Goal: Task Accomplishment & Management: Complete application form

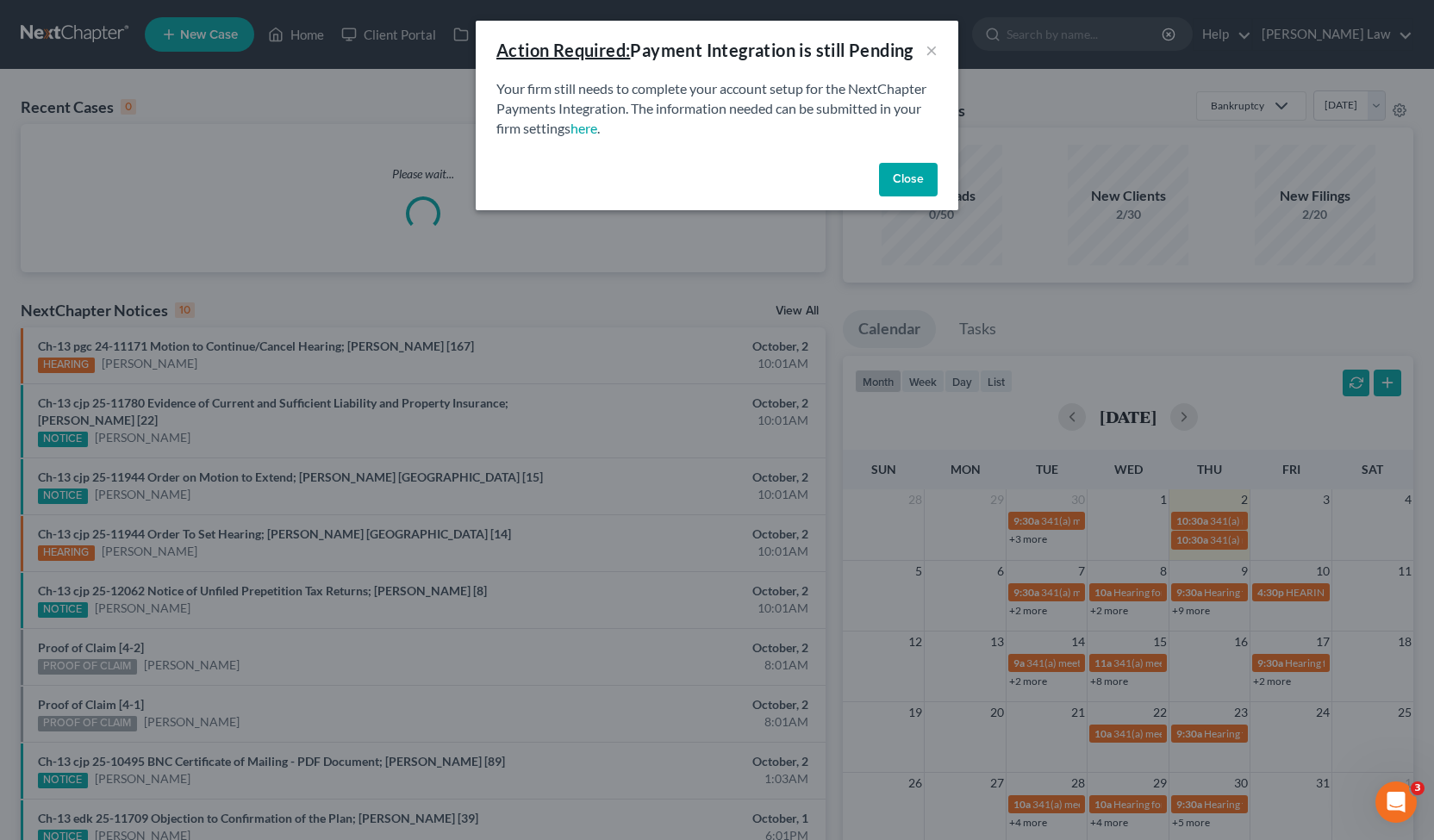
click at [909, 182] on button "Close" at bounding box center [908, 180] width 59 height 35
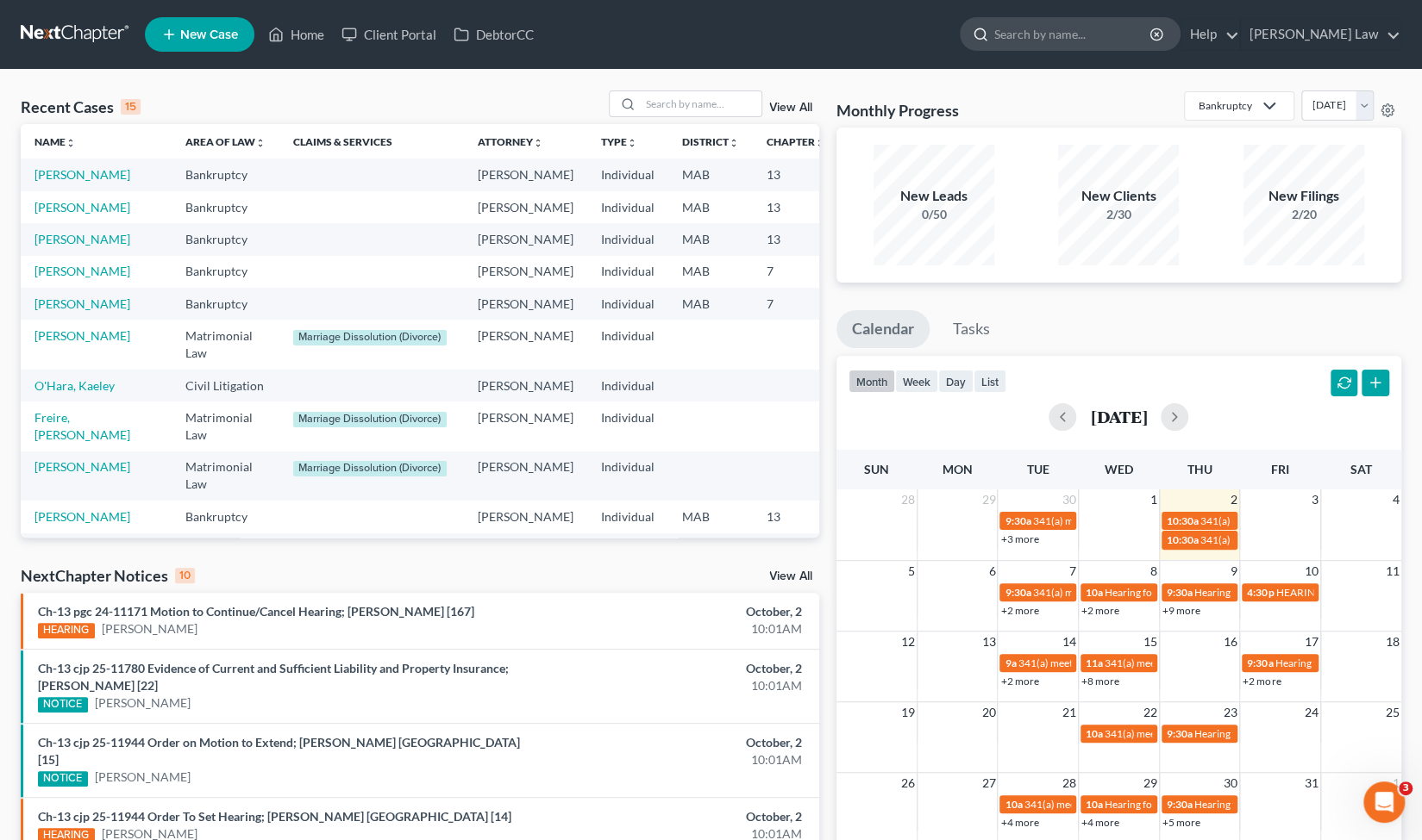
click at [1084, 37] on input "search" at bounding box center [1073, 34] width 158 height 32
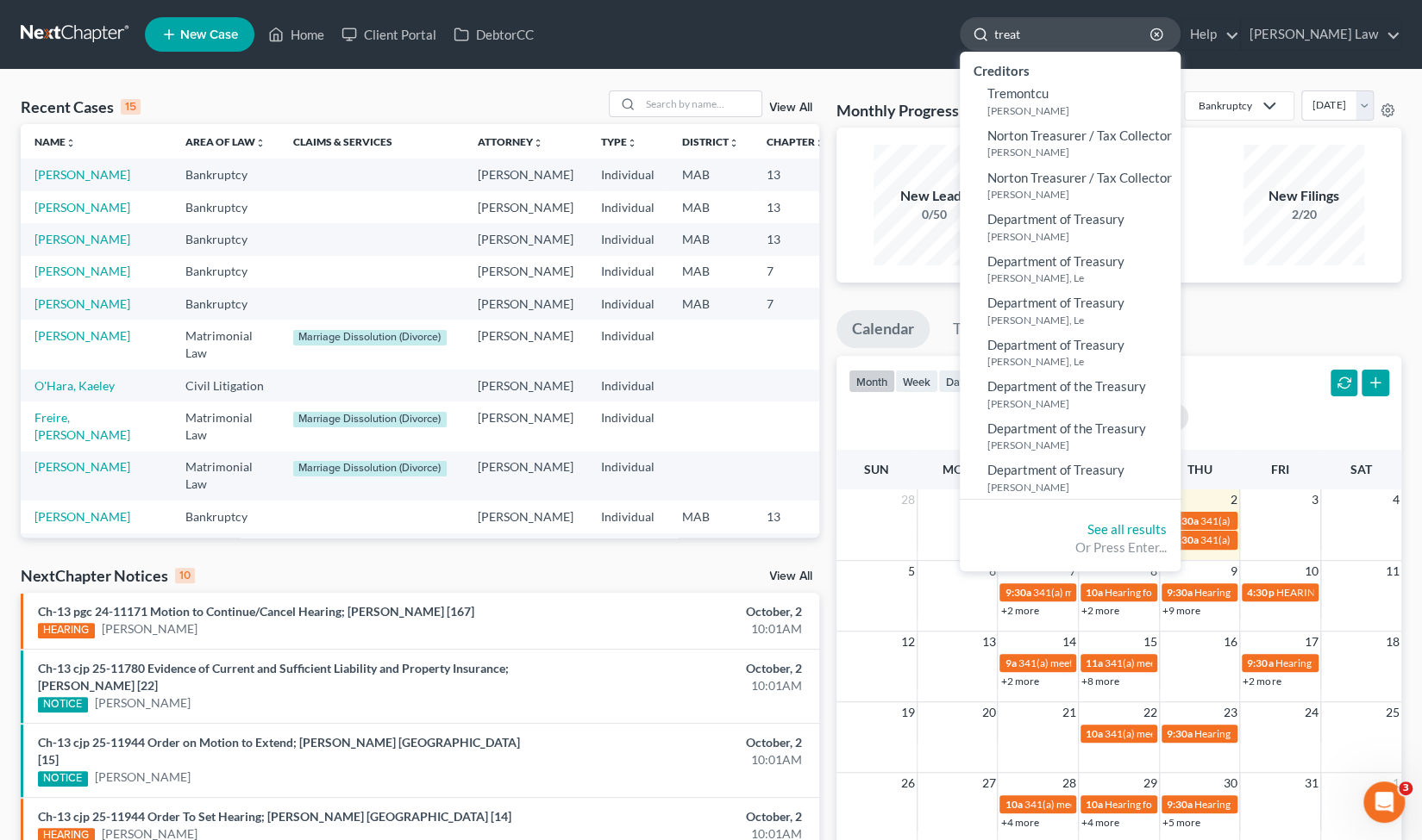
type input "trea"
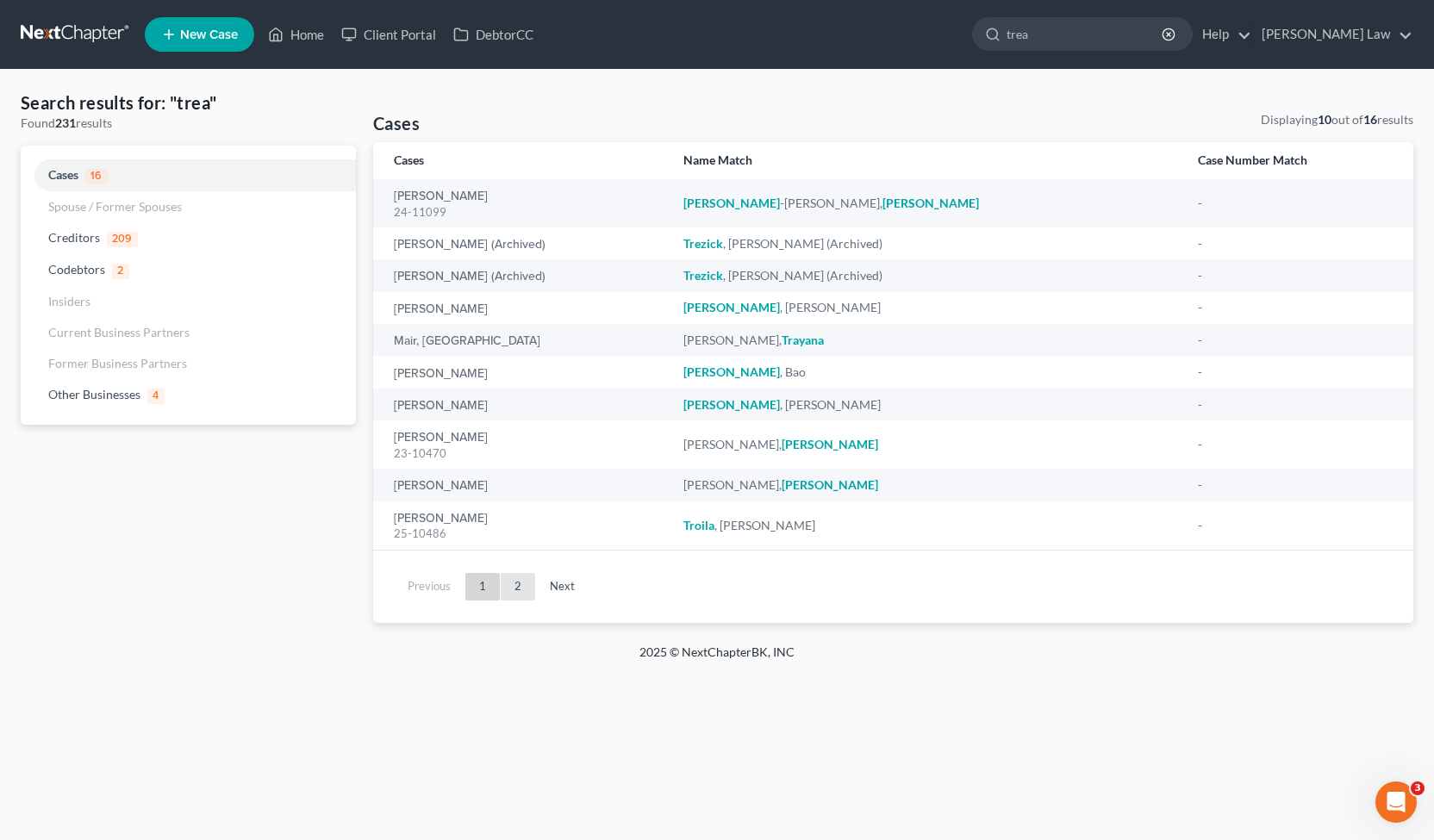
click at [523, 592] on link "2" at bounding box center [518, 586] width 35 height 28
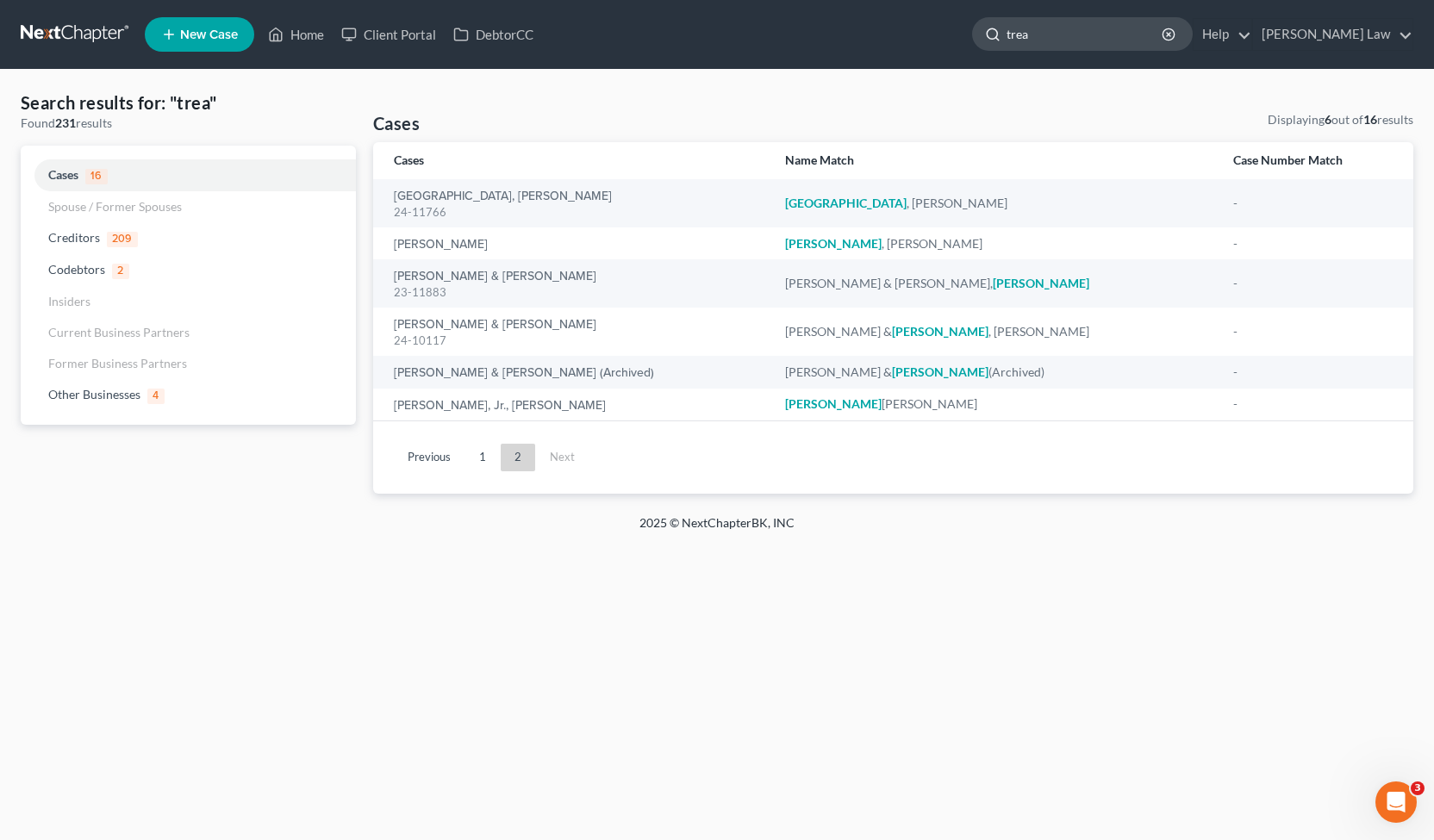
click at [1122, 44] on input "trea" at bounding box center [1085, 34] width 158 height 32
type input "[PERSON_NAME]"
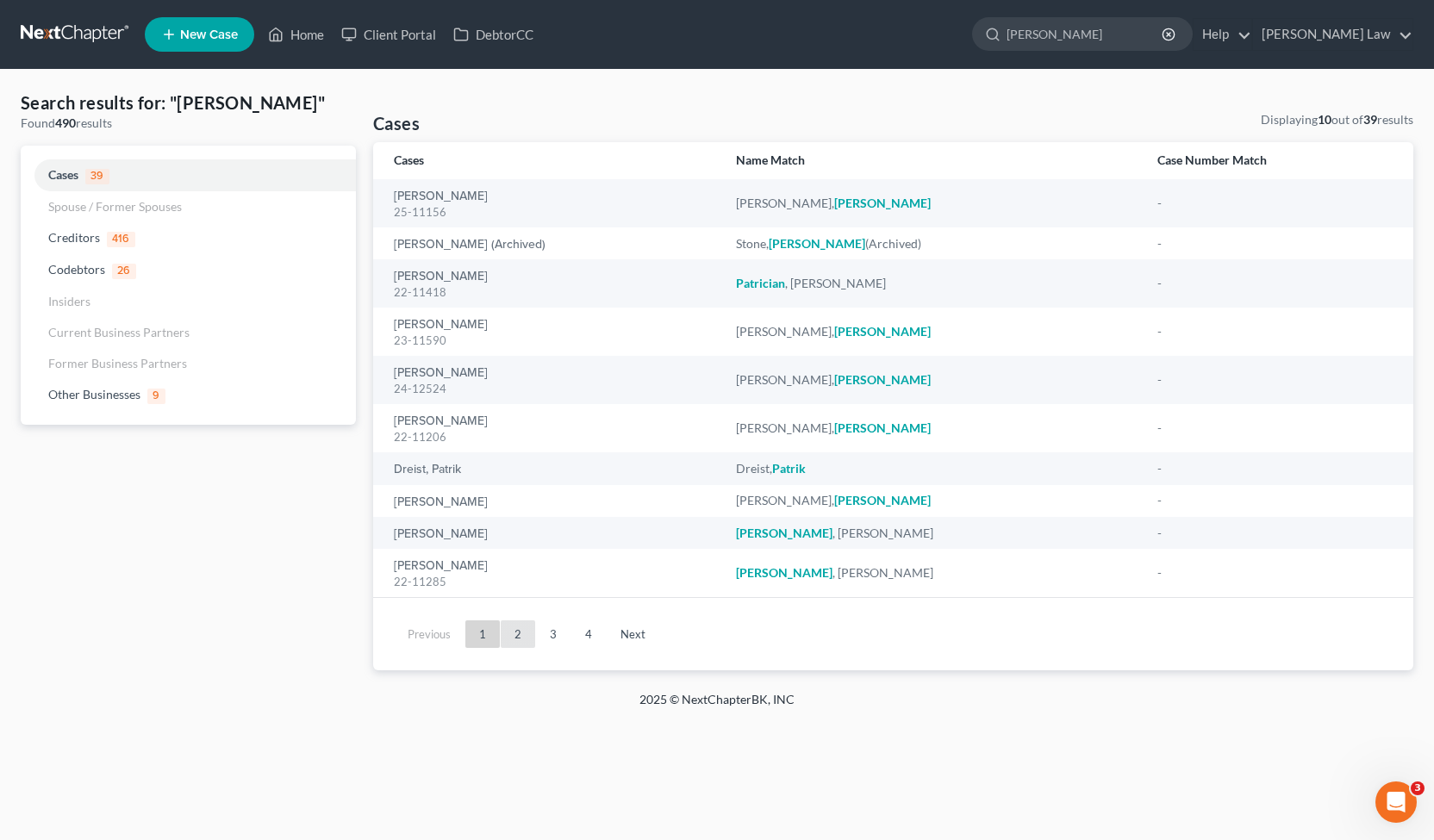
click at [524, 630] on link "2" at bounding box center [518, 634] width 35 height 28
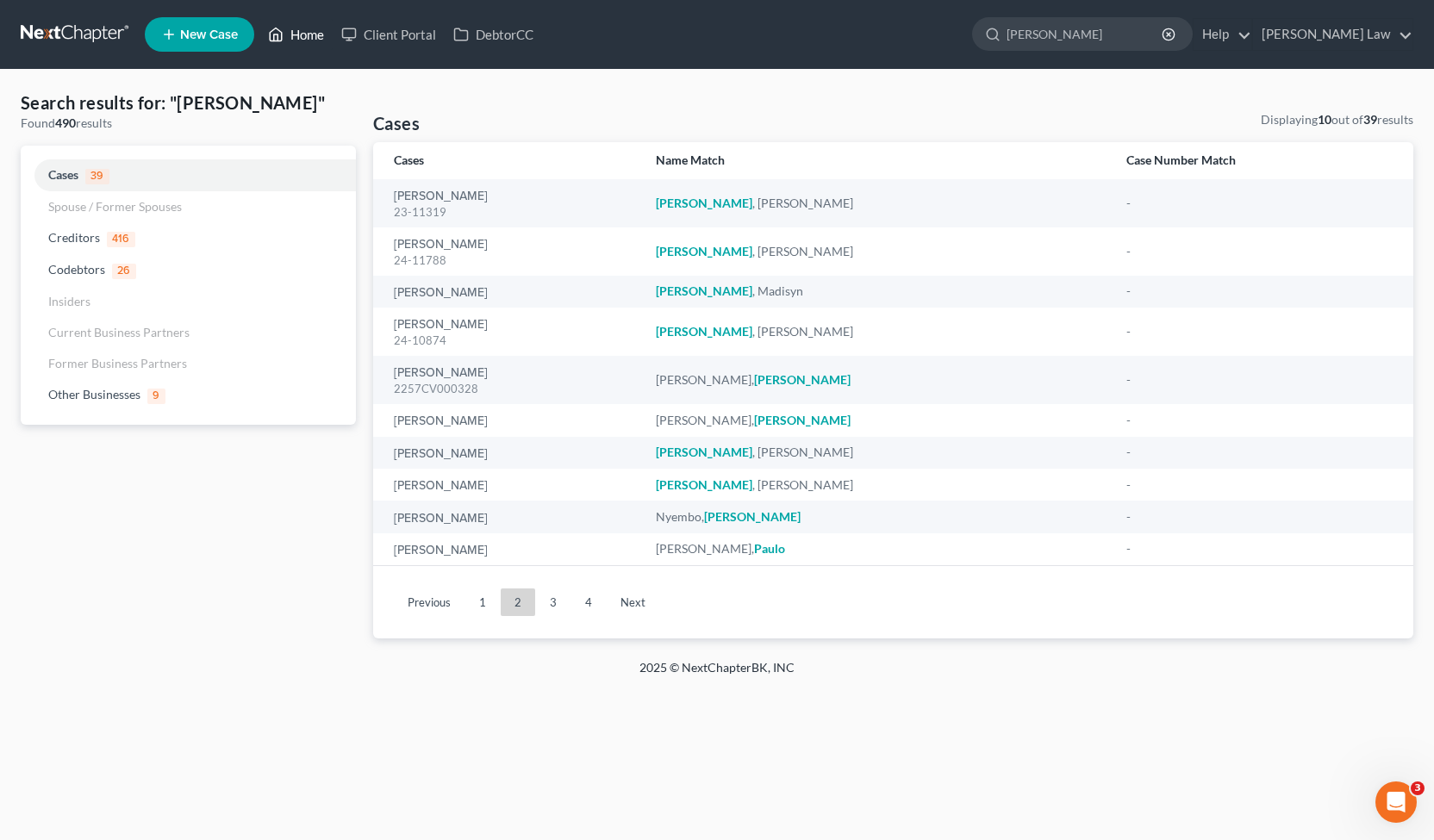
click at [313, 27] on link "Home" at bounding box center [296, 35] width 73 height 31
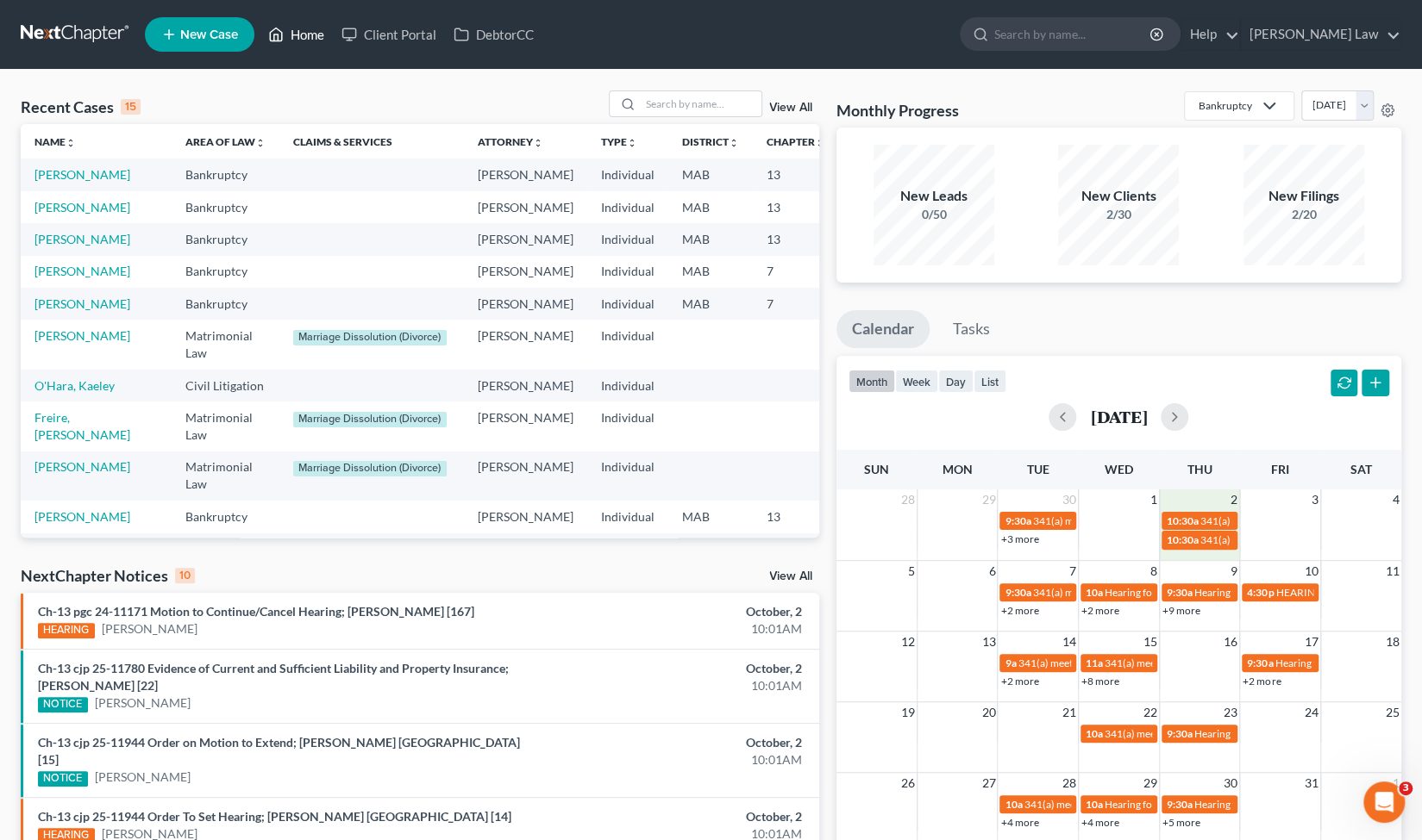
click at [1199, 491] on td "2" at bounding box center [1199, 500] width 81 height 21
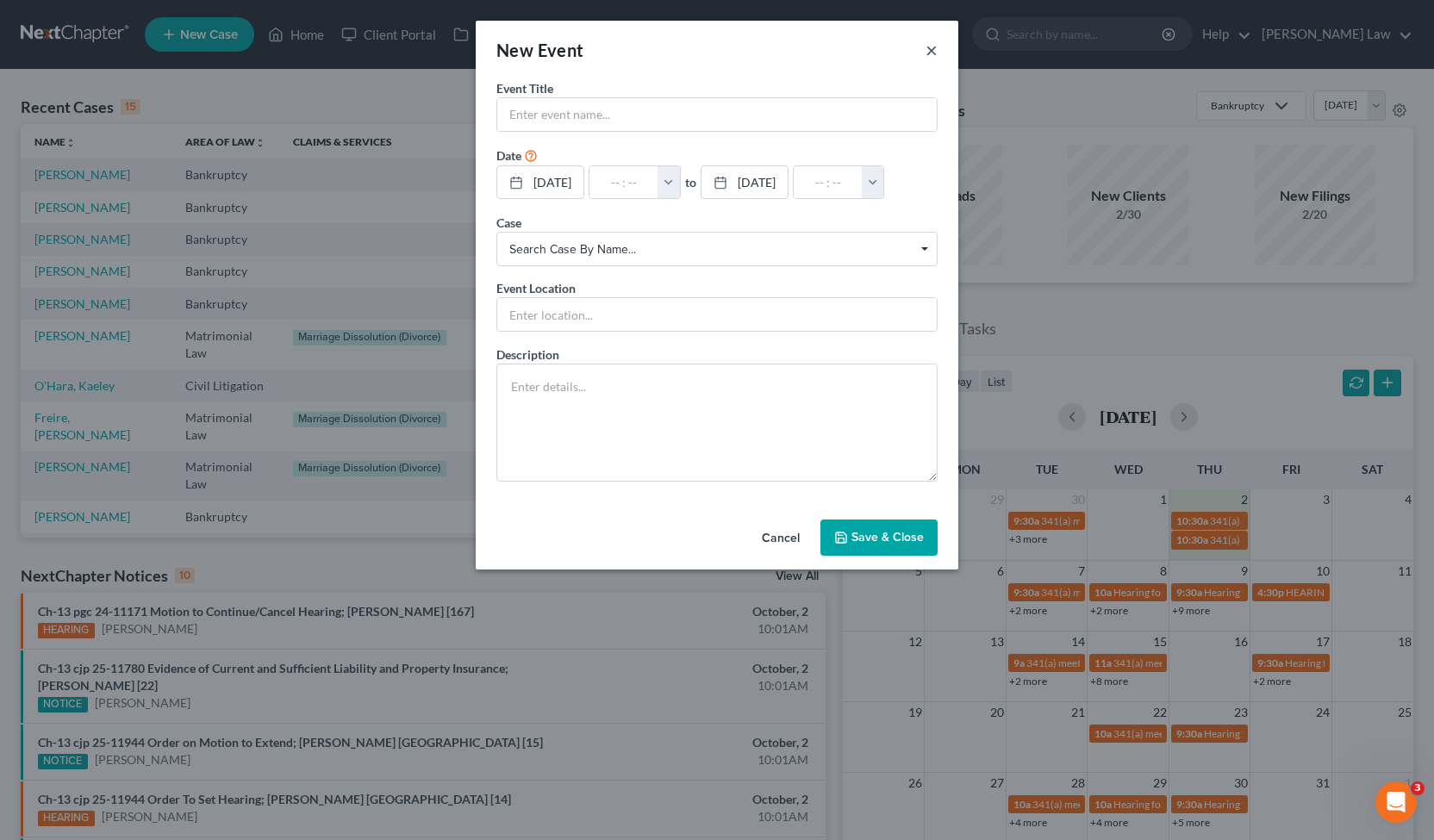
click at [932, 52] on button "×" at bounding box center [931, 50] width 12 height 21
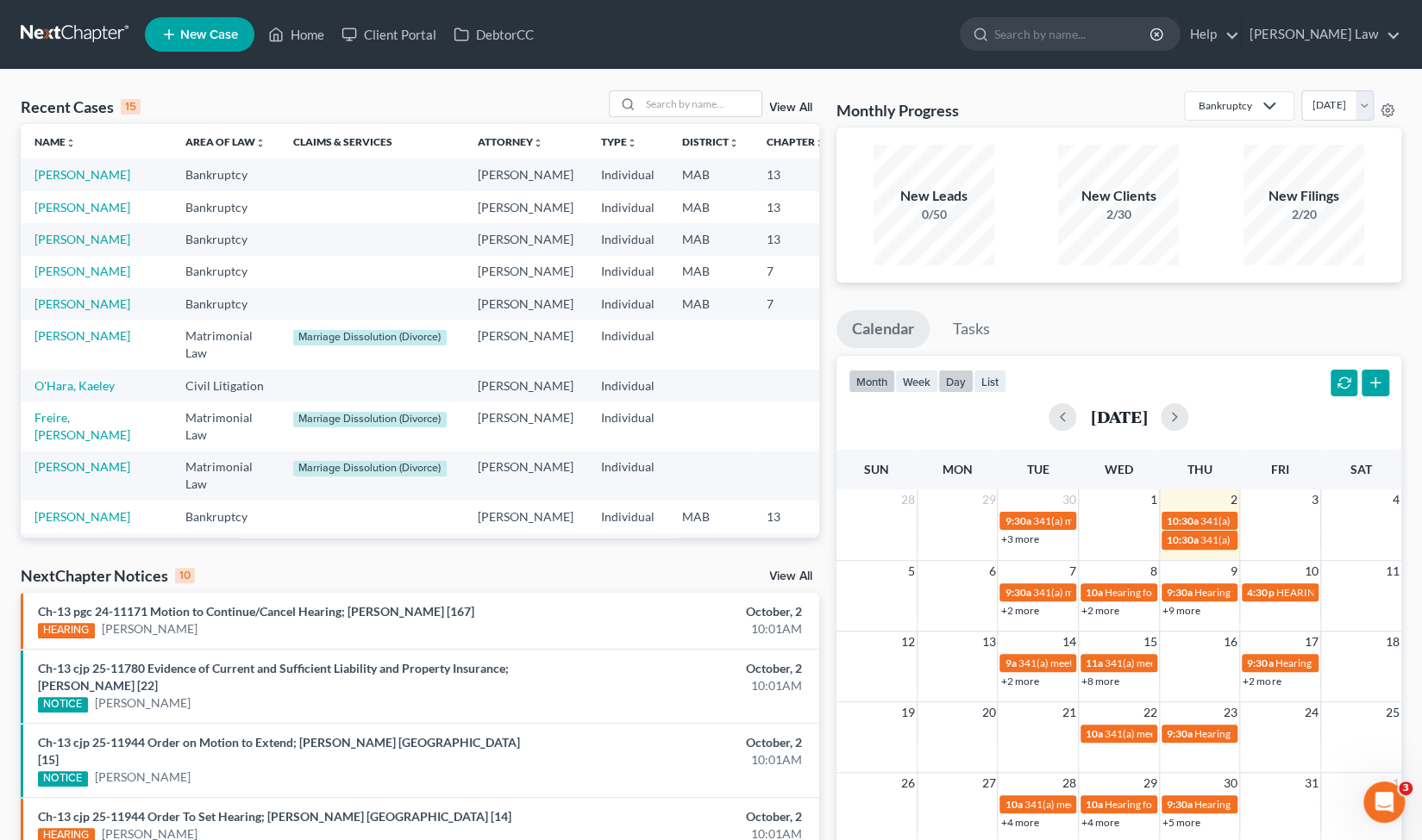
click at [960, 383] on button "day" at bounding box center [956, 382] width 36 height 23
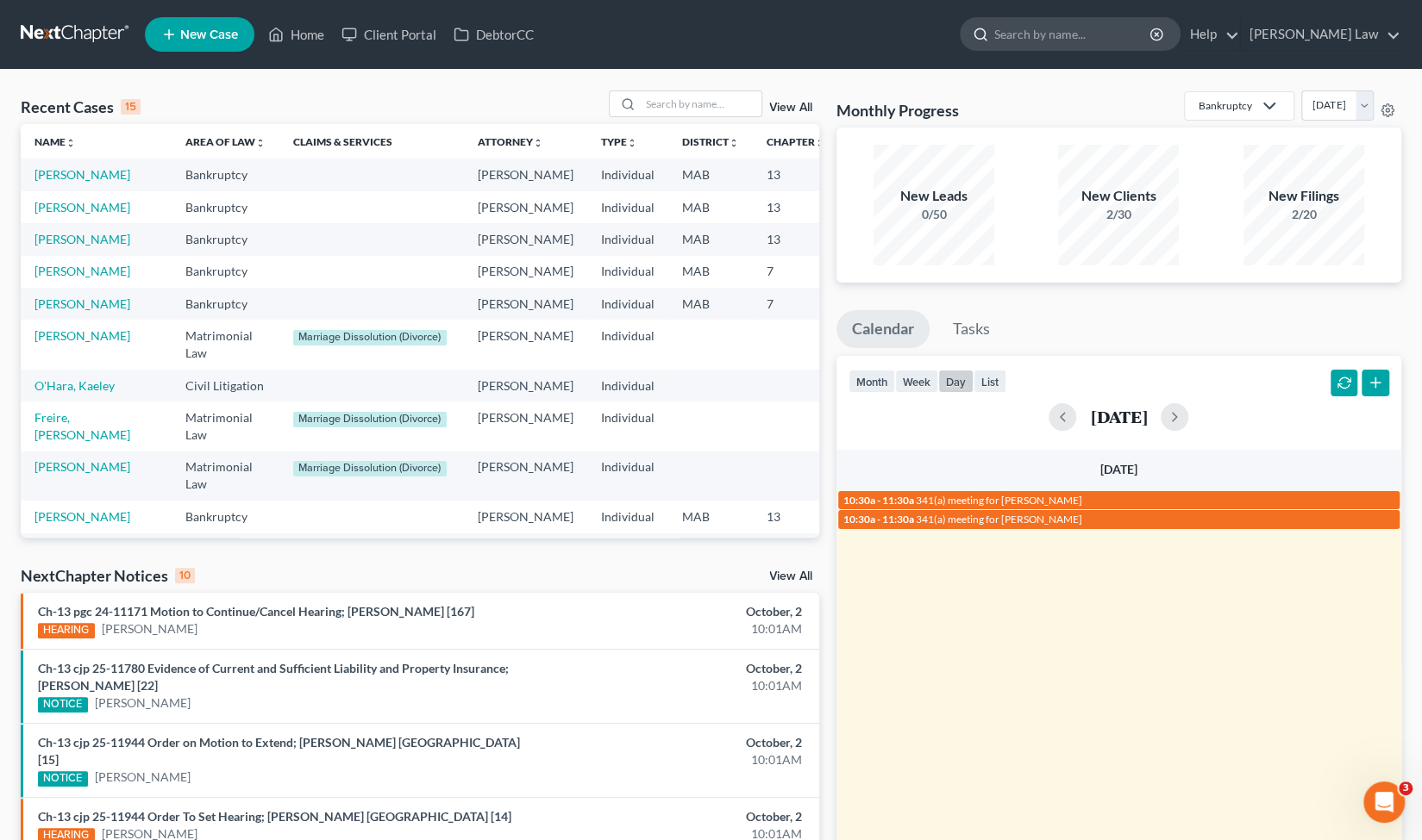
click at [1073, 32] on input "search" at bounding box center [1073, 34] width 158 height 32
type input "dreist"
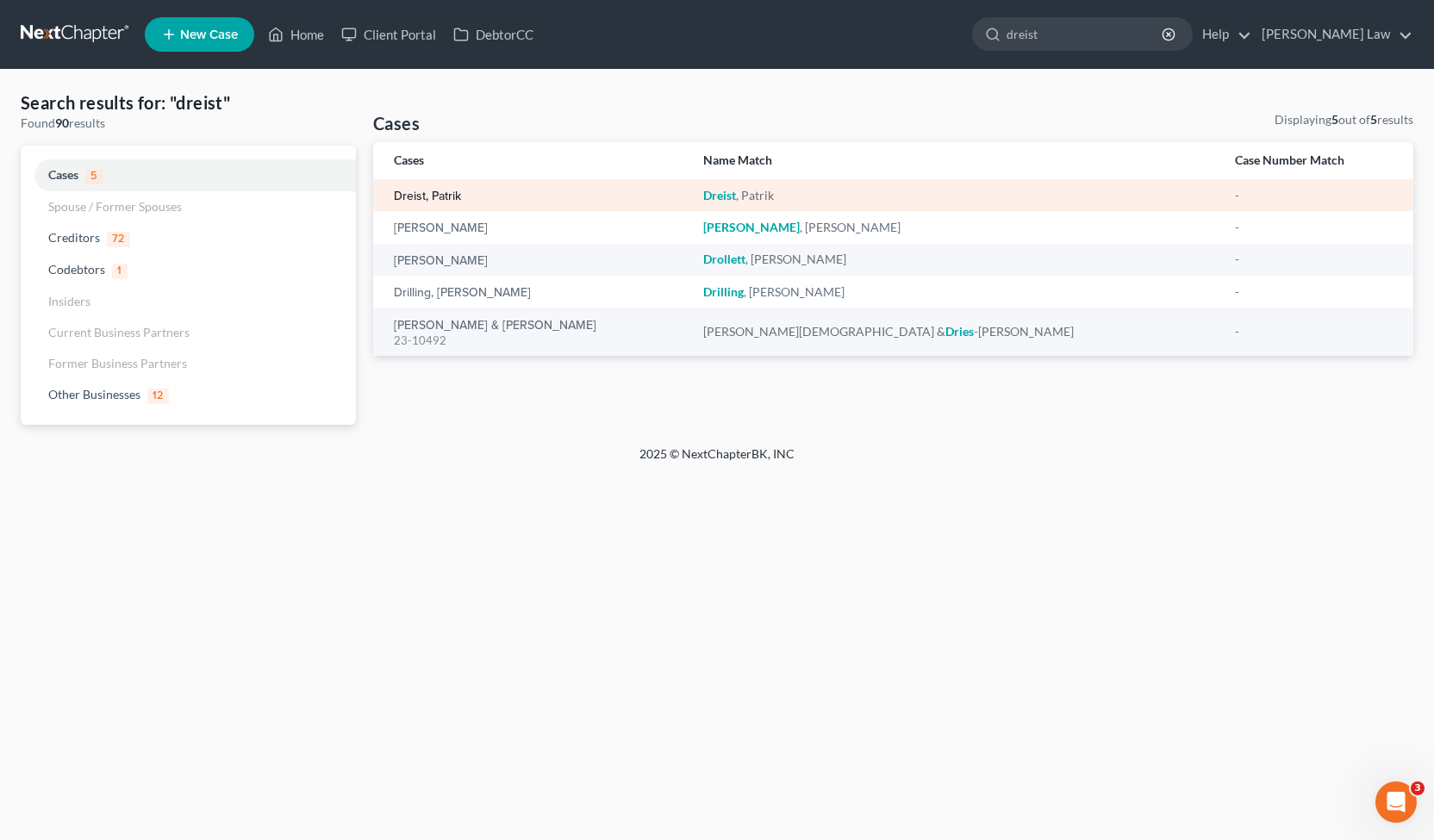
click at [460, 196] on link "Dreist, Patrik" at bounding box center [428, 196] width 67 height 12
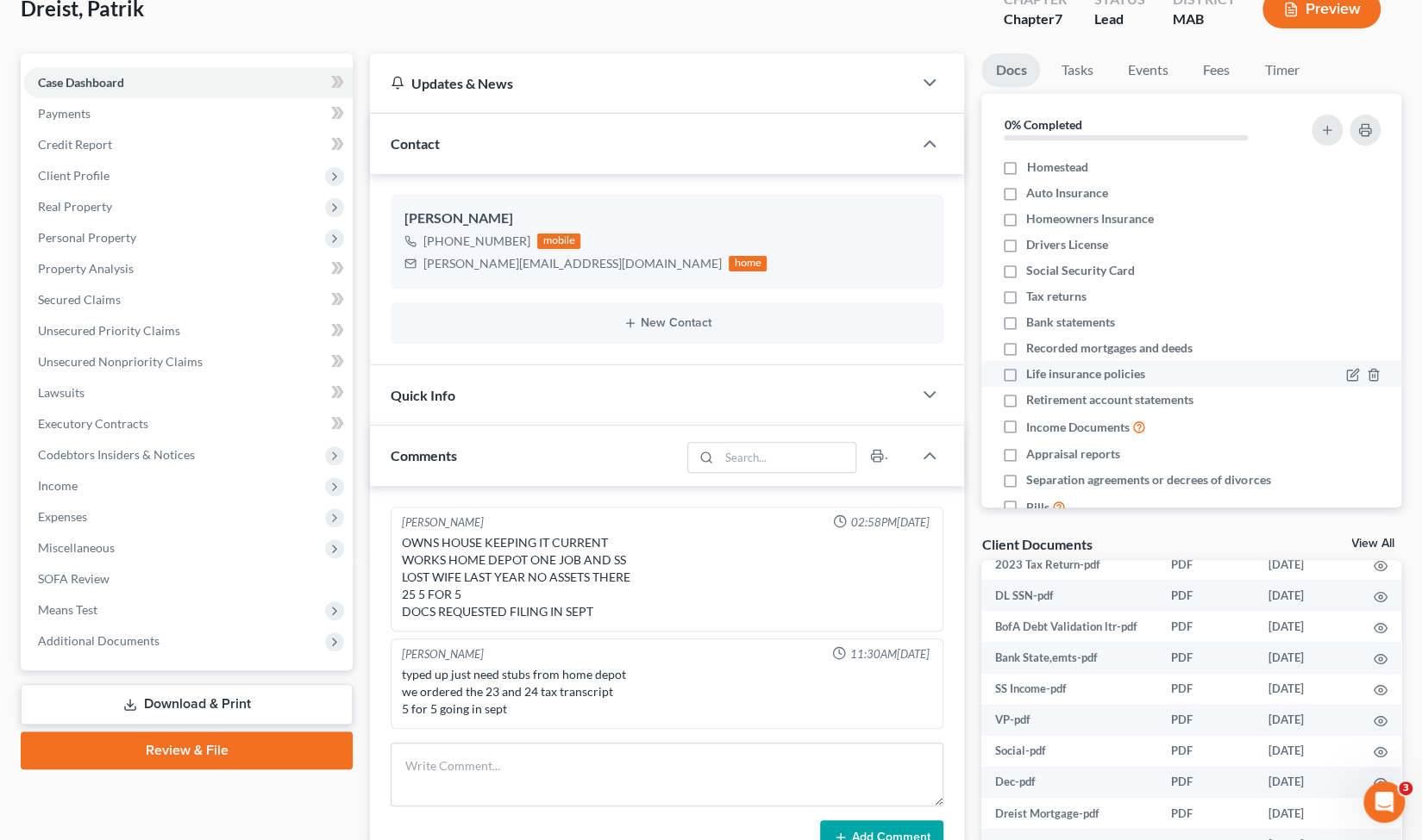
scroll to position [112, 0]
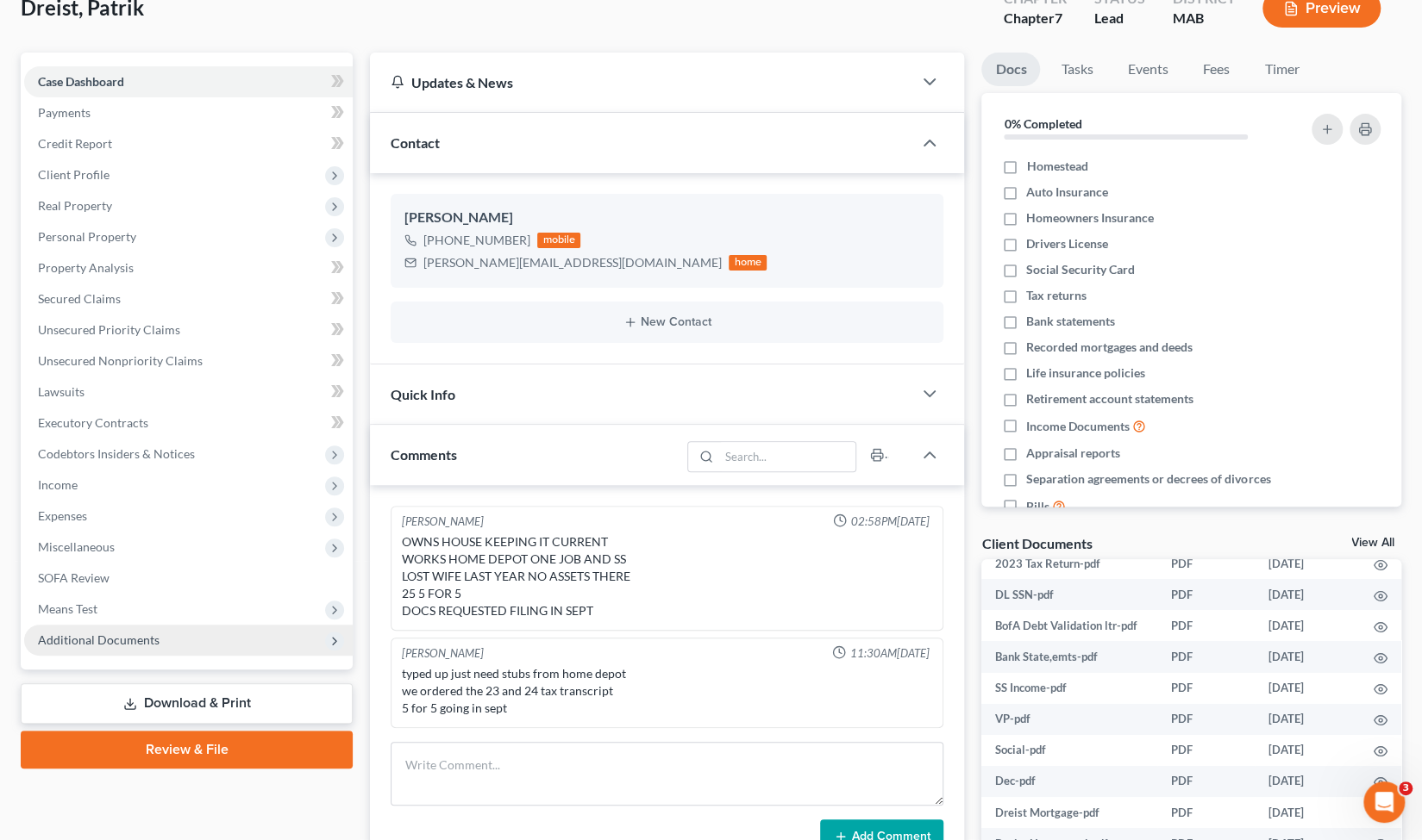
click at [176, 651] on span "Additional Documents" at bounding box center [188, 640] width 329 height 31
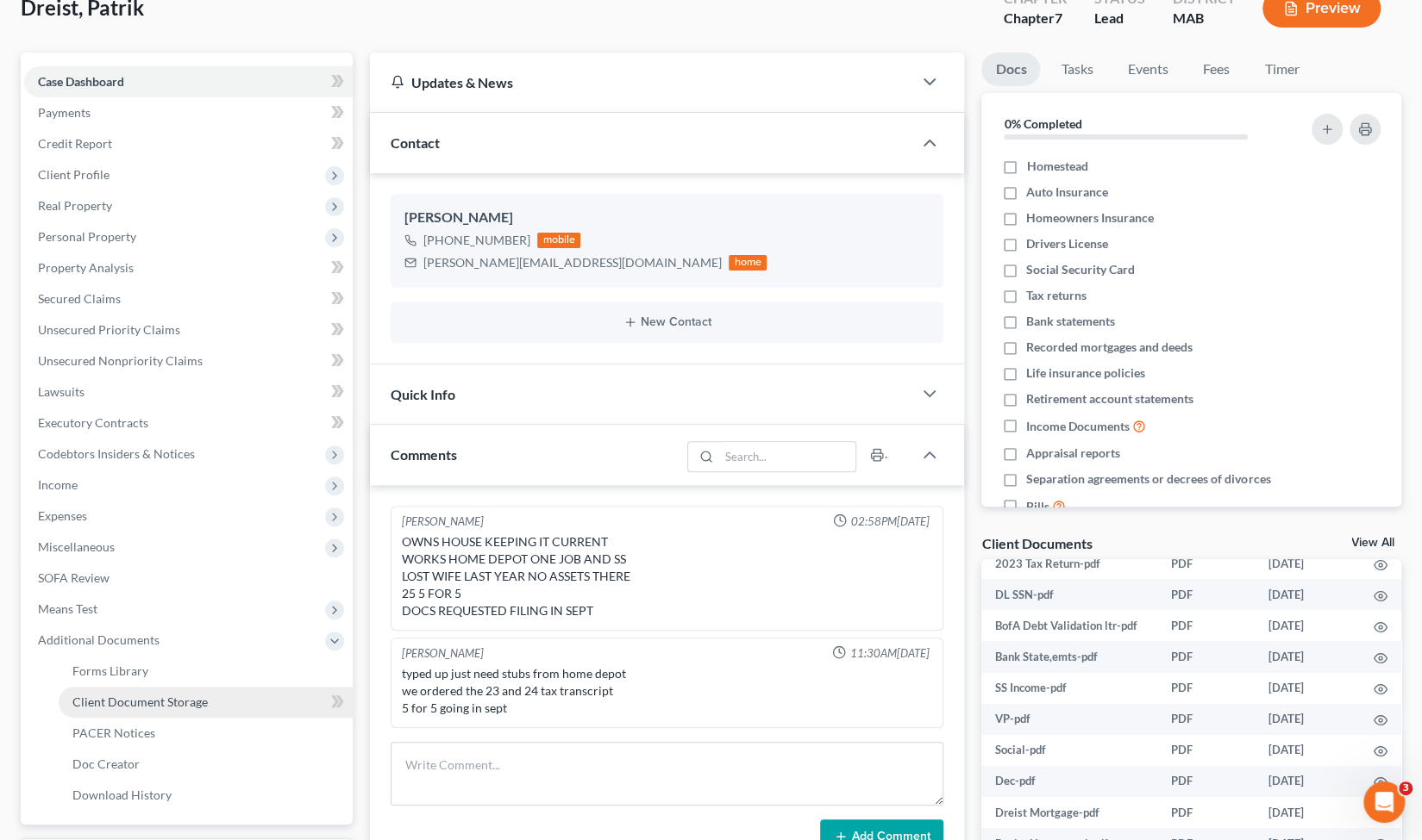
click at [196, 702] on span "Client Document Storage" at bounding box center [139, 702] width 136 height 14
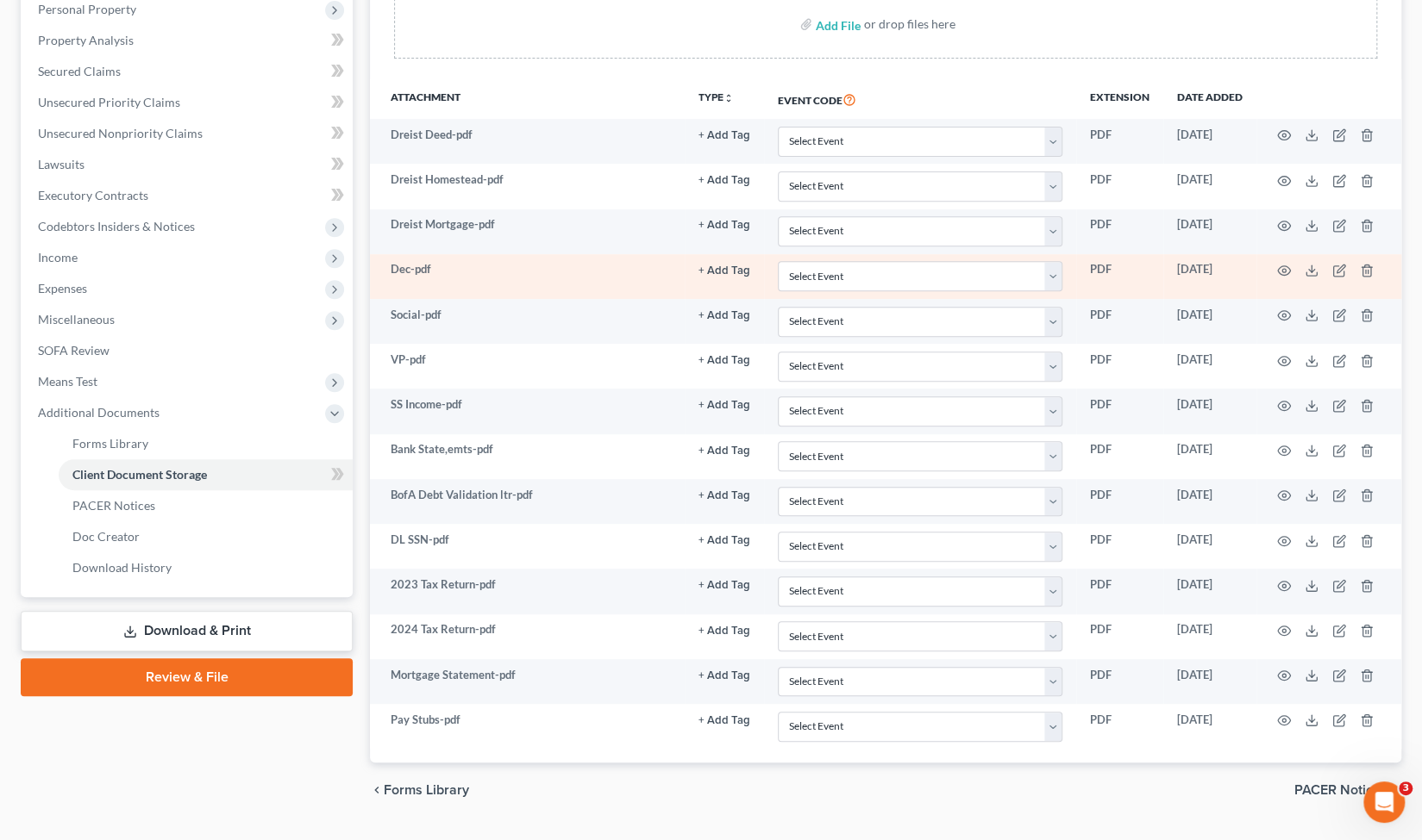
scroll to position [374, 0]
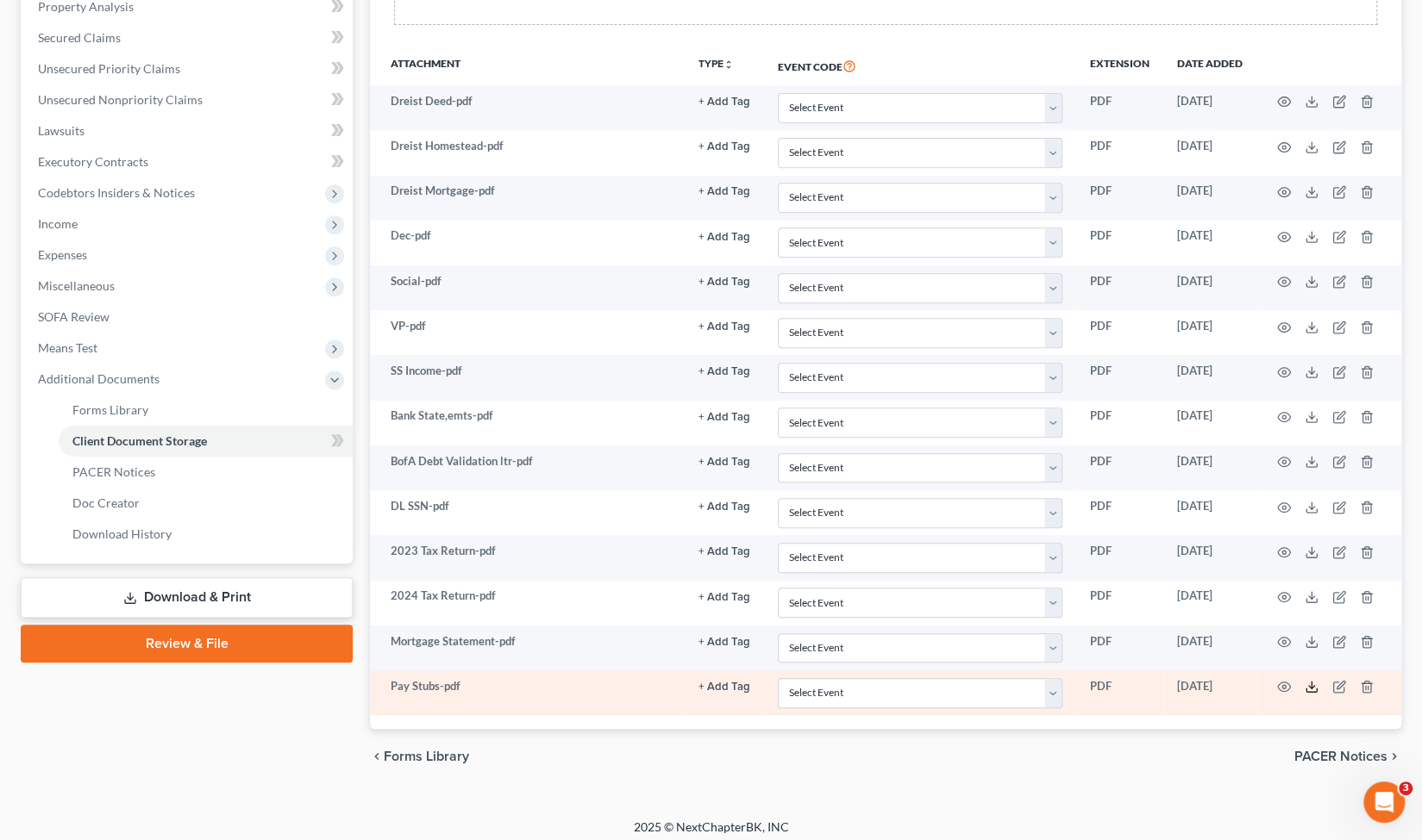
click at [1312, 680] on icon at bounding box center [1311, 687] width 13 height 13
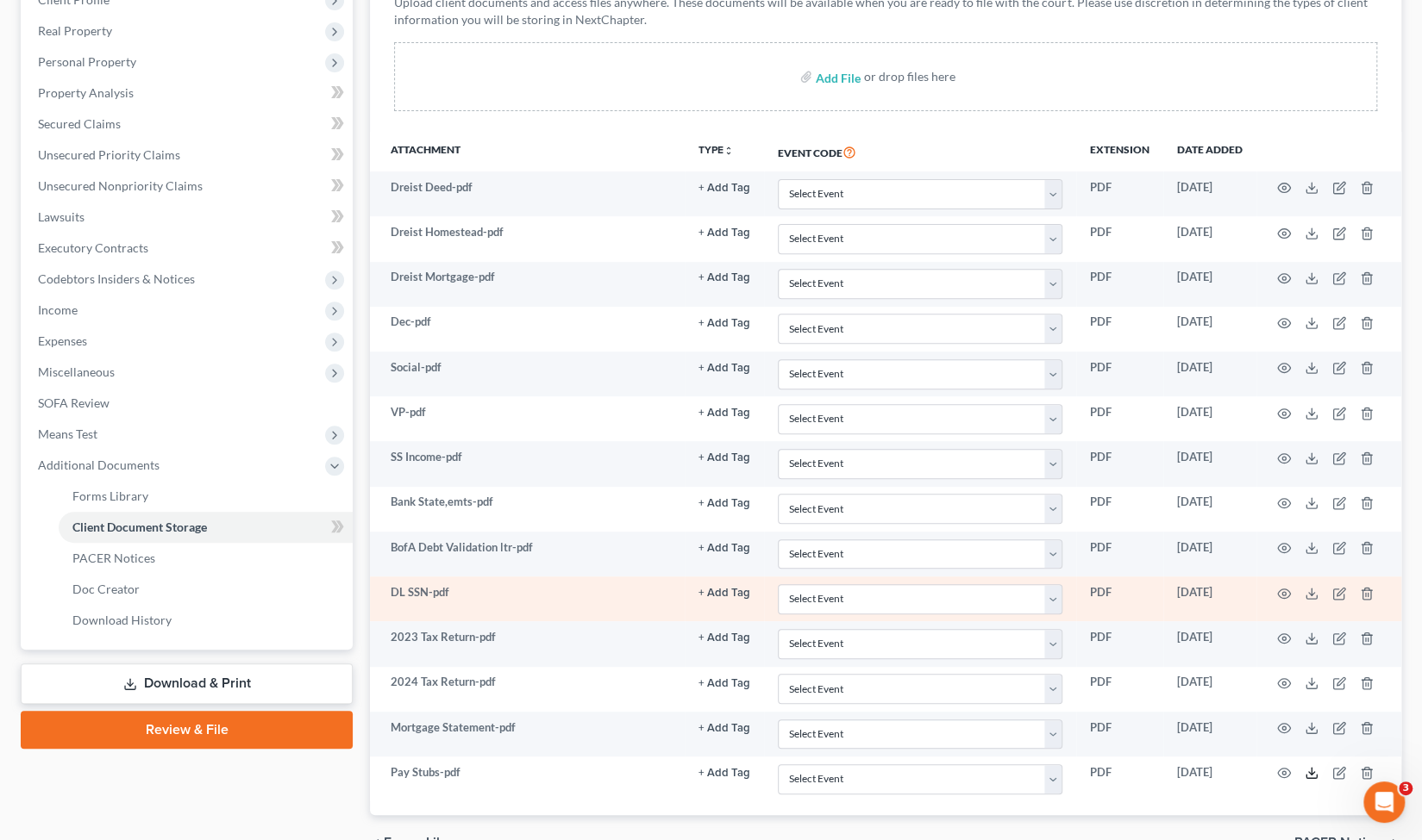
scroll to position [298, 0]
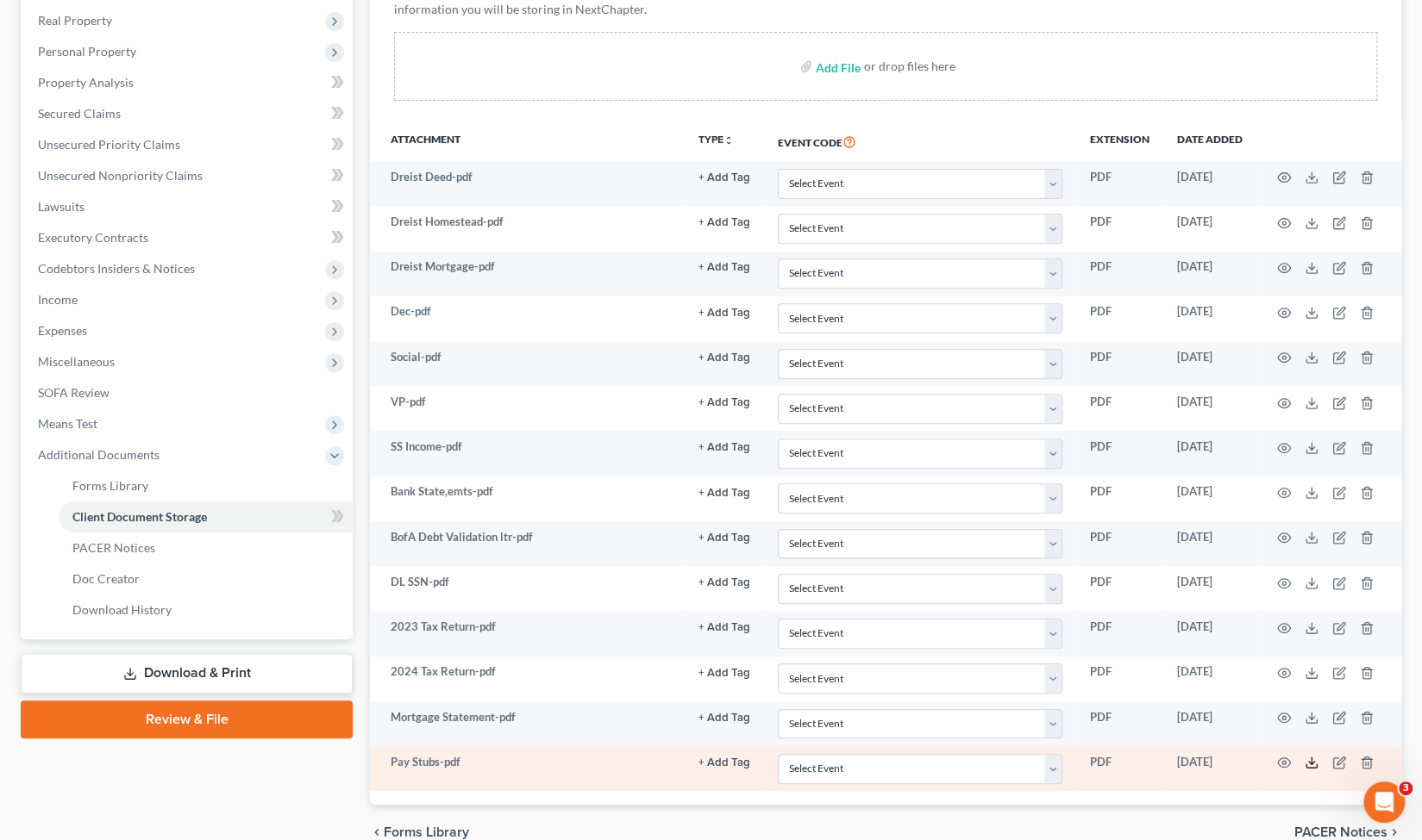
click at [1316, 764] on icon at bounding box center [1311, 766] width 11 height 4
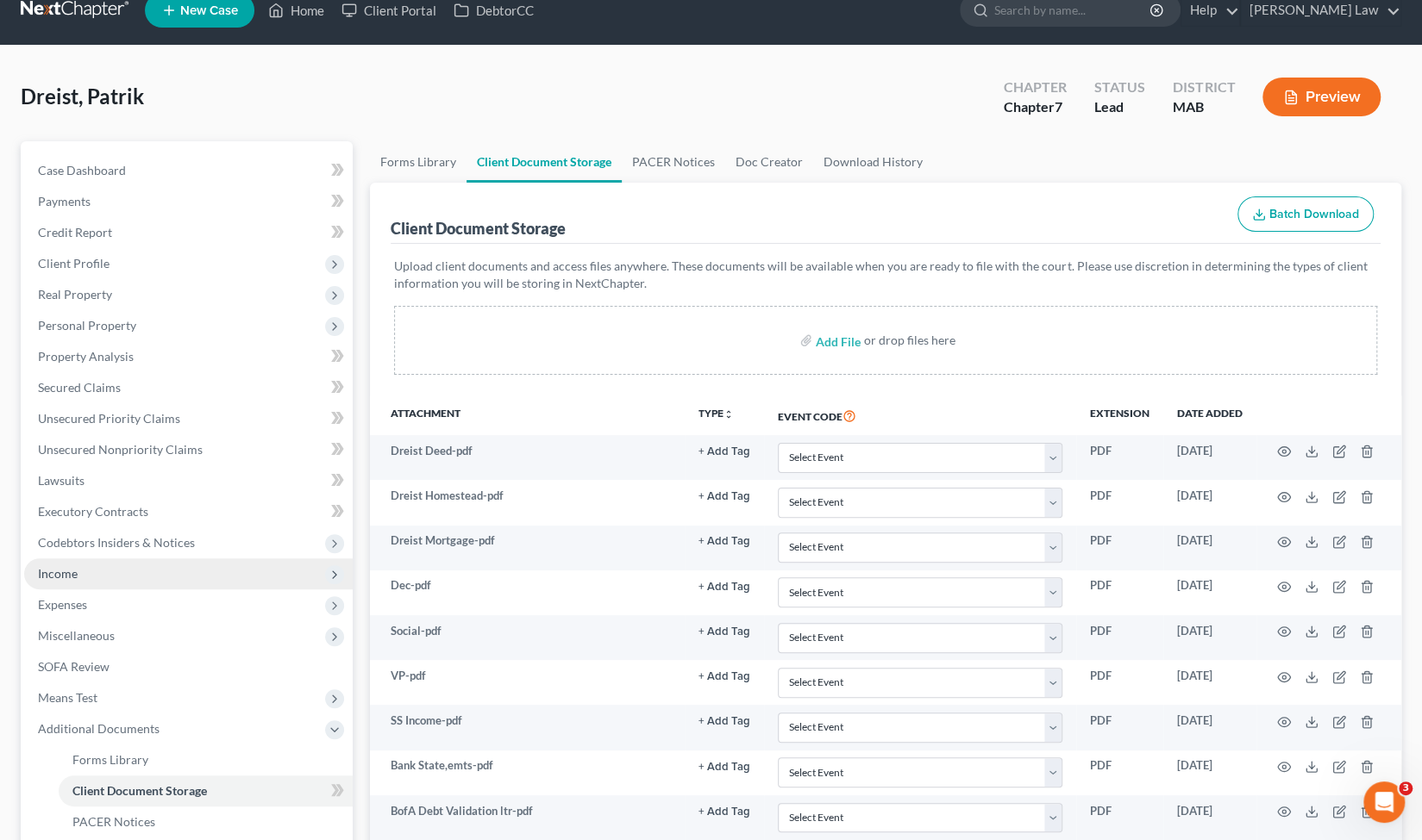
scroll to position [0, 0]
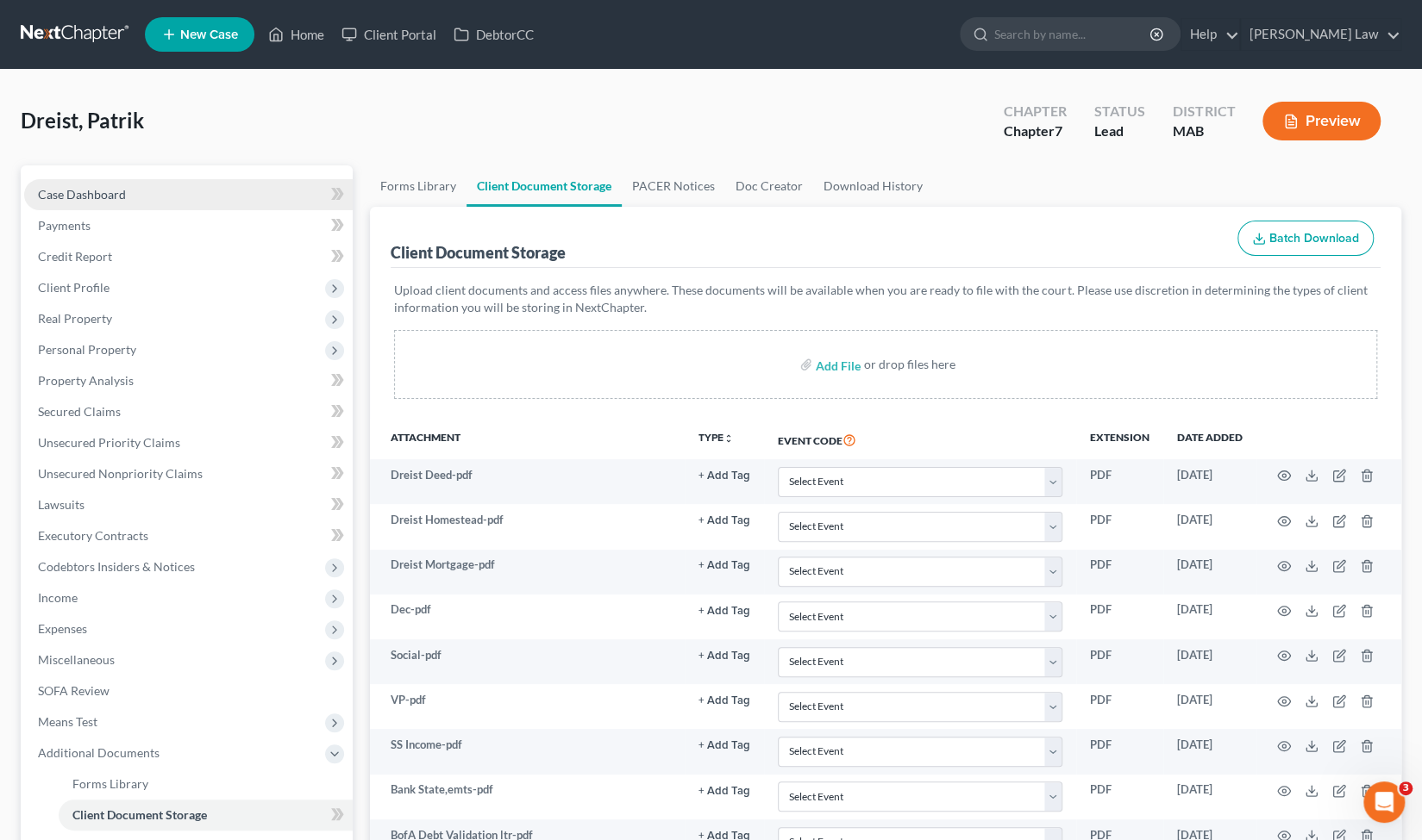
click at [98, 196] on span "Case Dashboard" at bounding box center [81, 194] width 87 height 14
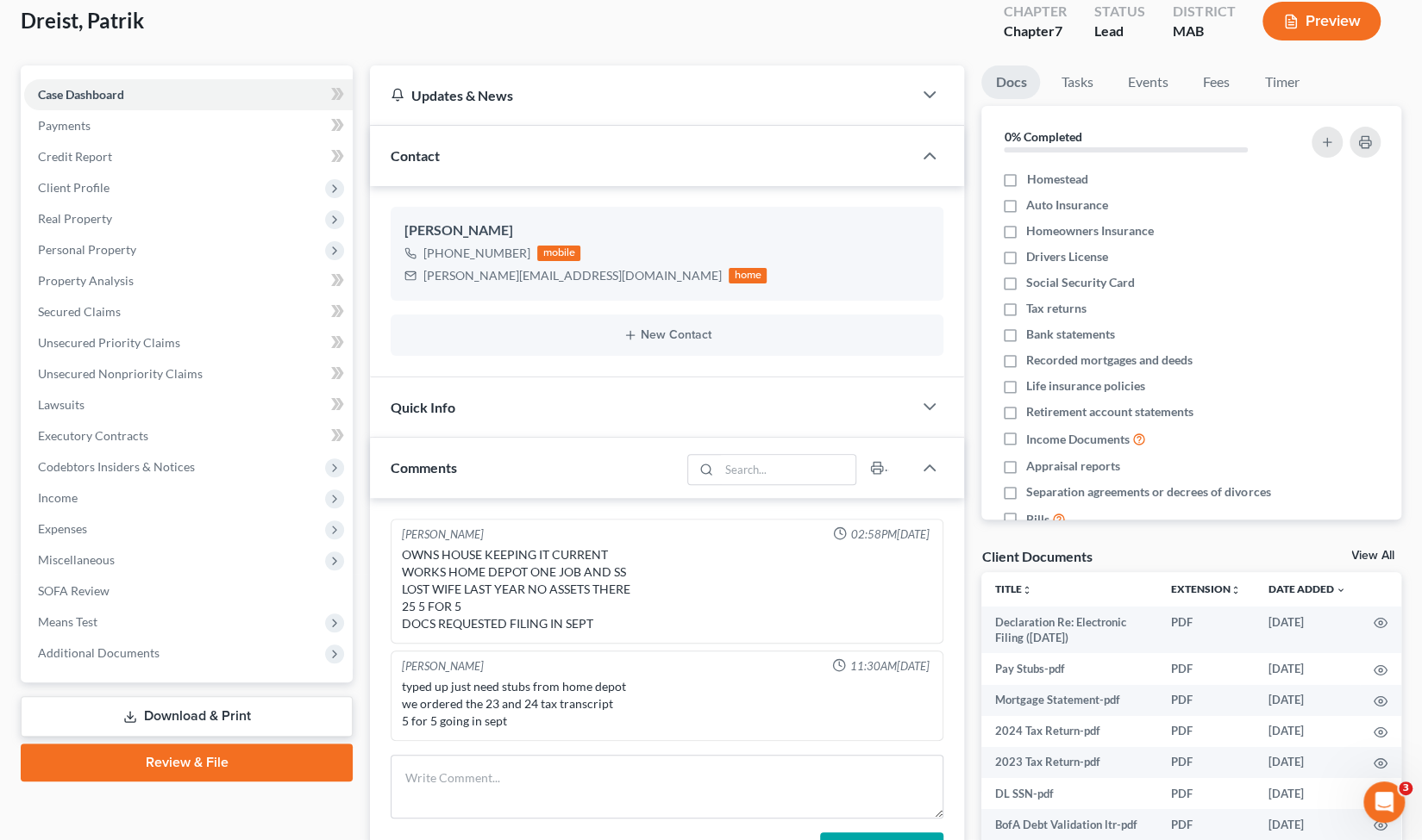
scroll to position [101, 0]
click at [91, 491] on span "Income" at bounding box center [188, 497] width 329 height 31
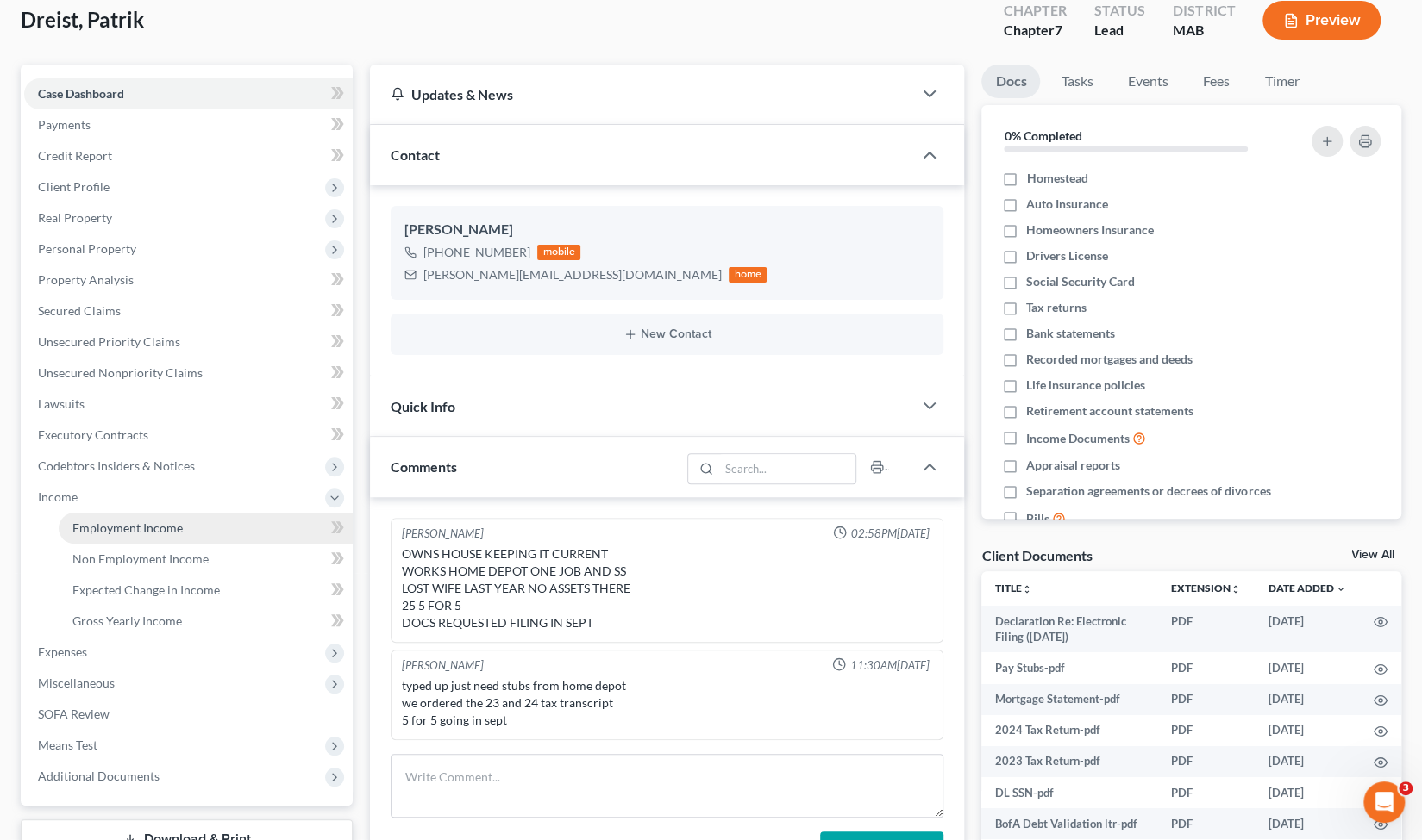
click at [125, 527] on span "Employment Income" at bounding box center [127, 528] width 111 height 14
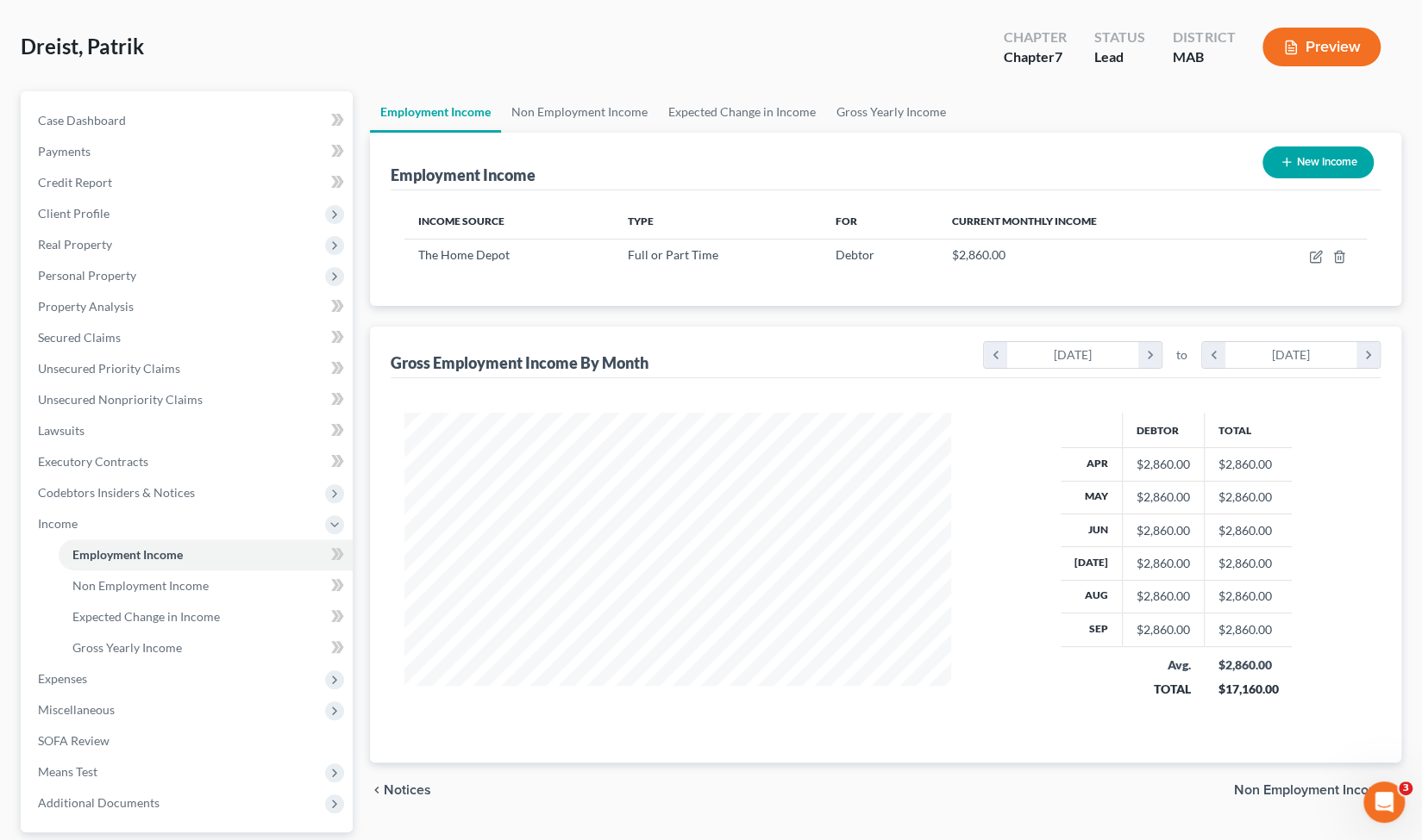
scroll to position [229, 0]
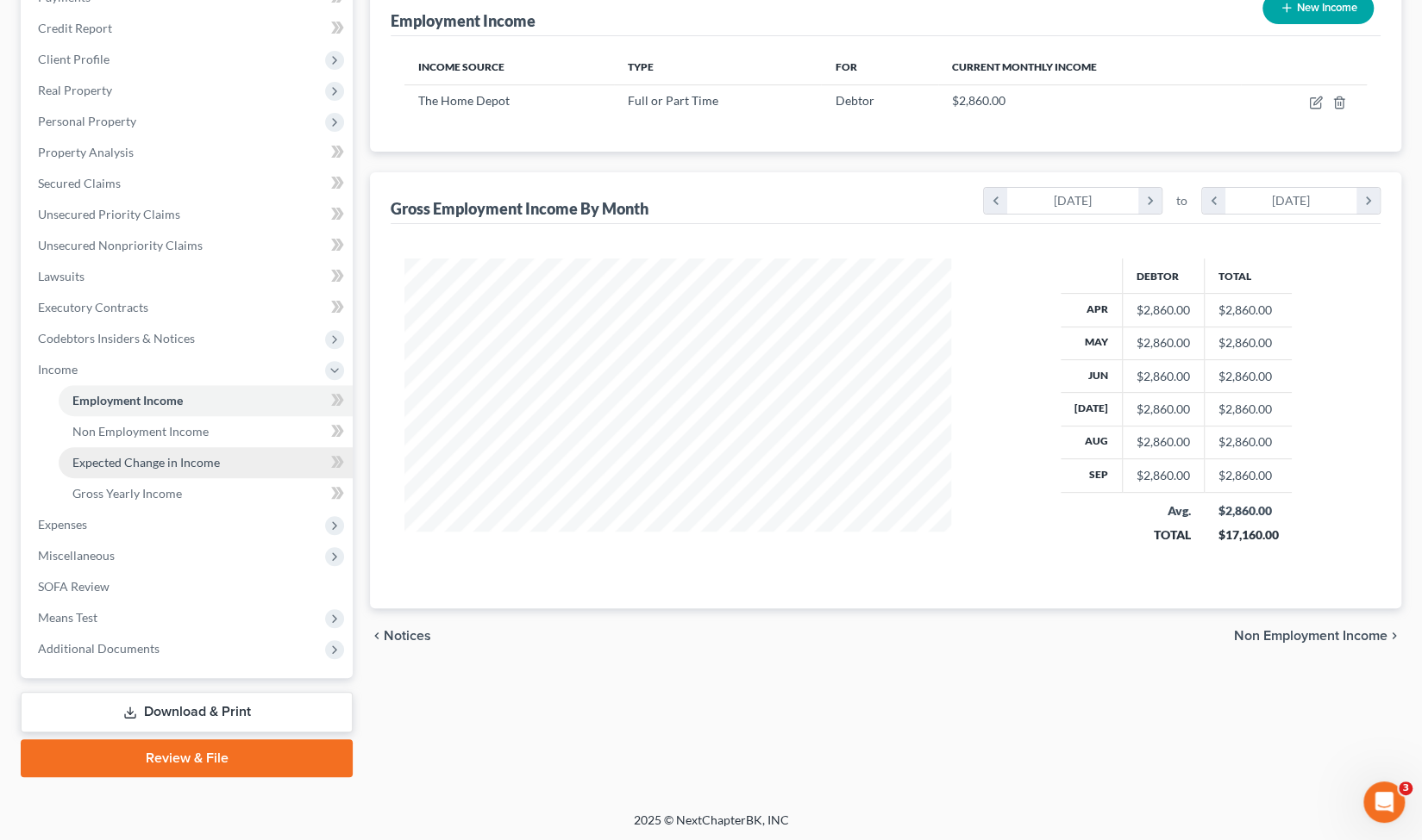
click at [226, 472] on link "Expected Change in Income" at bounding box center [206, 462] width 294 height 31
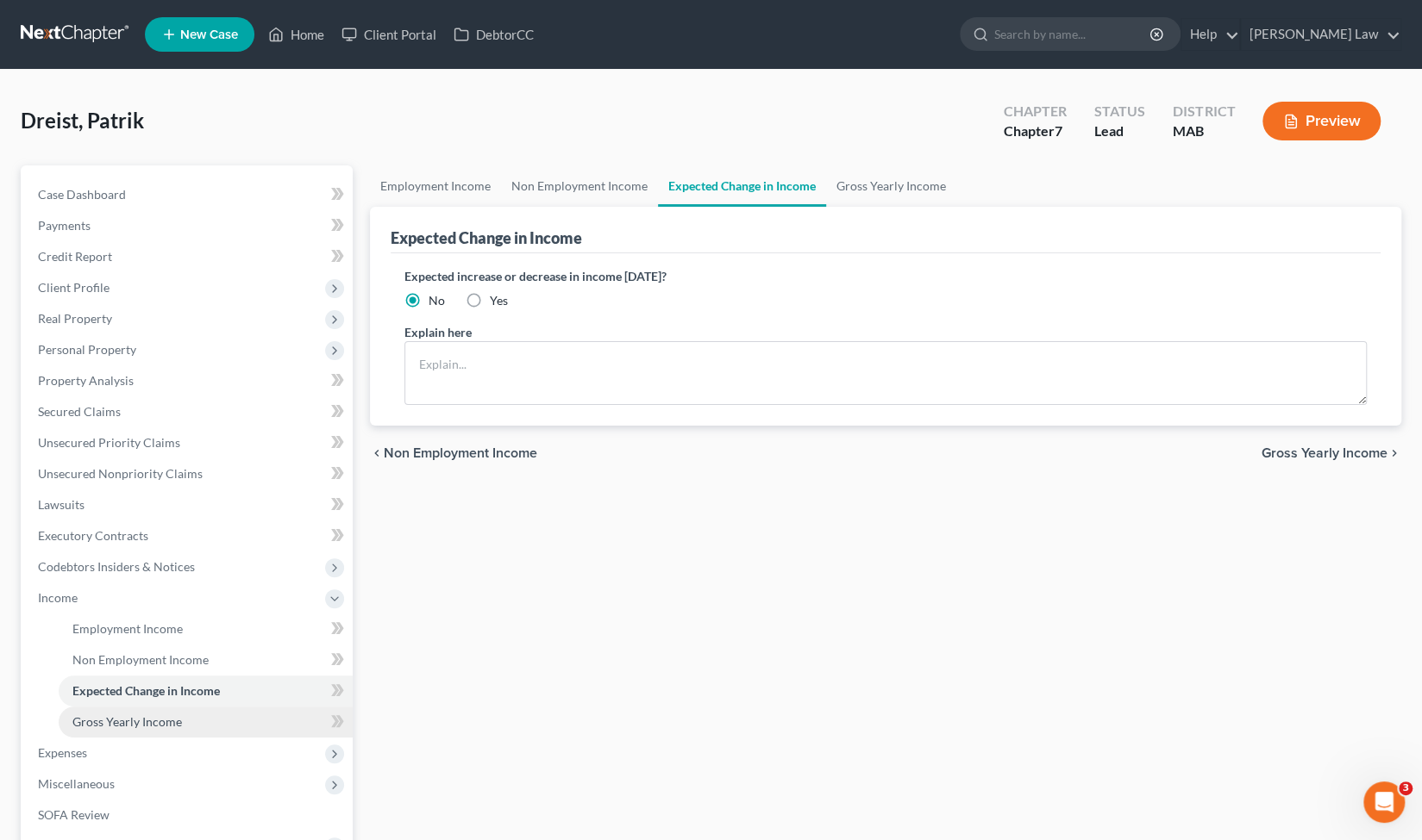
click at [167, 722] on span "Gross Yearly Income" at bounding box center [127, 721] width 110 height 14
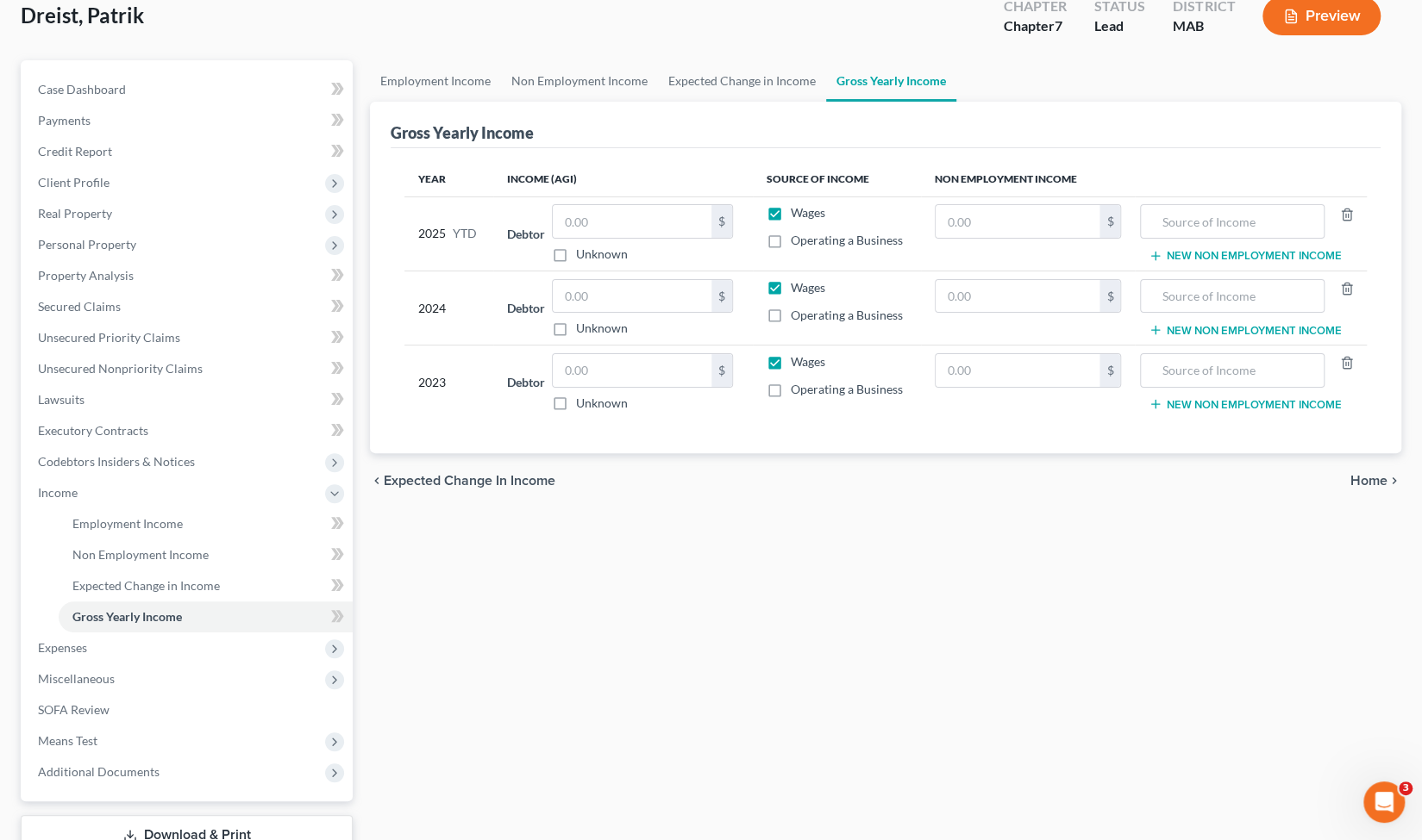
scroll to position [106, 0]
click at [105, 645] on span "Expenses" at bounding box center [188, 647] width 329 height 31
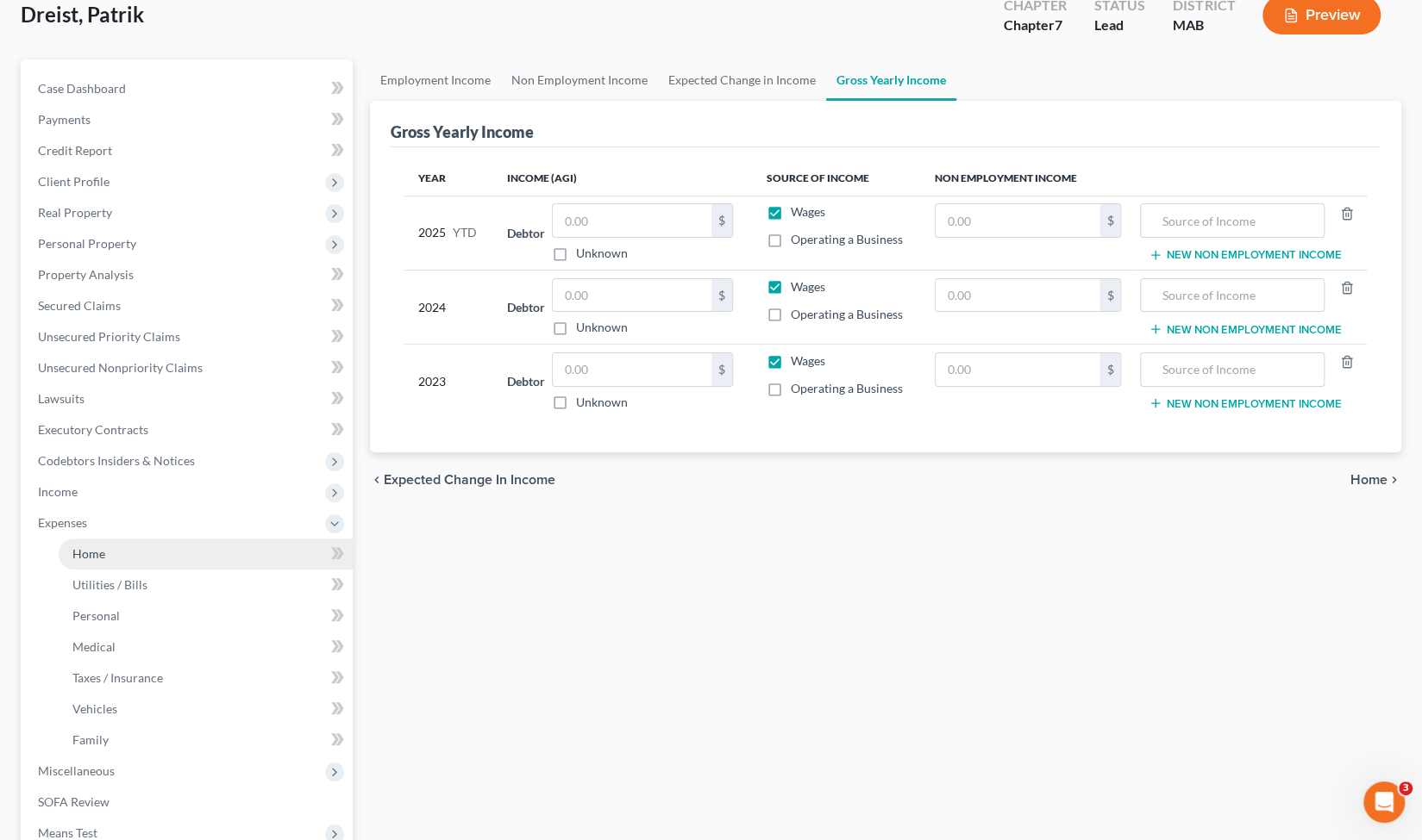
click at [124, 563] on link "Home" at bounding box center [206, 554] width 294 height 31
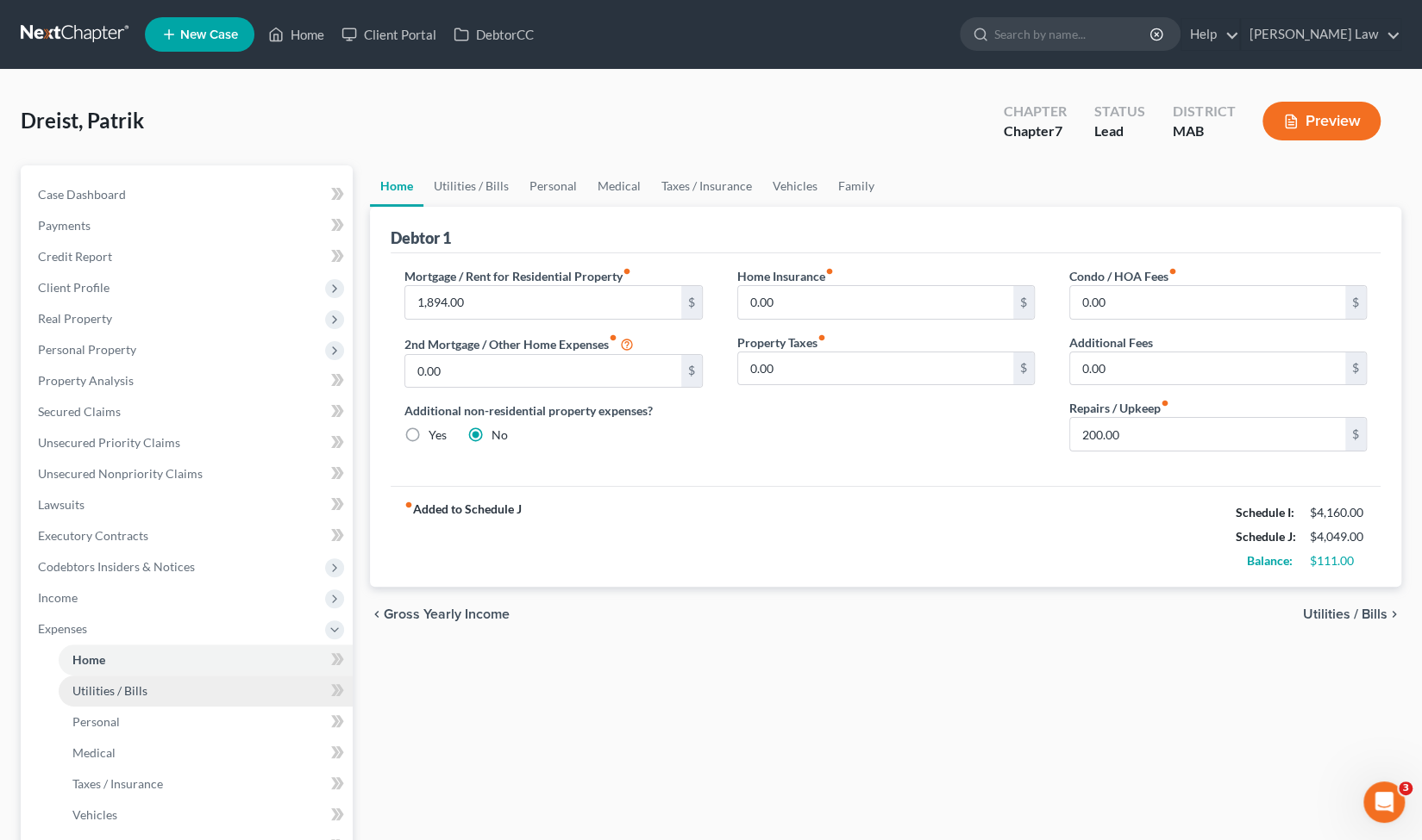
click at [143, 676] on link "Utilities / Bills" at bounding box center [206, 691] width 294 height 31
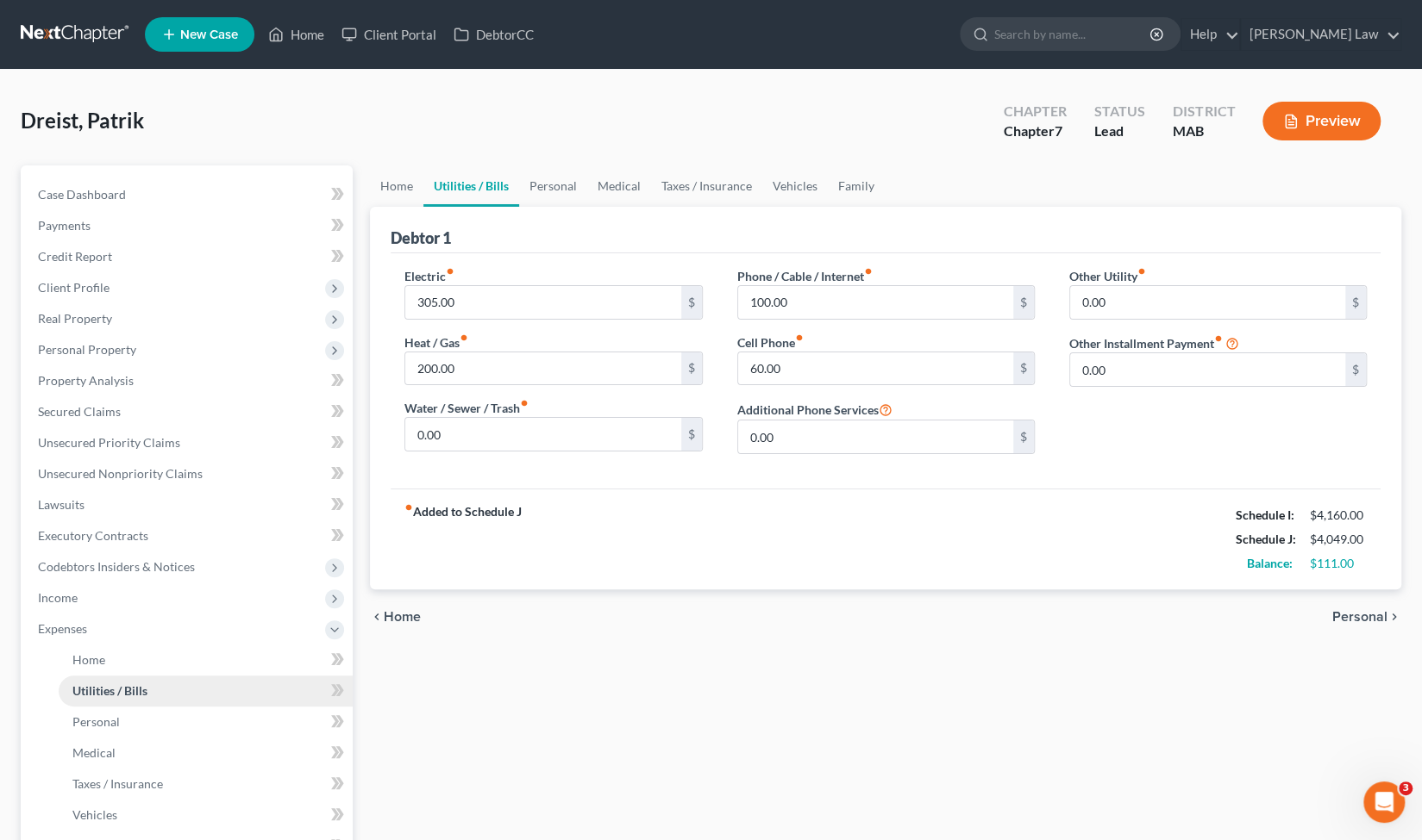
click at [143, 697] on span "Utilities / Bills" at bounding box center [110, 690] width 75 height 14
click at [132, 787] on span "Taxes / Insurance" at bounding box center [117, 783] width 90 height 14
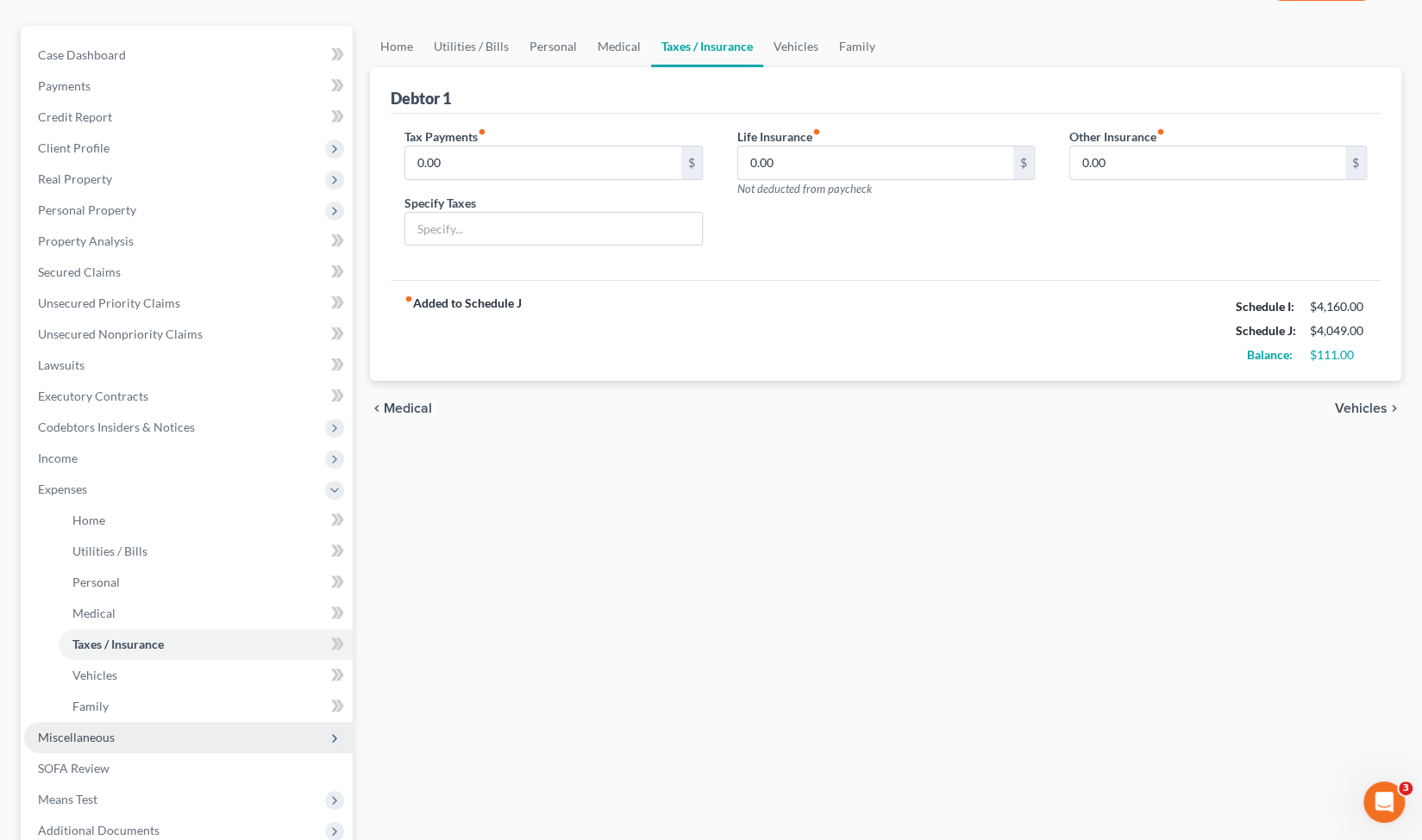
scroll to position [141, 0]
click at [643, 164] on input "0.00" at bounding box center [542, 161] width 275 height 33
click at [557, 153] on input "0.00" at bounding box center [542, 161] width 275 height 33
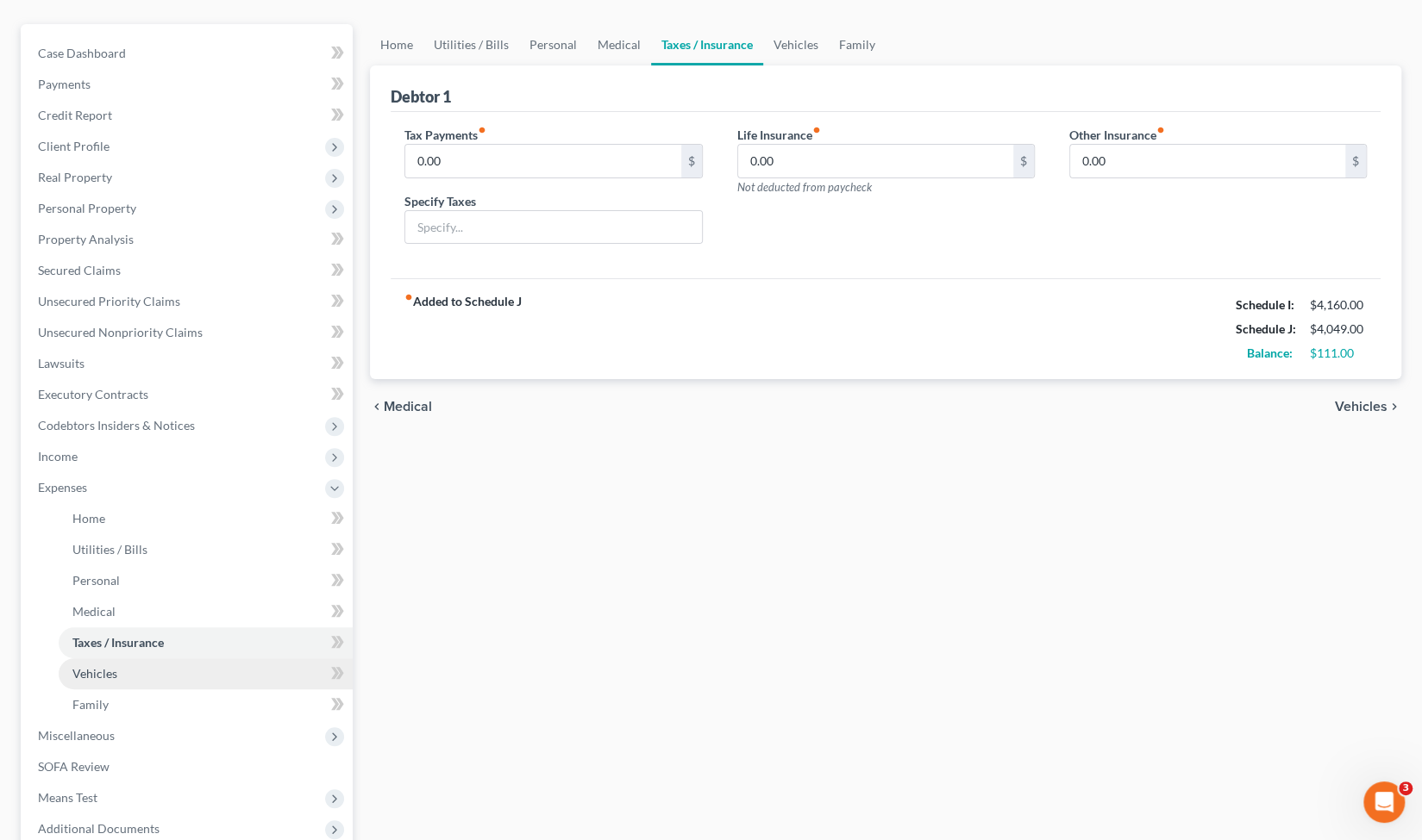
click at [128, 665] on link "Vehicles" at bounding box center [206, 674] width 294 height 31
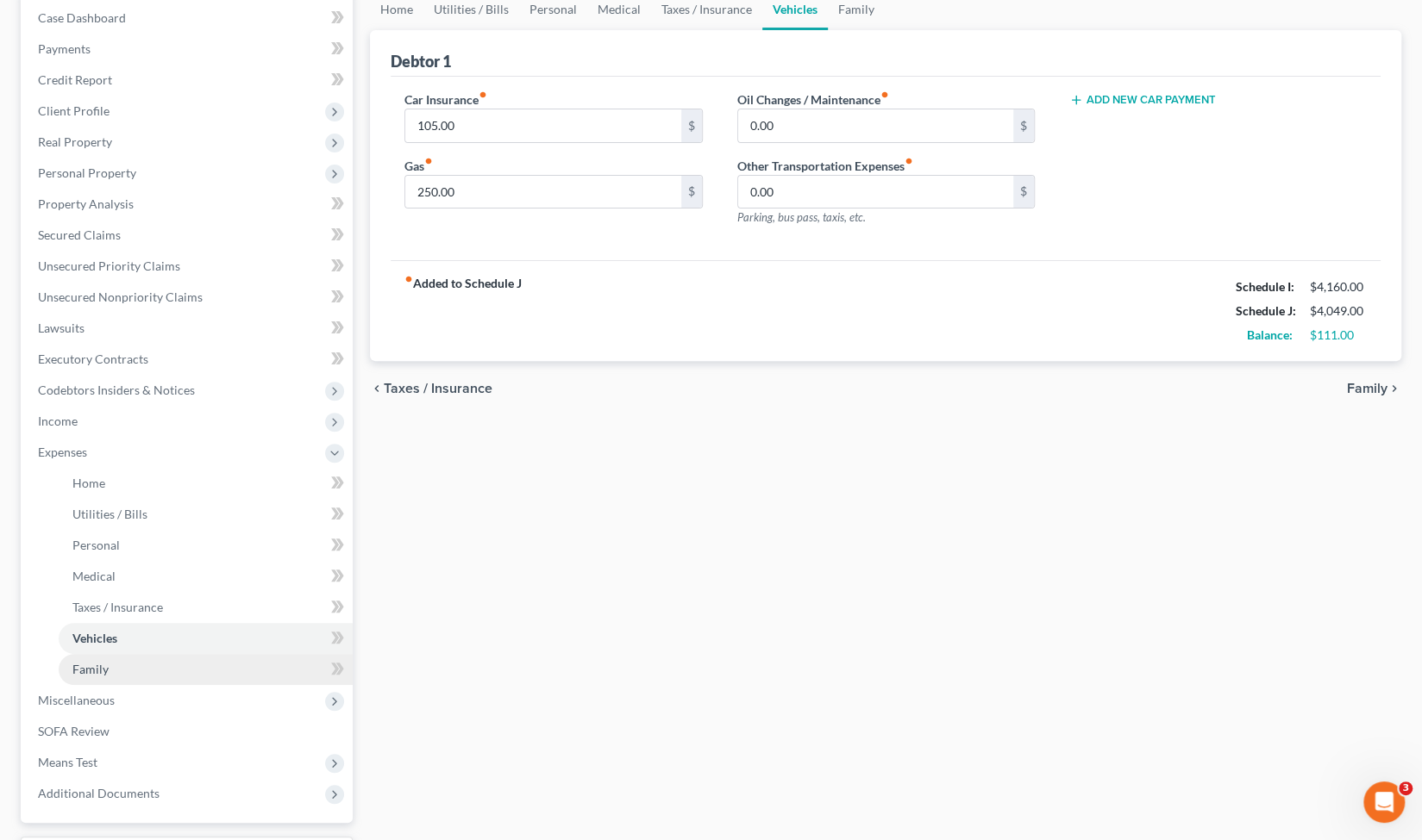
click at [162, 671] on link "Family" at bounding box center [206, 670] width 294 height 31
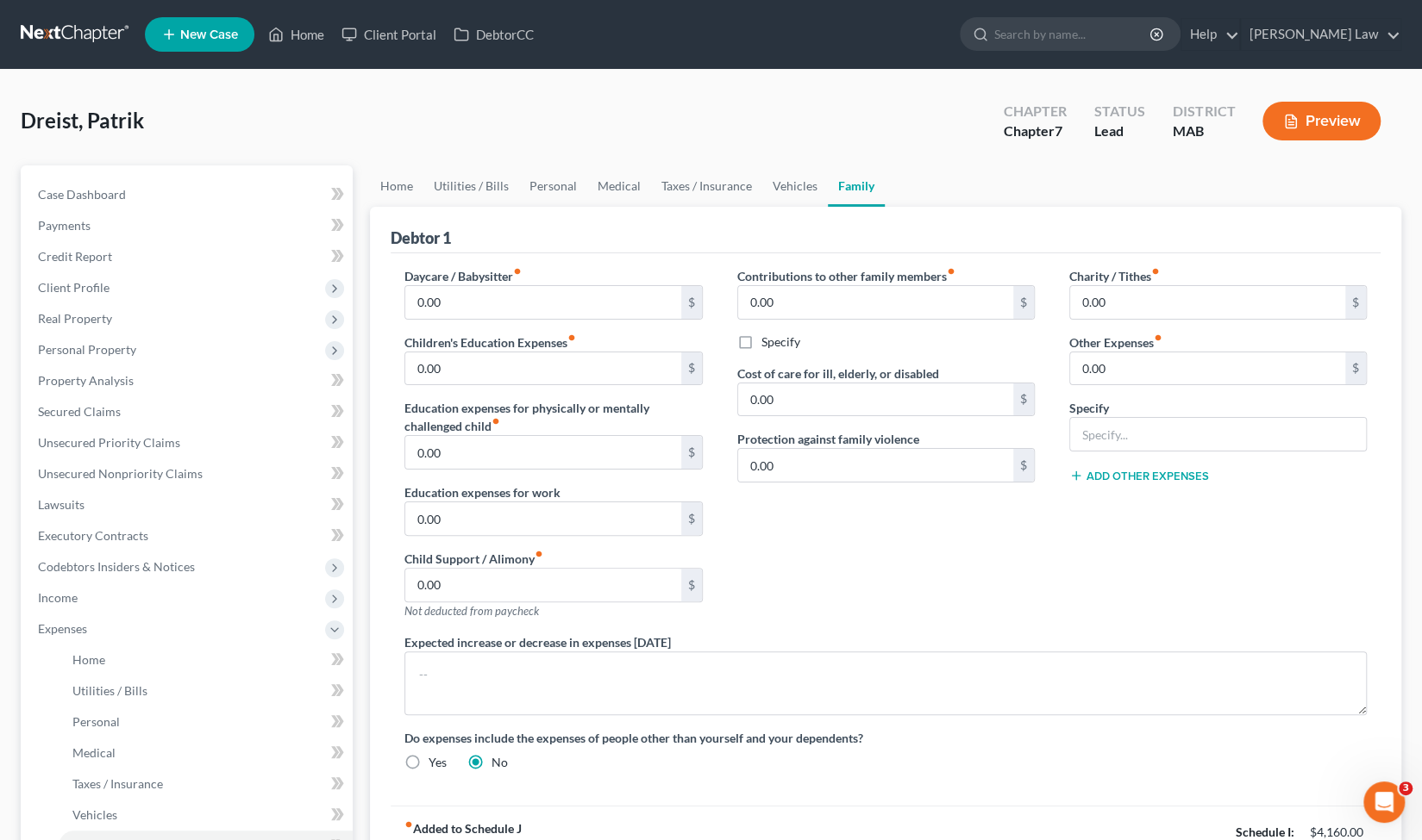
scroll to position [321, 0]
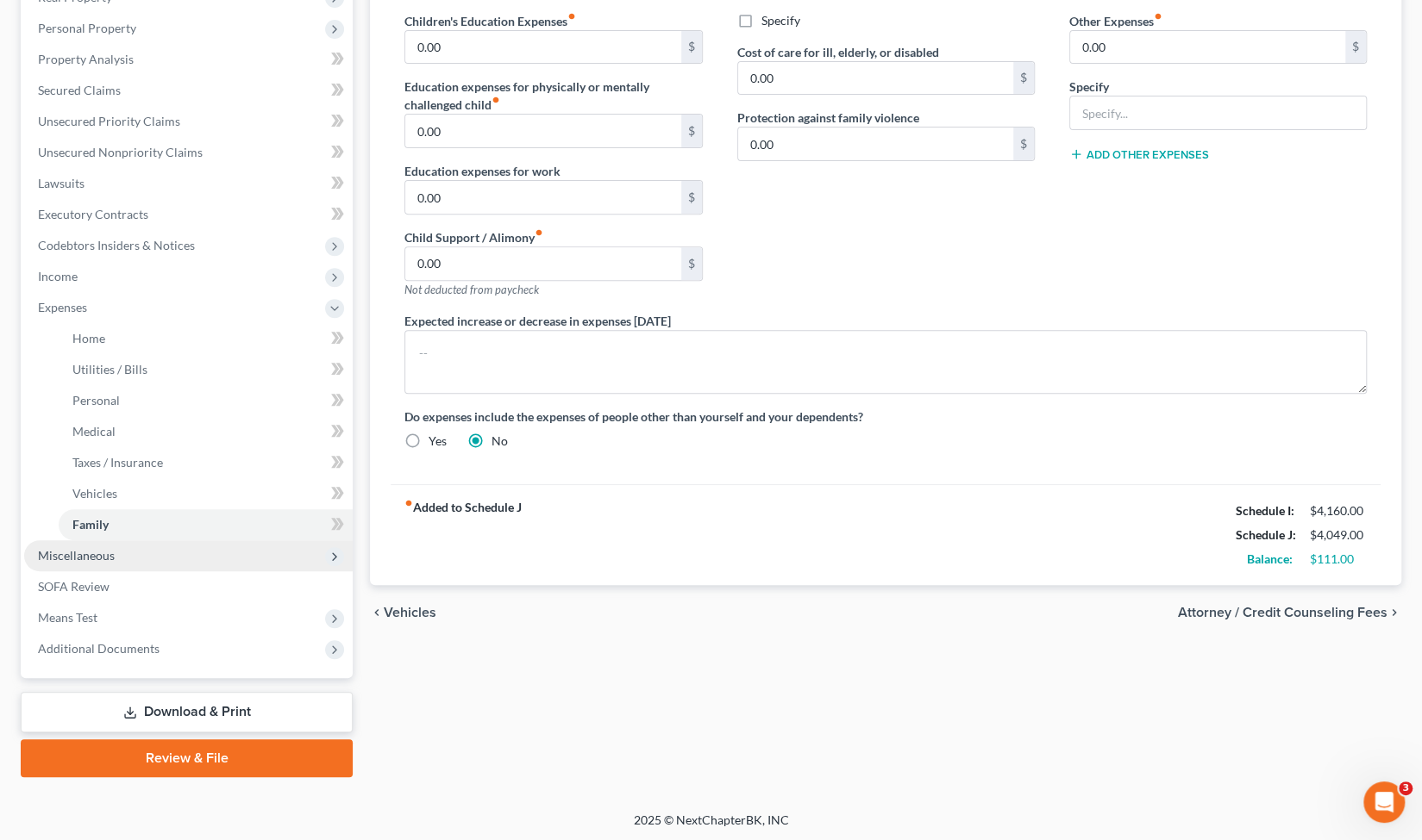
click at [250, 561] on span "Miscellaneous" at bounding box center [188, 556] width 329 height 31
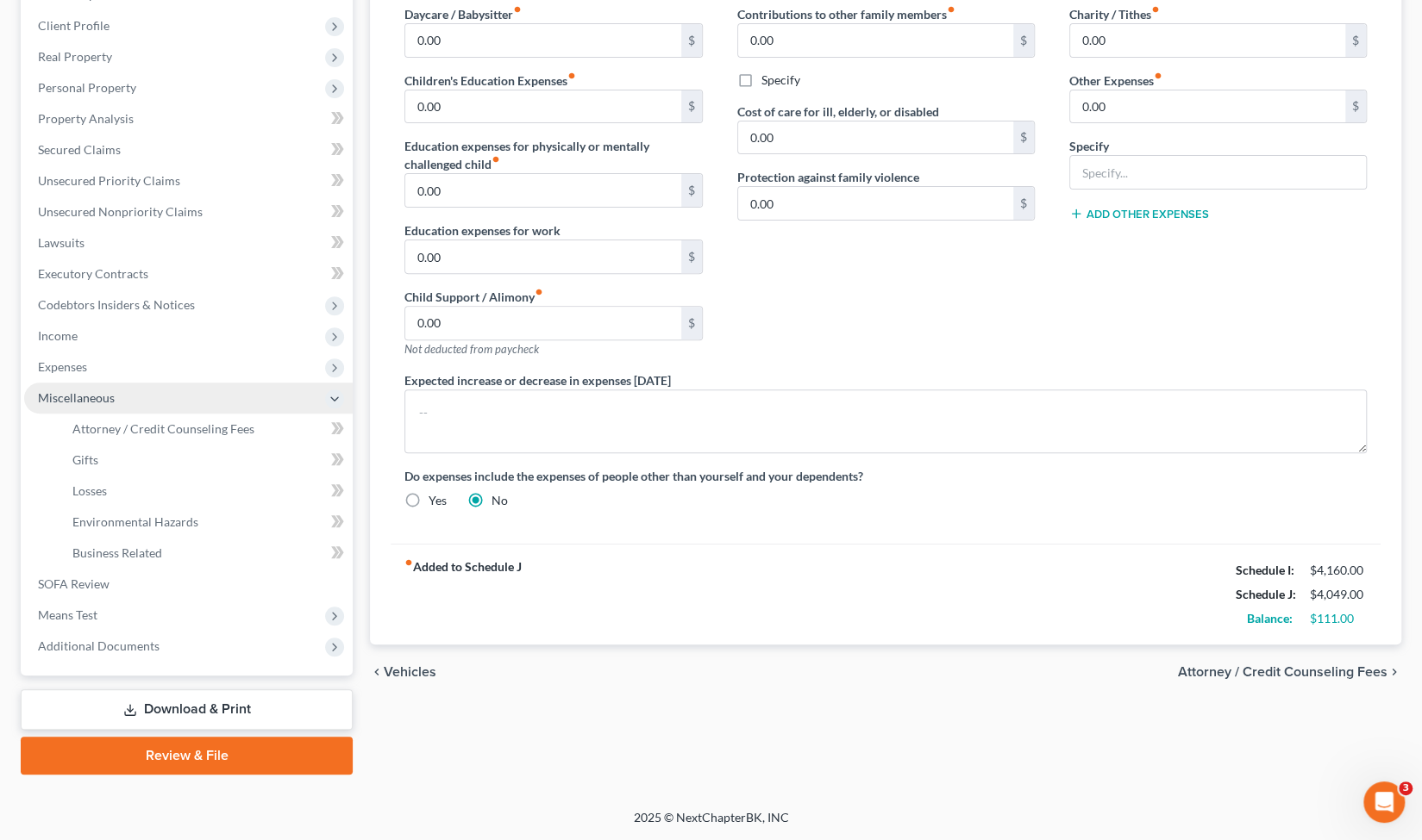
scroll to position [259, 0]
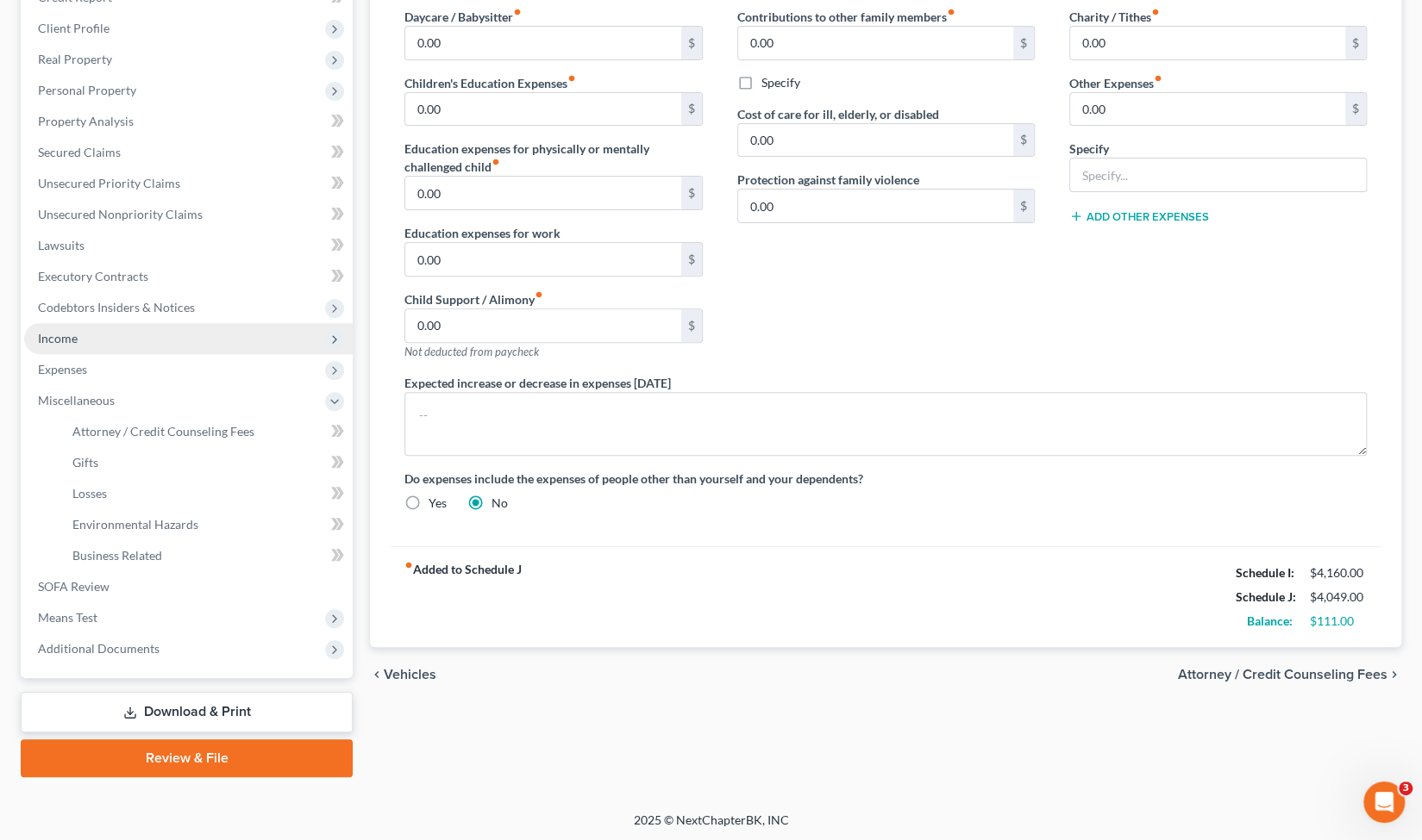
click at [192, 346] on span "Income" at bounding box center [188, 338] width 329 height 31
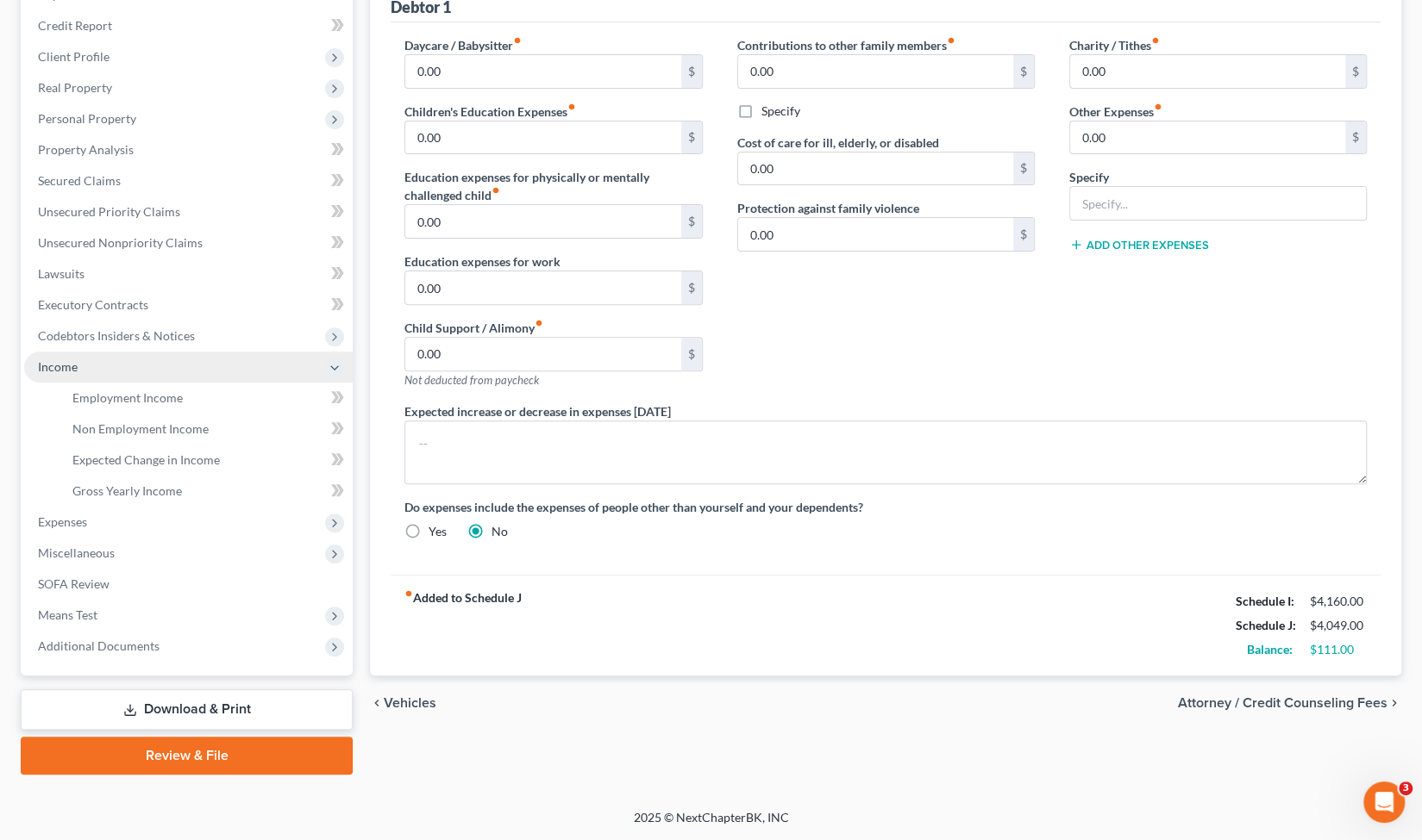
scroll to position [229, 0]
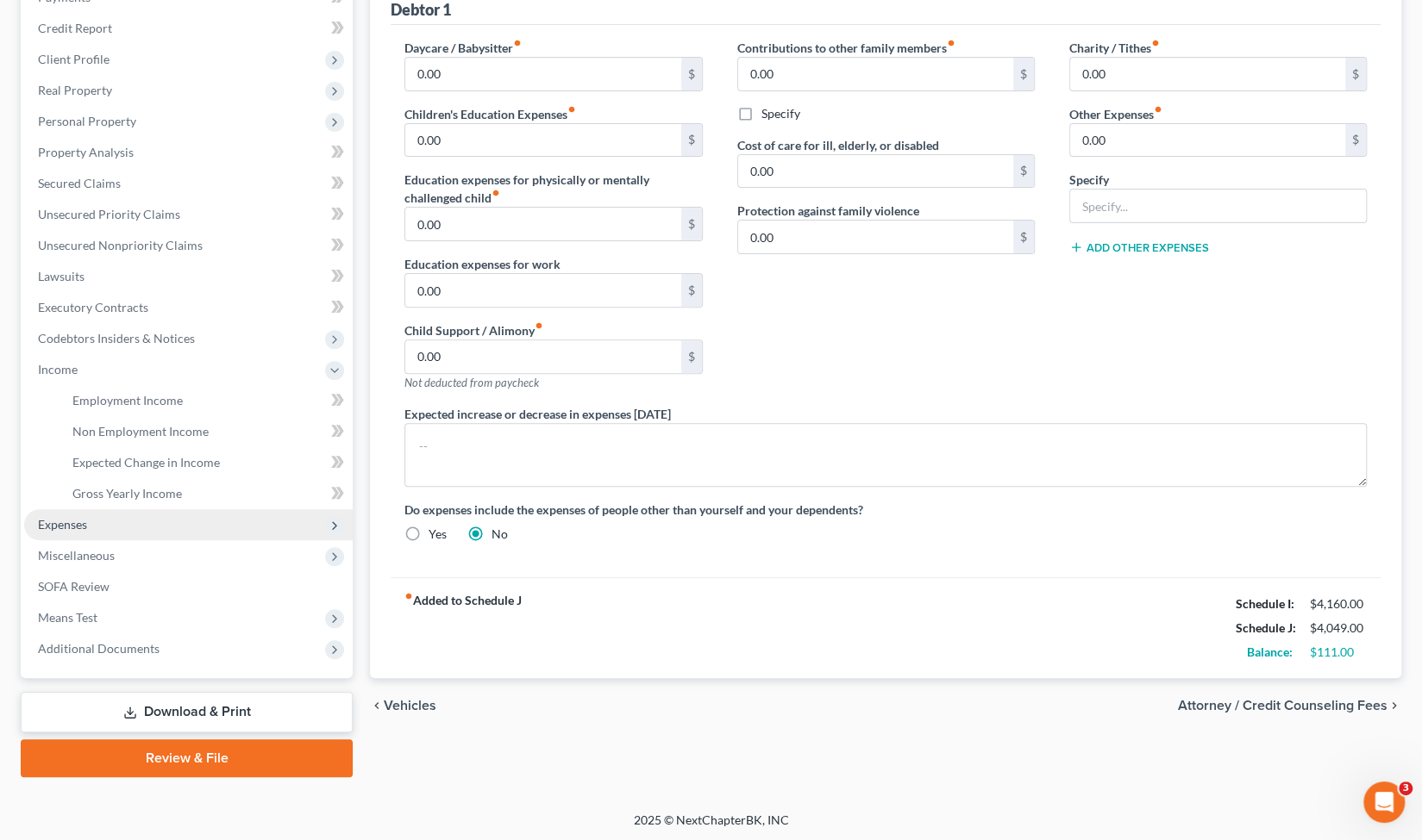
click at [163, 513] on span "Expenses" at bounding box center [188, 525] width 329 height 31
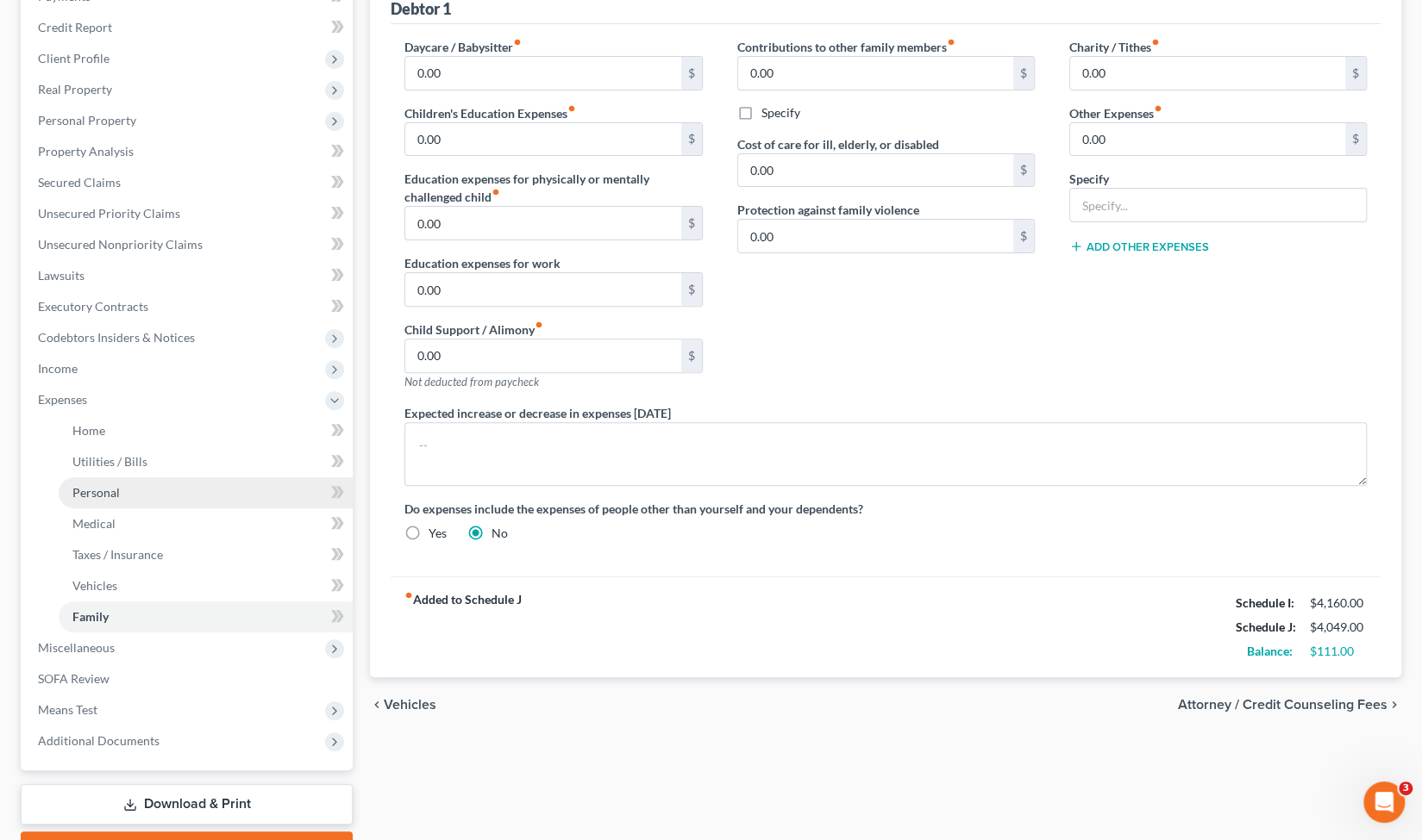
scroll to position [225, 0]
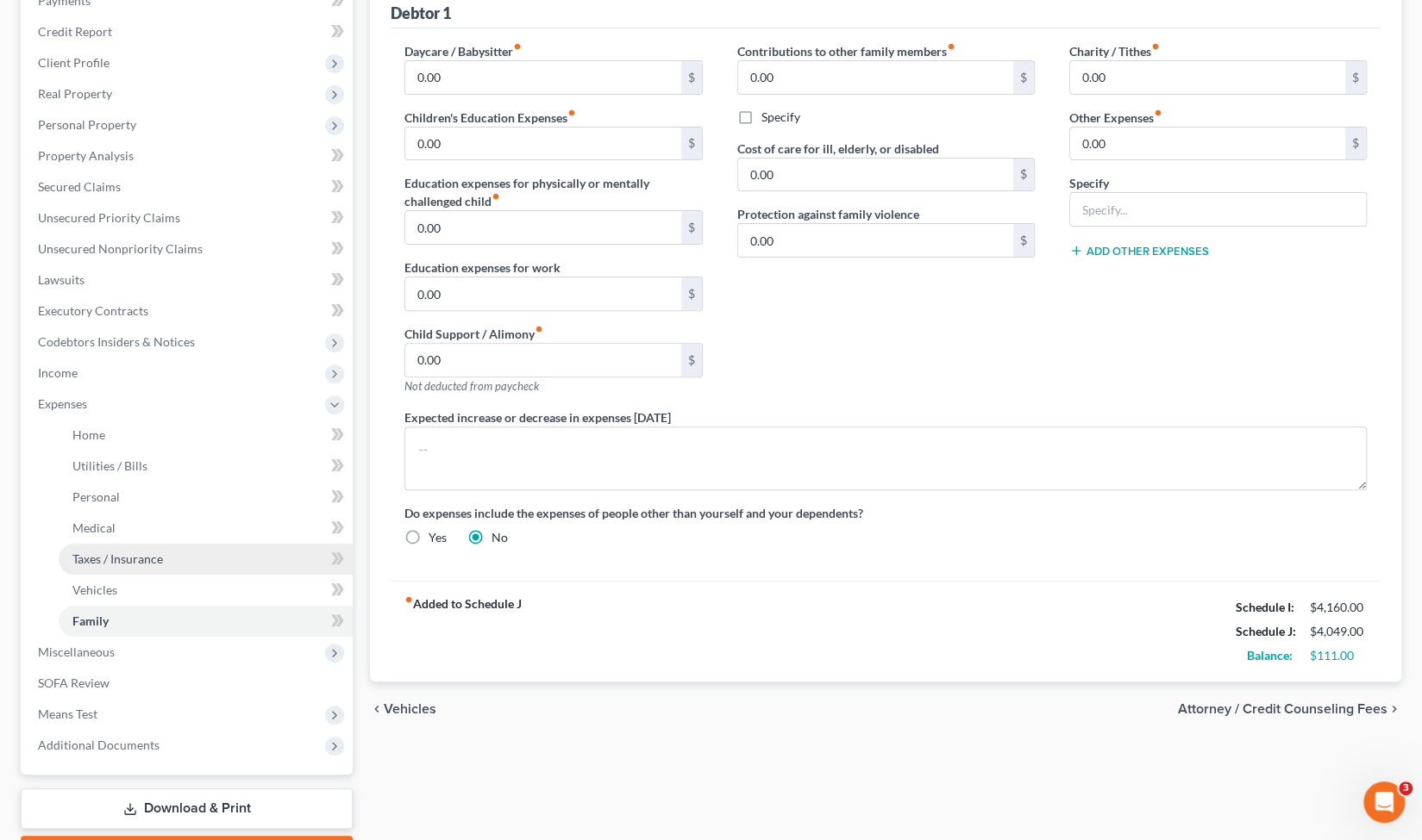
click at [154, 568] on link "Taxes / Insurance" at bounding box center [206, 559] width 294 height 31
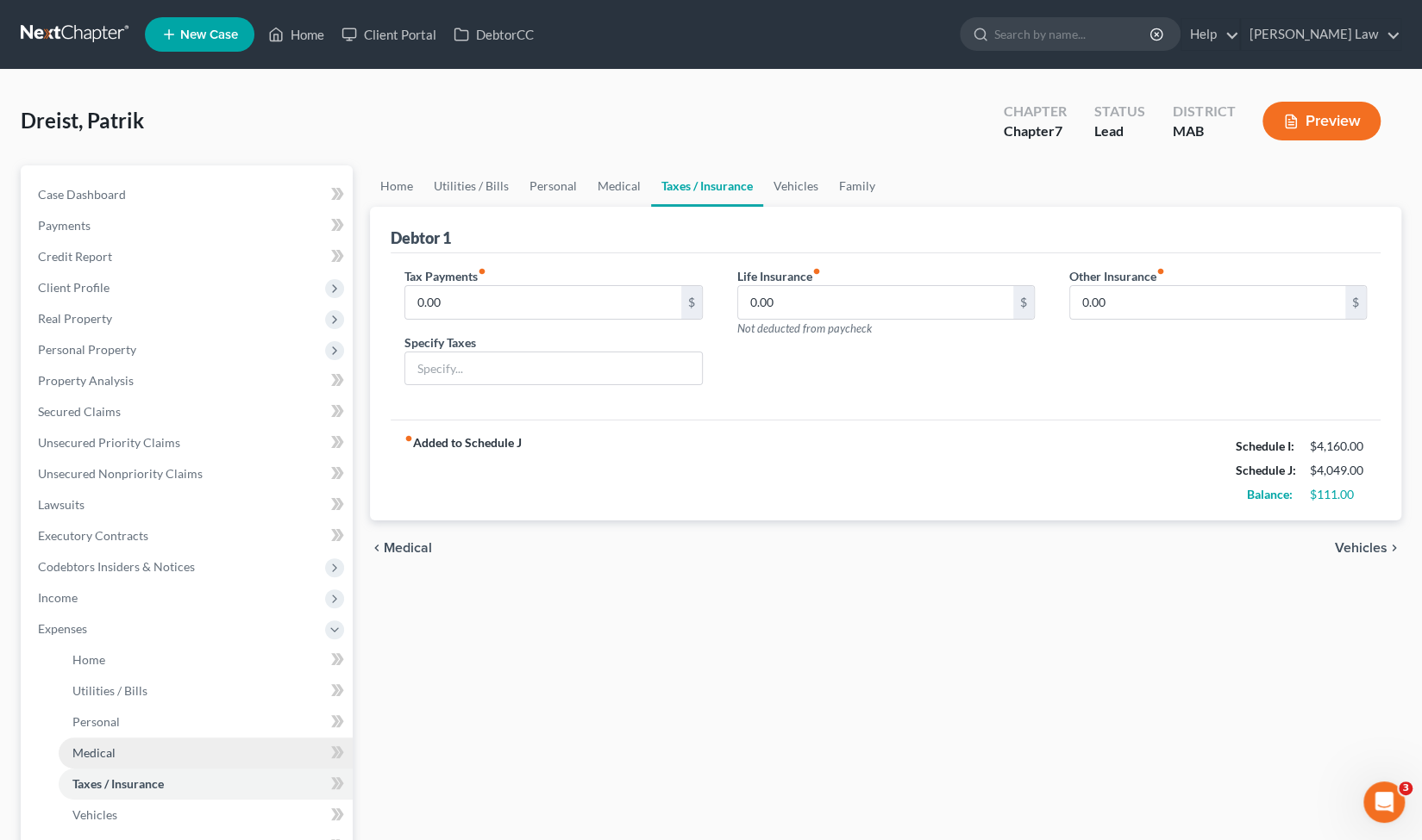
click at [118, 752] on link "Medical" at bounding box center [206, 754] width 294 height 31
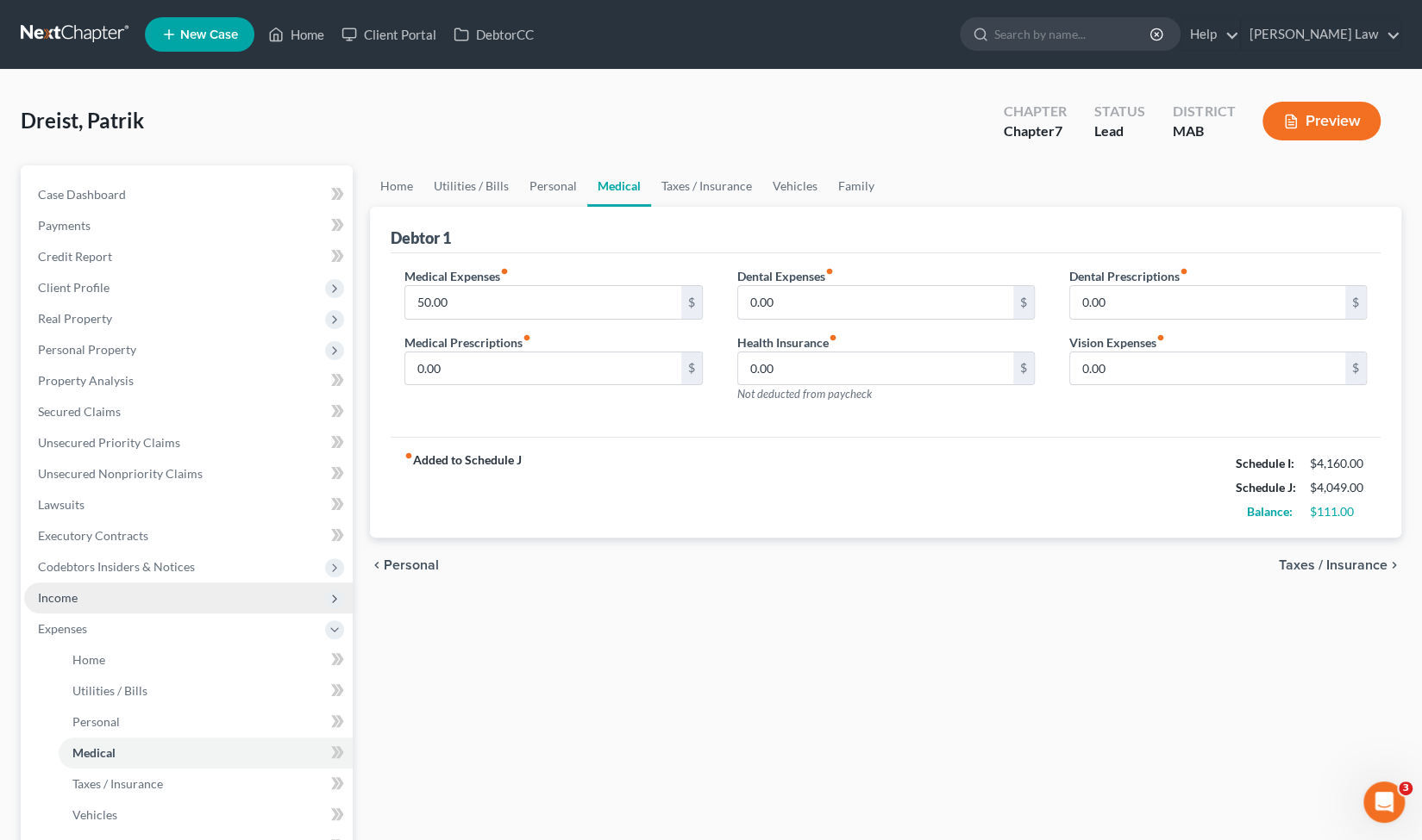
click at [121, 606] on span "Income" at bounding box center [188, 598] width 329 height 31
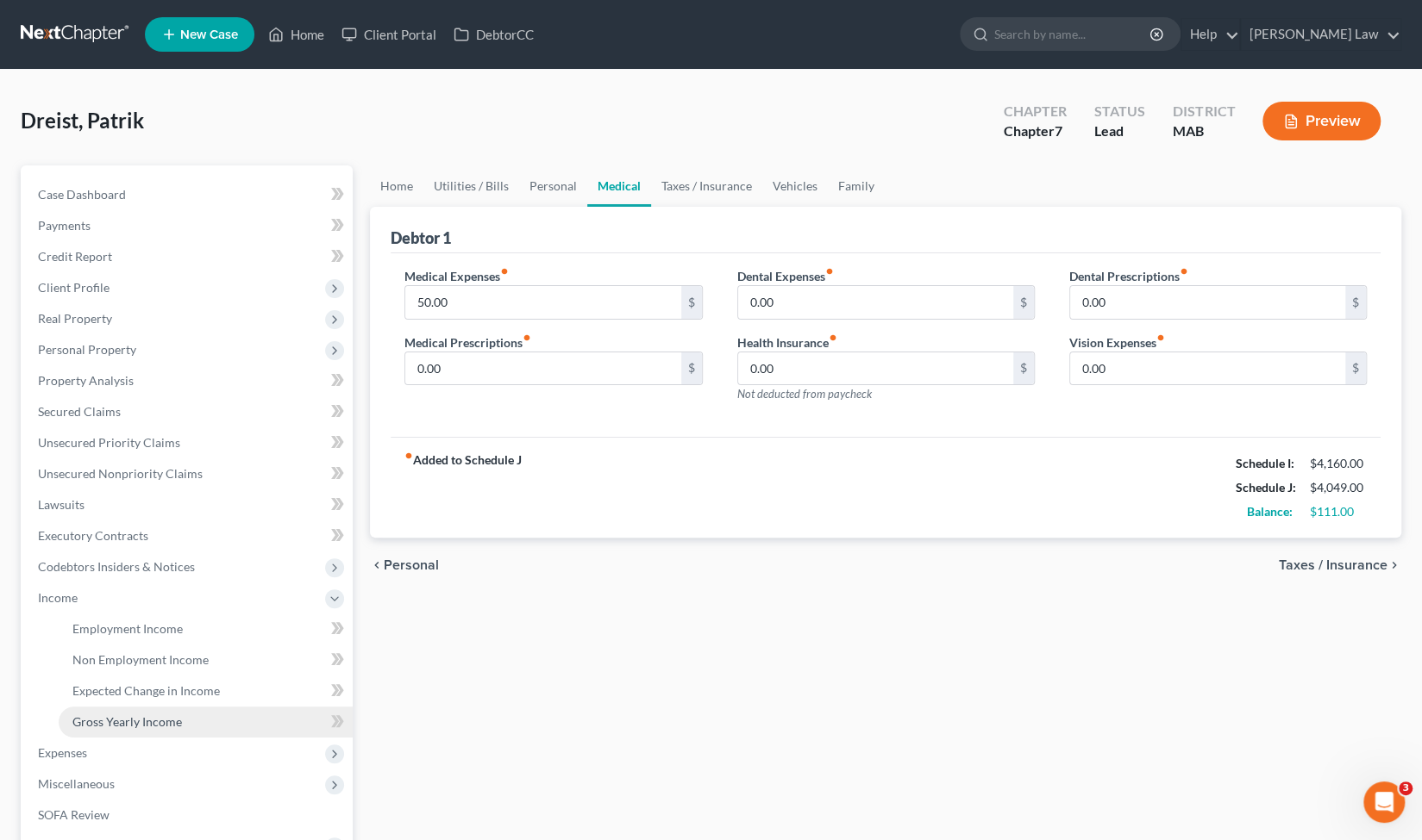
click at [137, 719] on span "Gross Yearly Income" at bounding box center [127, 721] width 110 height 14
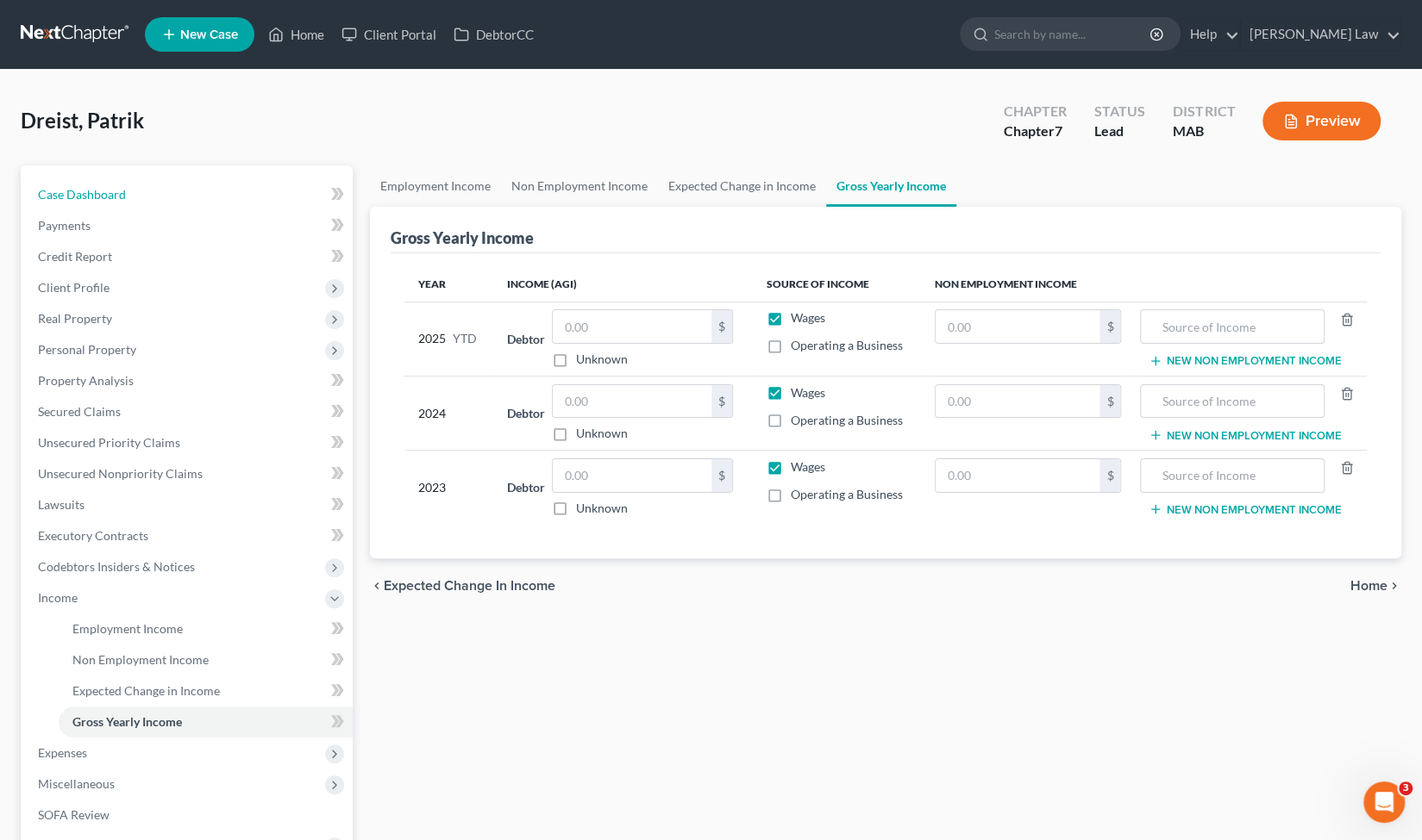
click at [187, 193] on link "Case Dashboard" at bounding box center [188, 195] width 329 height 31
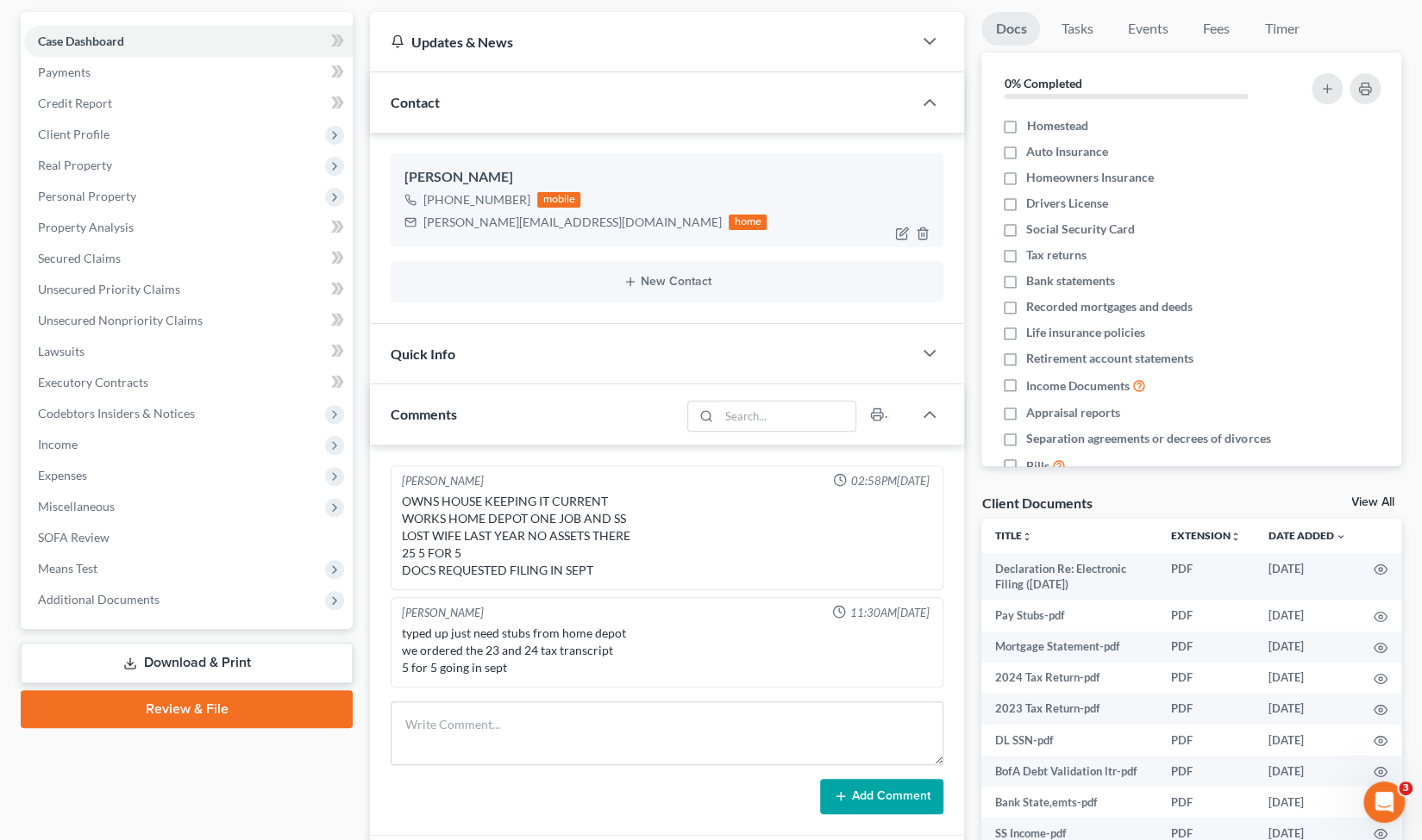
scroll to position [126, 0]
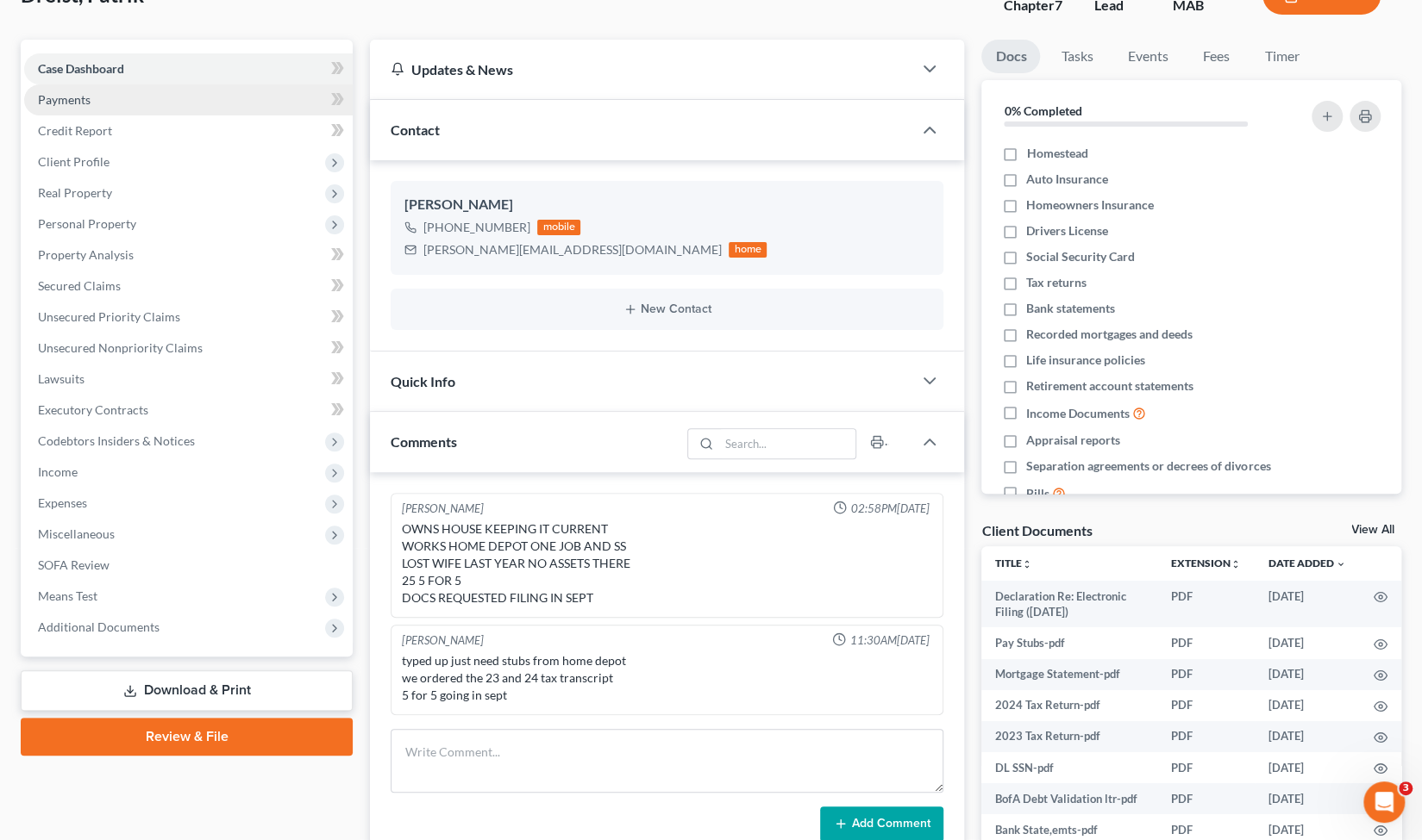
click at [196, 103] on link "Payments" at bounding box center [188, 100] width 329 height 31
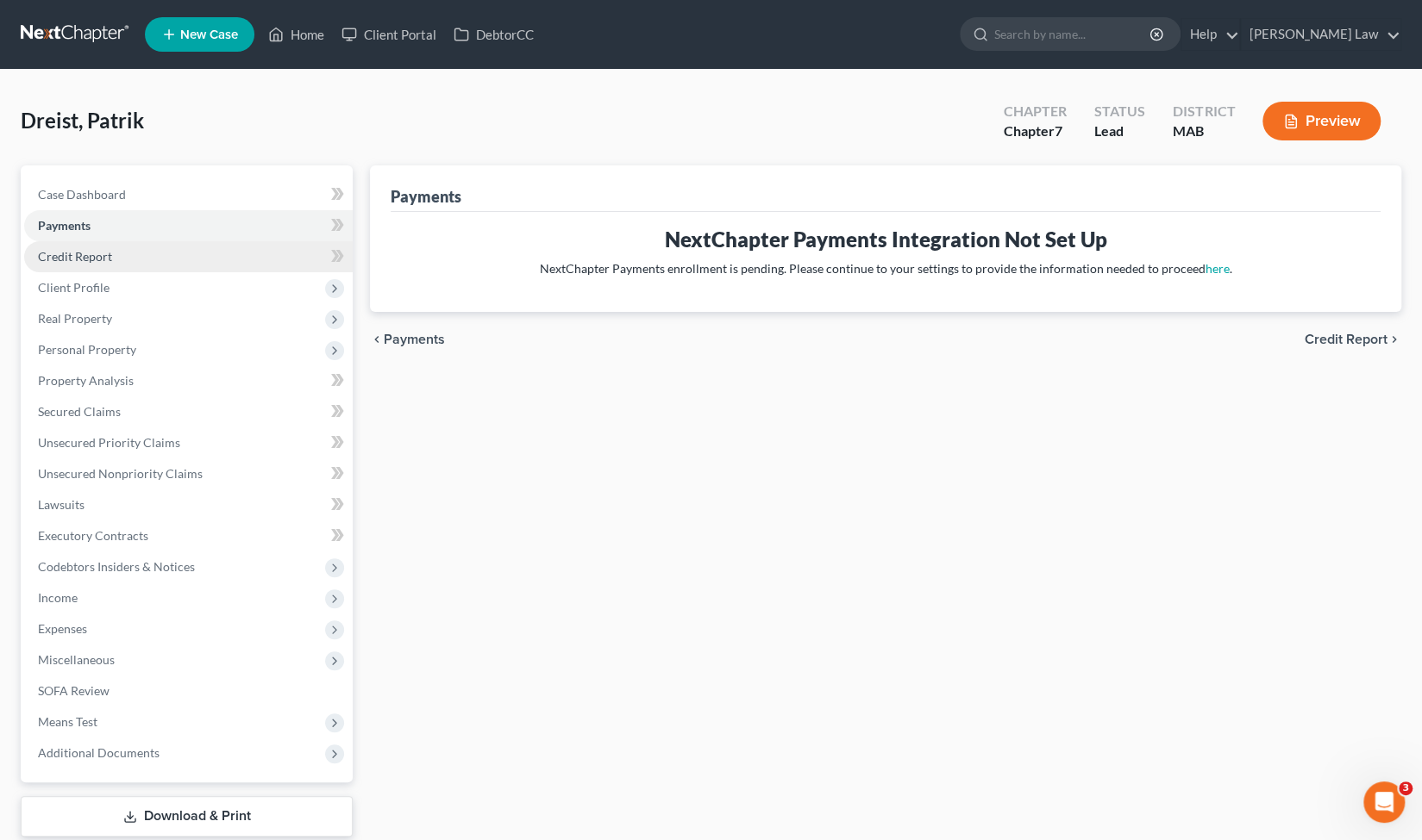
click at [198, 264] on link "Credit Report" at bounding box center [188, 257] width 329 height 31
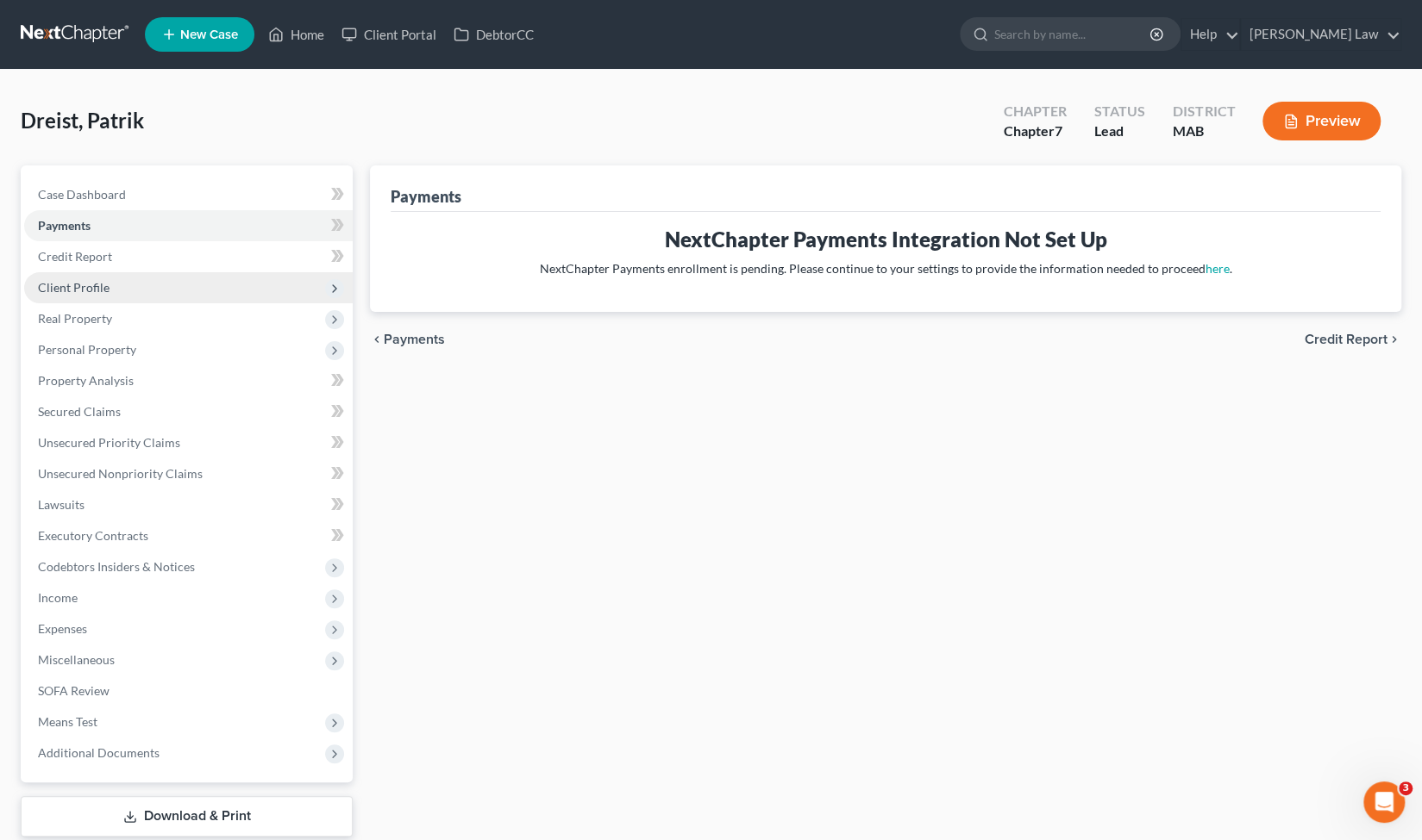
click at [162, 285] on span "Client Profile" at bounding box center [188, 287] width 329 height 31
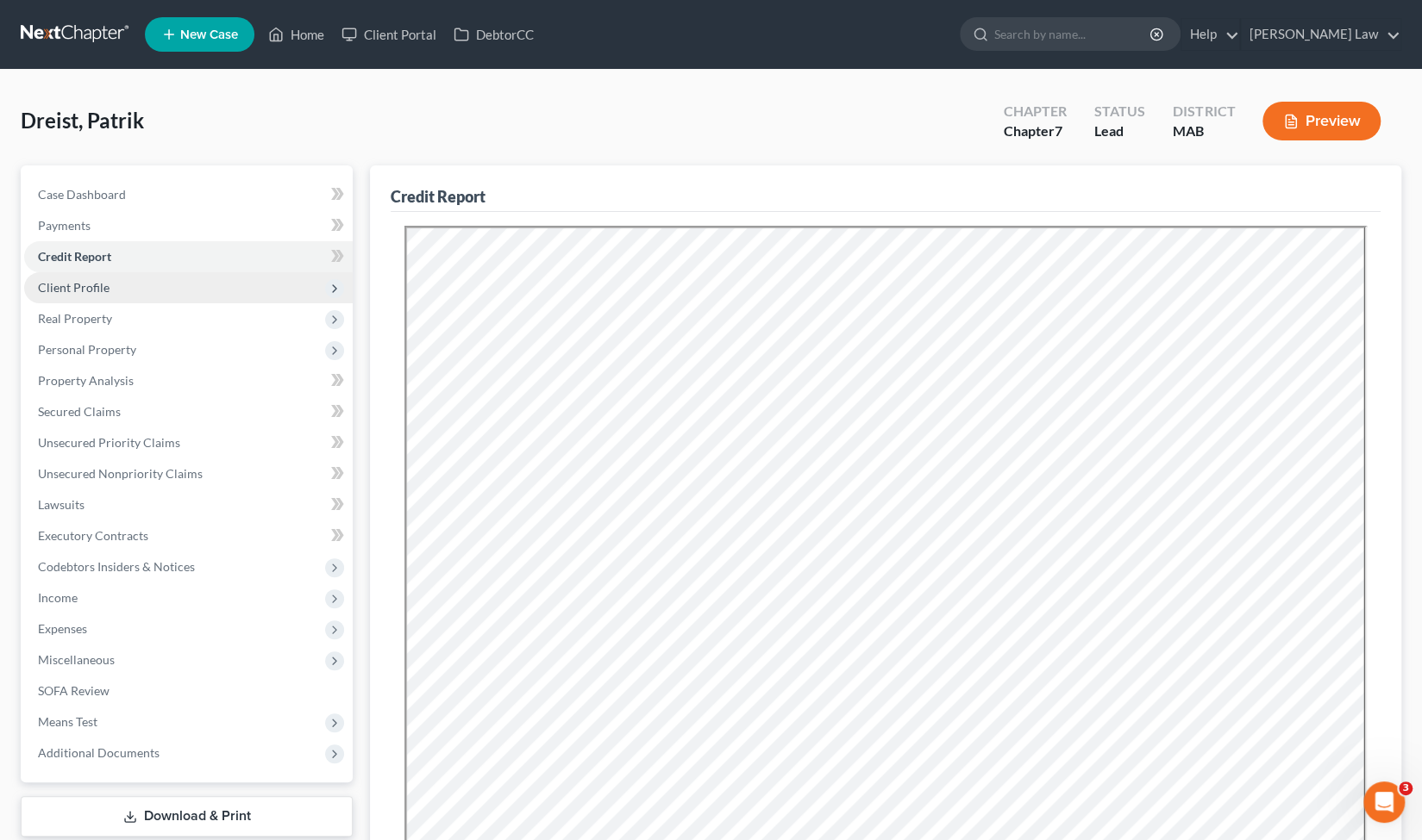
click at [171, 294] on span "Client Profile" at bounding box center [188, 287] width 329 height 31
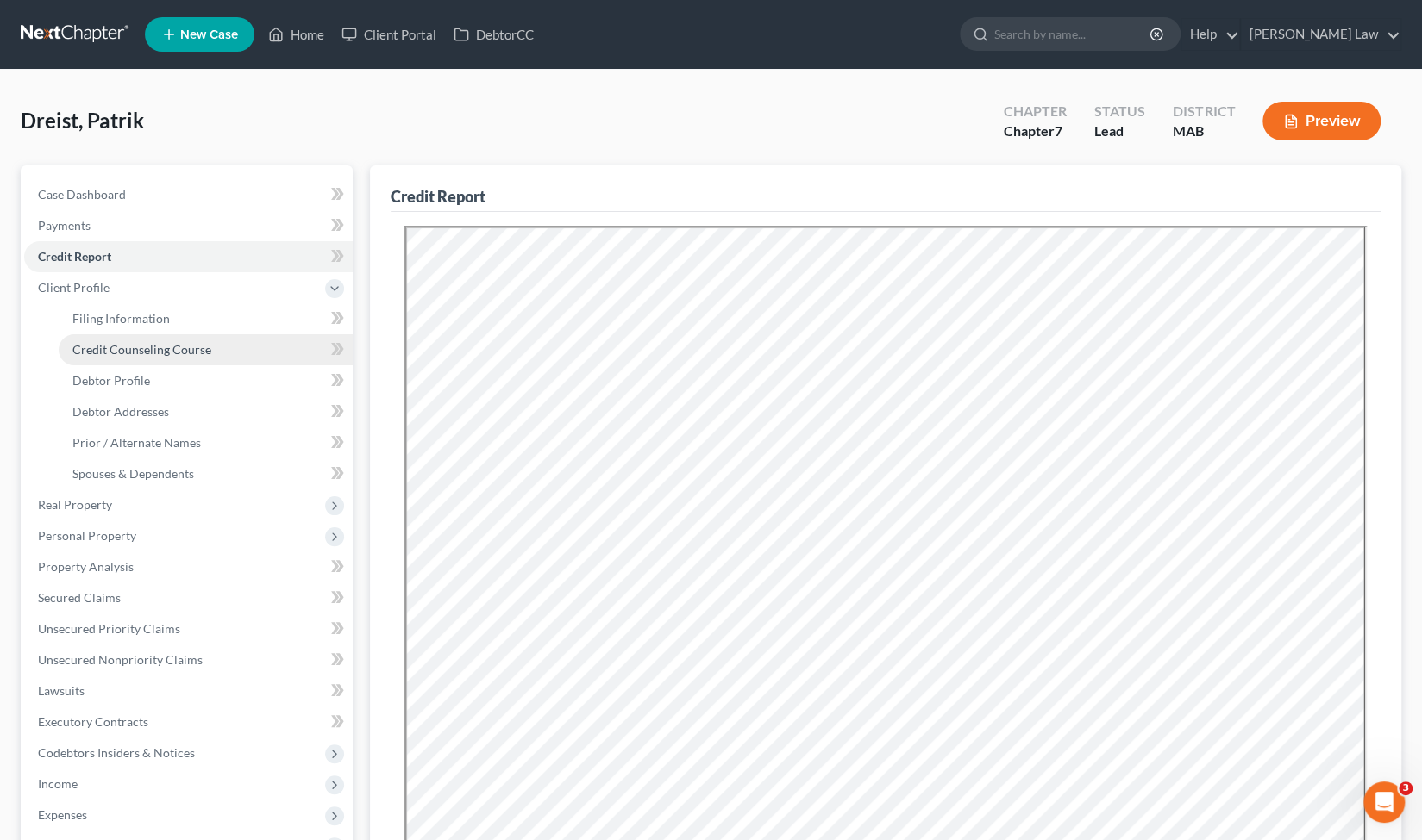
click at [207, 358] on link "Credit Counseling Course" at bounding box center [206, 350] width 294 height 31
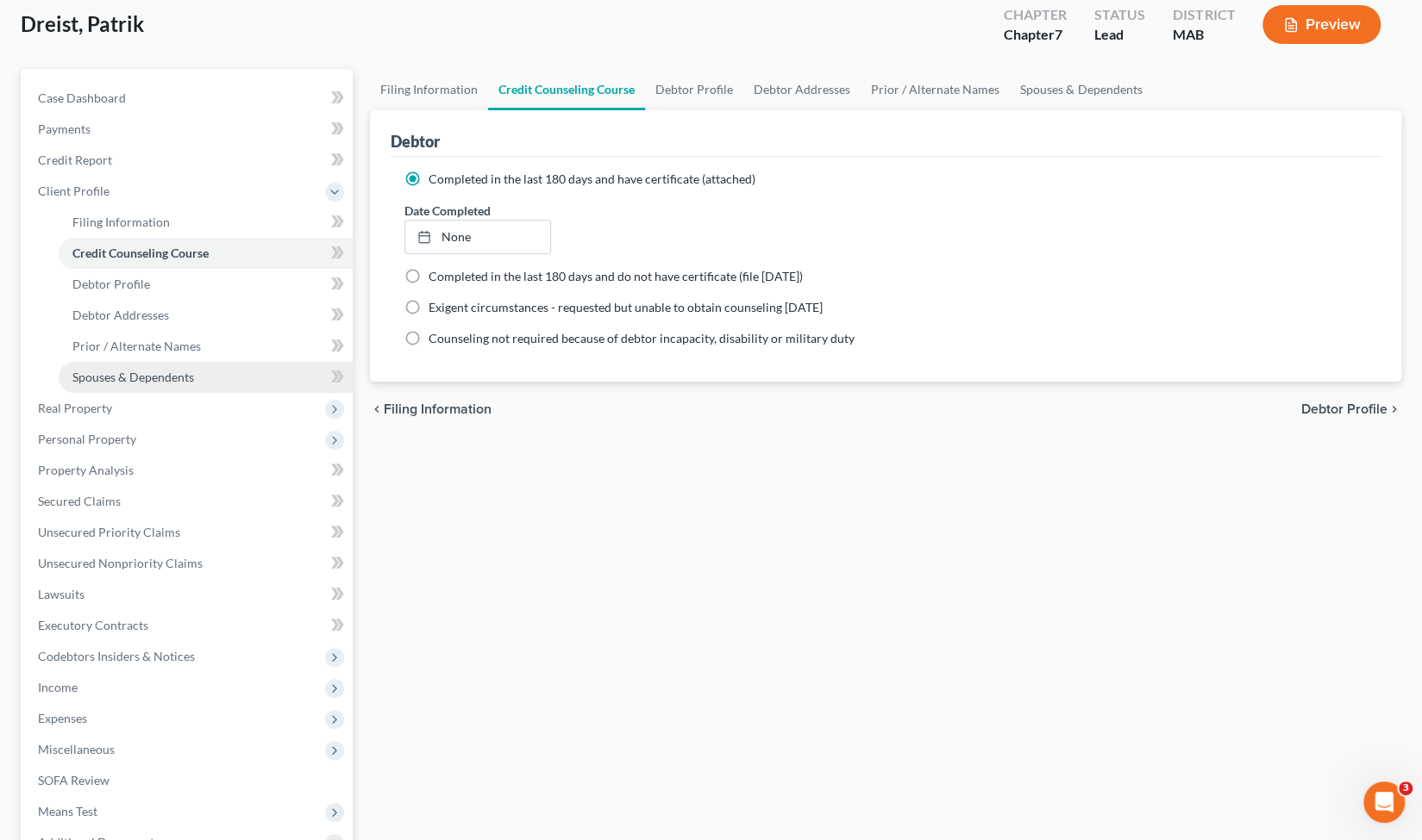
scroll to position [98, 0]
click at [174, 411] on span "Real Property" at bounding box center [188, 407] width 329 height 31
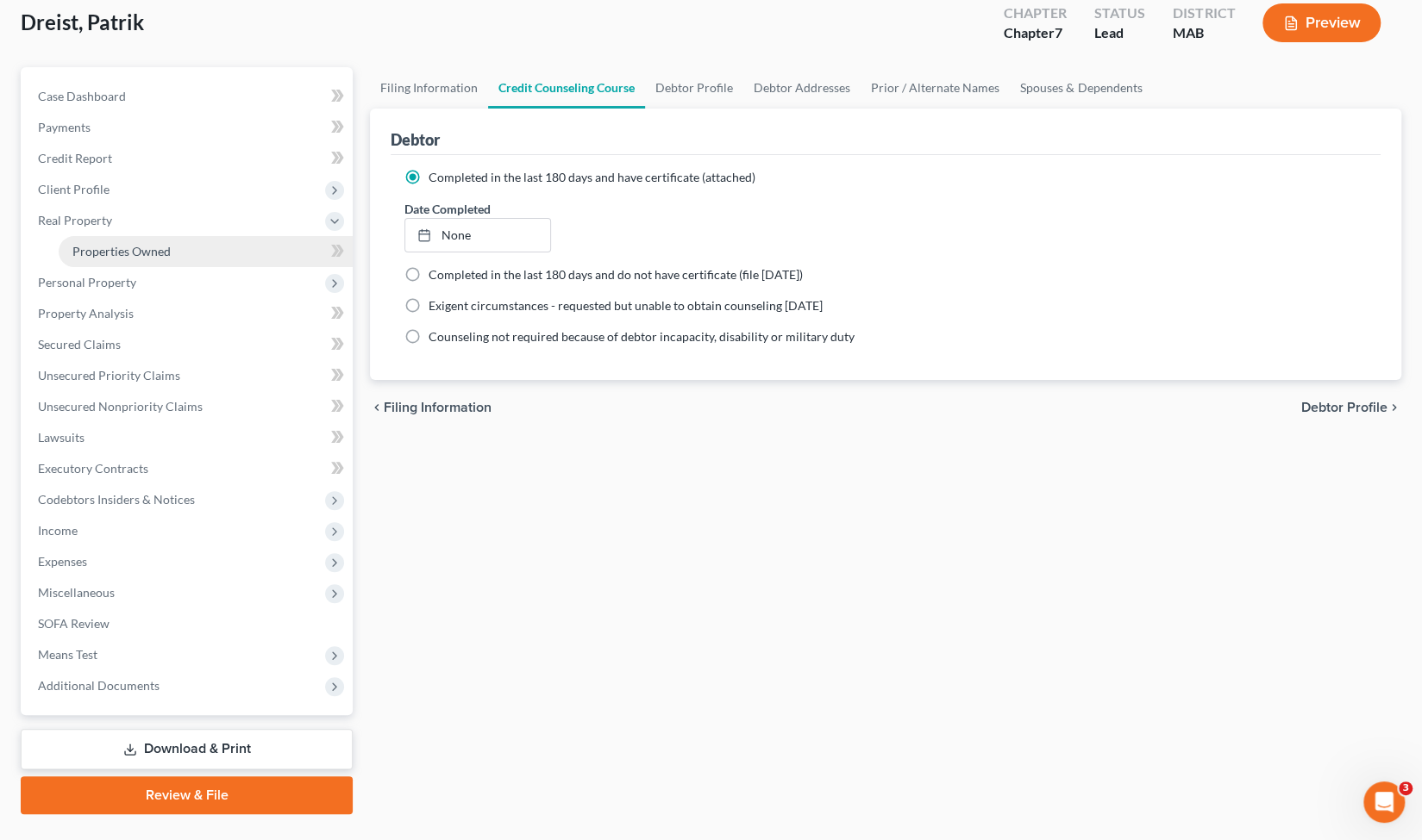
click at [171, 258] on link "Properties Owned" at bounding box center [206, 252] width 294 height 31
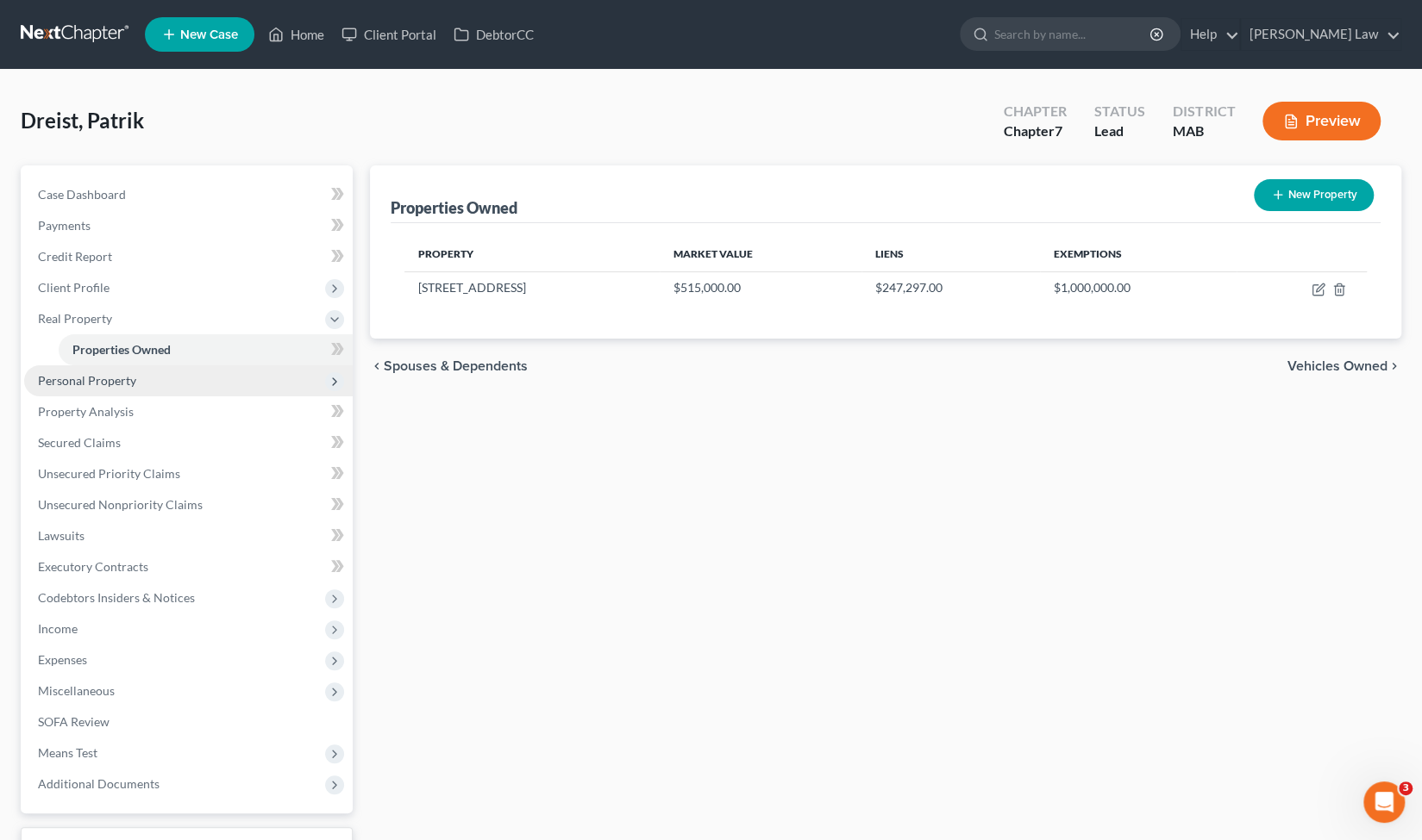
click at [174, 391] on span "Personal Property" at bounding box center [188, 381] width 329 height 31
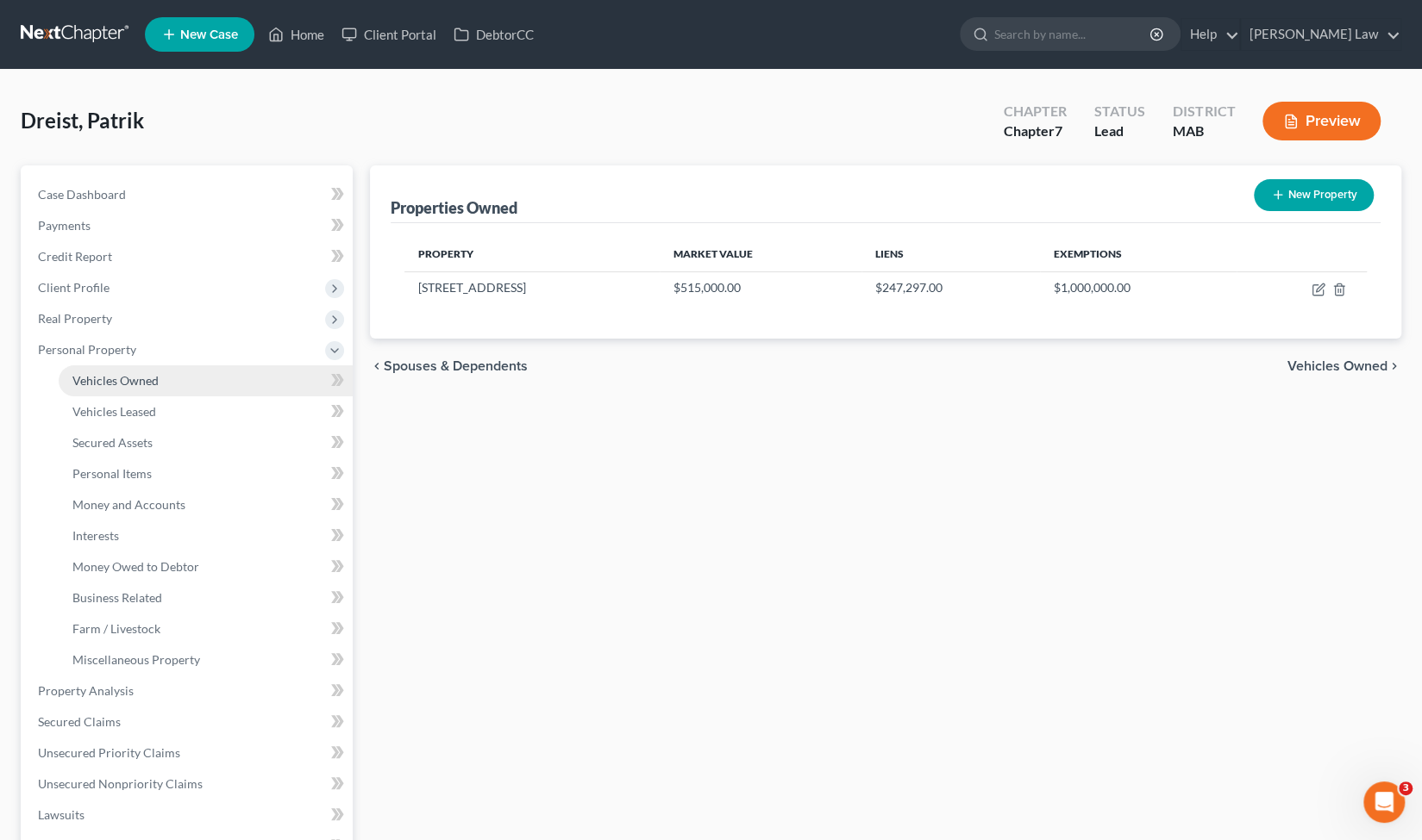
click at [174, 392] on link "Vehicles Owned" at bounding box center [206, 381] width 294 height 31
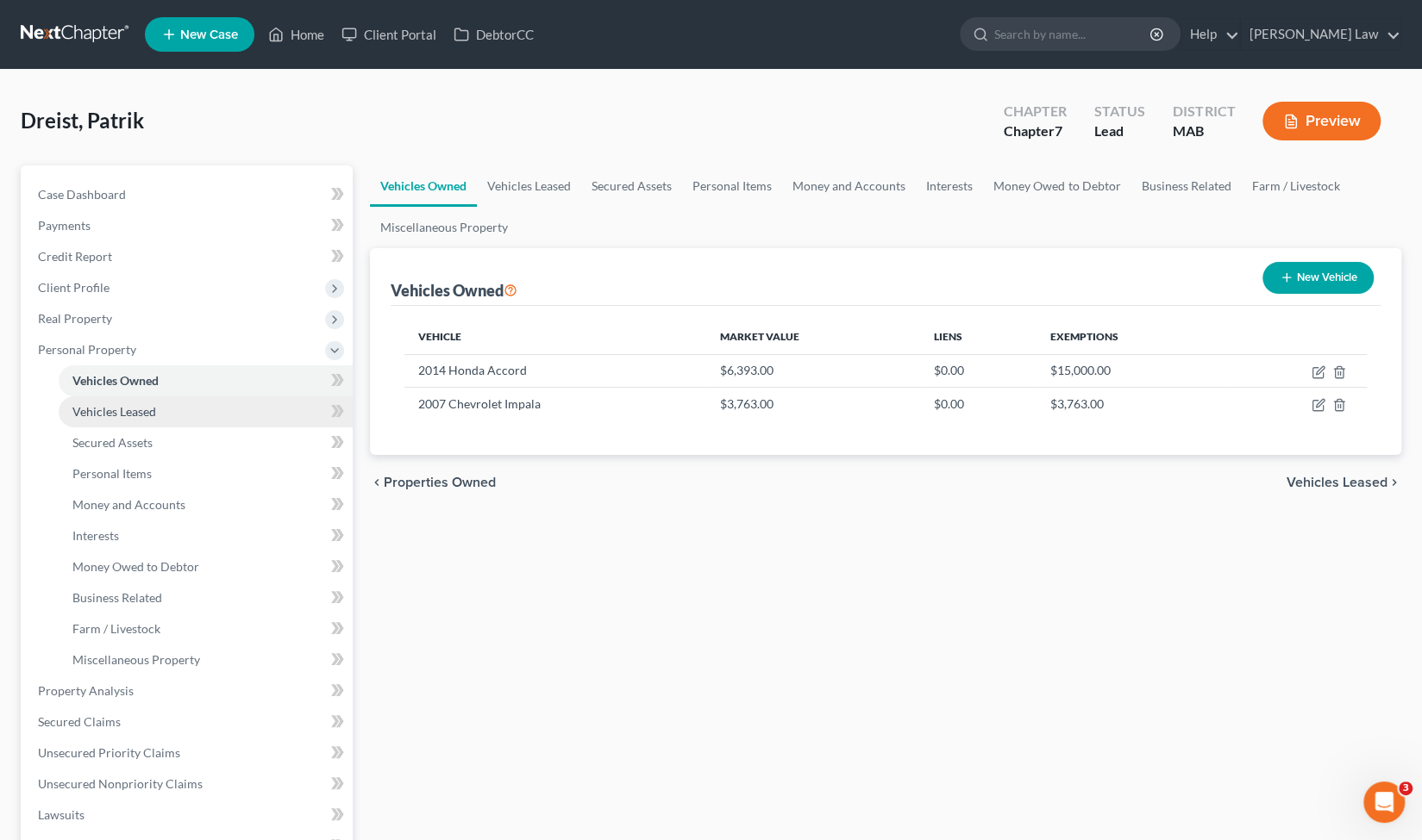
click at [171, 414] on link "Vehicles Leased" at bounding box center [206, 412] width 294 height 31
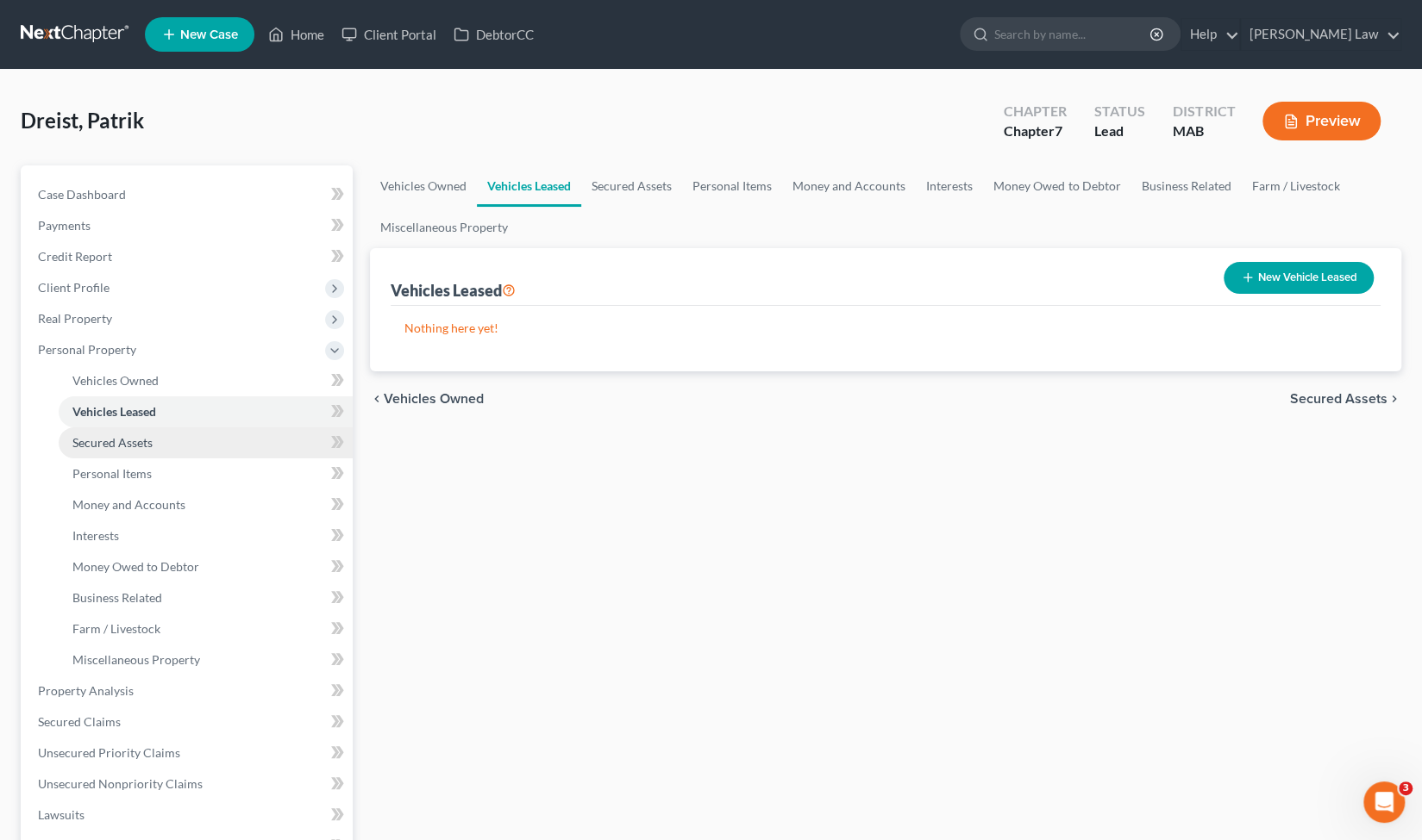
click at [162, 442] on link "Secured Assets" at bounding box center [206, 443] width 294 height 31
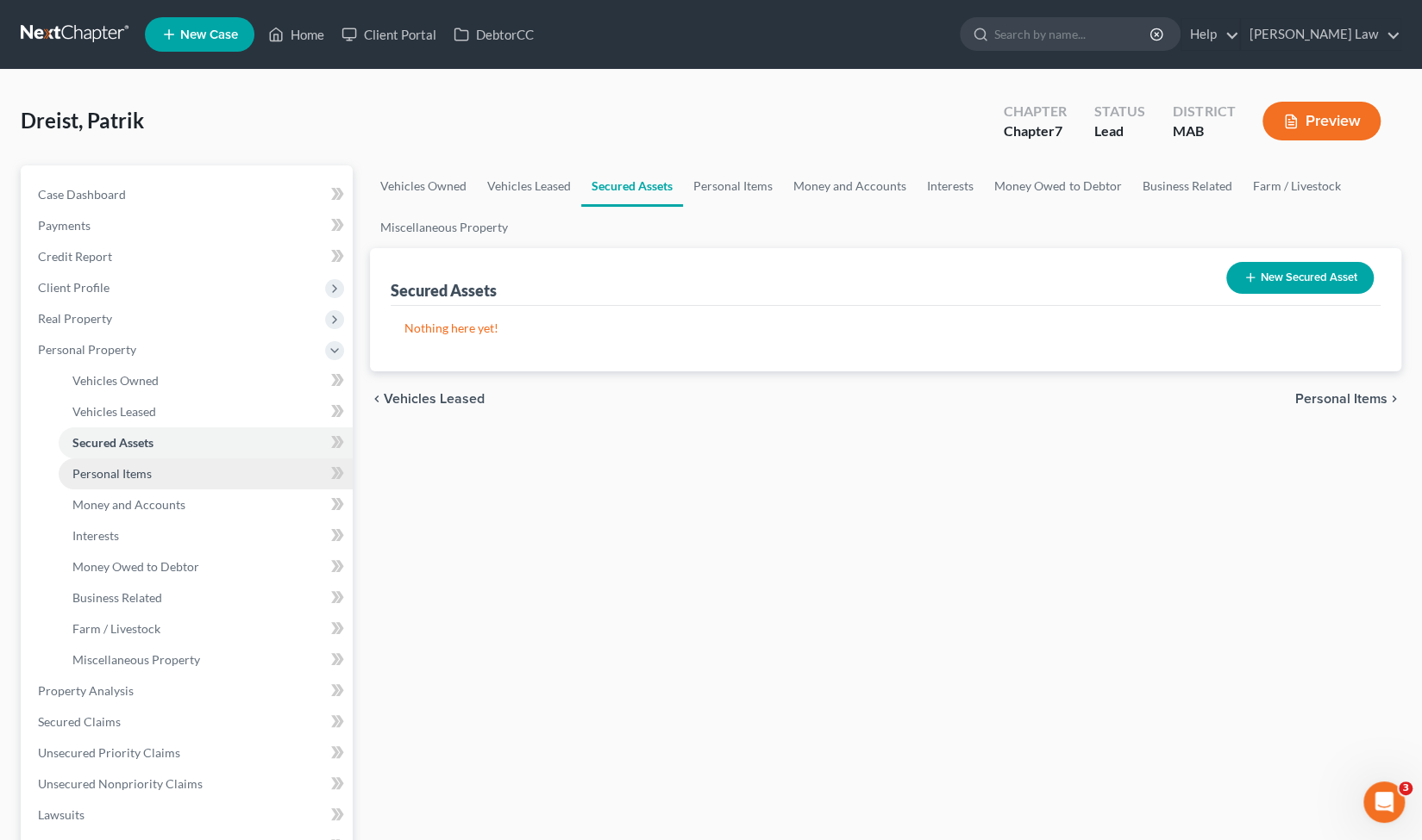
click at [160, 481] on link "Personal Items" at bounding box center [206, 474] width 294 height 31
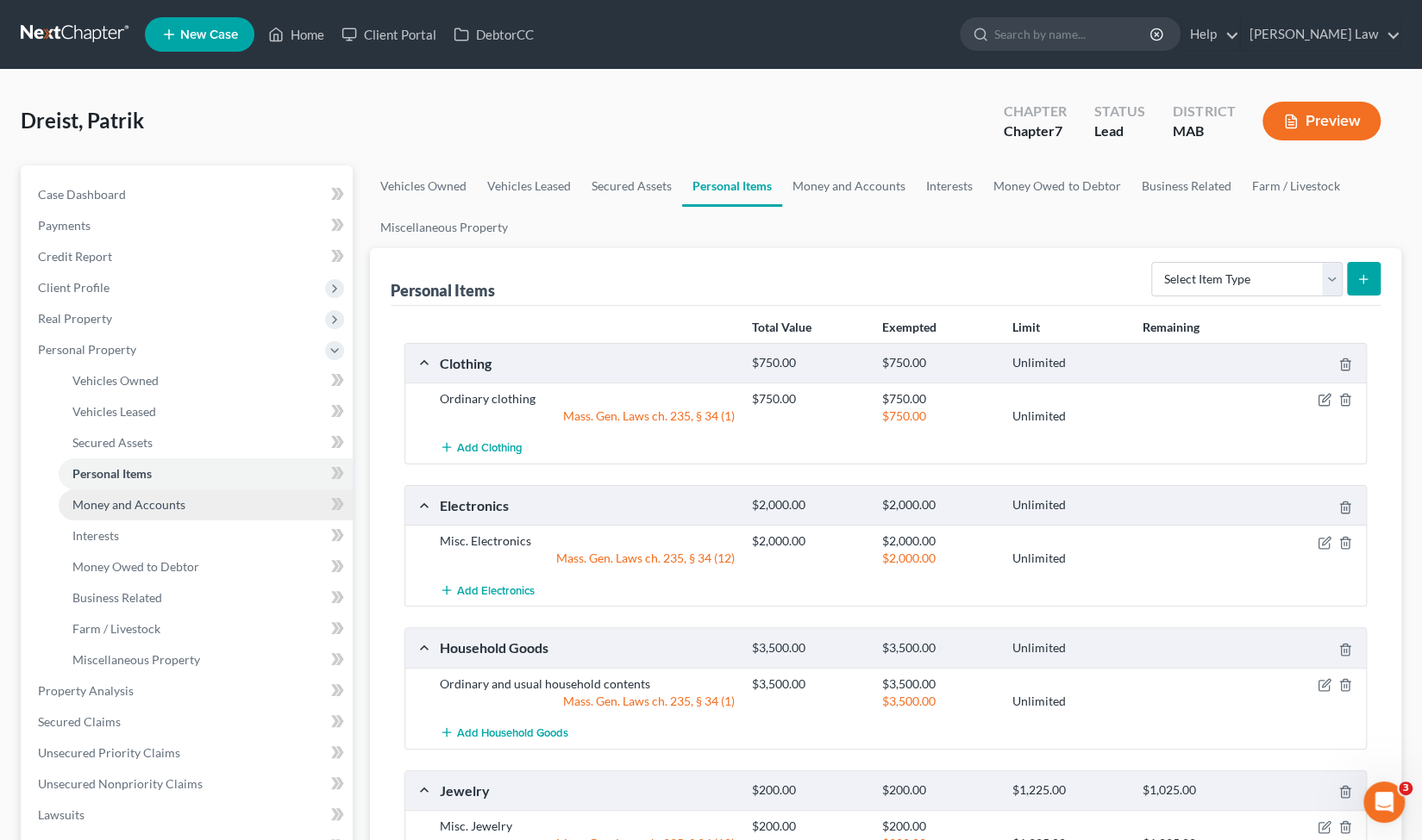
click at [162, 513] on link "Money and Accounts" at bounding box center [206, 505] width 294 height 31
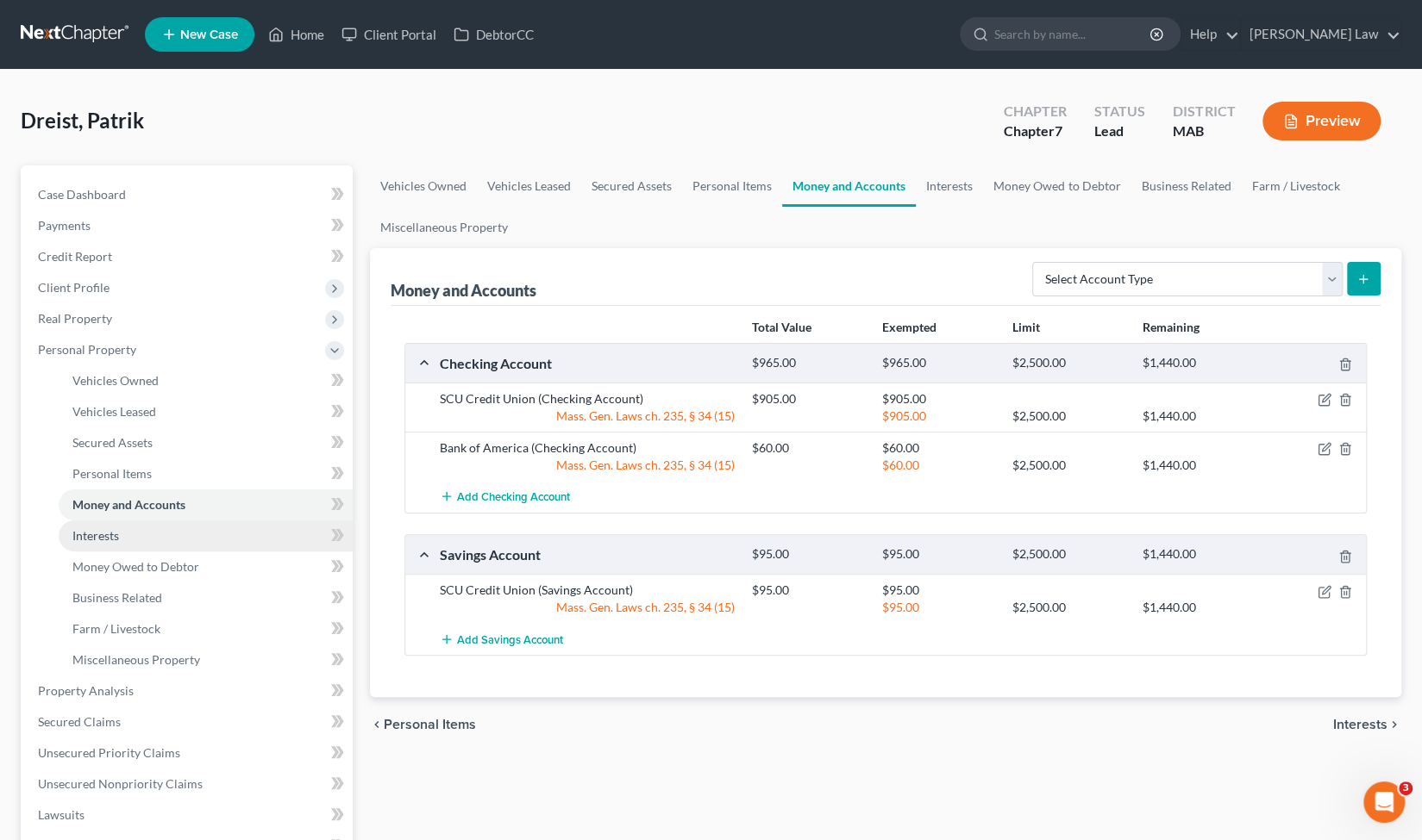
click at [157, 537] on link "Interests" at bounding box center [206, 536] width 294 height 31
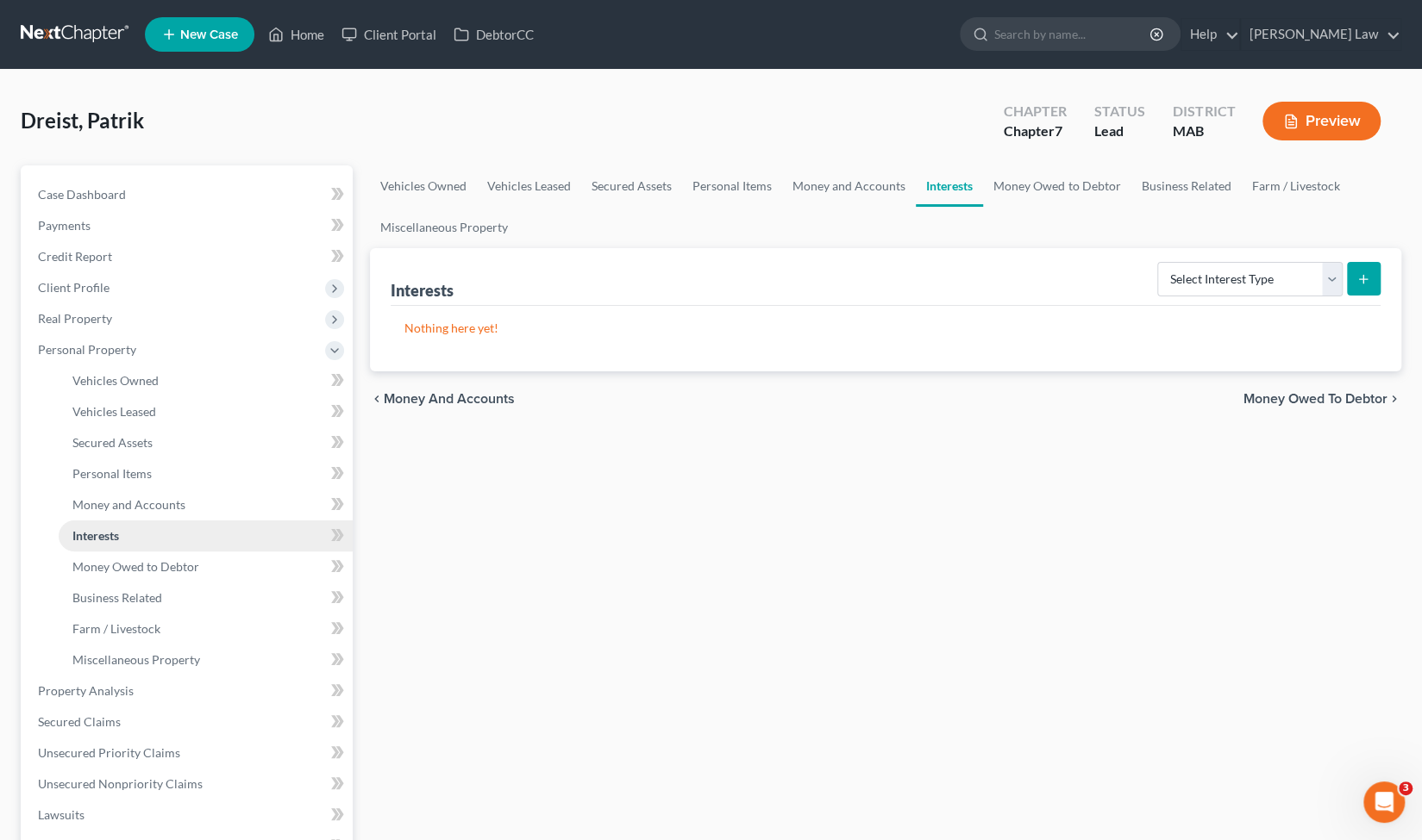
click at [163, 522] on link "Interests" at bounding box center [206, 536] width 294 height 31
click at [169, 511] on link "Money and Accounts" at bounding box center [206, 505] width 294 height 31
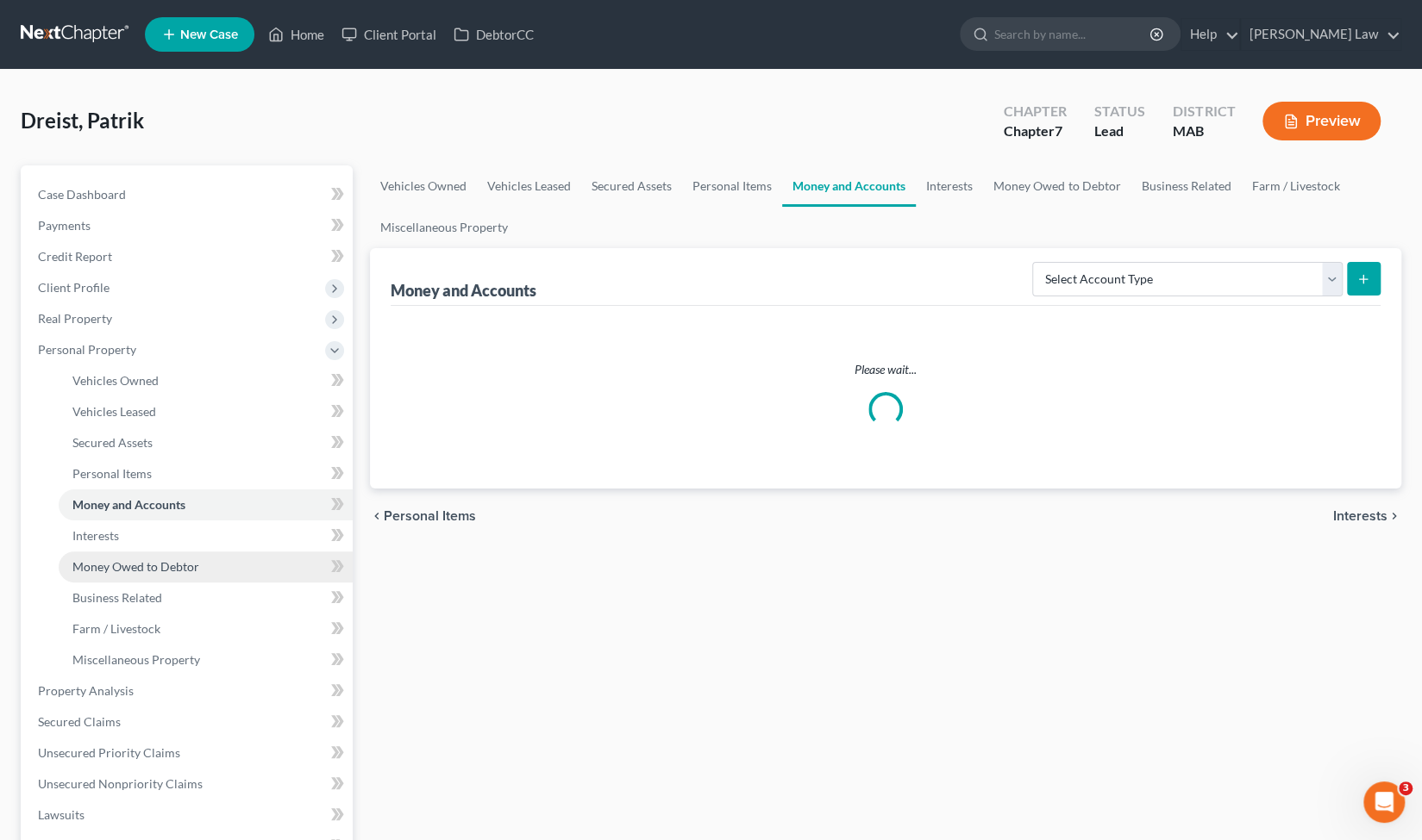
click at [152, 567] on span "Money Owed to Debtor" at bounding box center [136, 566] width 127 height 14
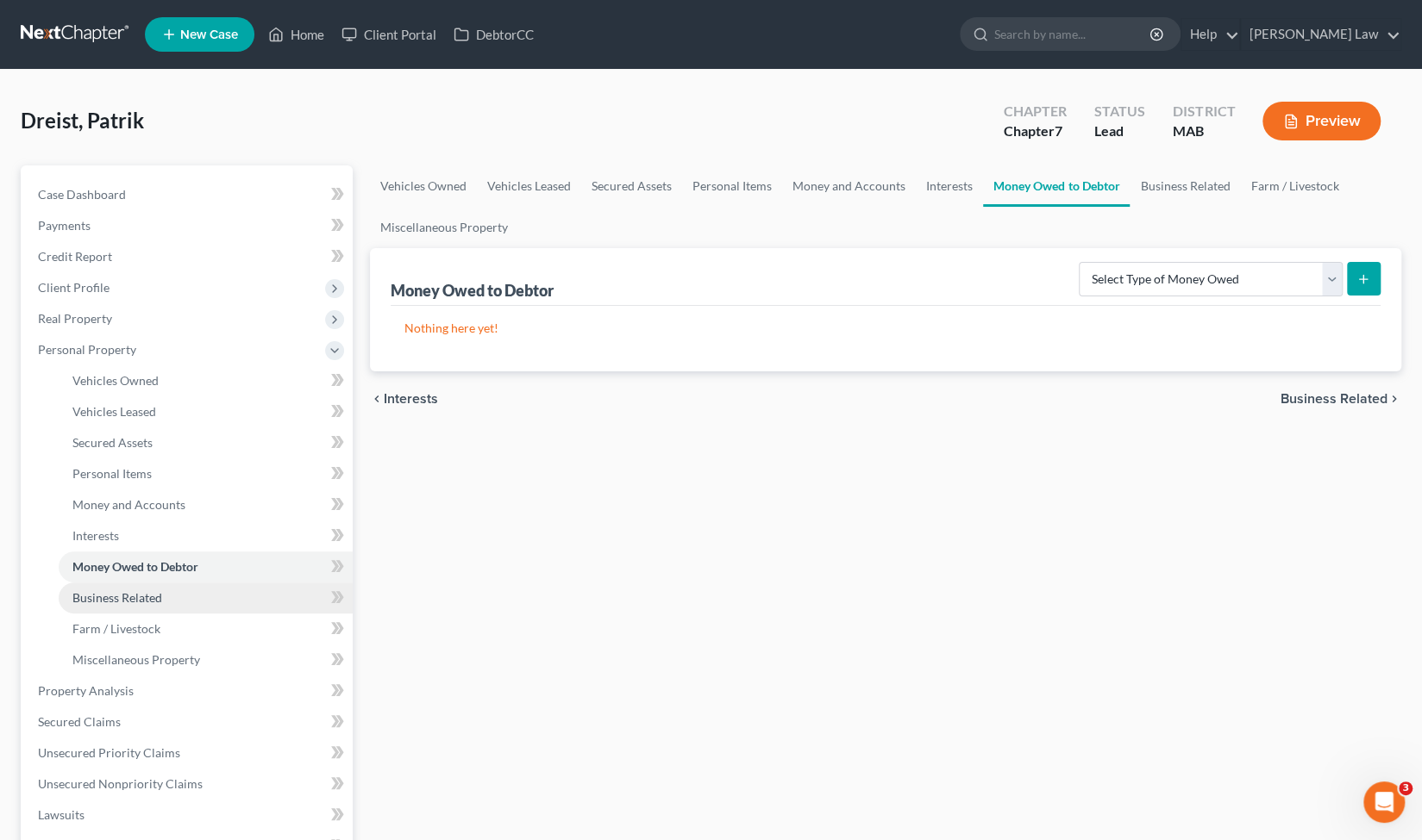
click at [144, 597] on span "Business Related" at bounding box center [116, 597] width 89 height 14
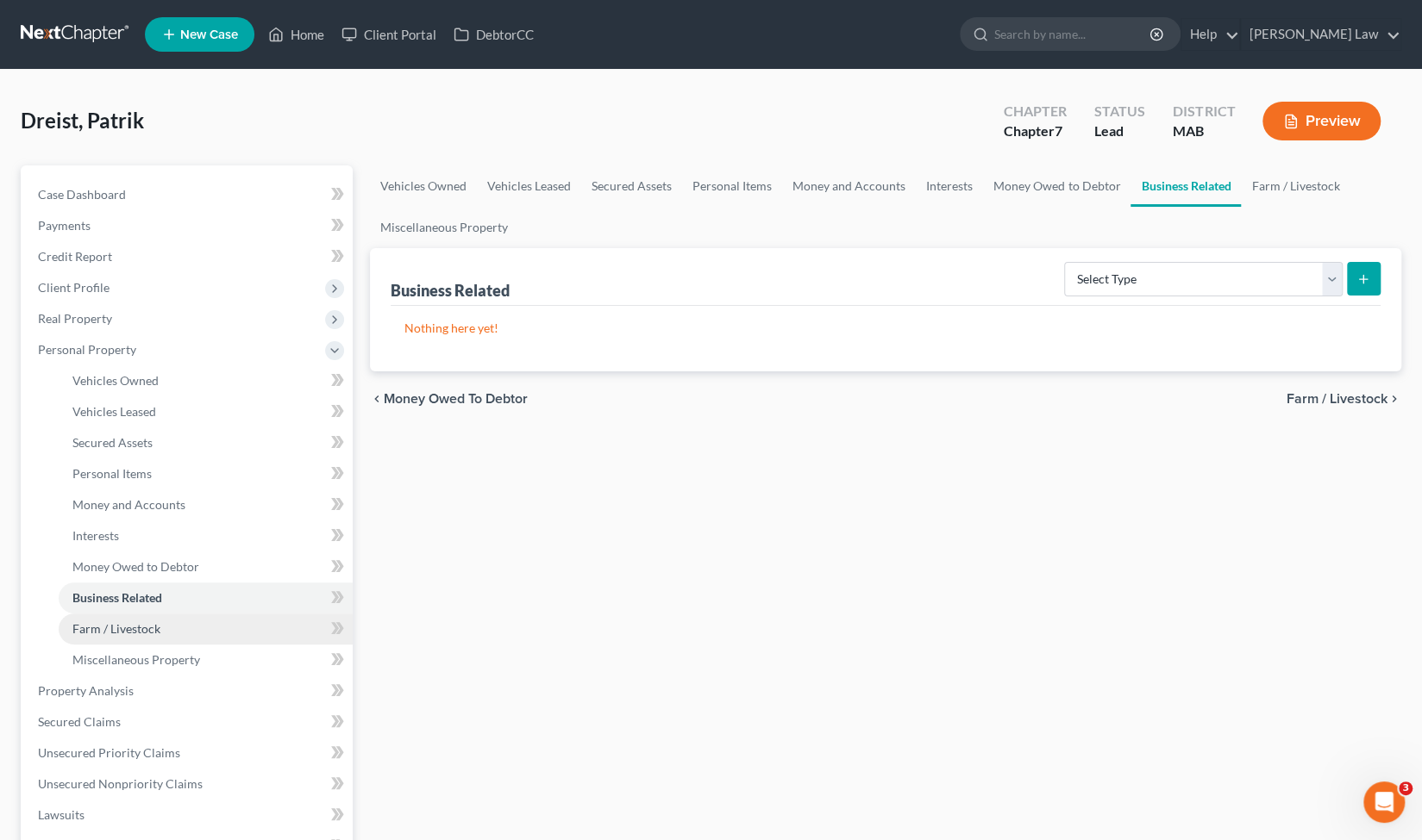
click at [157, 633] on span "Farm / Livestock" at bounding box center [115, 629] width 87 height 14
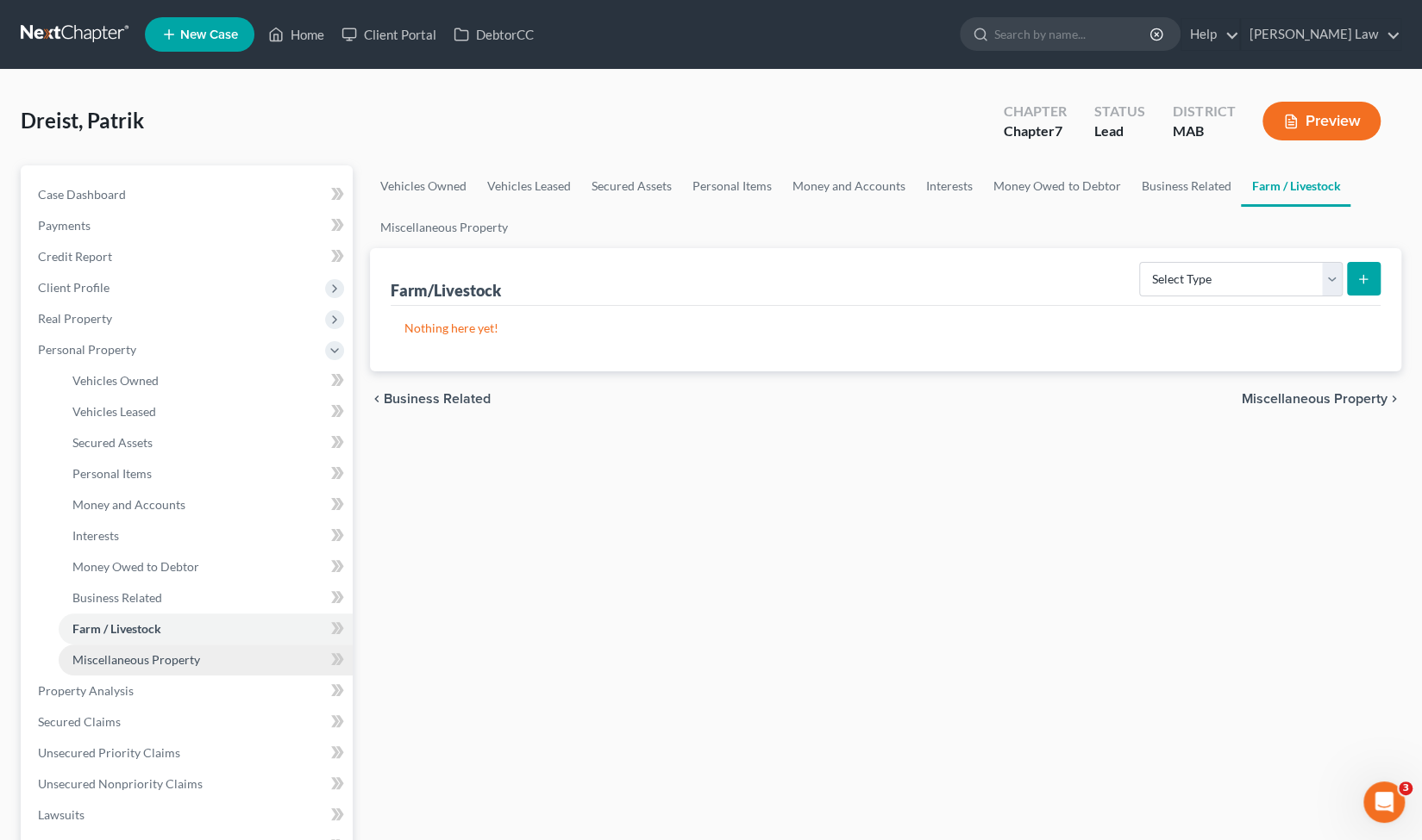
click at [159, 659] on span "Miscellaneous Property" at bounding box center [136, 659] width 128 height 14
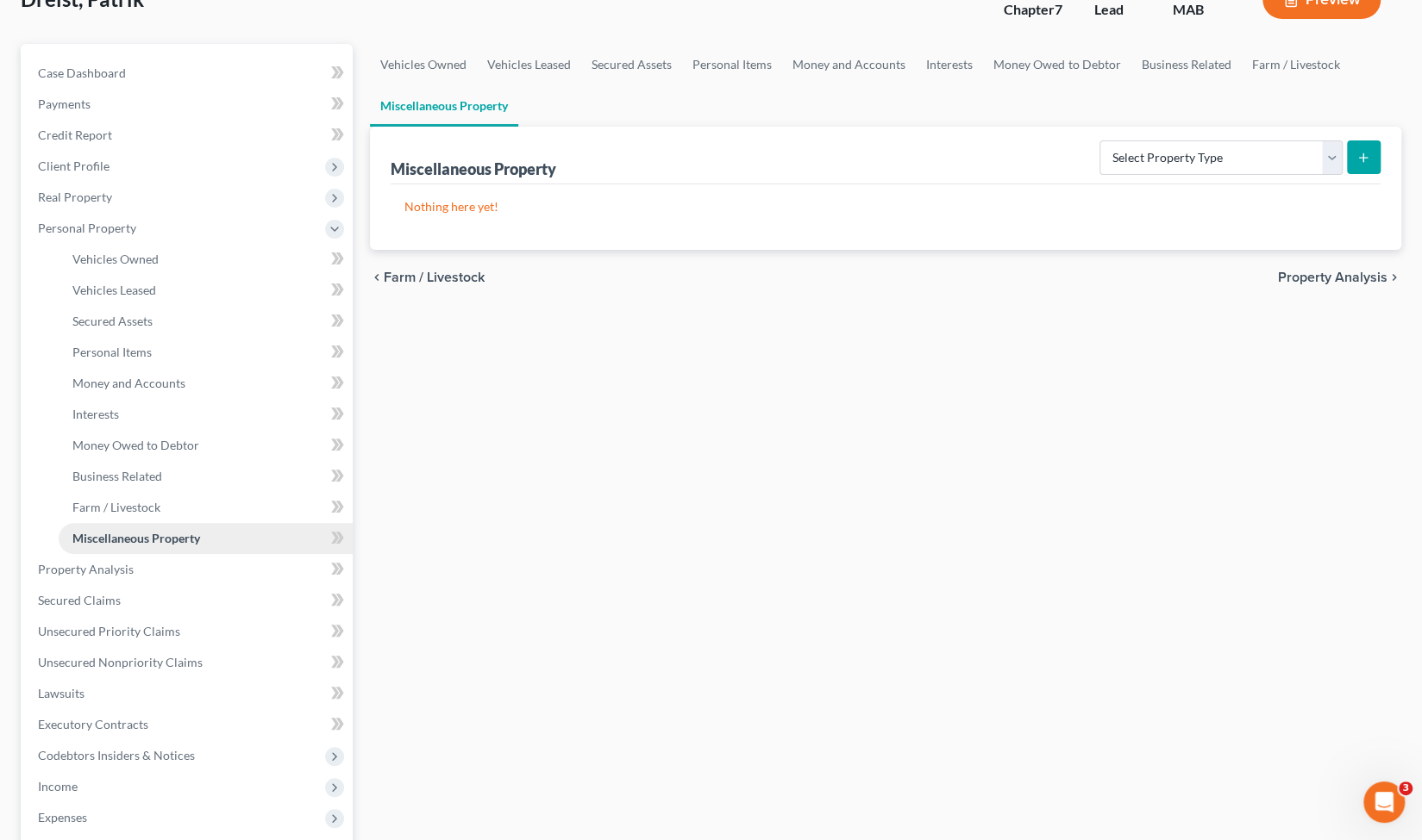
scroll to position [123, 0]
click at [161, 576] on link "Property Analysis" at bounding box center [188, 568] width 329 height 31
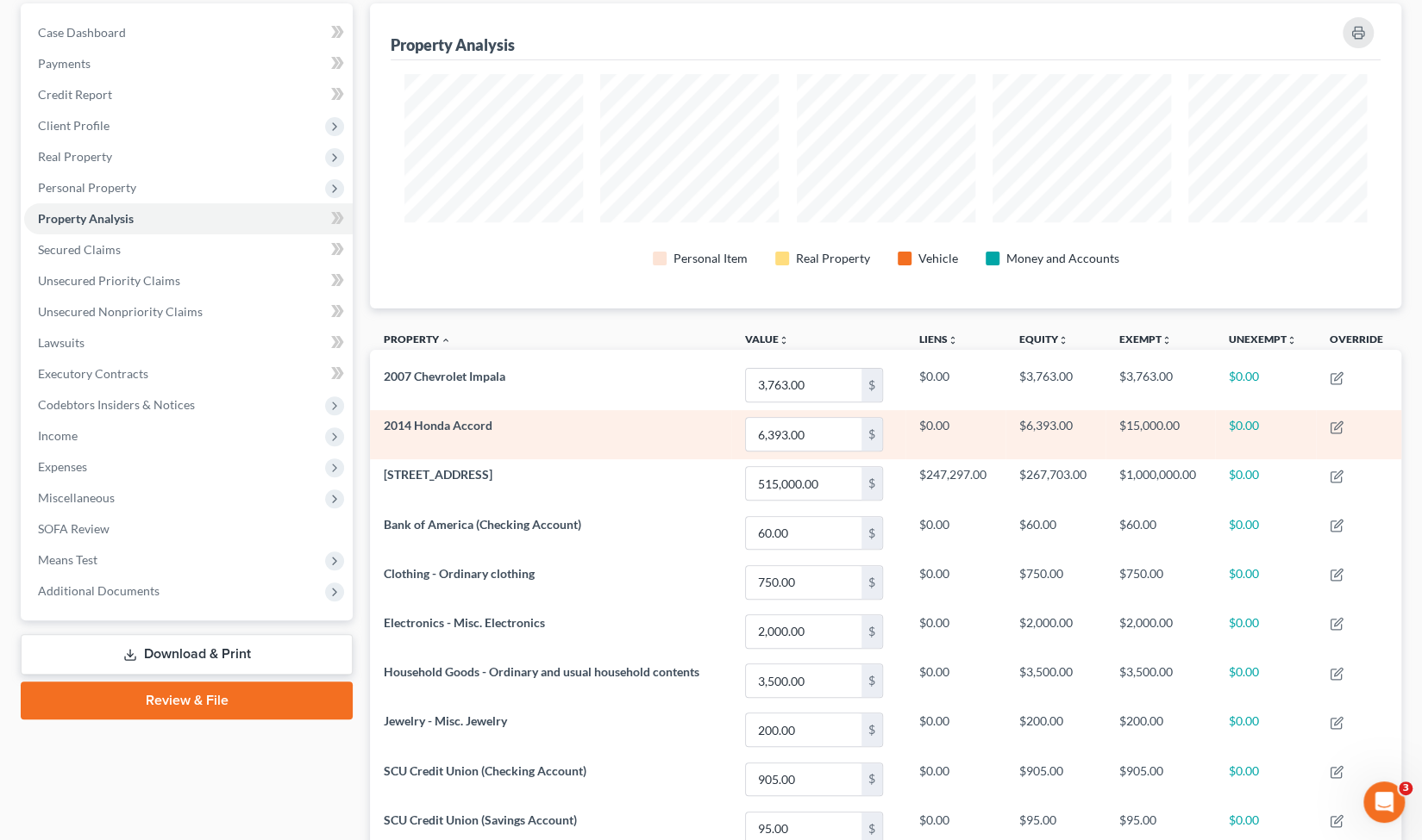
scroll to position [154, 0]
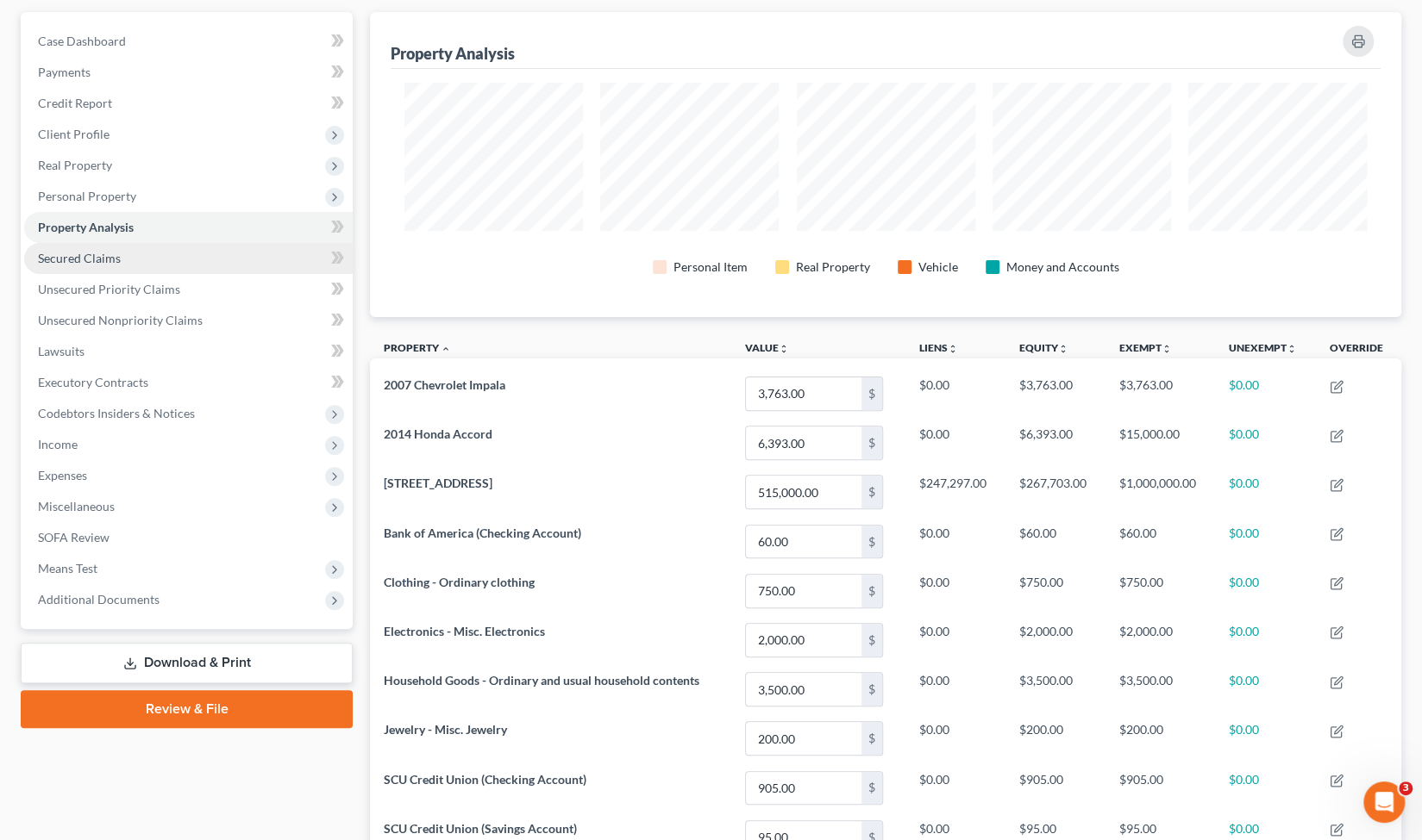
click at [126, 265] on link "Secured Claims" at bounding box center [188, 259] width 329 height 31
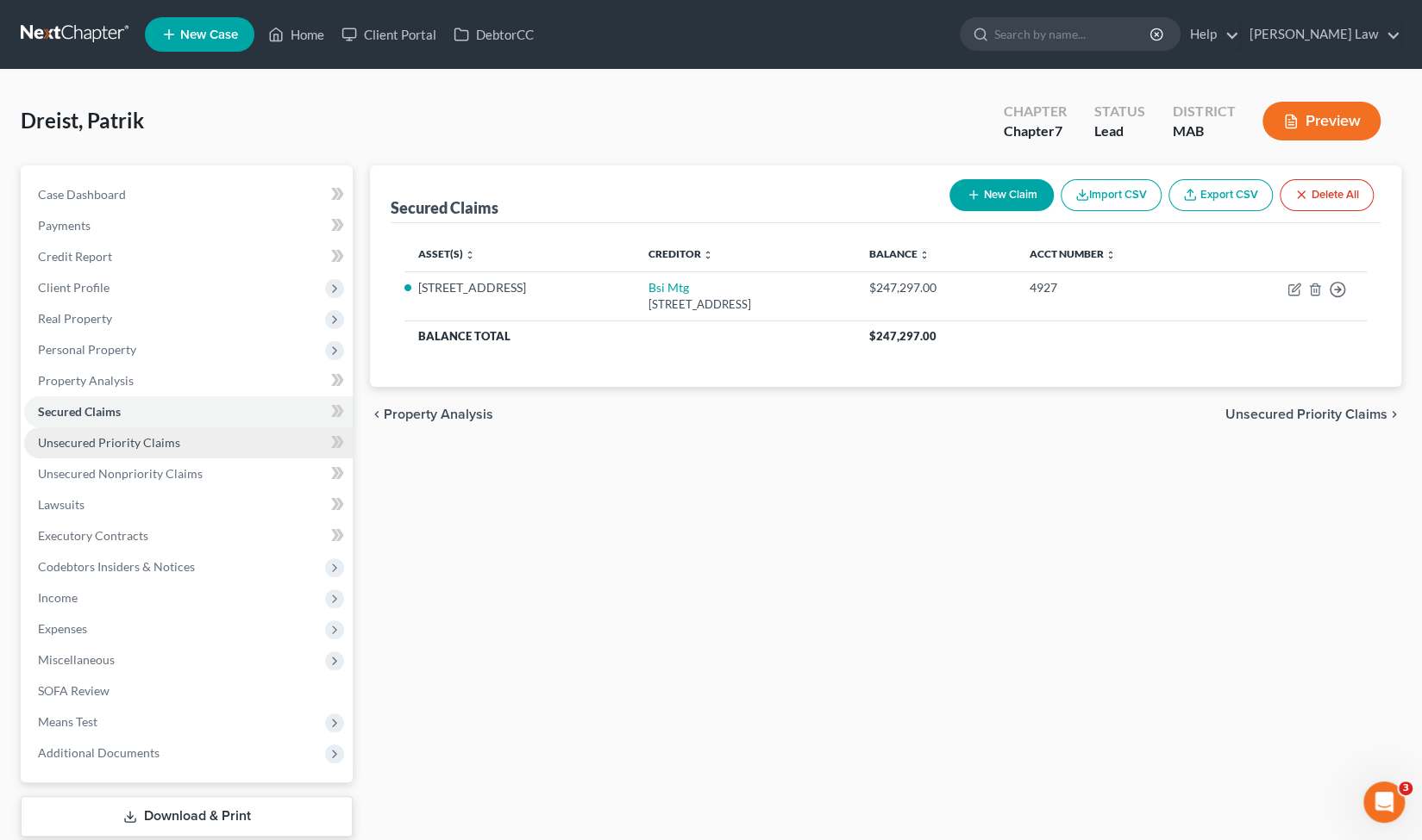
click at [134, 449] on span "Unsecured Priority Claims" at bounding box center [109, 442] width 142 height 14
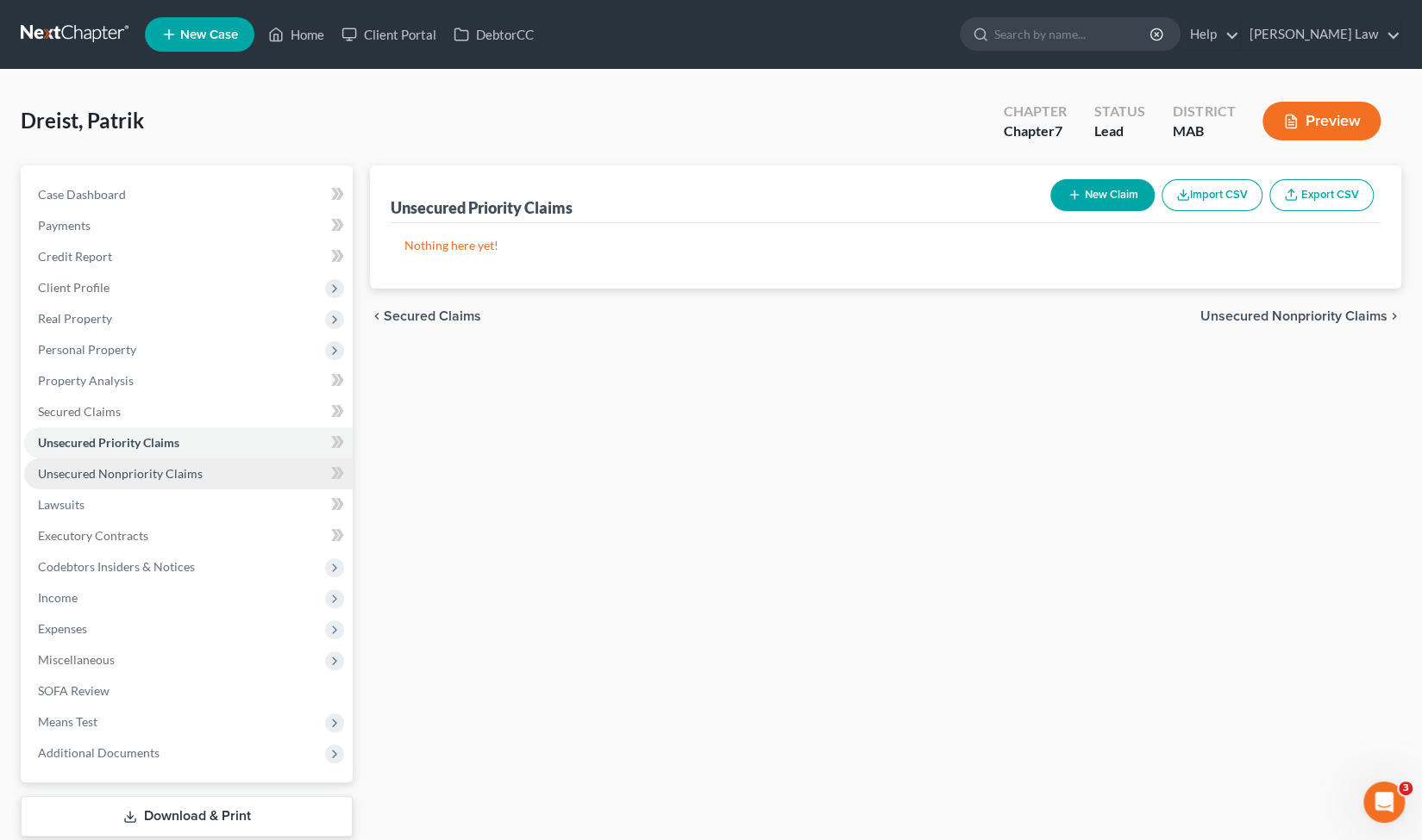
click at [145, 482] on link "Unsecured Nonpriority Claims" at bounding box center [188, 474] width 329 height 31
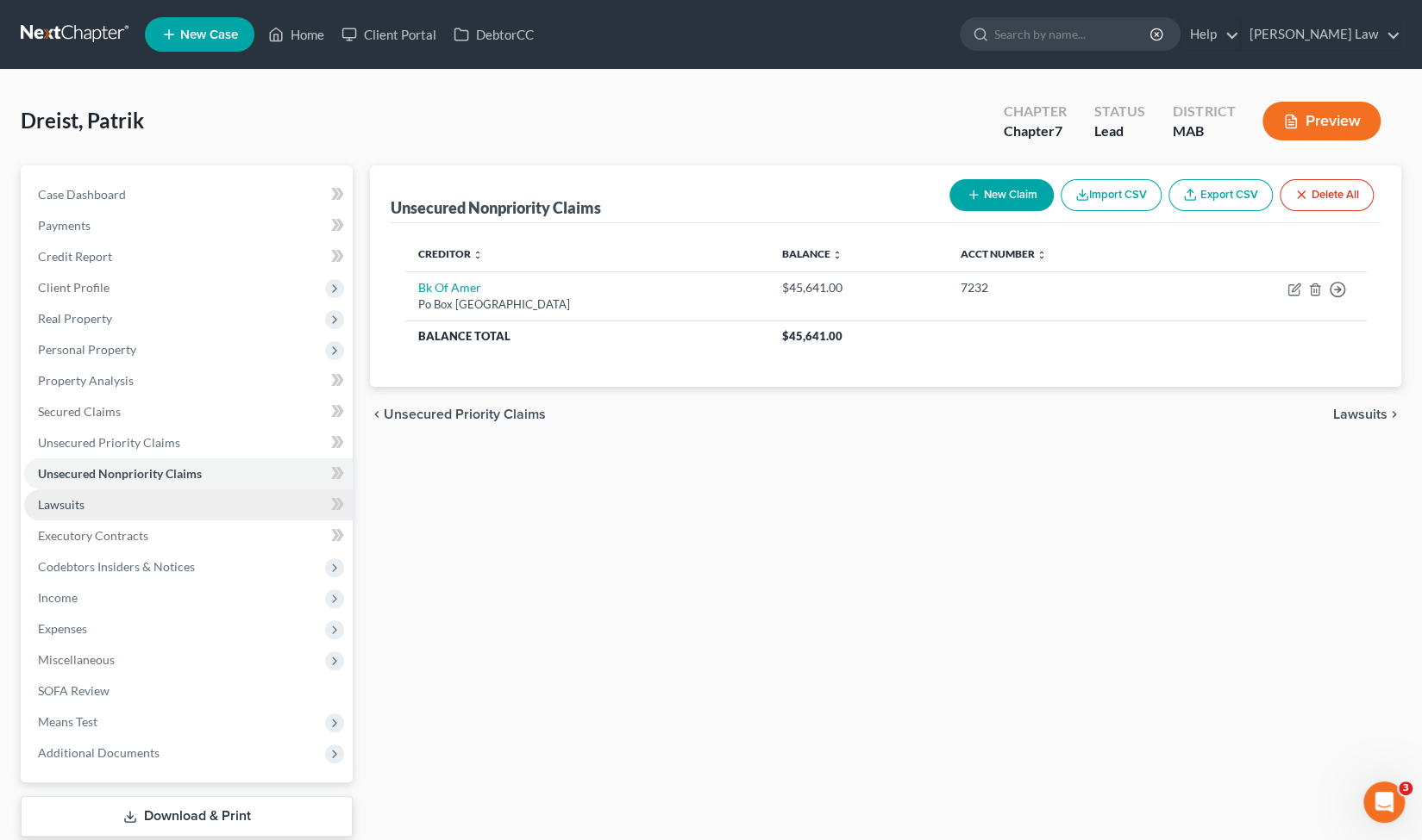
click at [142, 511] on link "Lawsuits" at bounding box center [188, 505] width 329 height 31
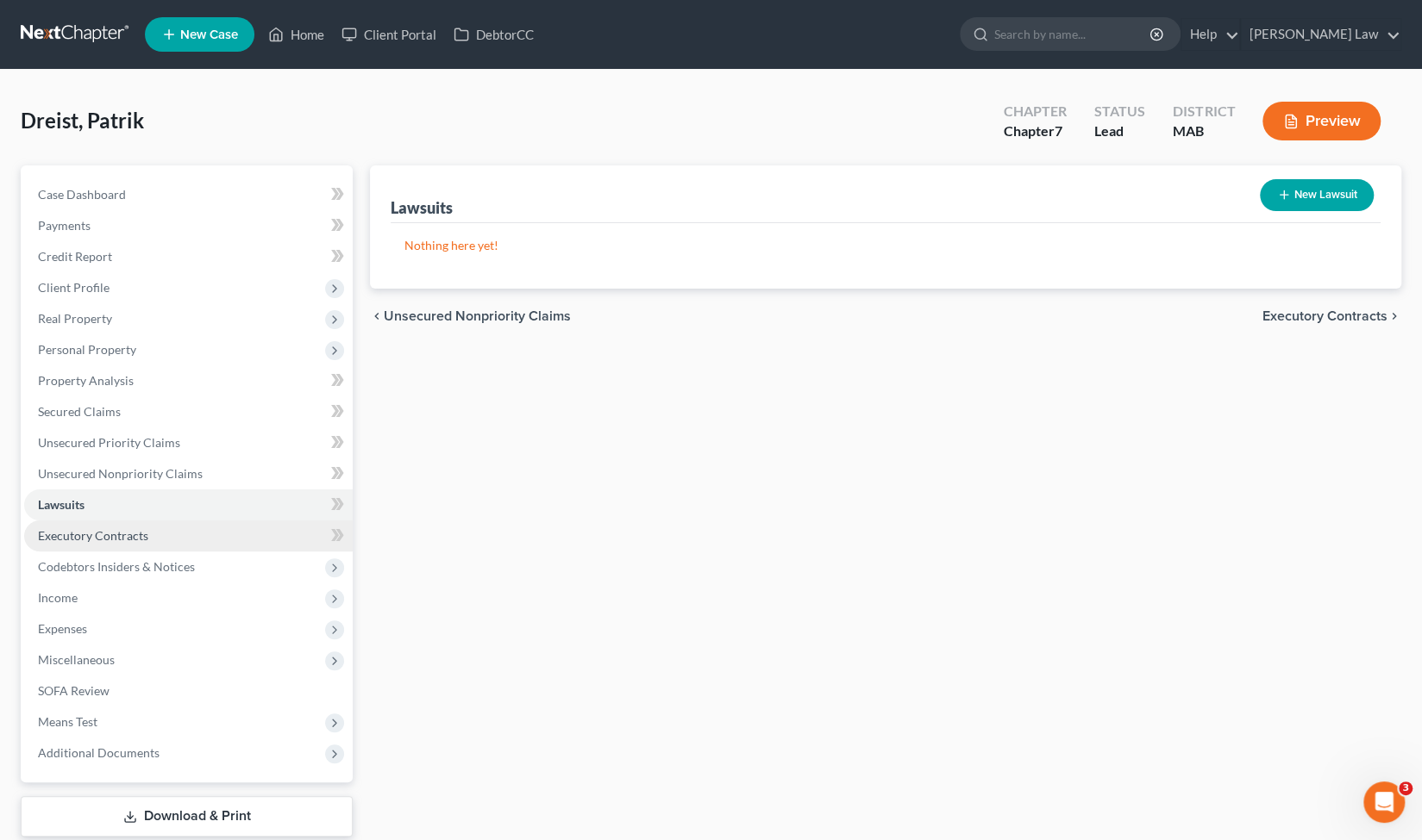
click at [137, 533] on span "Executory Contracts" at bounding box center [92, 535] width 111 height 14
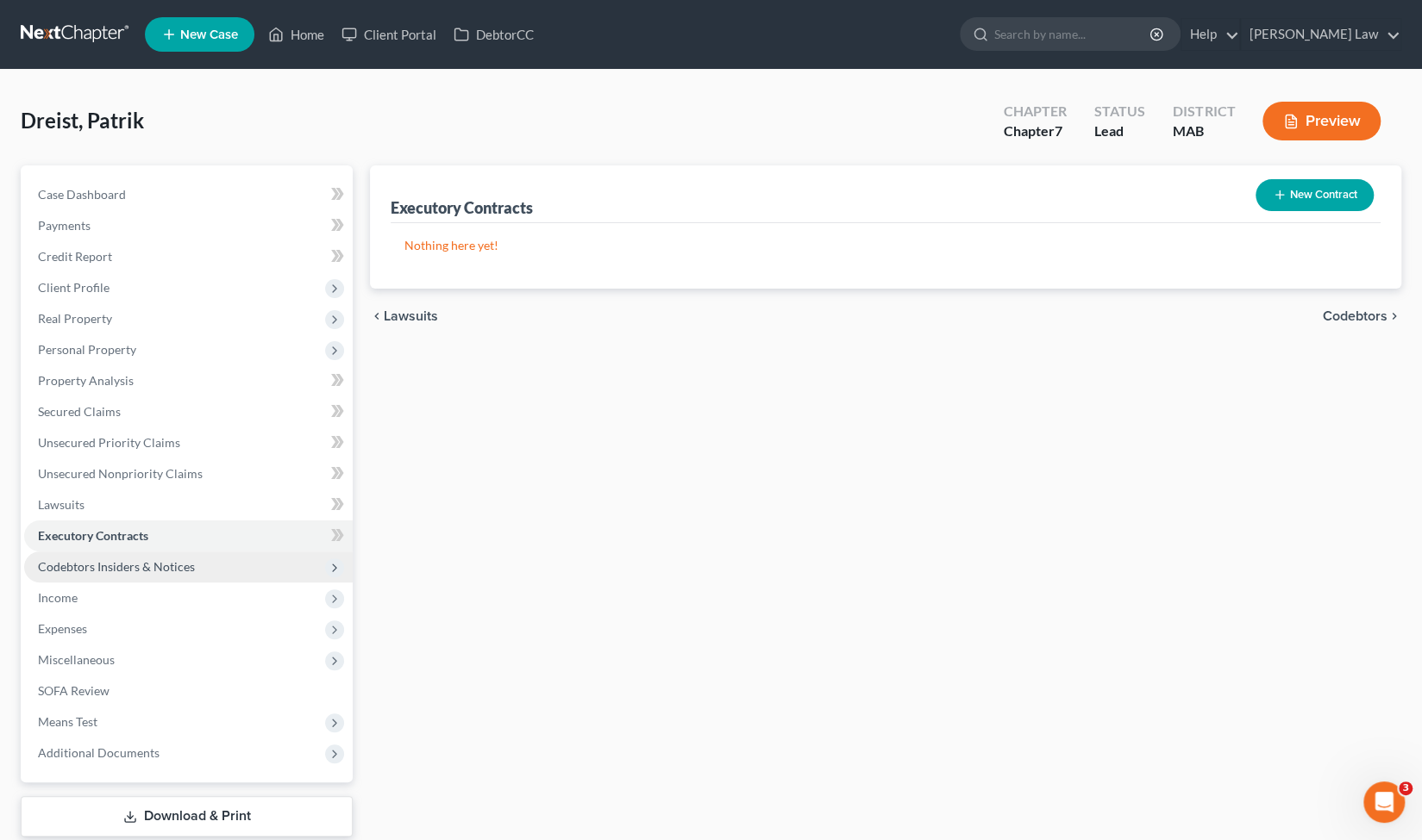
click at [134, 564] on span "Codebtors Insiders & Notices" at bounding box center [115, 566] width 157 height 14
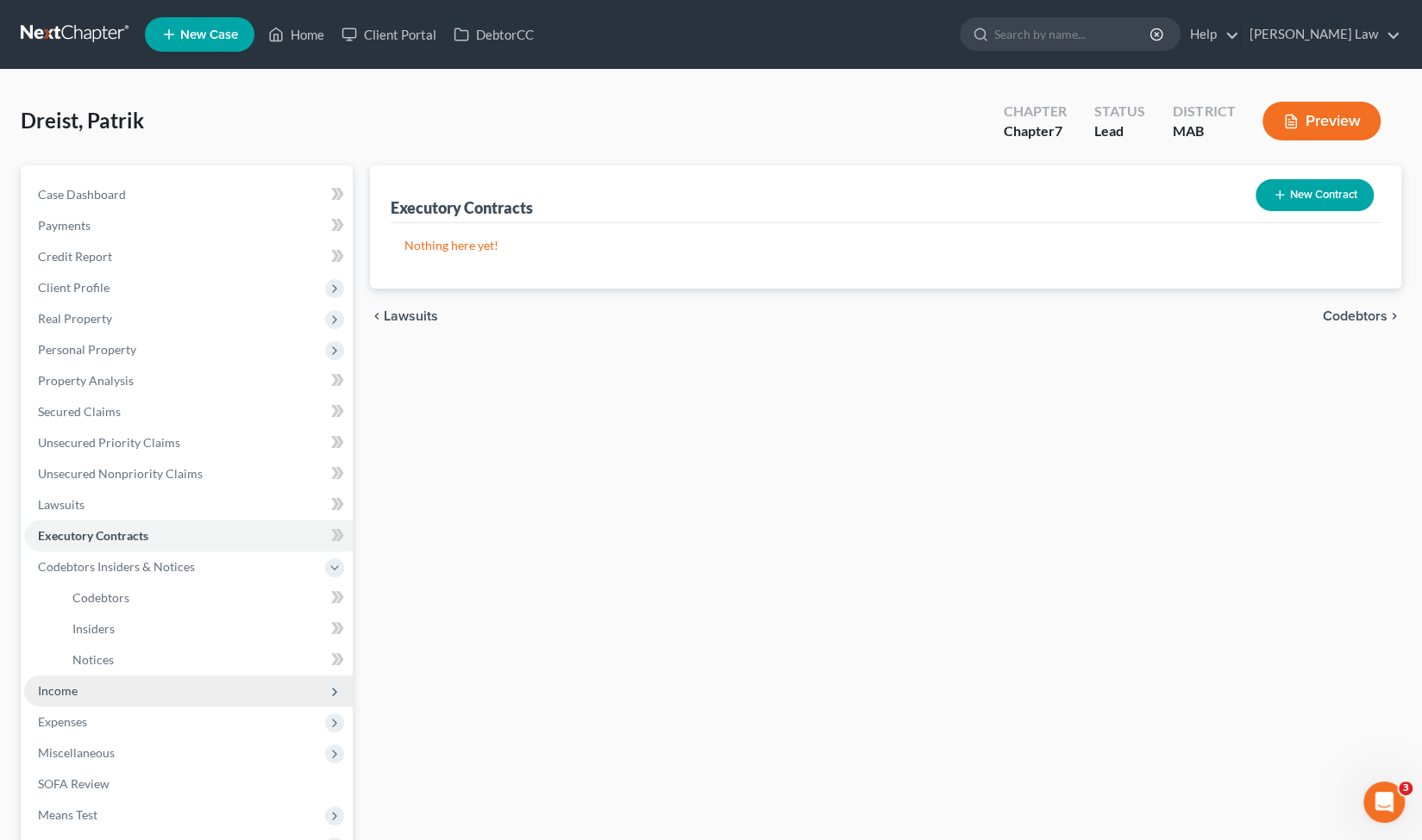
click at [105, 700] on span "Income" at bounding box center [188, 691] width 329 height 31
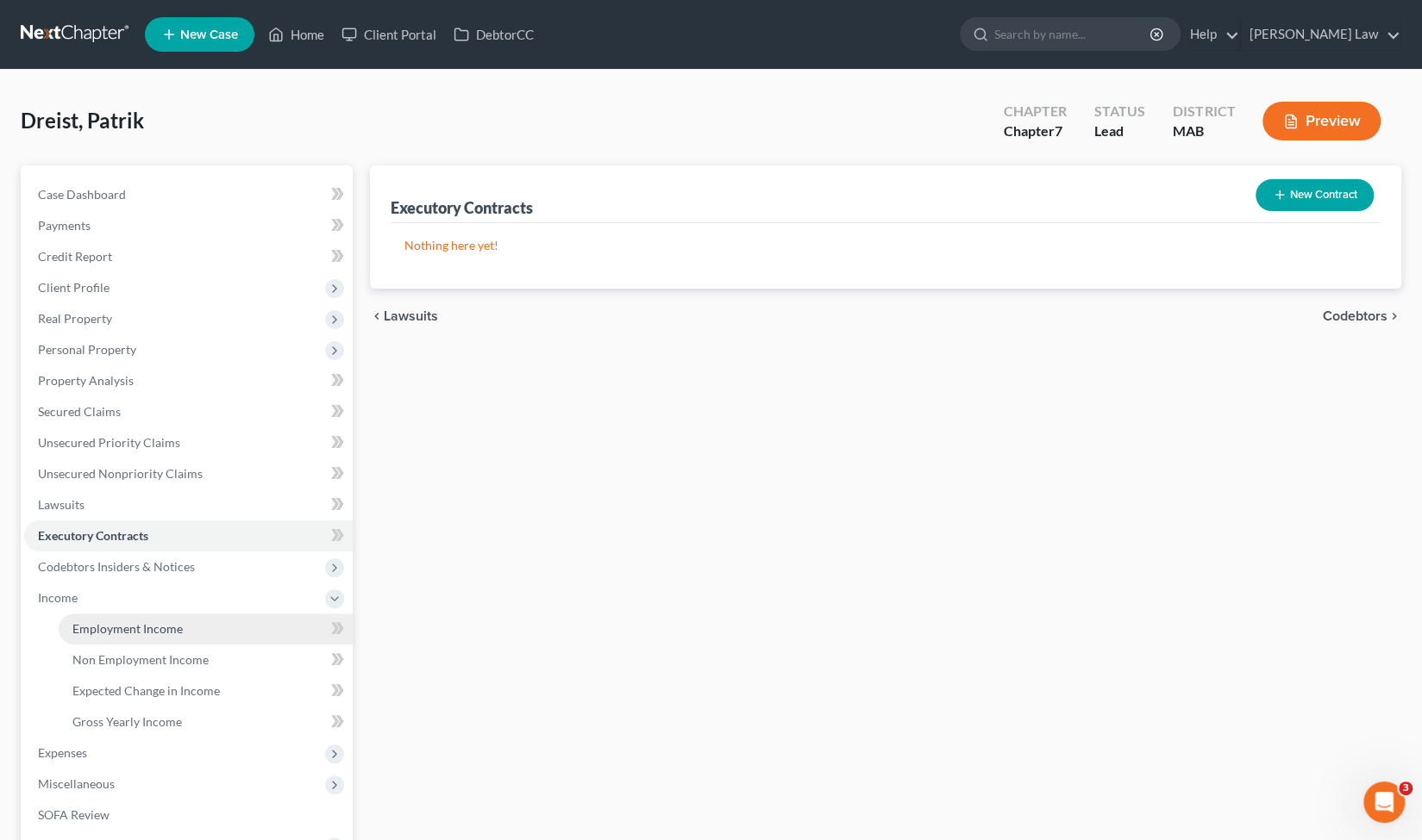
click at [161, 635] on link "Employment Income" at bounding box center [206, 630] width 294 height 31
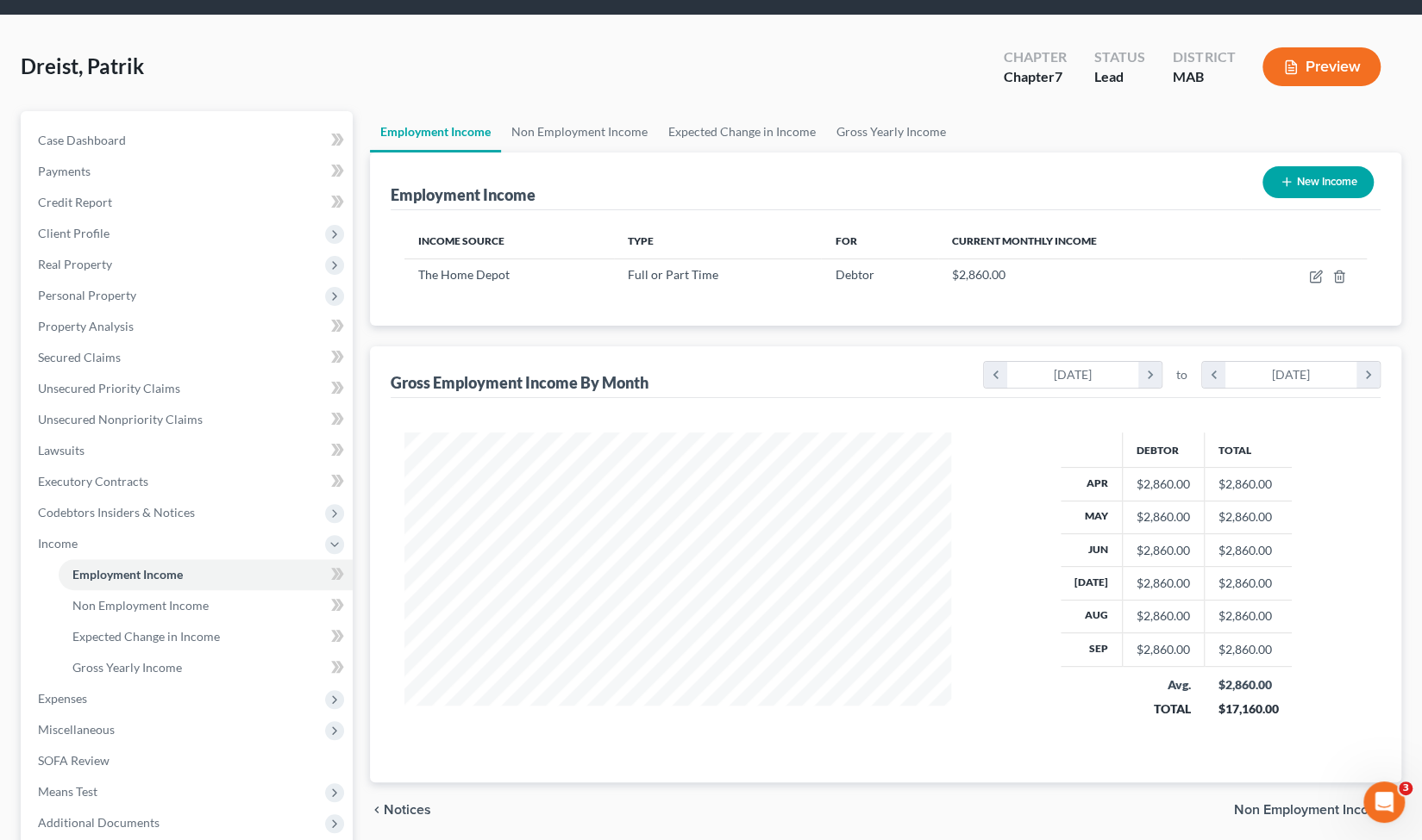
scroll to position [55, 0]
click at [217, 611] on link "Non Employment Income" at bounding box center [206, 605] width 294 height 31
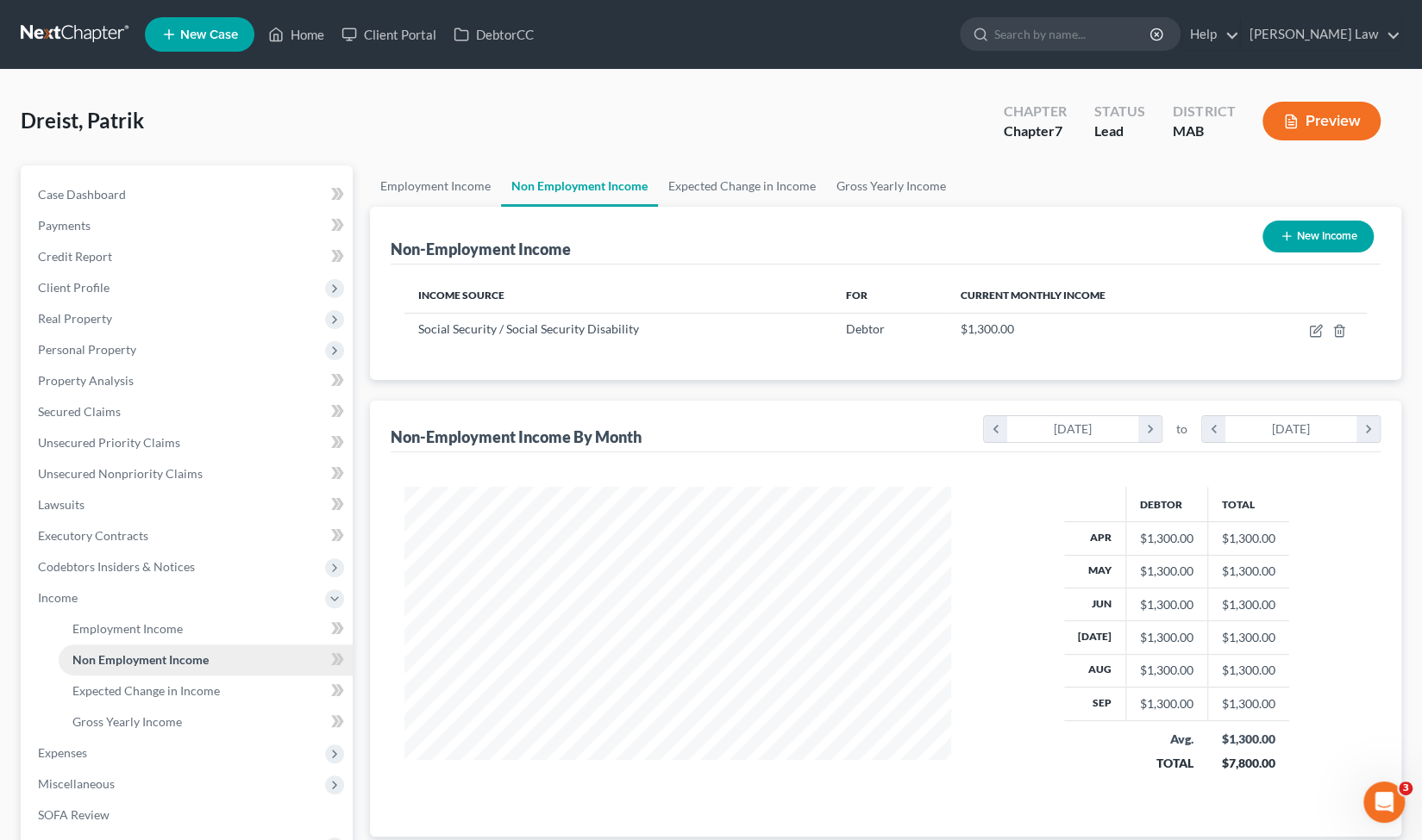
scroll to position [307, 581]
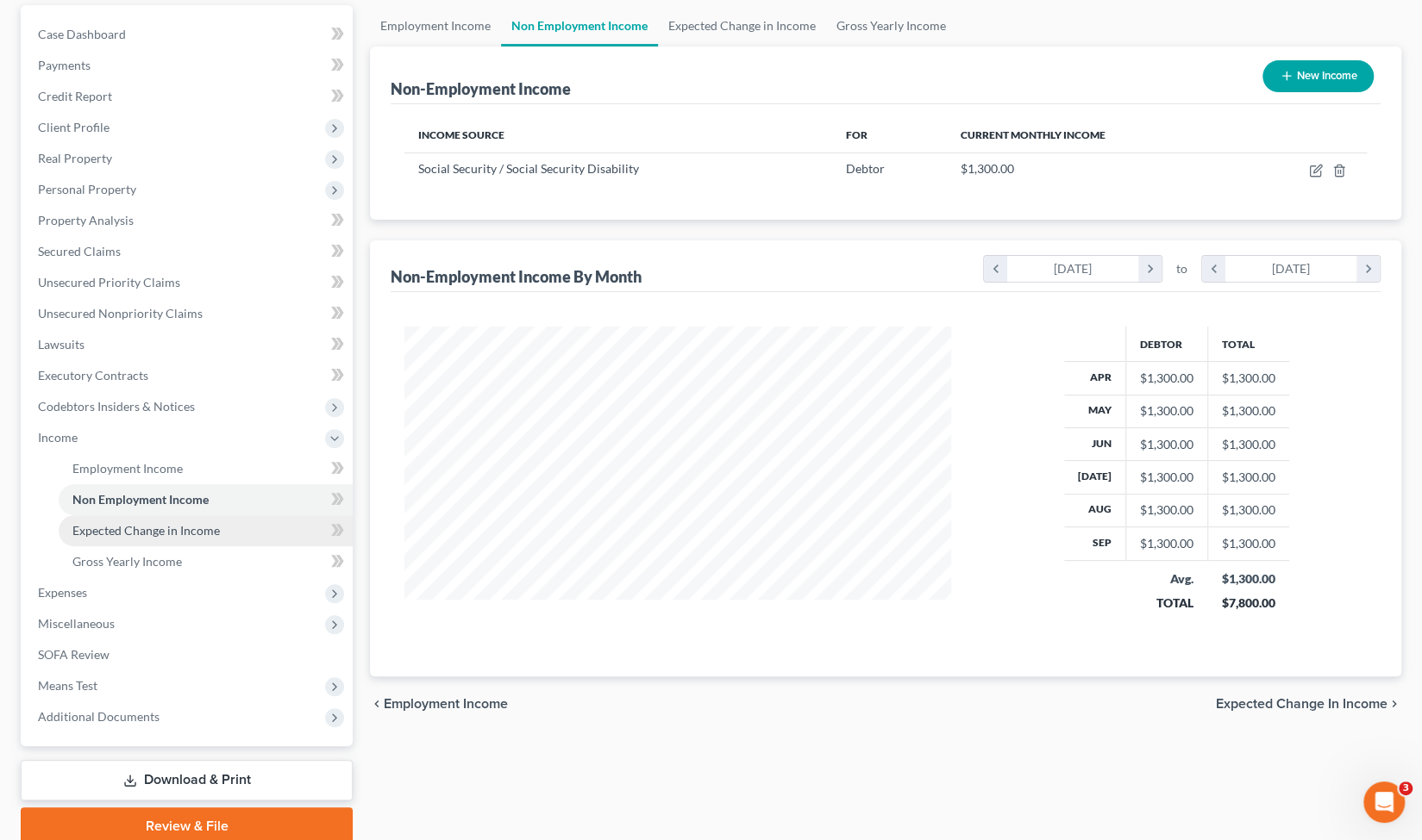
click at [185, 531] on span "Expected Change in Income" at bounding box center [145, 530] width 147 height 14
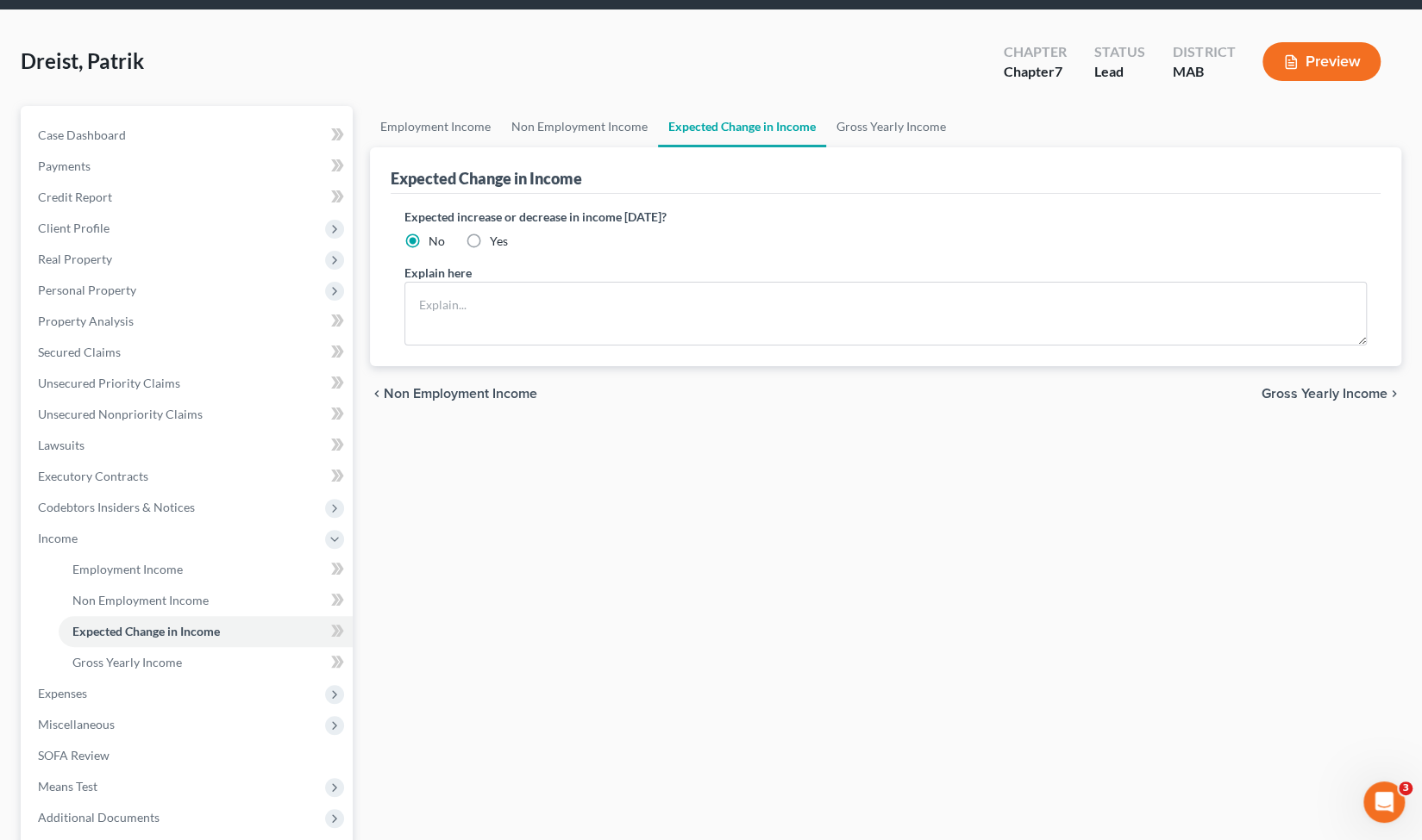
scroll to position [66, 0]
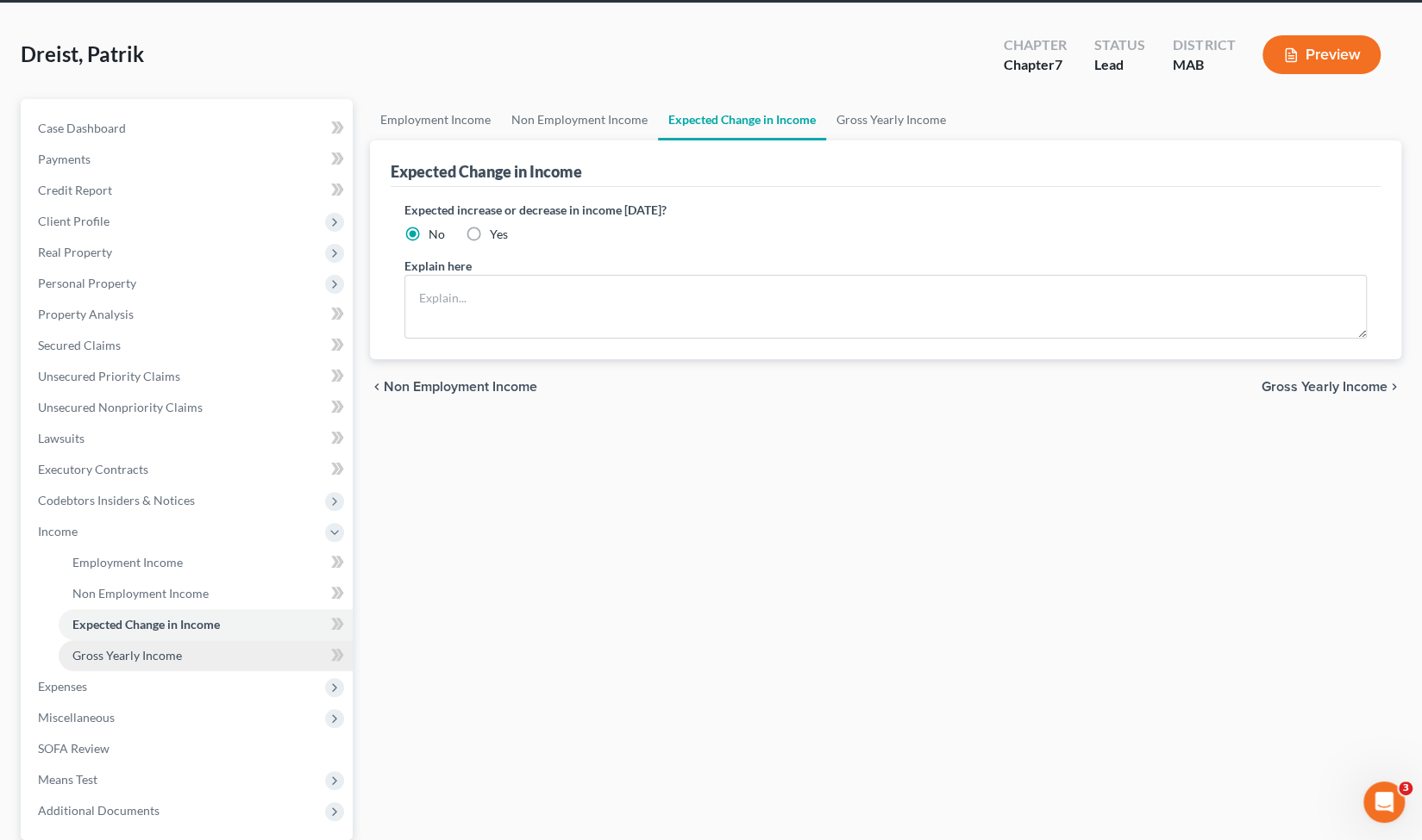
click at [198, 654] on link "Gross Yearly Income" at bounding box center [206, 655] width 294 height 31
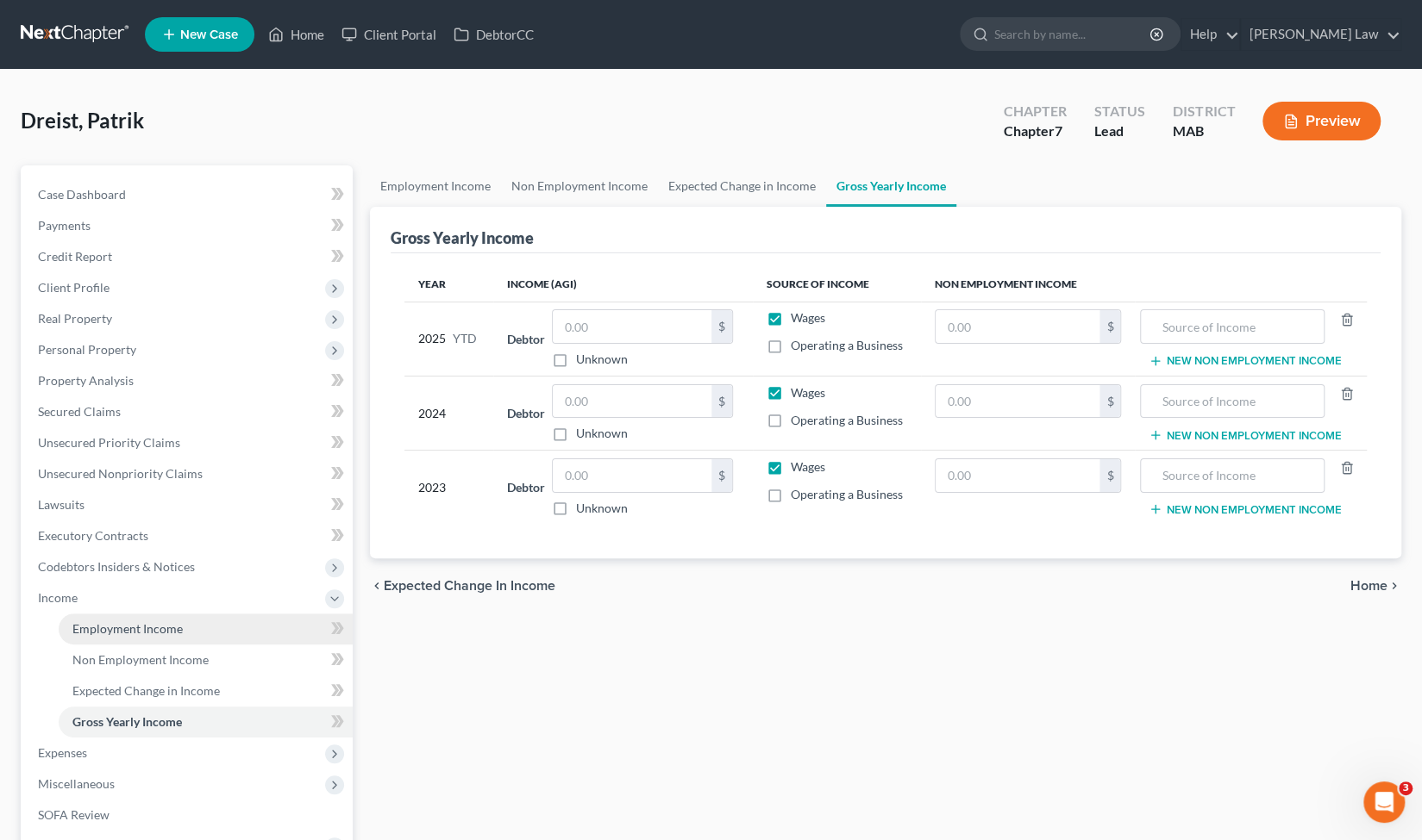
scroll to position [104, 0]
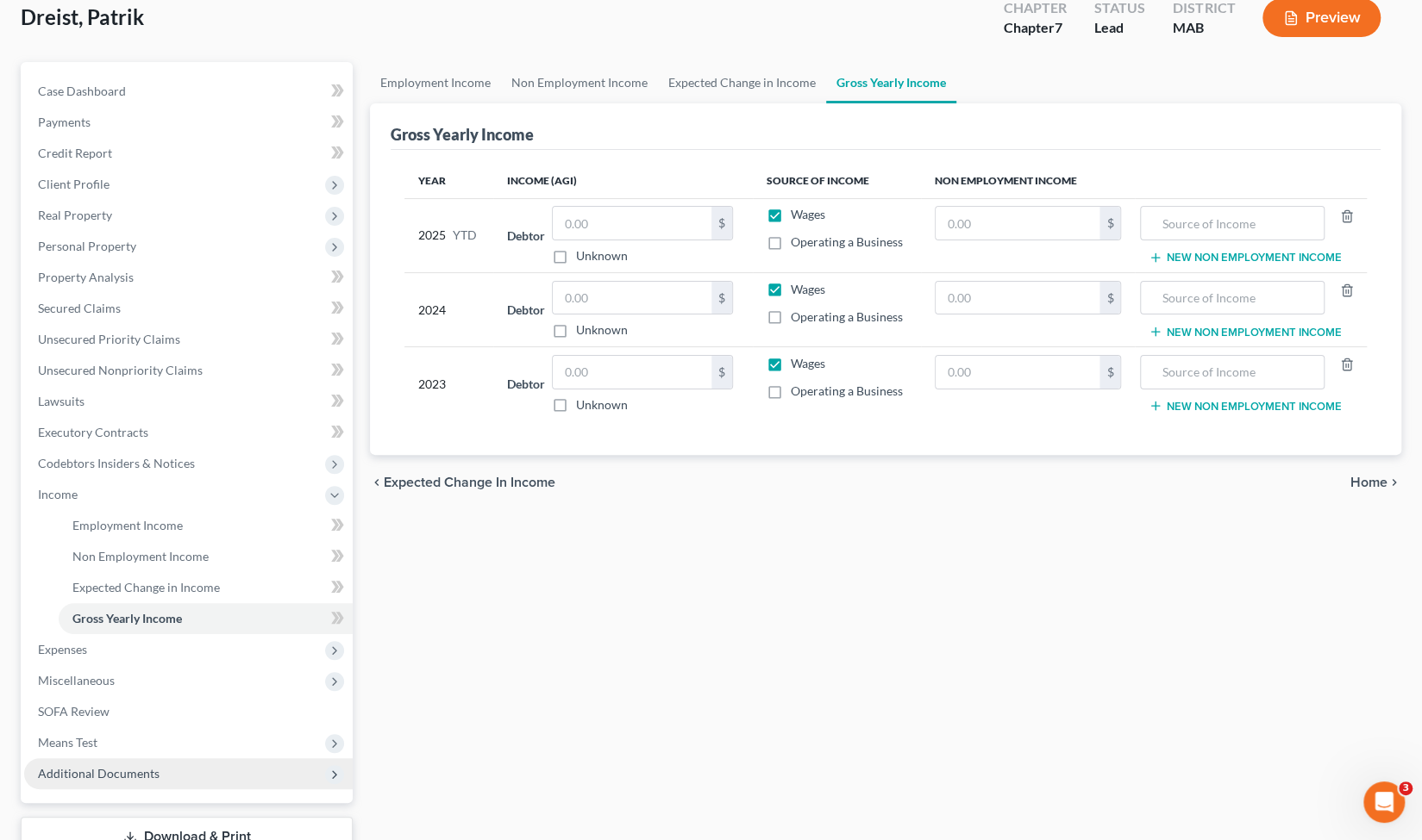
click at [209, 773] on span "Additional Documents" at bounding box center [188, 774] width 329 height 31
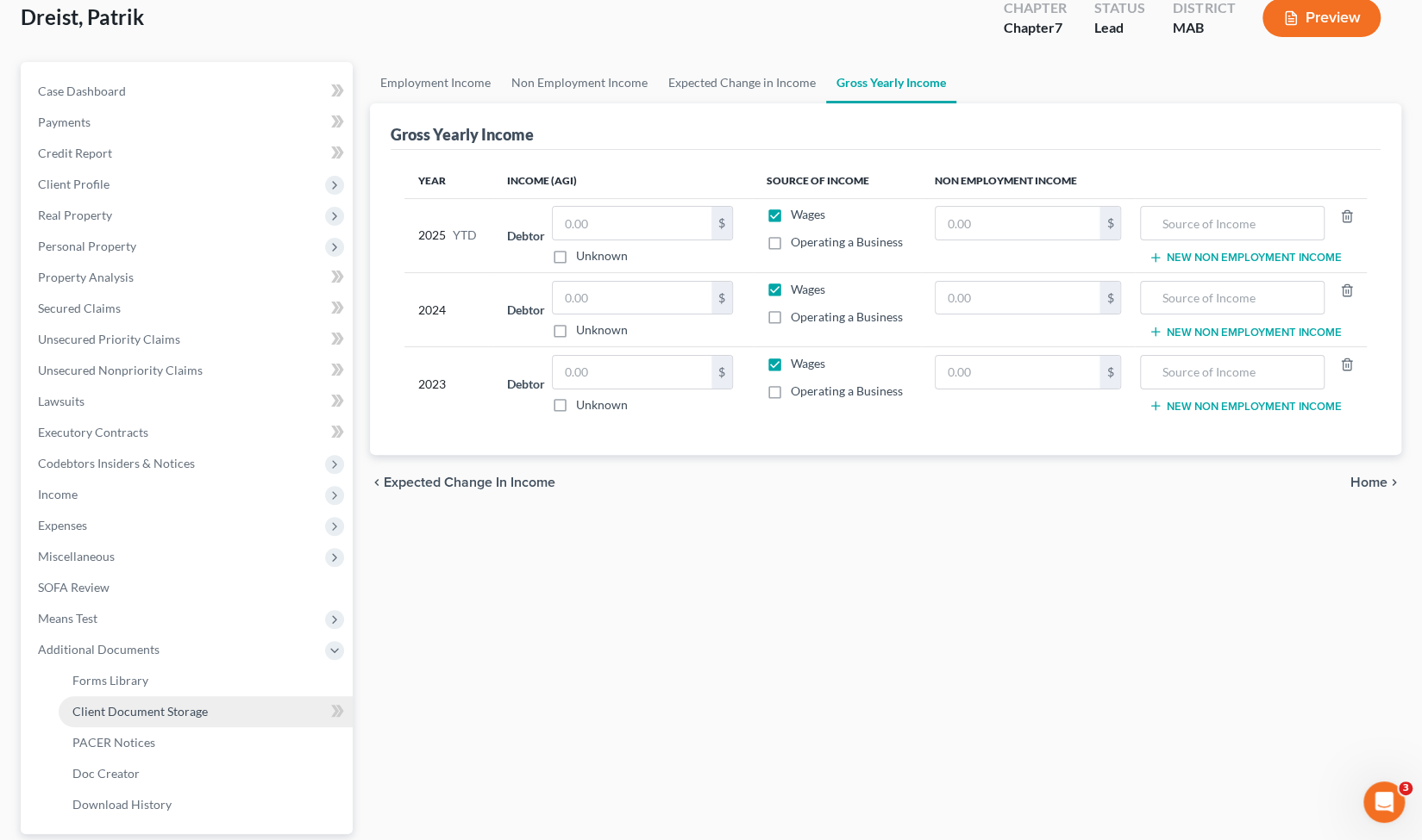
click at [215, 720] on link "Client Document Storage" at bounding box center [206, 712] width 294 height 31
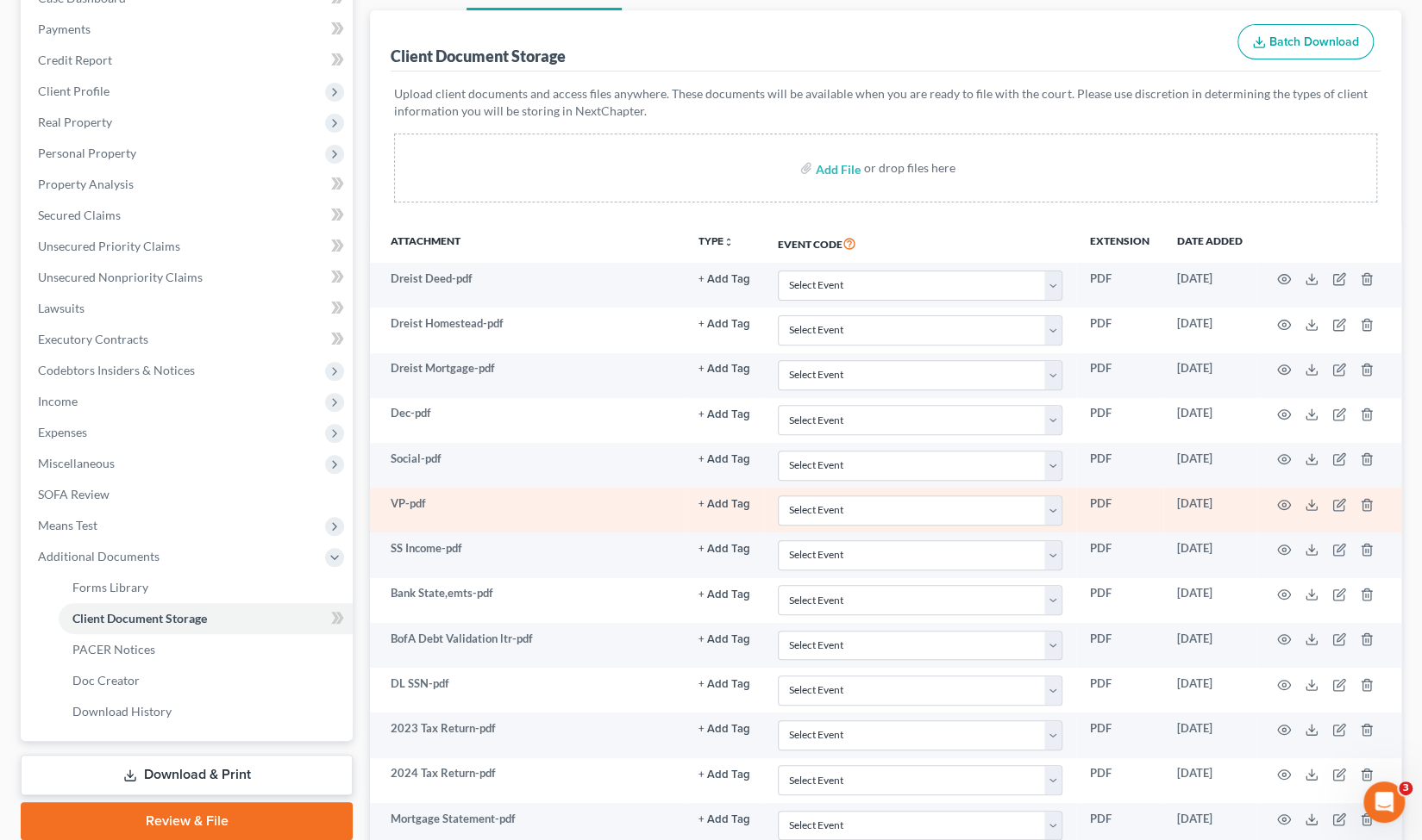
scroll to position [419, 0]
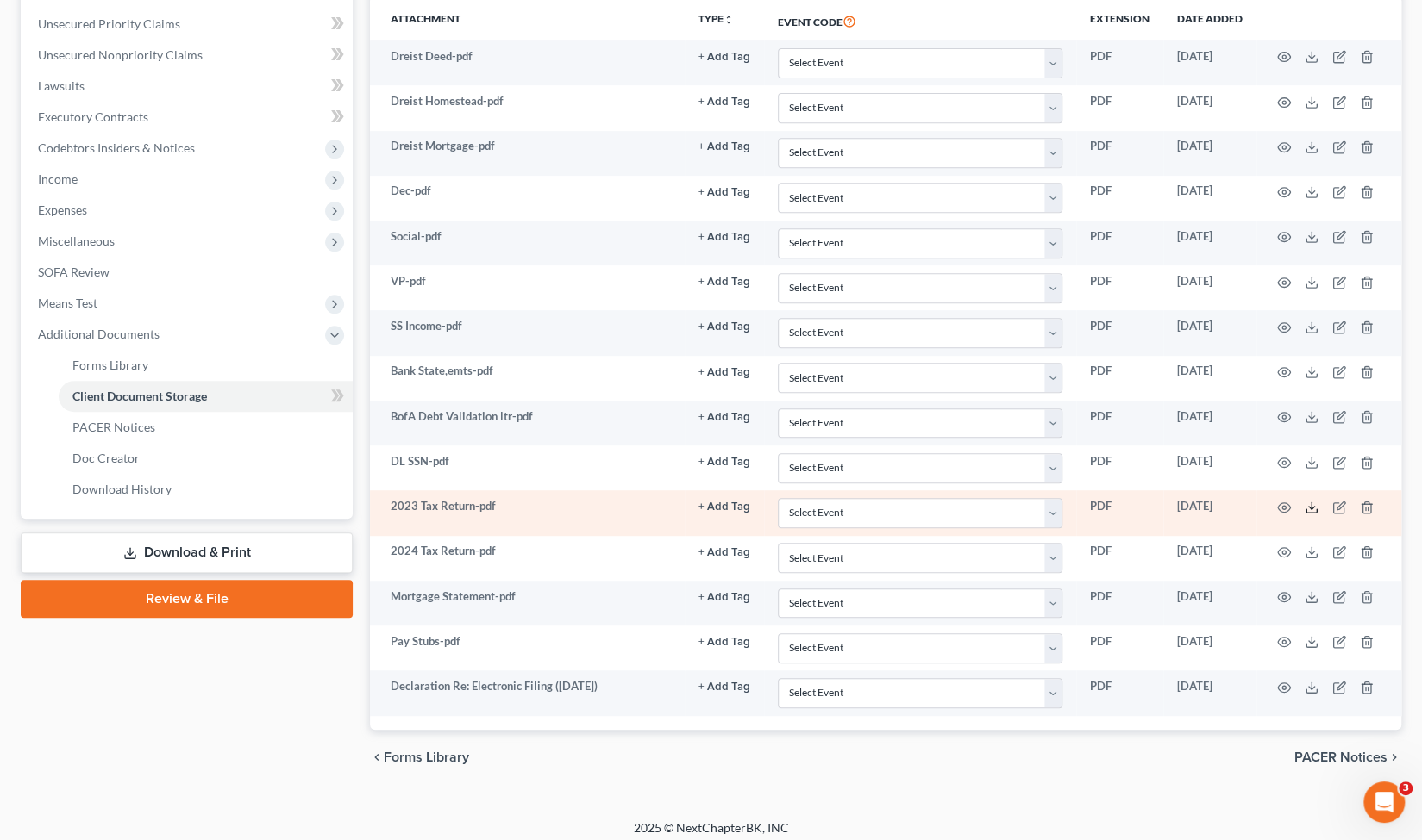
click at [1311, 509] on icon at bounding box center [1311, 511] width 11 height 4
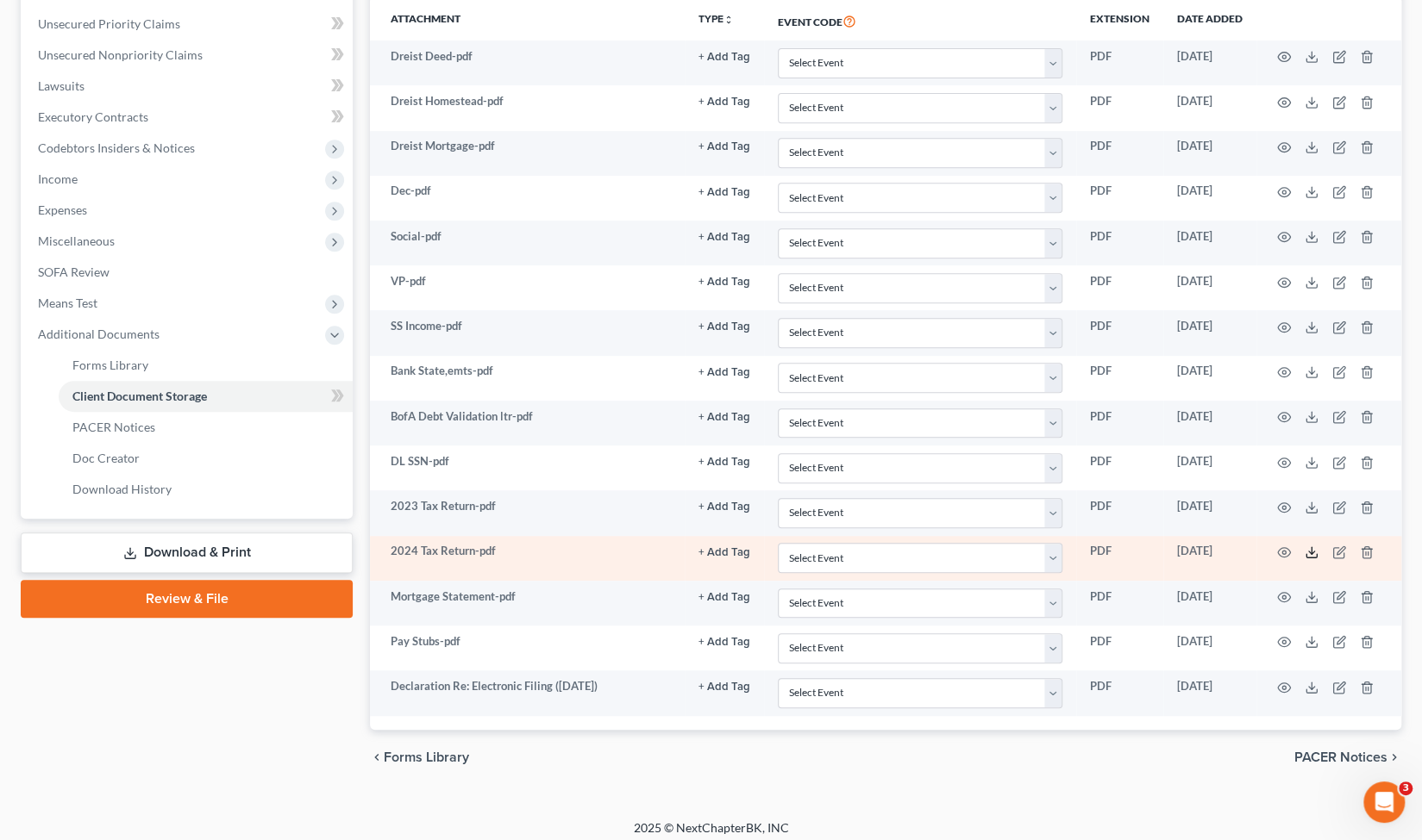
click at [1311, 547] on line at bounding box center [1311, 550] width 0 height 7
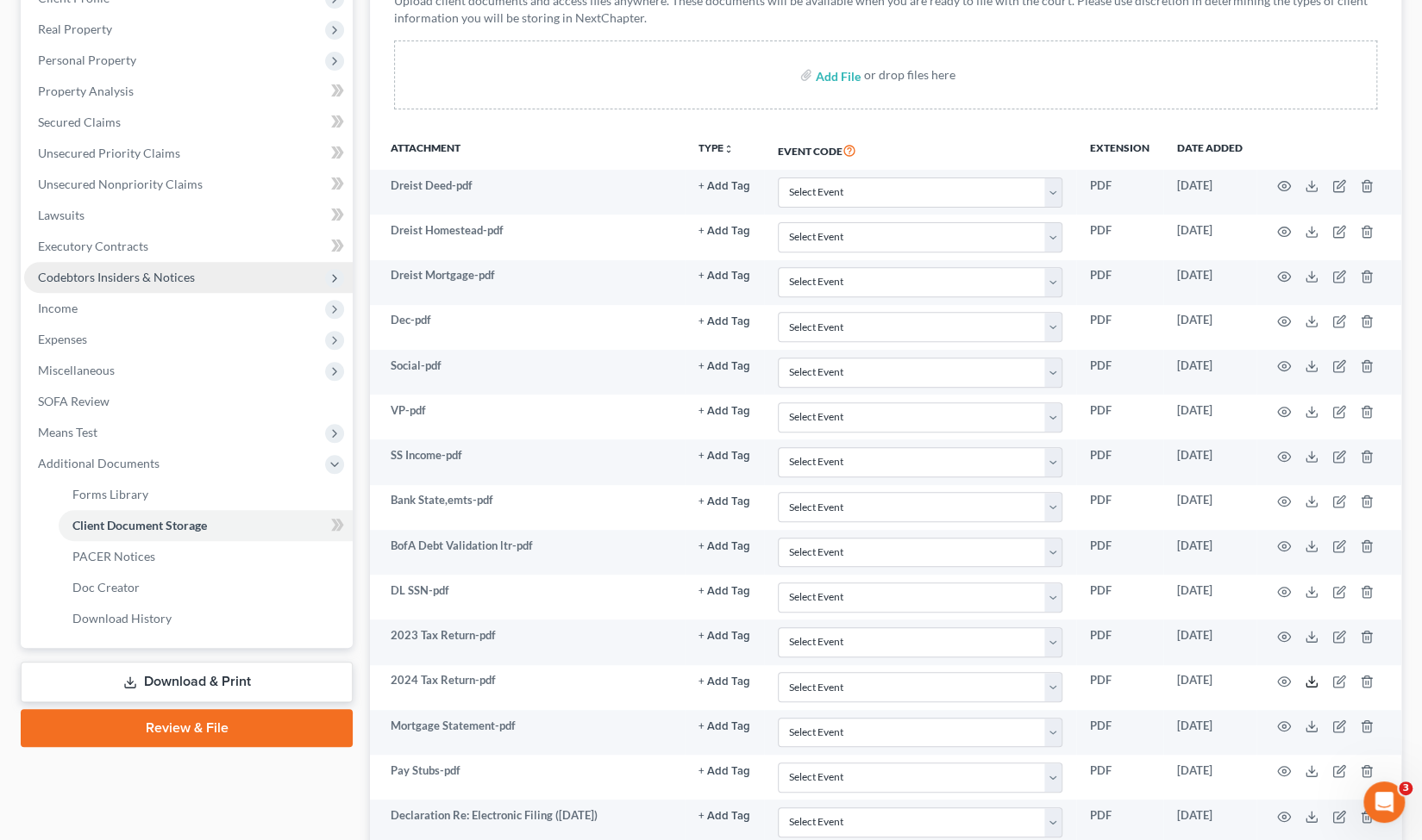
scroll to position [0, 0]
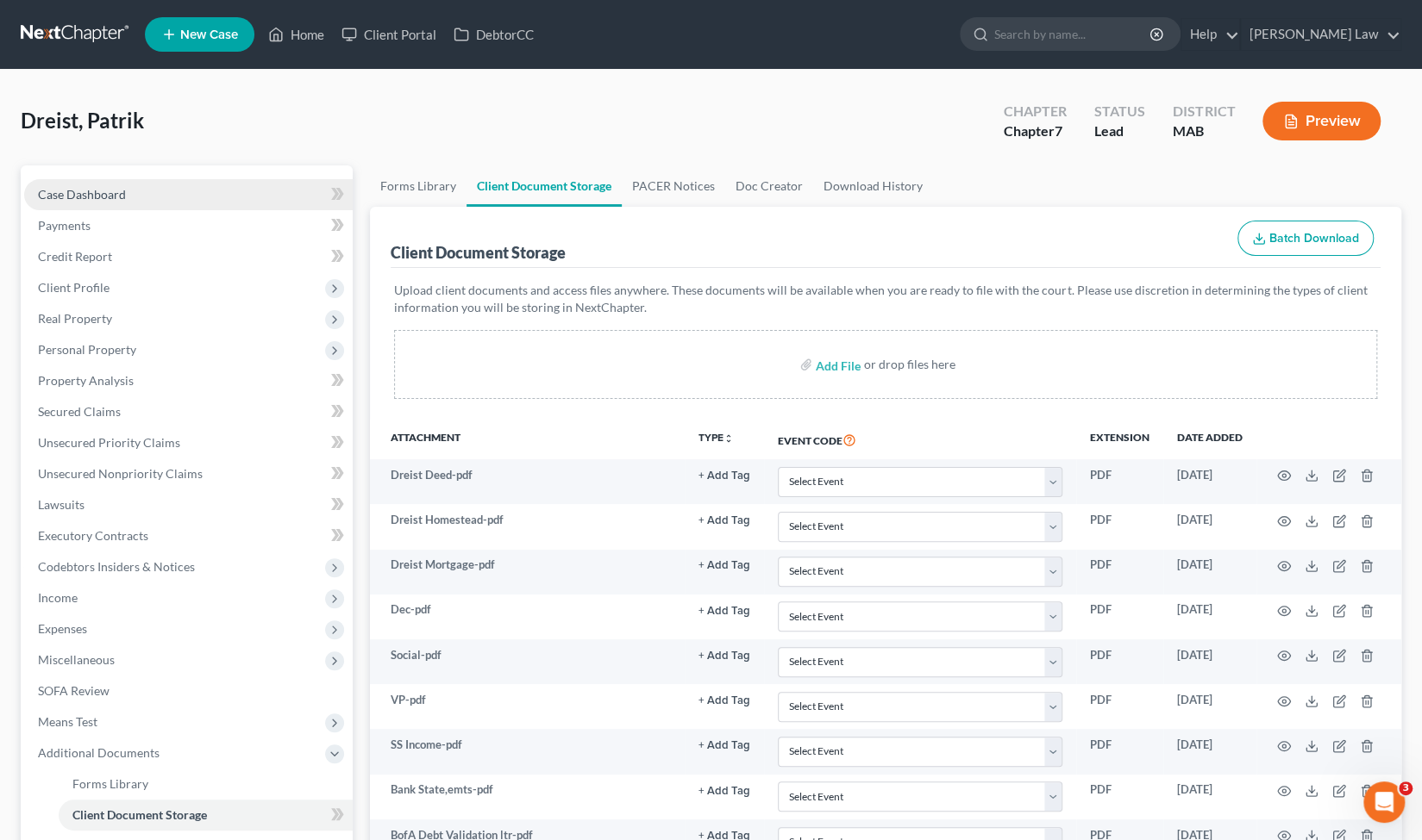
click at [109, 199] on span "Case Dashboard" at bounding box center [81, 194] width 87 height 14
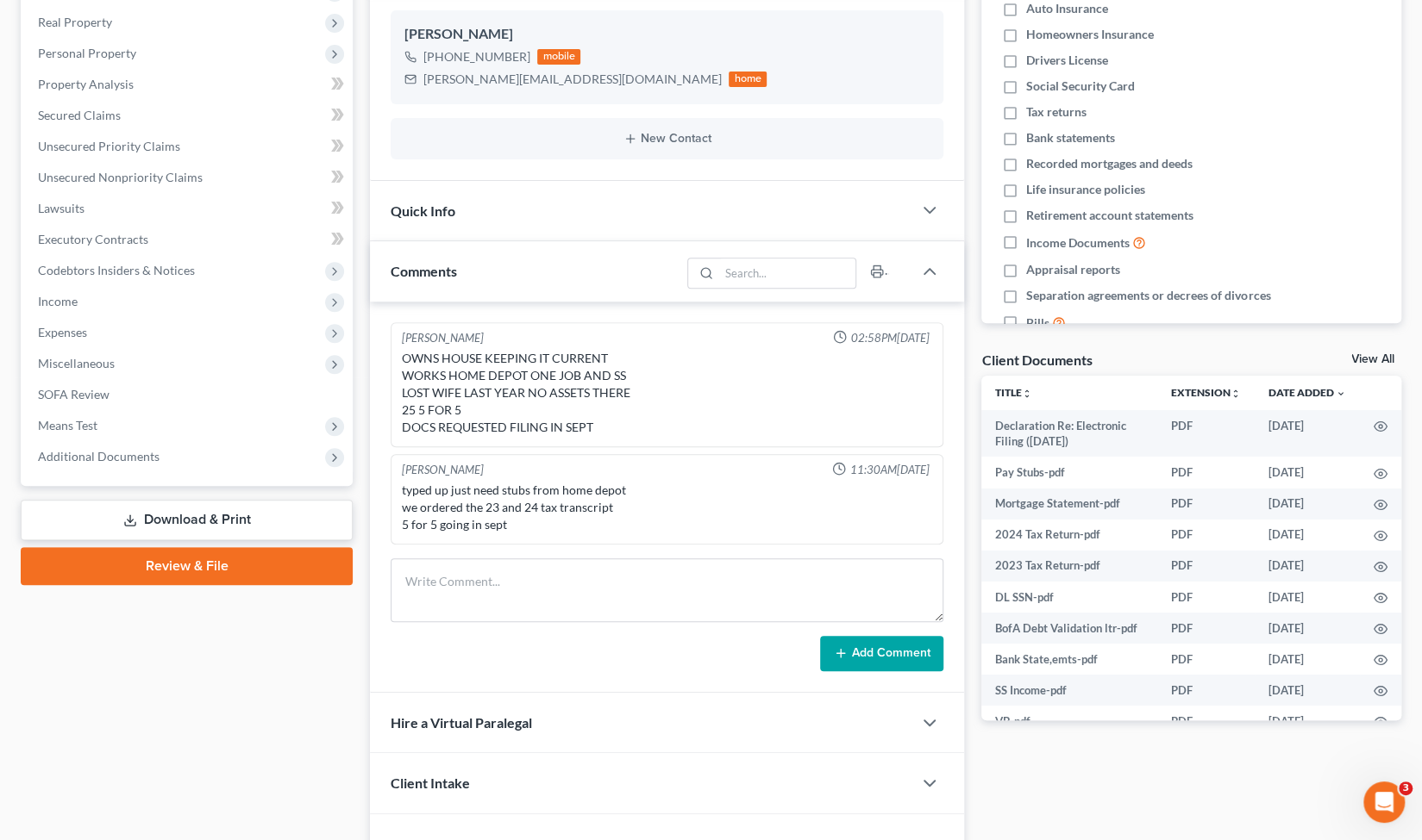
scroll to position [309, 0]
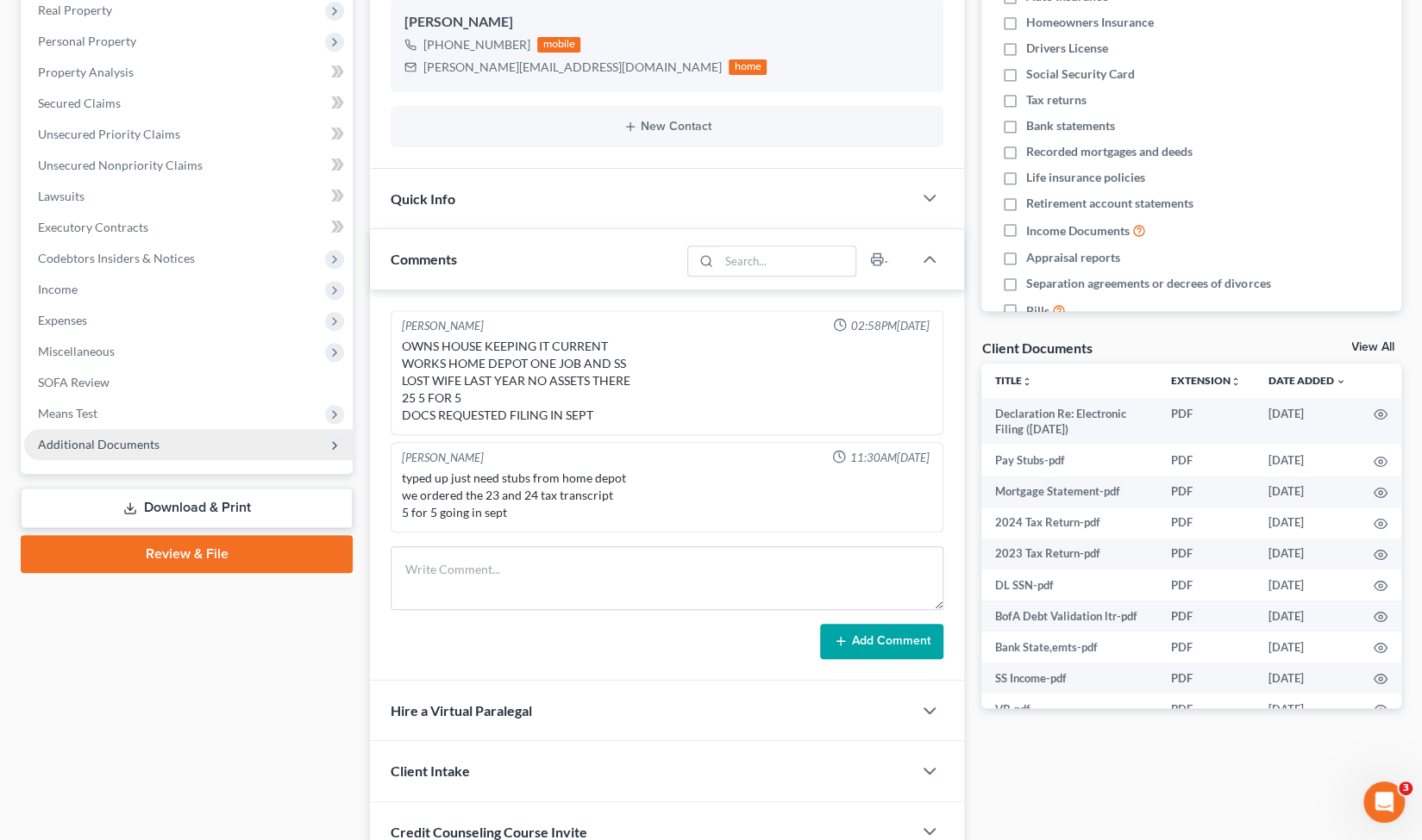
click at [157, 446] on span "Additional Documents" at bounding box center [188, 445] width 329 height 31
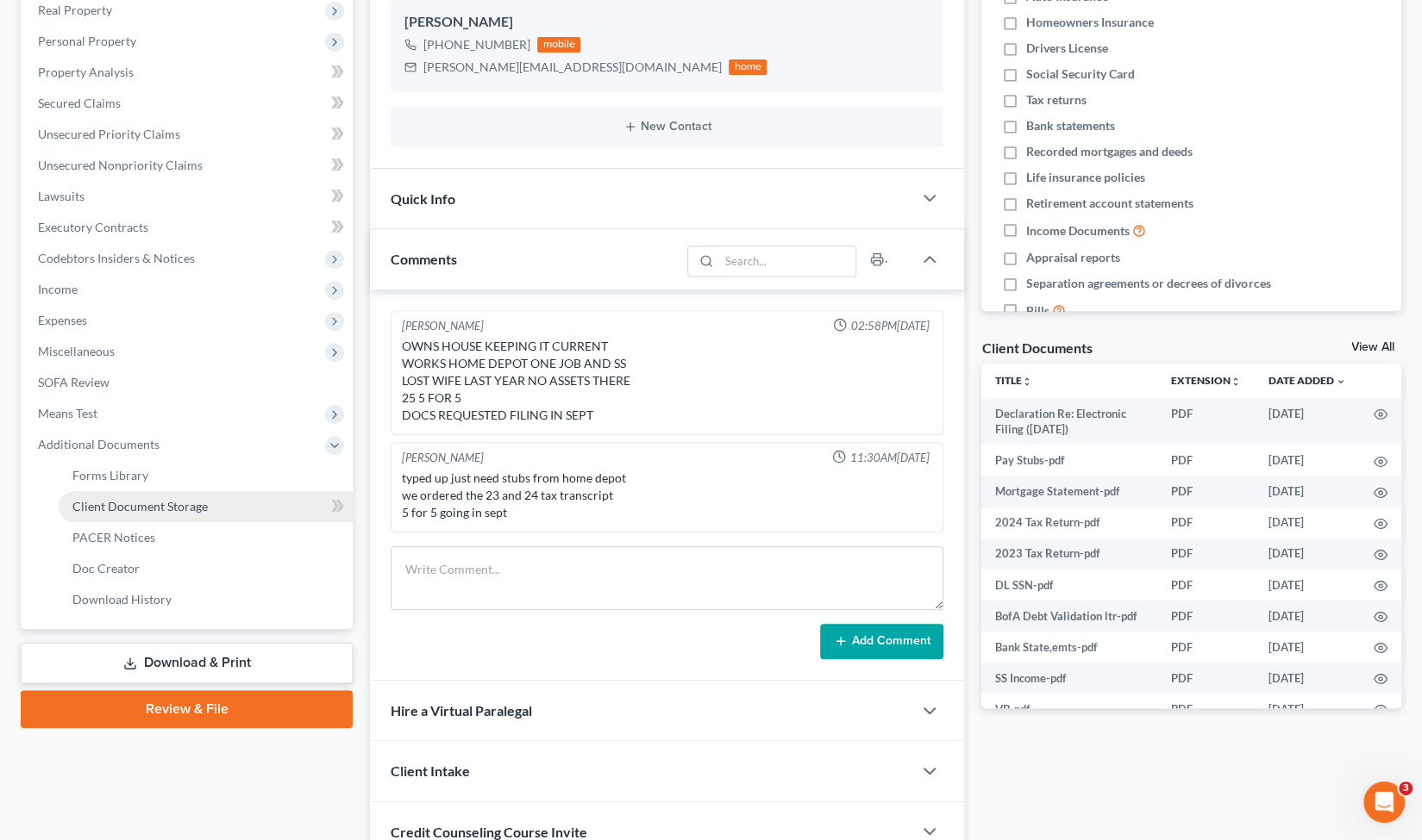
click at [187, 506] on span "Client Document Storage" at bounding box center [139, 506] width 136 height 14
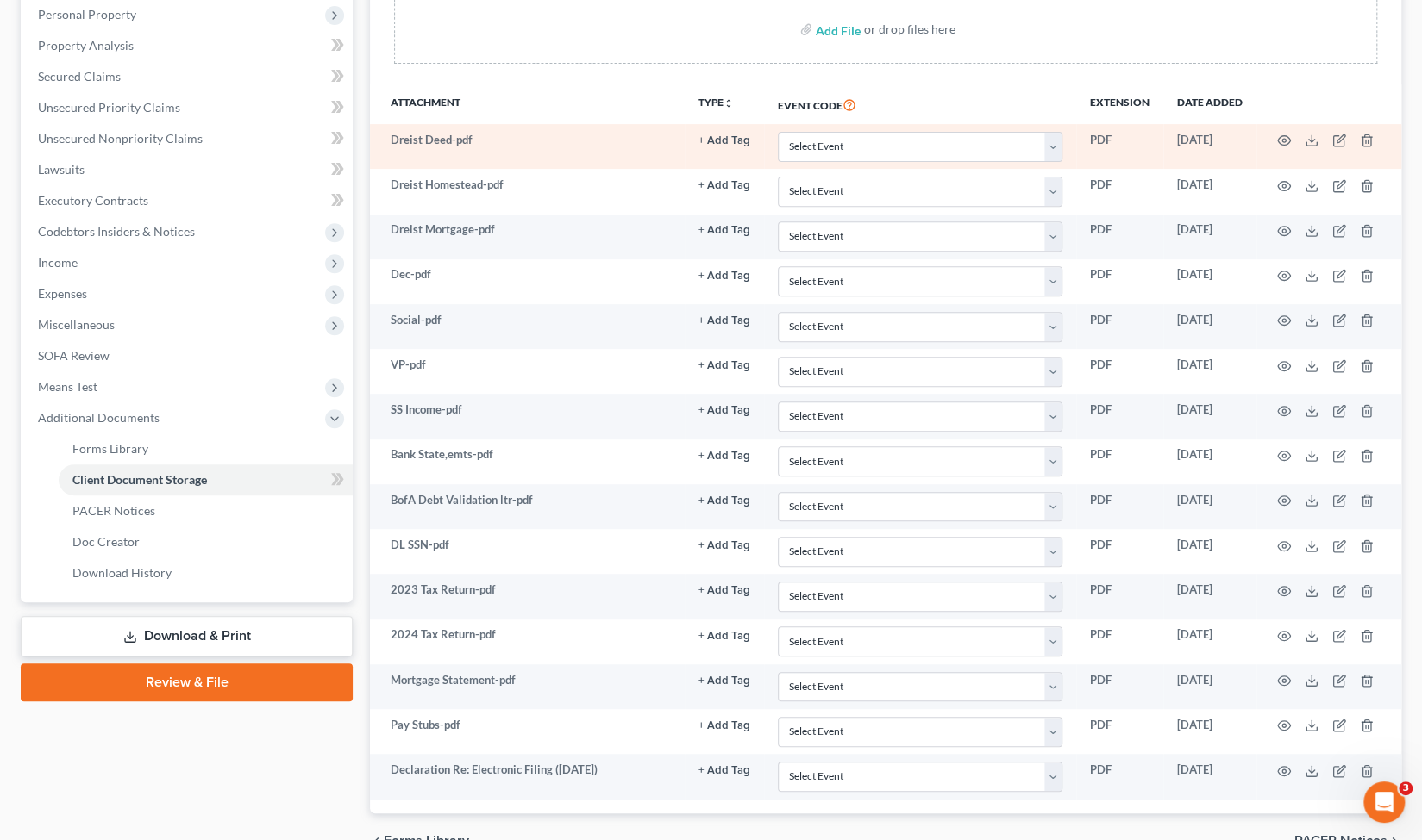
scroll to position [338, 0]
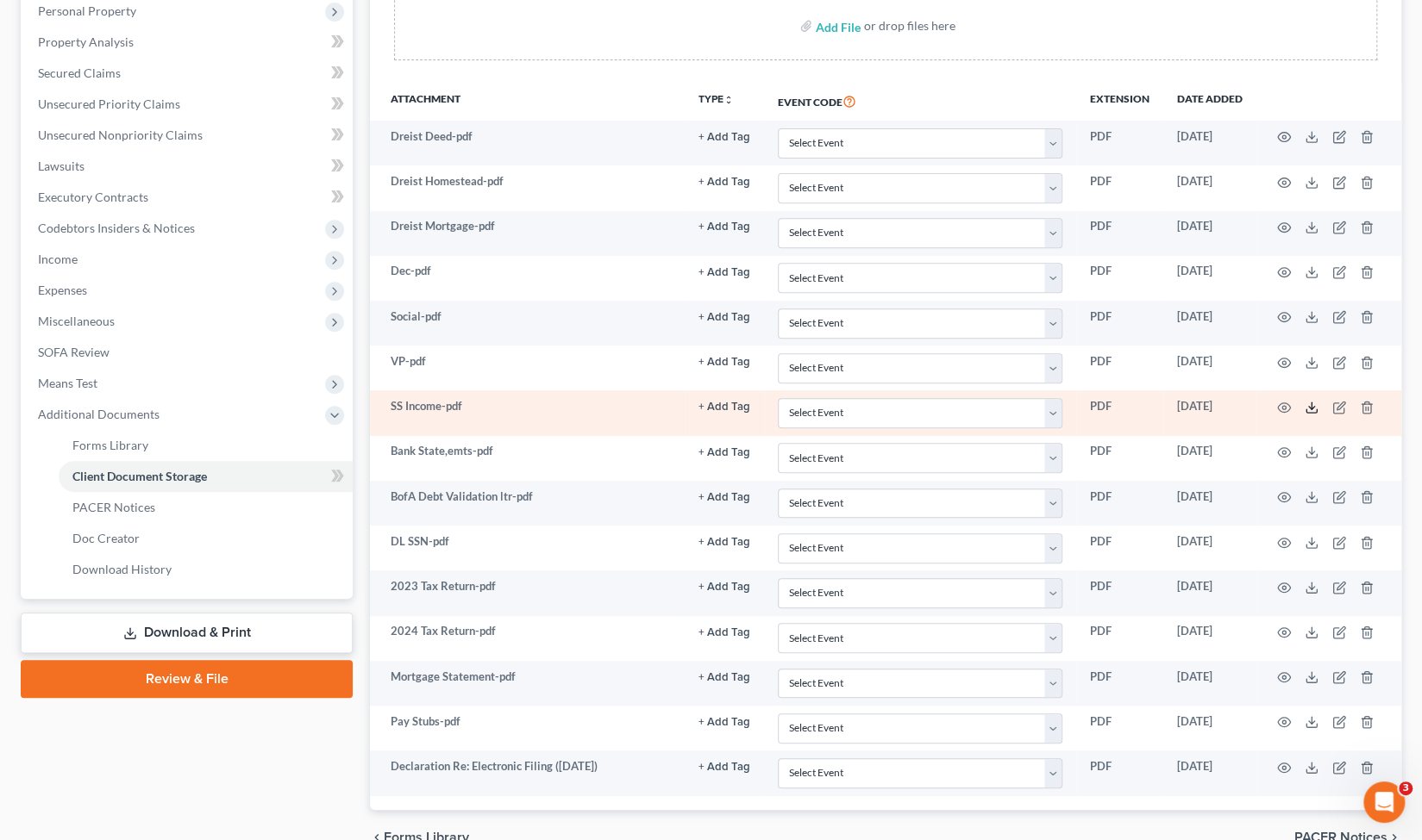
click at [1309, 405] on icon at bounding box center [1311, 408] width 13 height 13
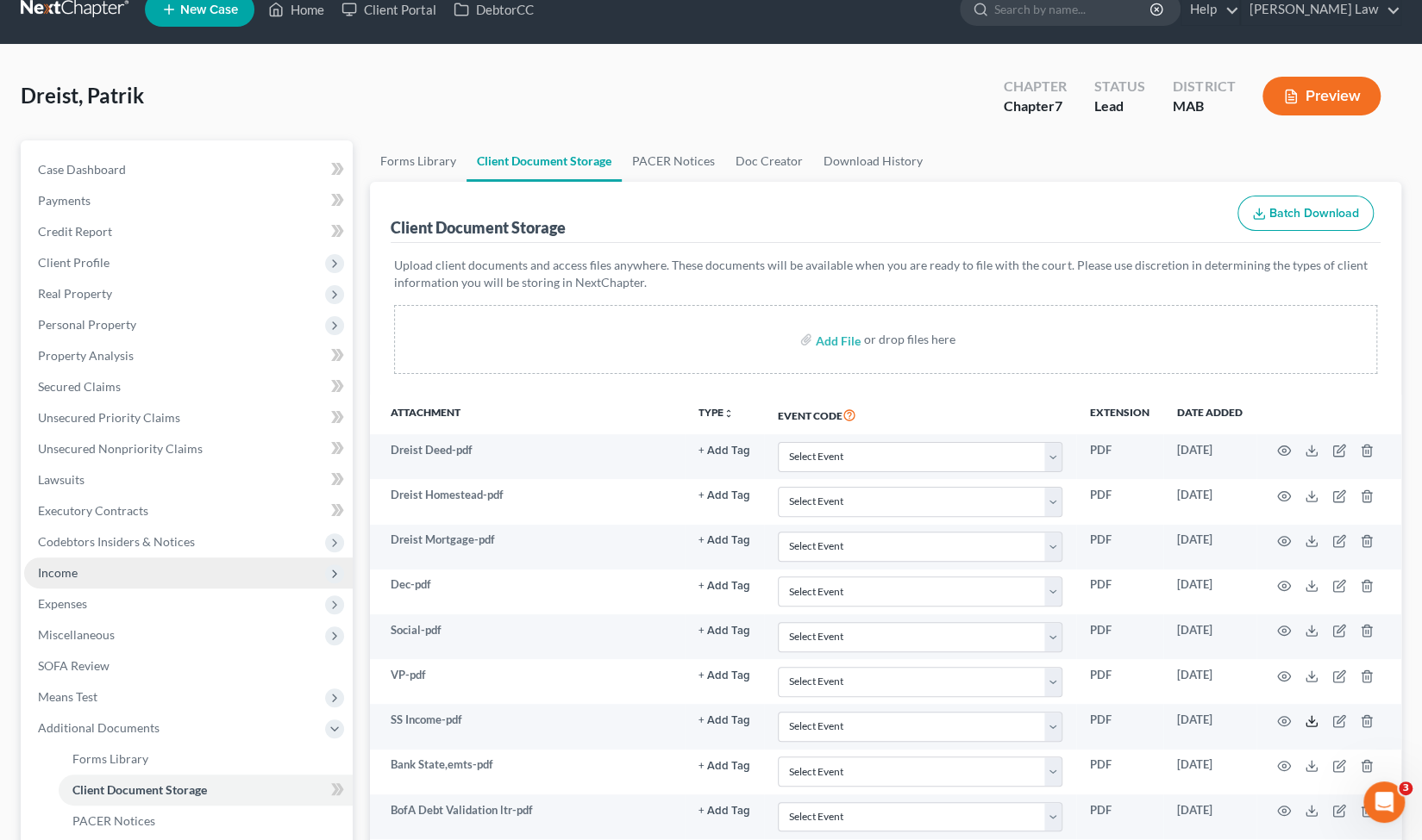
scroll to position [97, 0]
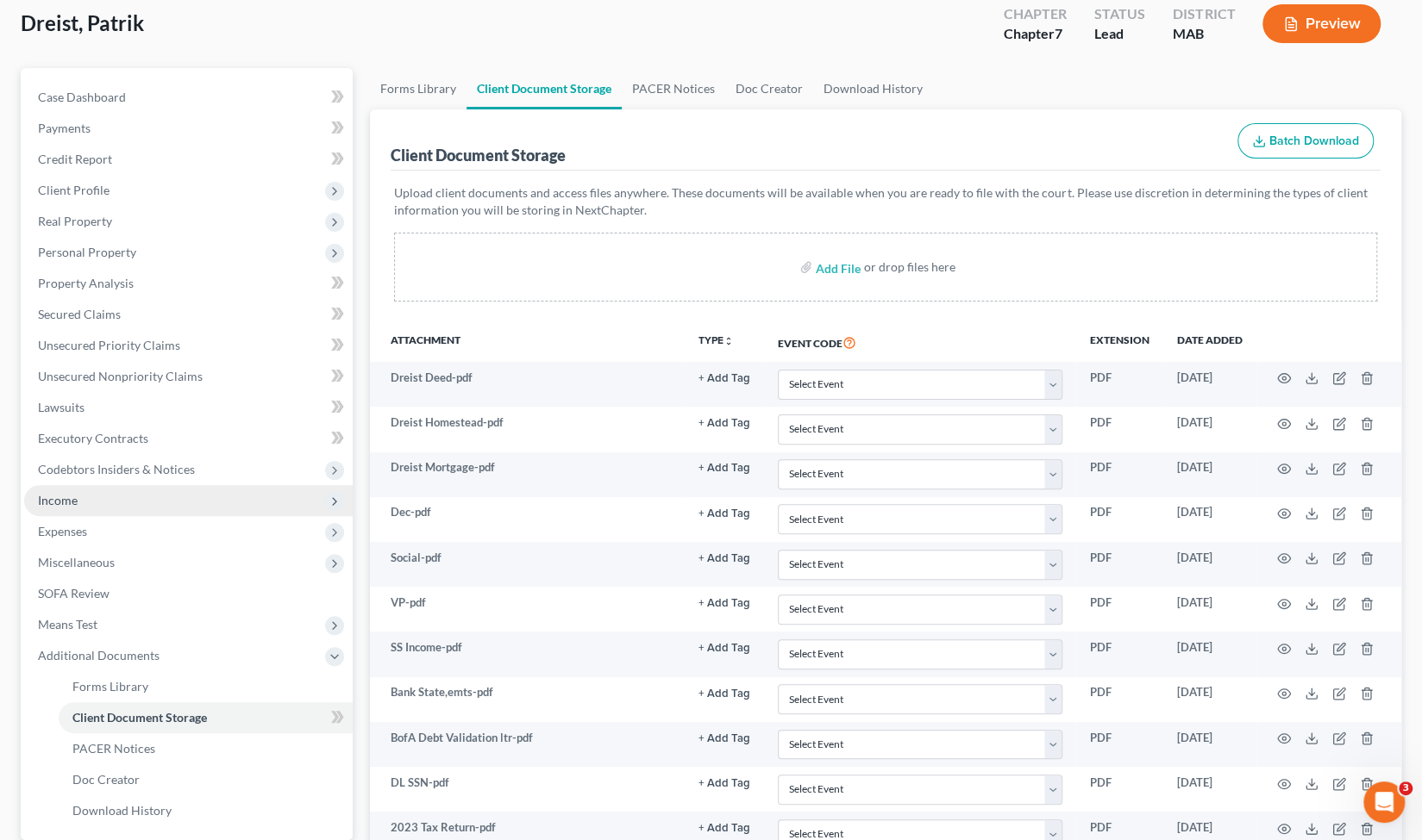
click at [73, 500] on span "Income" at bounding box center [57, 500] width 39 height 14
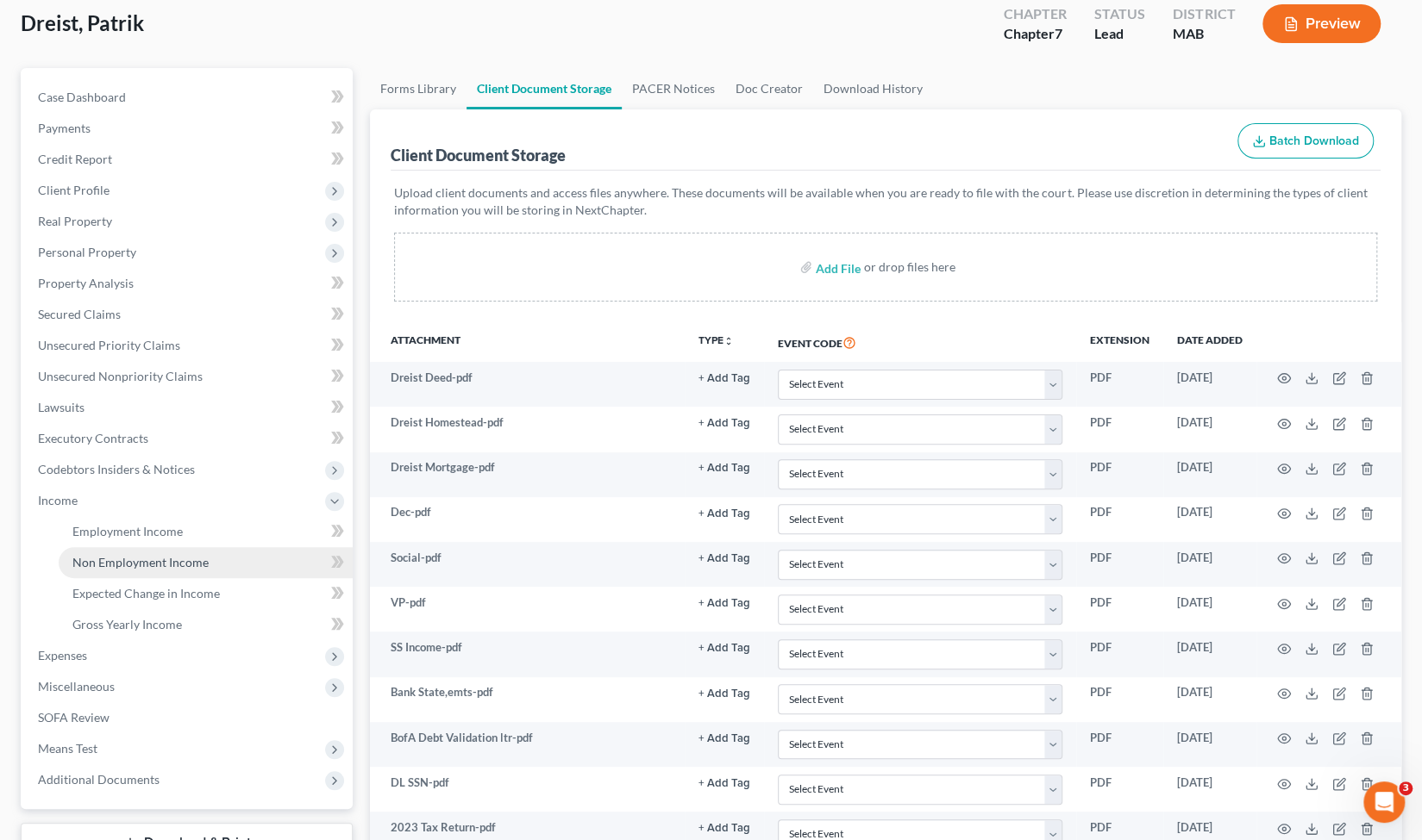
click at [119, 572] on link "Non Employment Income" at bounding box center [206, 562] width 294 height 31
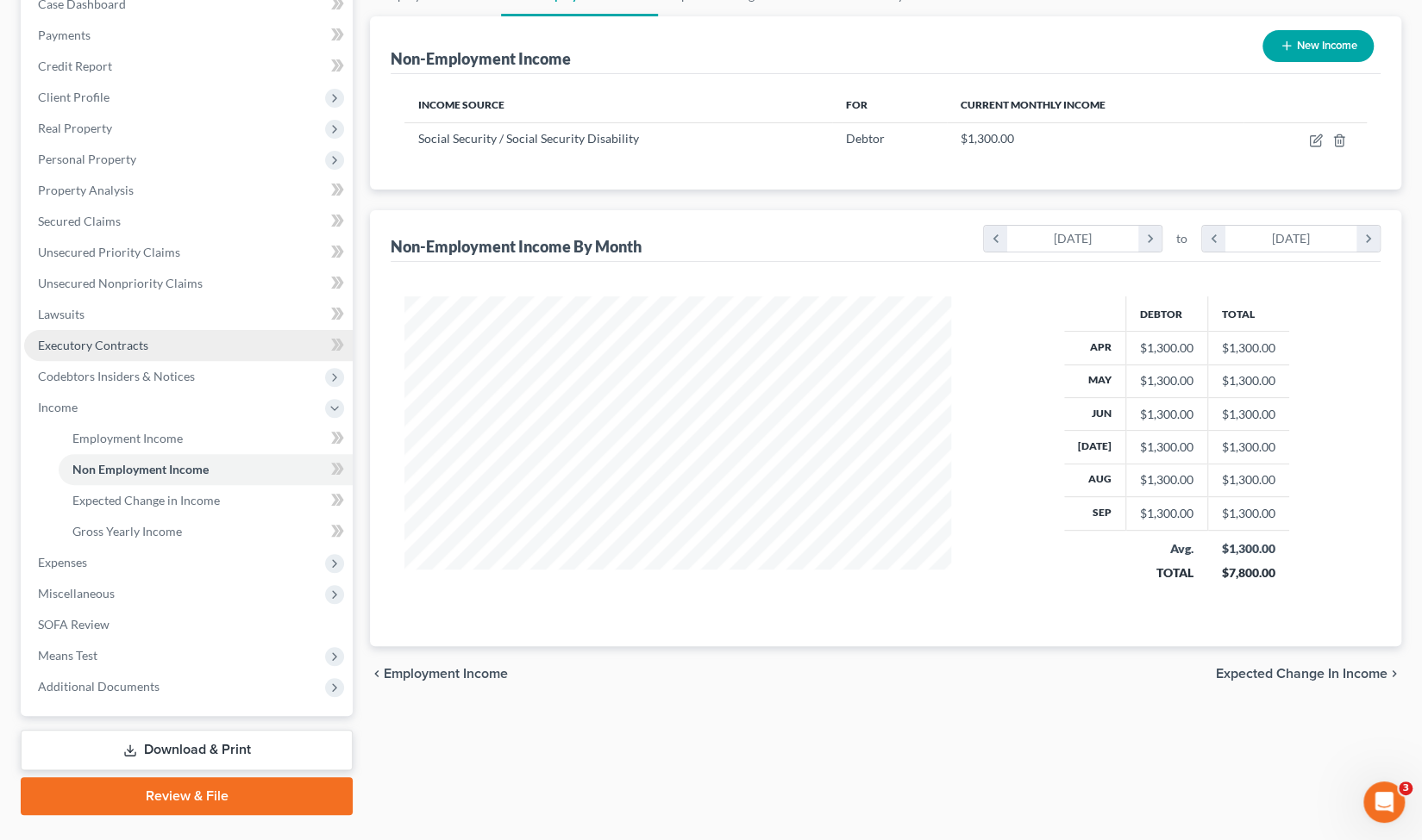
scroll to position [191, 0]
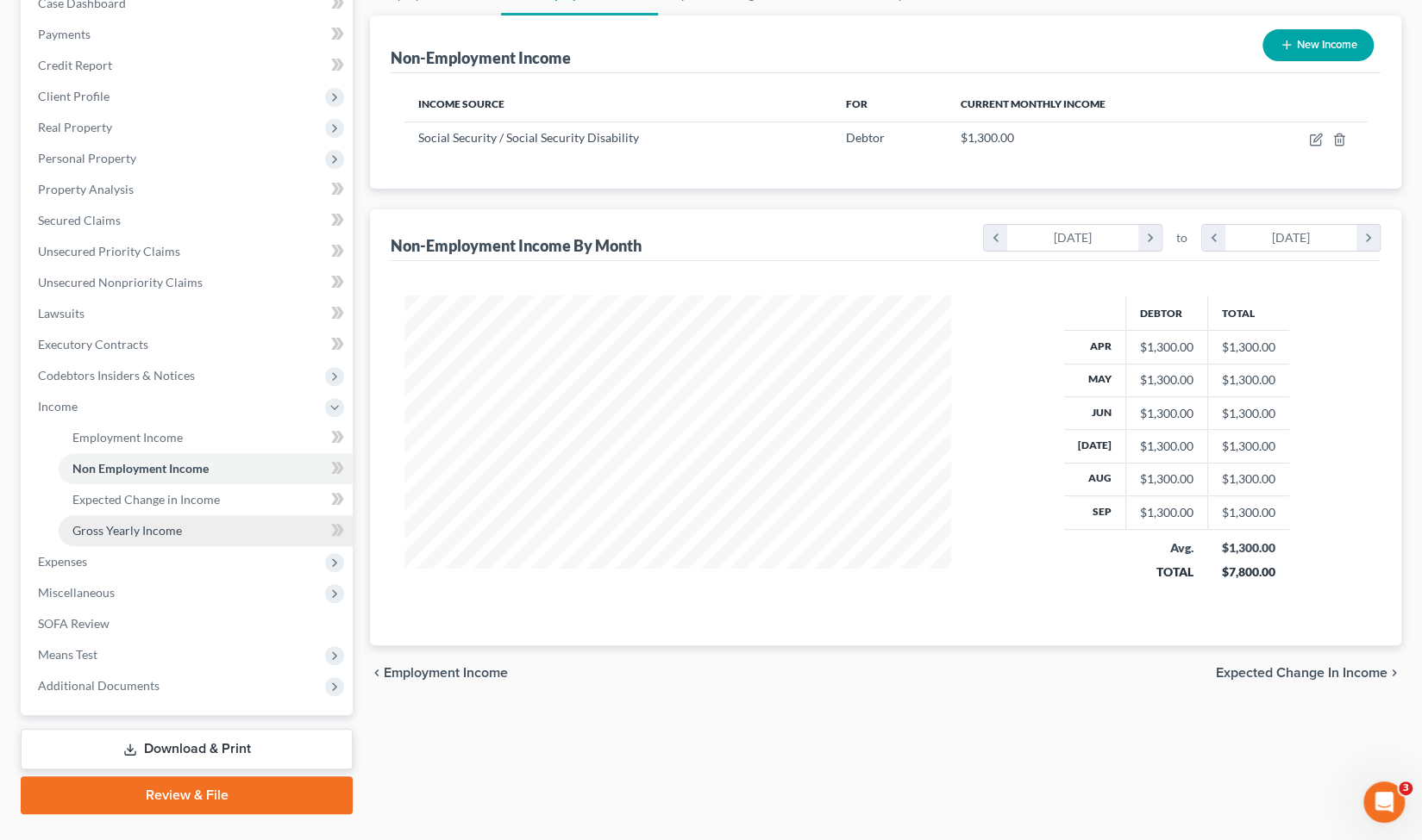
click at [204, 524] on link "Gross Yearly Income" at bounding box center [206, 531] width 294 height 31
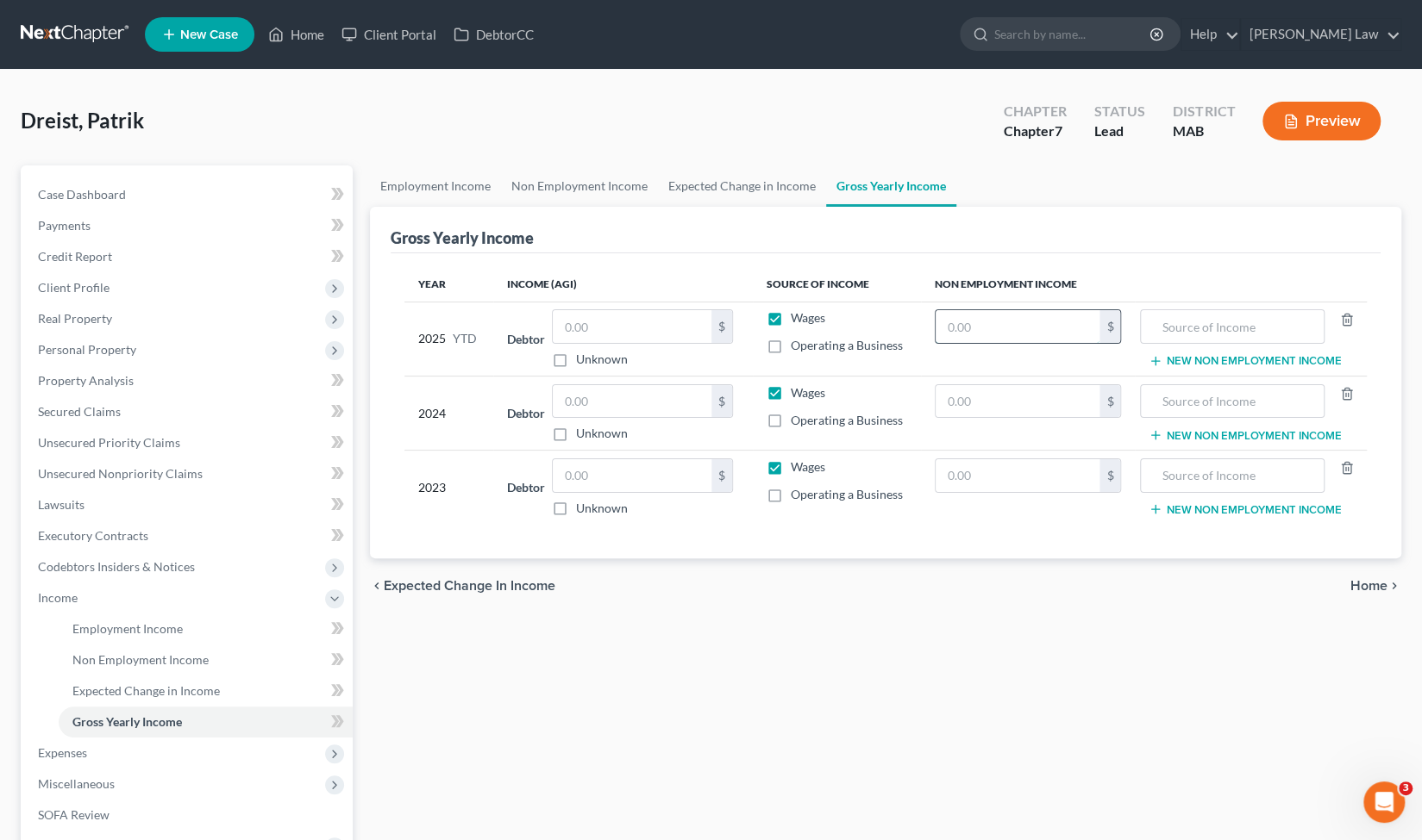
click at [958, 337] on input "text" at bounding box center [1017, 327] width 163 height 33
type input "10,680"
click at [1050, 247] on div "Gross Yearly Income" at bounding box center [885, 230] width 989 height 46
click at [685, 338] on input "text" at bounding box center [632, 327] width 159 height 33
click at [216, 626] on link "Employment Income" at bounding box center [206, 630] width 294 height 31
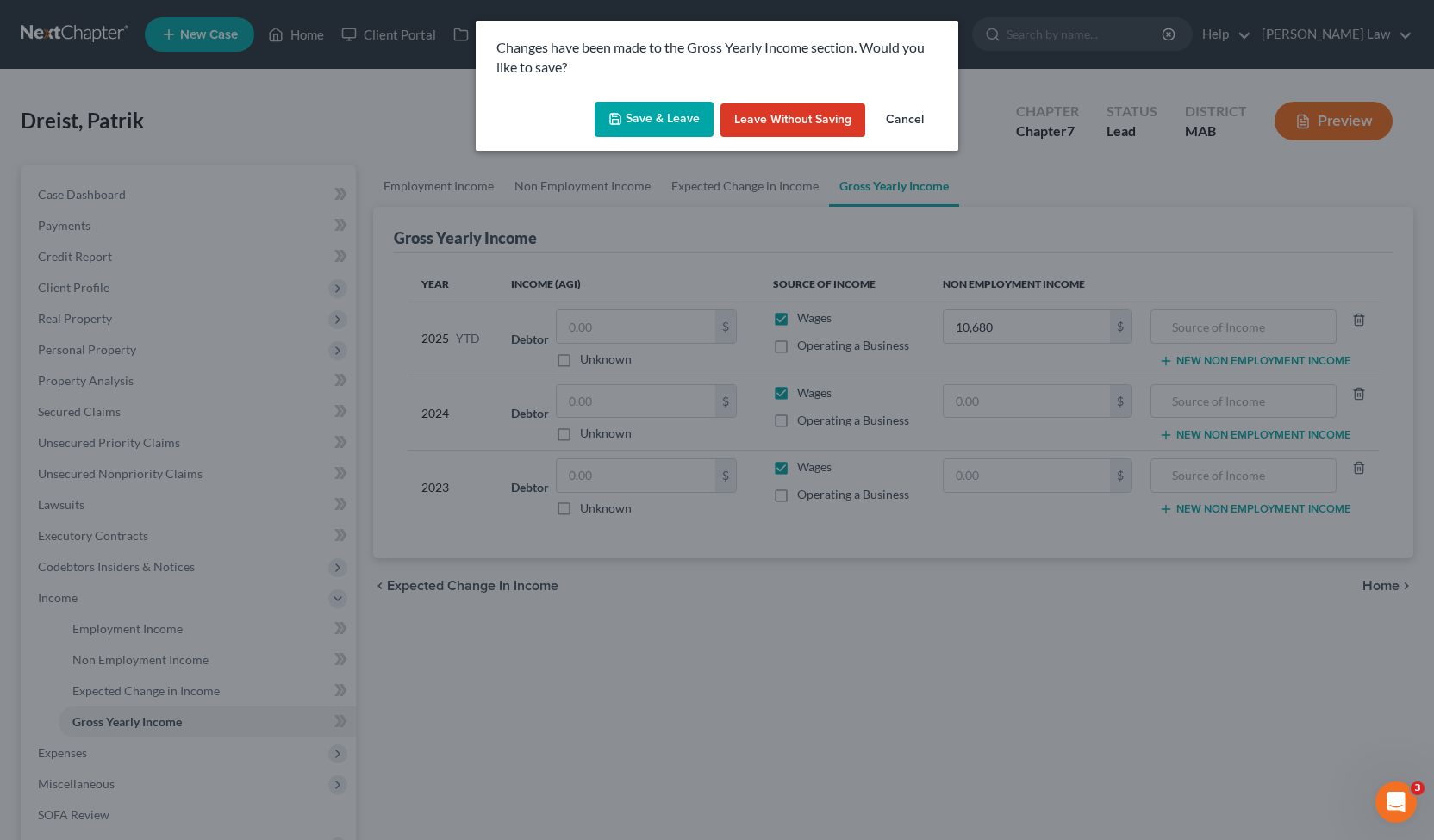
click at [662, 106] on button "Save & Leave" at bounding box center [655, 120] width 119 height 37
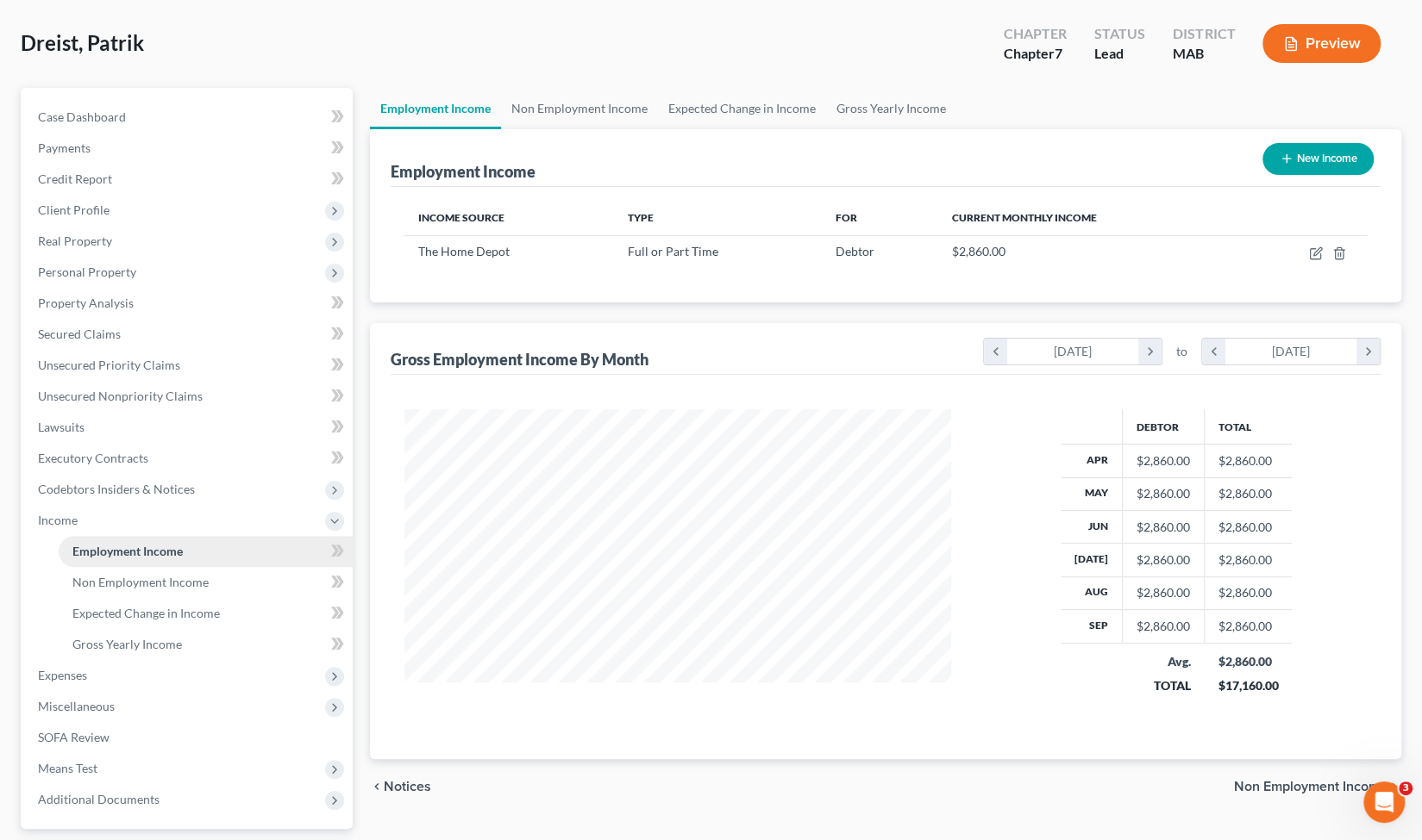
scroll to position [229, 0]
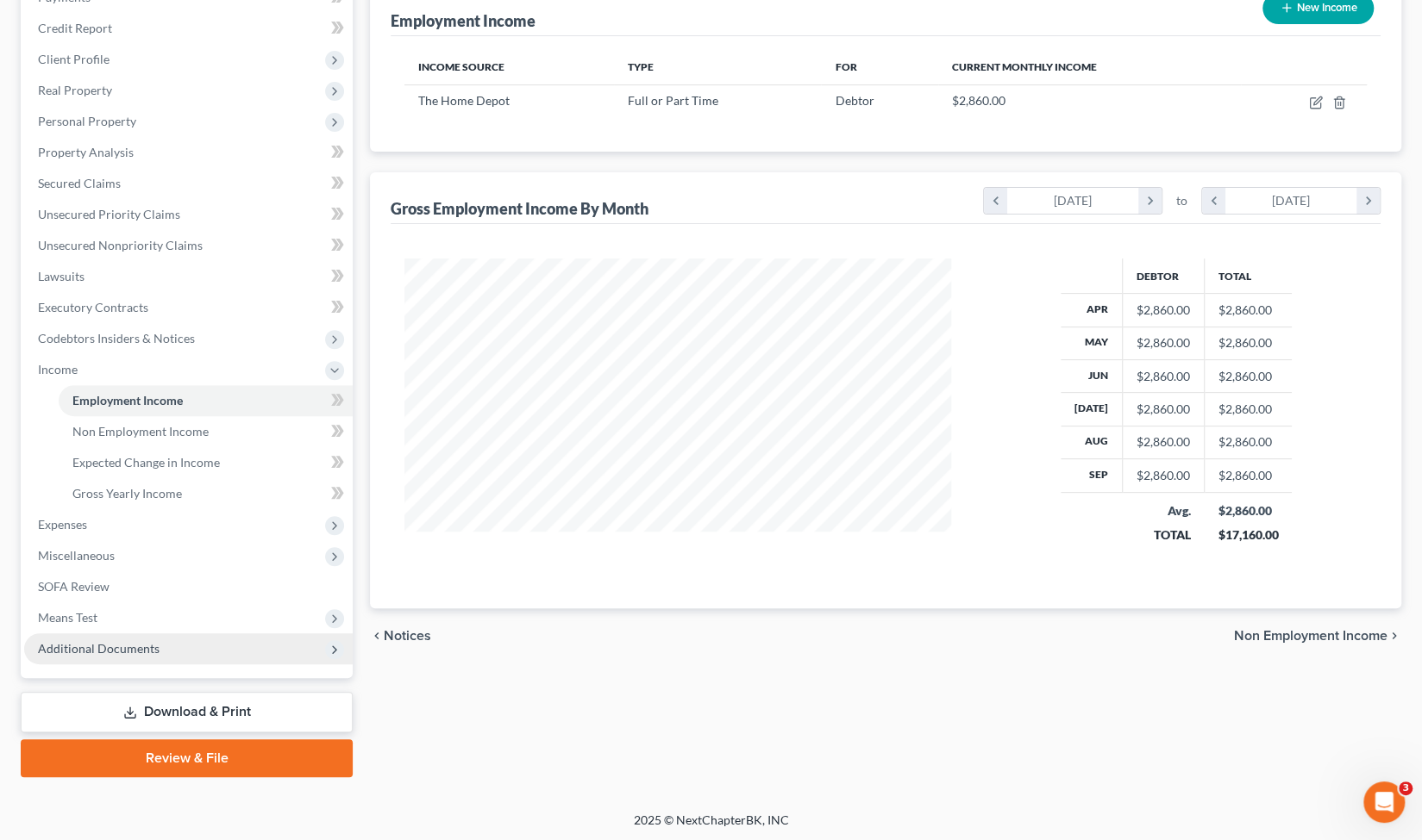
click at [285, 651] on span "Additional Documents" at bounding box center [188, 649] width 329 height 31
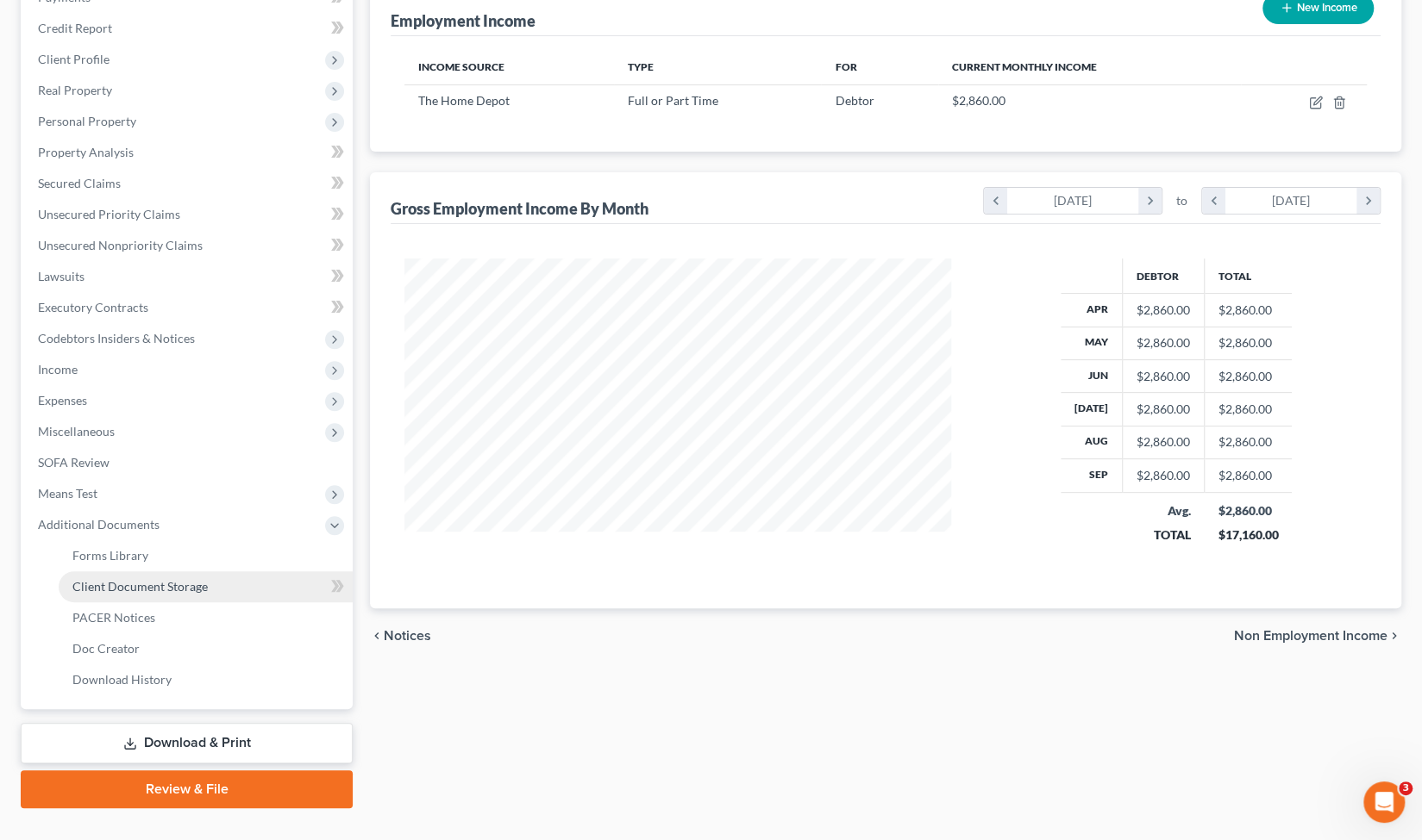
click at [234, 587] on link "Client Document Storage" at bounding box center [206, 587] width 294 height 31
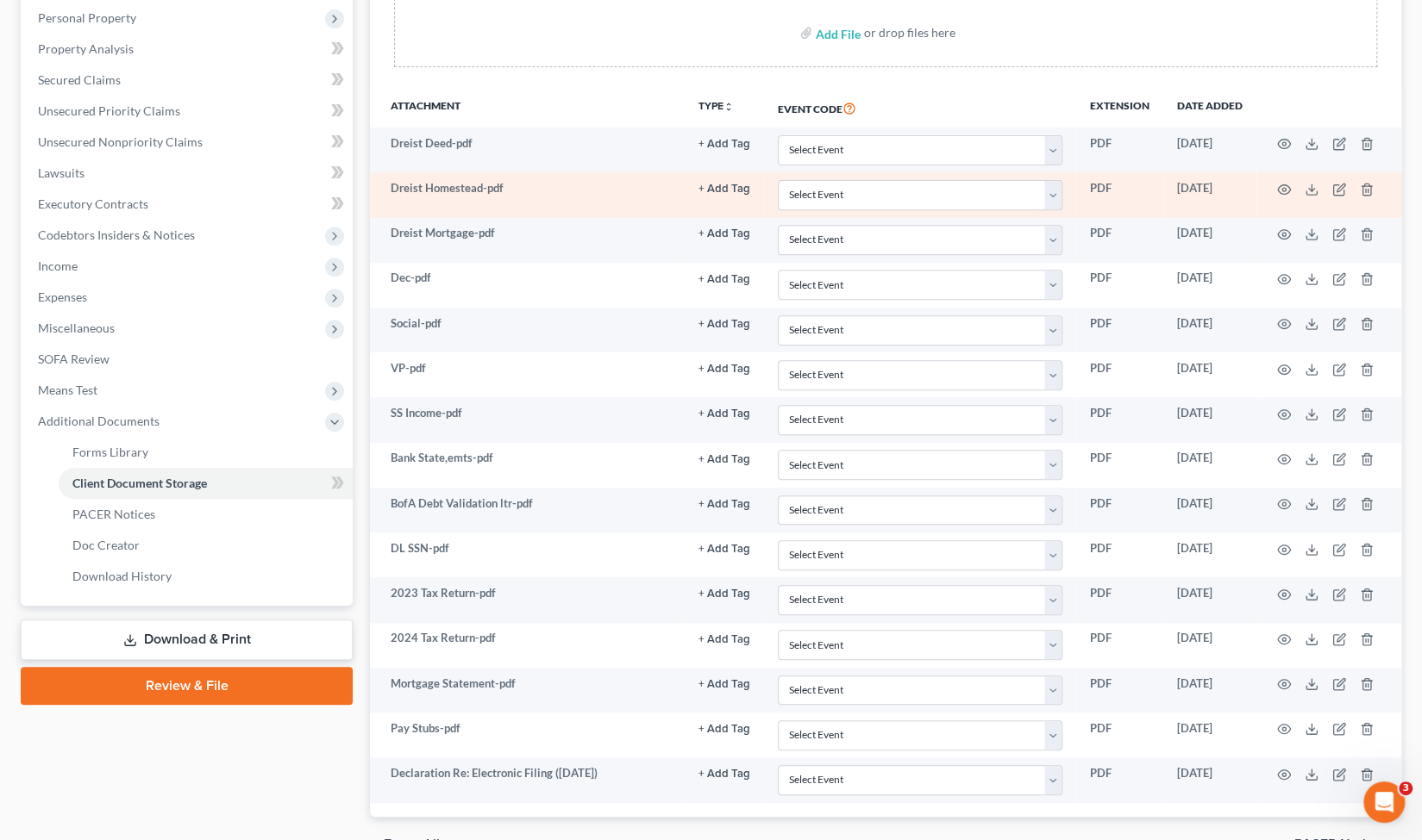
scroll to position [333, 0]
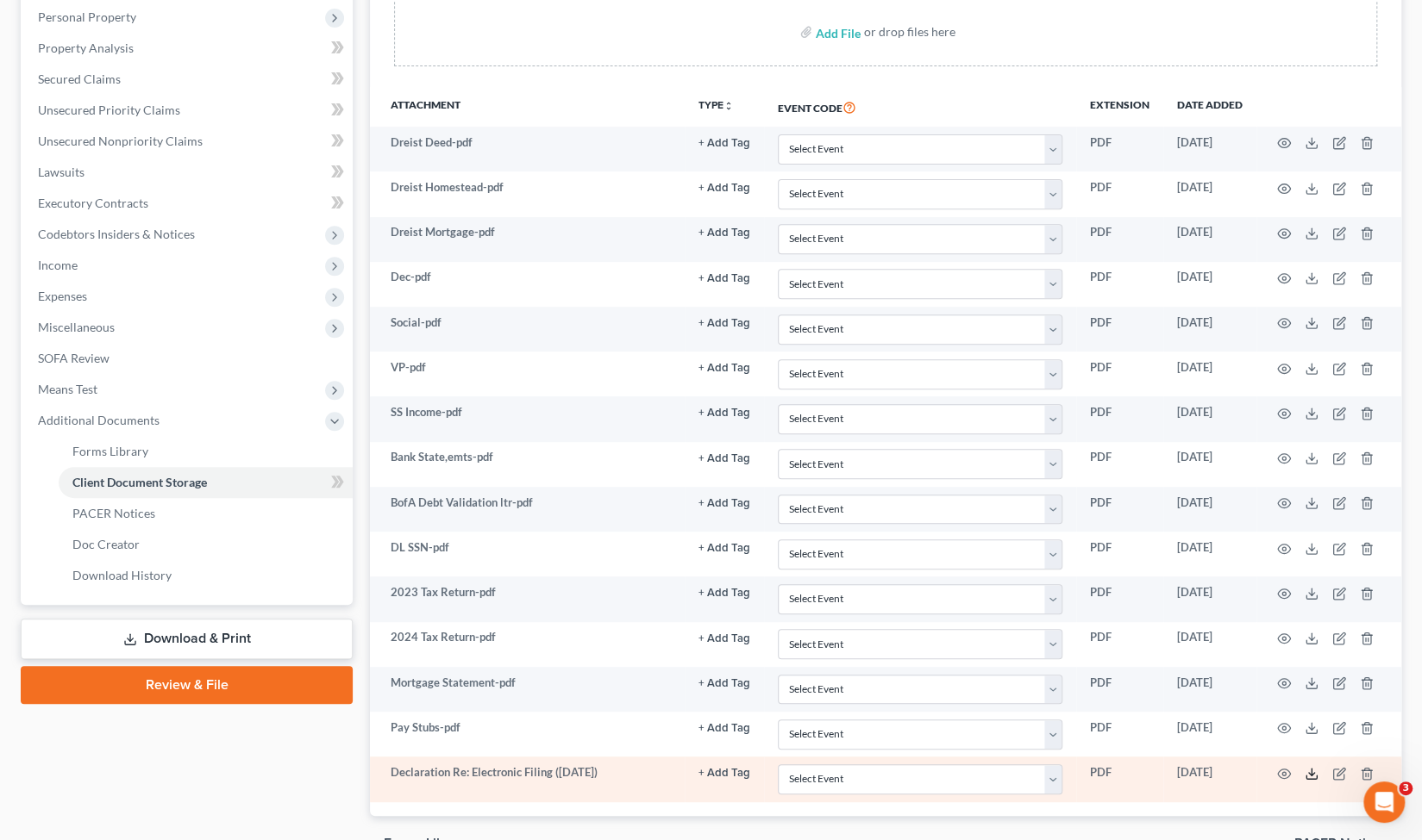
click at [1314, 767] on icon at bounding box center [1311, 774] width 13 height 13
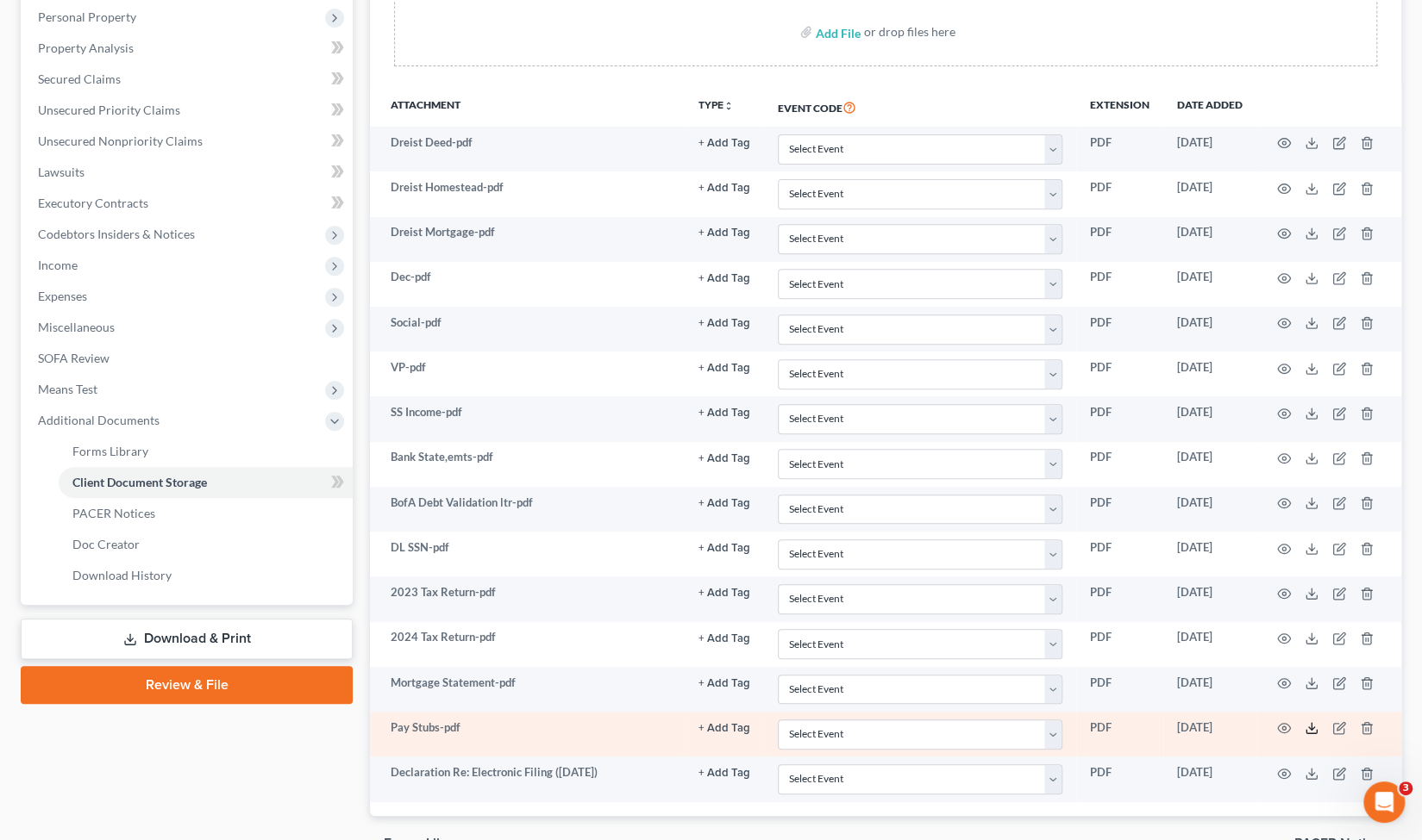
click at [1311, 723] on line at bounding box center [1311, 726] width 0 height 7
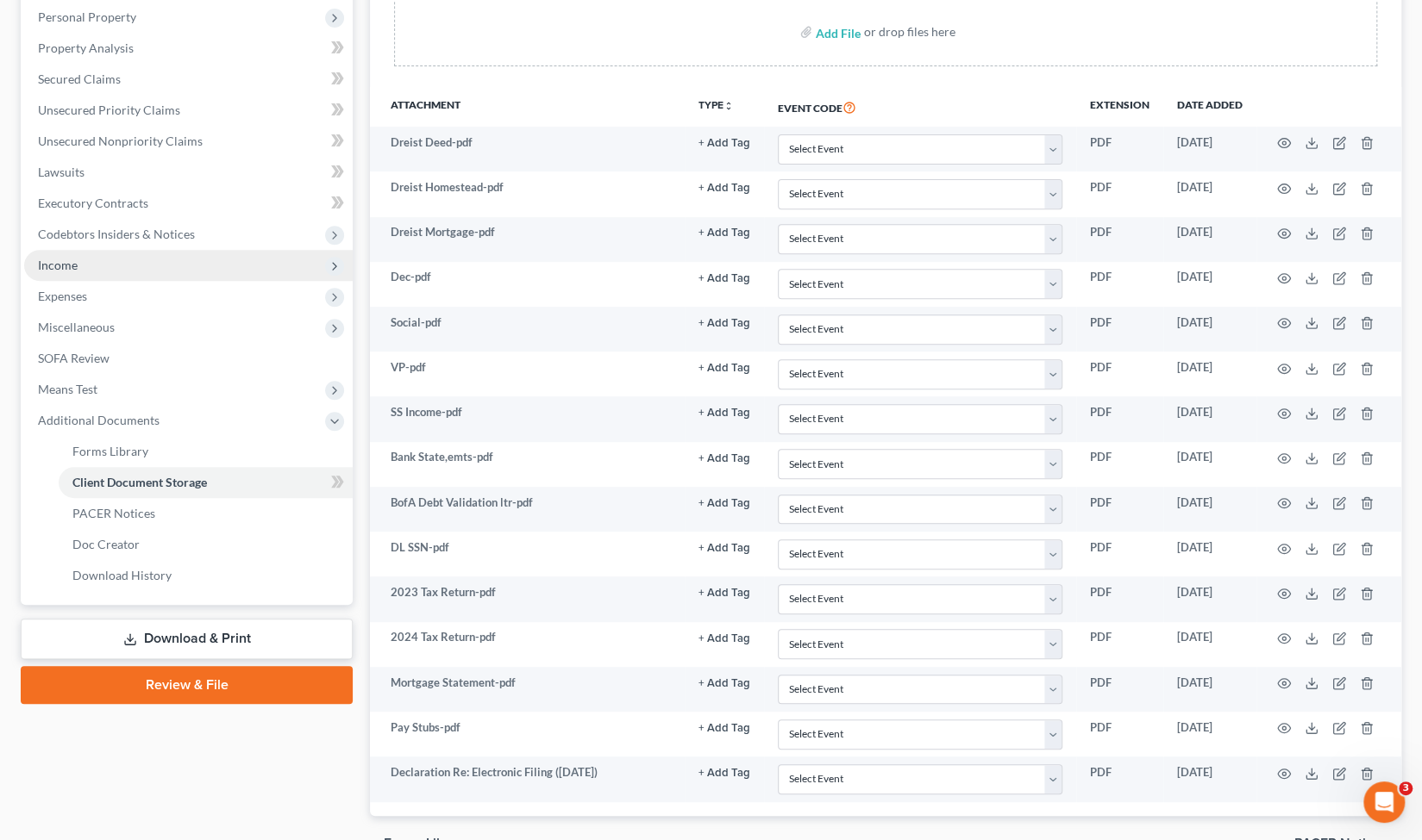
click at [173, 257] on span "Income" at bounding box center [188, 265] width 329 height 31
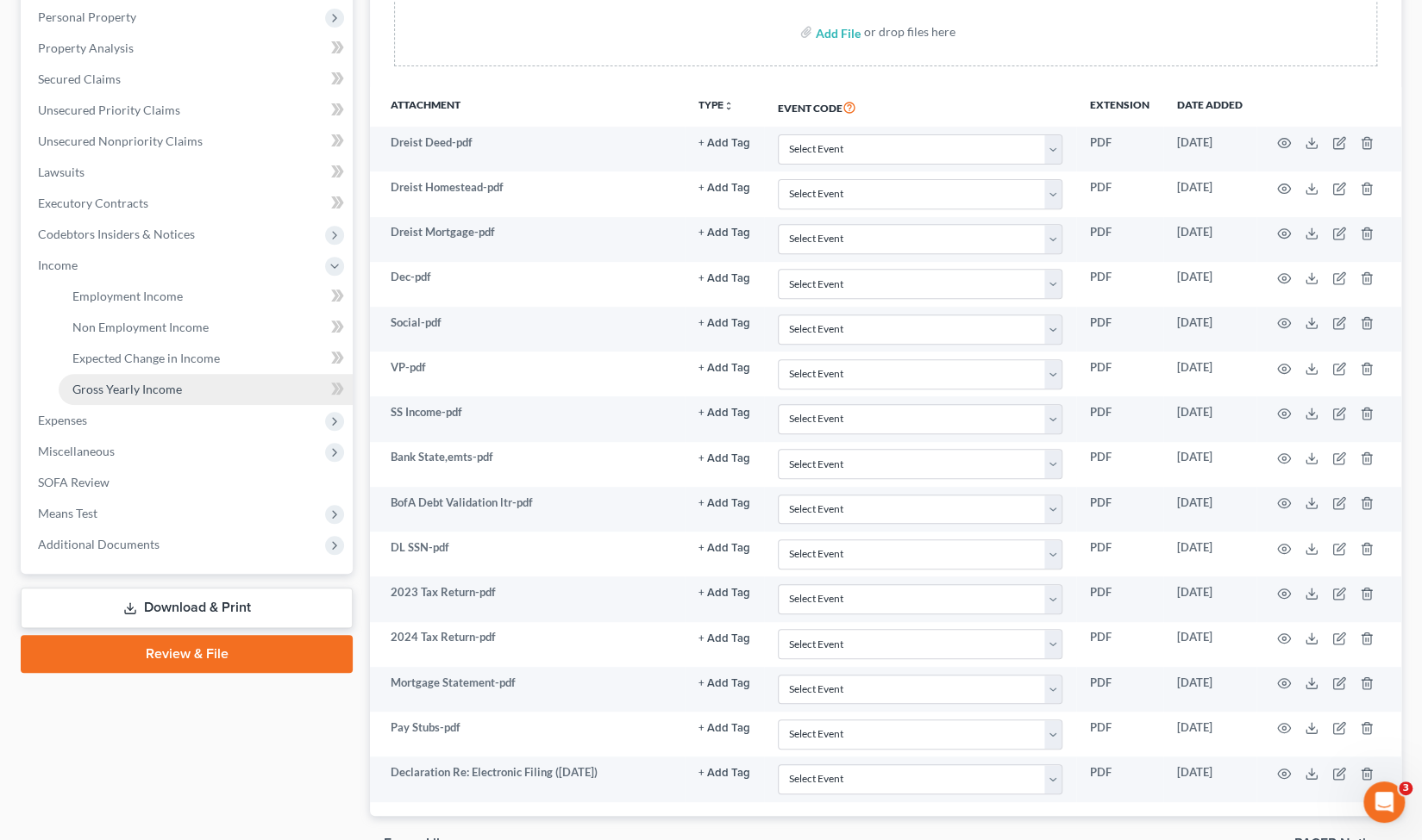
click at [176, 388] on span "Gross Yearly Income" at bounding box center [127, 388] width 110 height 14
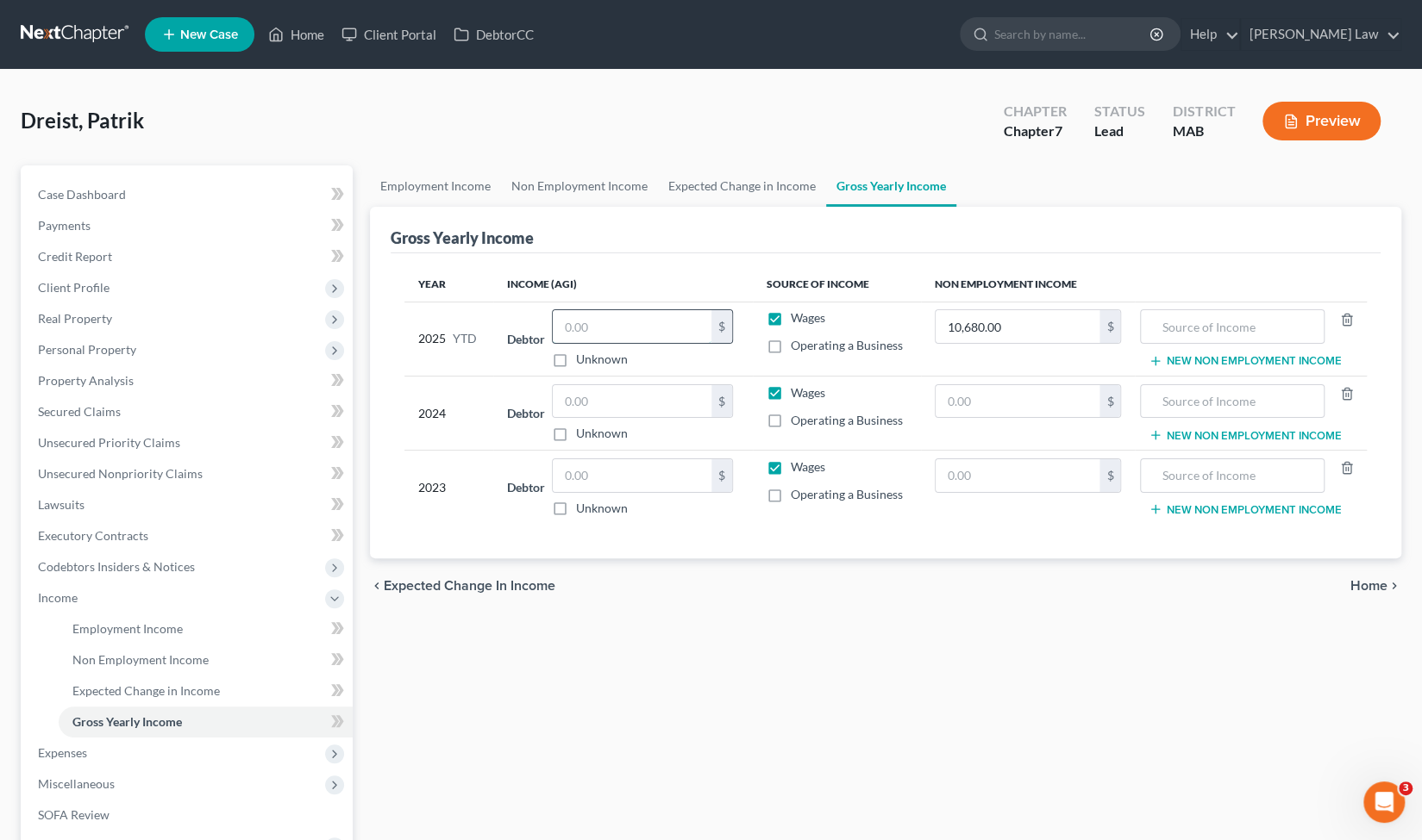
click at [601, 329] on input "text" at bounding box center [632, 327] width 159 height 33
type input "19,165.65"
click at [1219, 320] on input "text" at bounding box center [1232, 327] width 165 height 33
type input "Social Security (Retirement)"
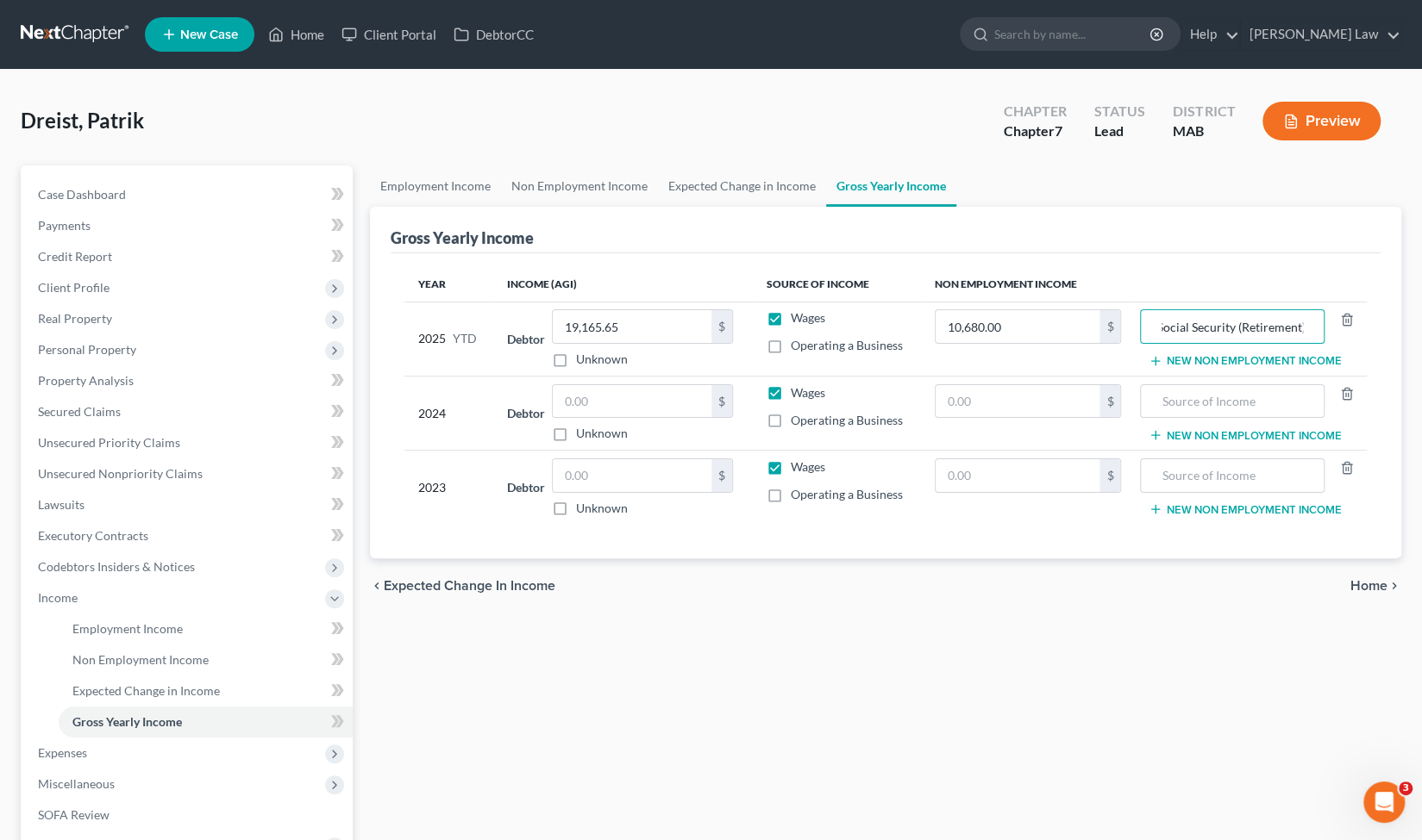
click at [1033, 633] on div "Employment Income Non Employment Income Expected Change in Income Gross Yearly …" at bounding box center [886, 585] width 1048 height 840
click at [631, 388] on input "text" at bounding box center [632, 402] width 159 height 33
type input "19,418"
click at [988, 388] on input "text" at bounding box center [1017, 402] width 163 height 33
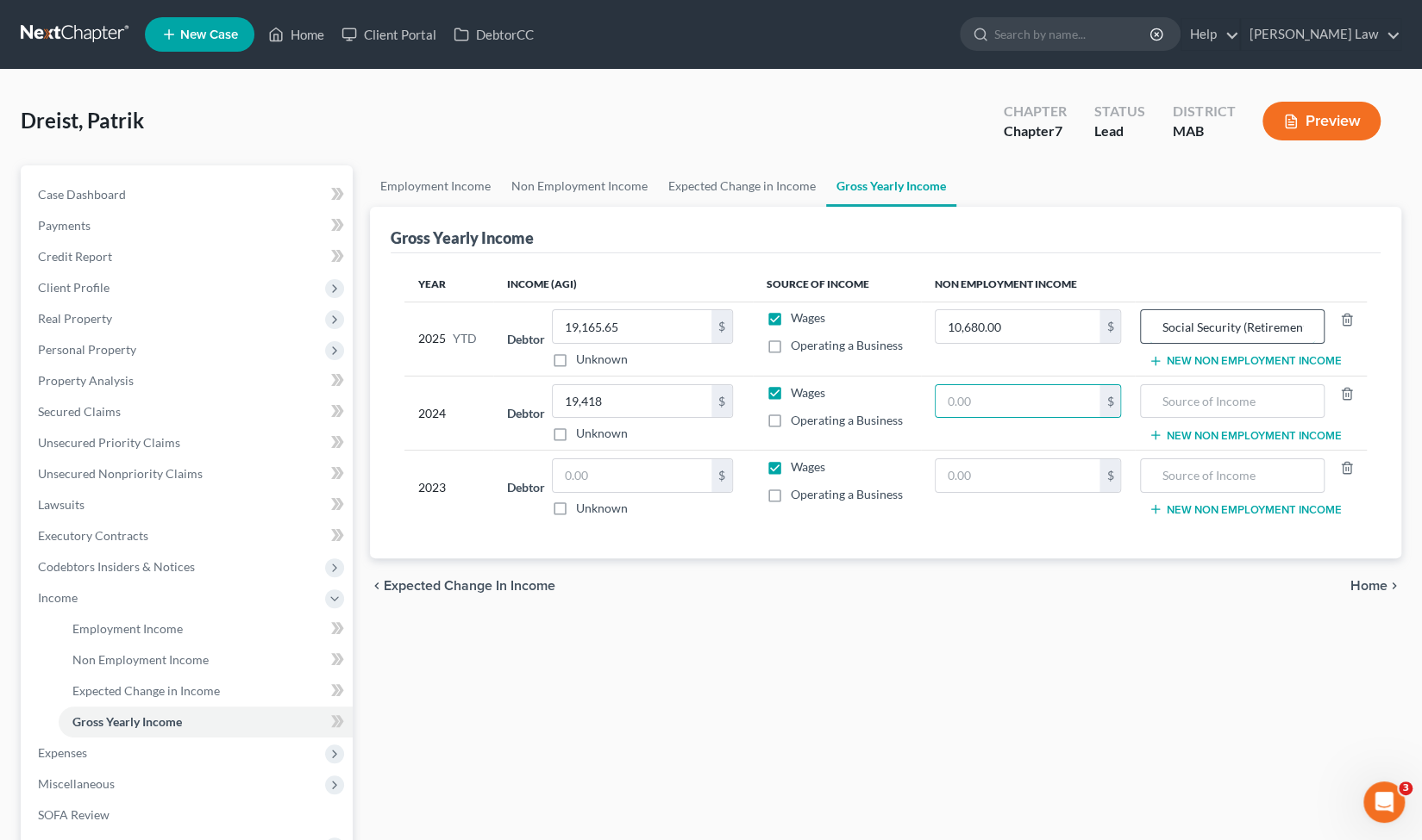
click at [1217, 323] on input "Social Security (Retirement)" at bounding box center [1232, 327] width 165 height 33
click at [1002, 414] on input "text" at bounding box center [1017, 402] width 163 height 33
type input "15,648"
click at [1186, 405] on input "text" at bounding box center [1232, 402] width 165 height 33
type input "Social Security"
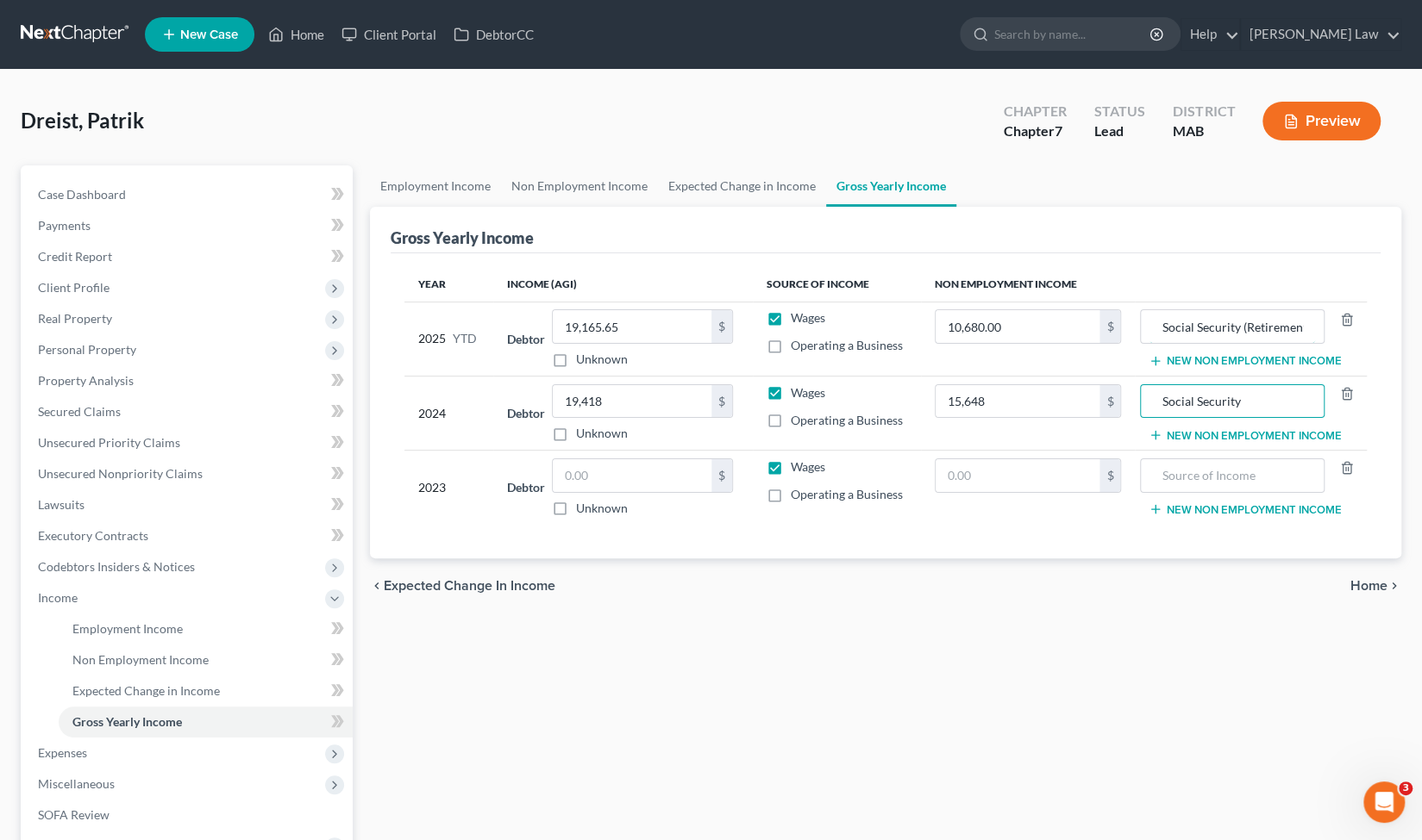
click at [1283, 328] on input "Social Security (Retirement)" at bounding box center [1232, 327] width 165 height 33
type input "Social Security"
click at [956, 588] on div "chevron_left Expected Change in Income Home chevron_right" at bounding box center [886, 585] width 1032 height 55
click at [146, 753] on span "Expenses" at bounding box center [188, 754] width 329 height 31
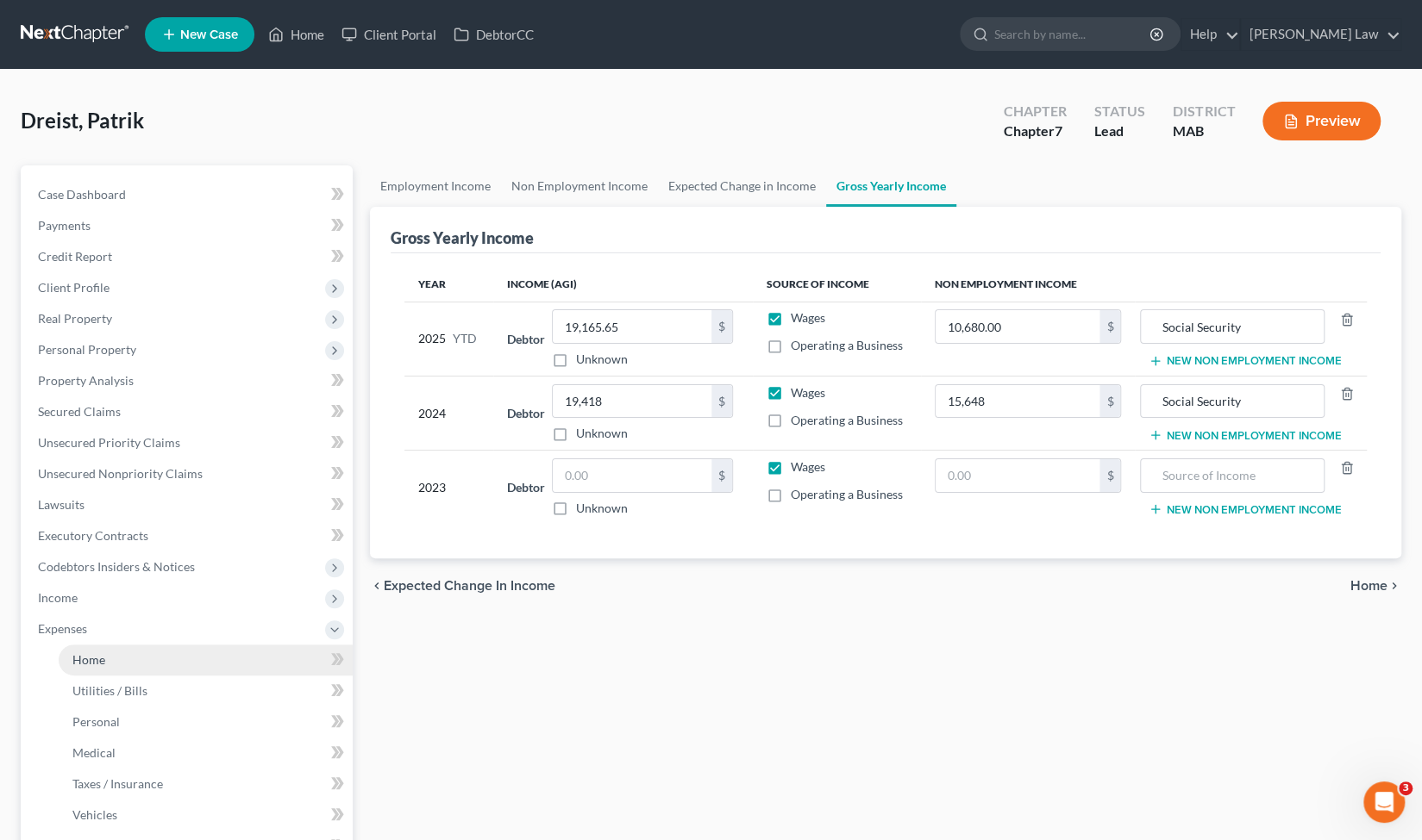
click at [155, 649] on link "Home" at bounding box center [206, 660] width 294 height 31
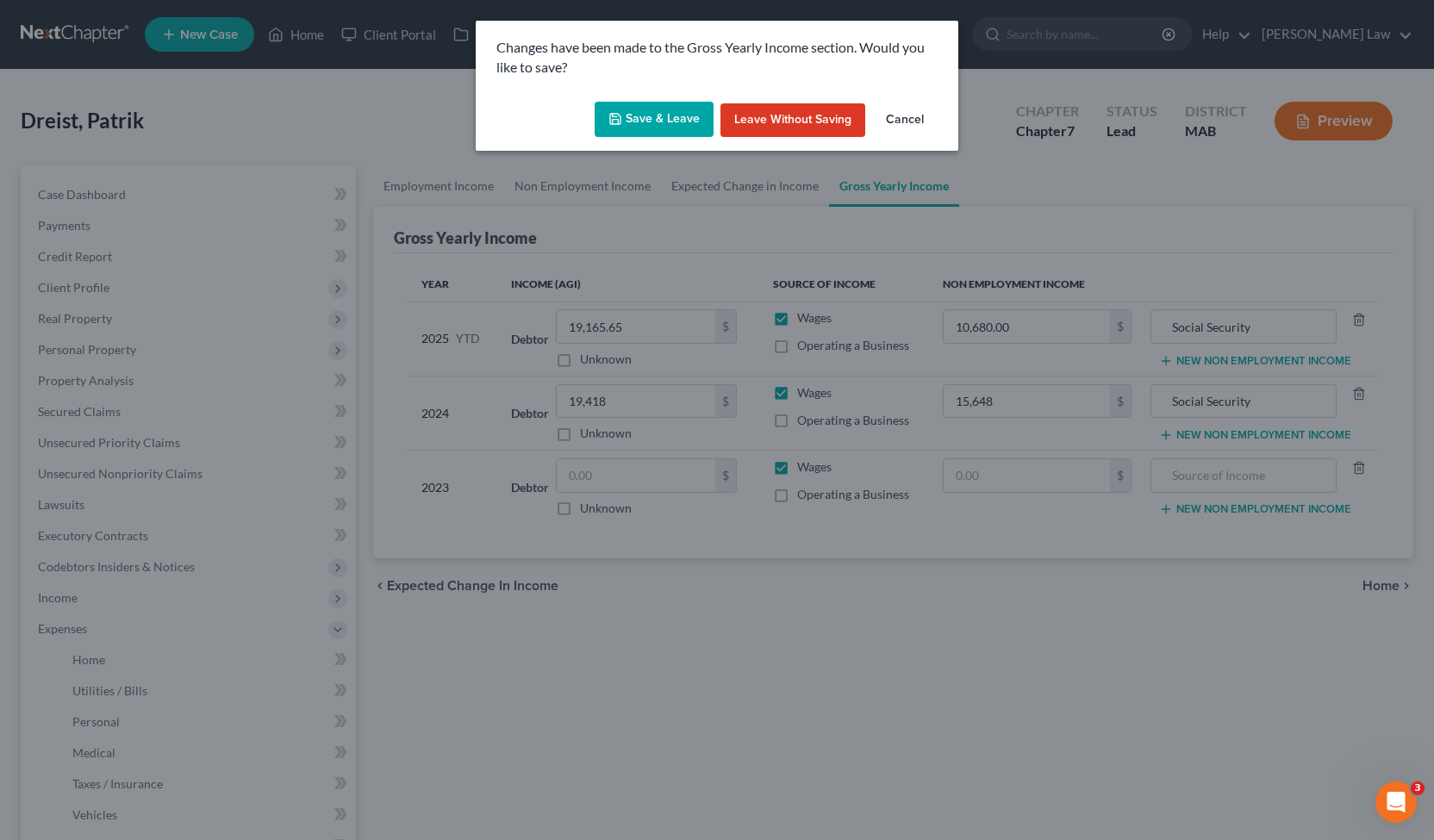
click at [630, 118] on button "Save & Leave" at bounding box center [655, 120] width 119 height 37
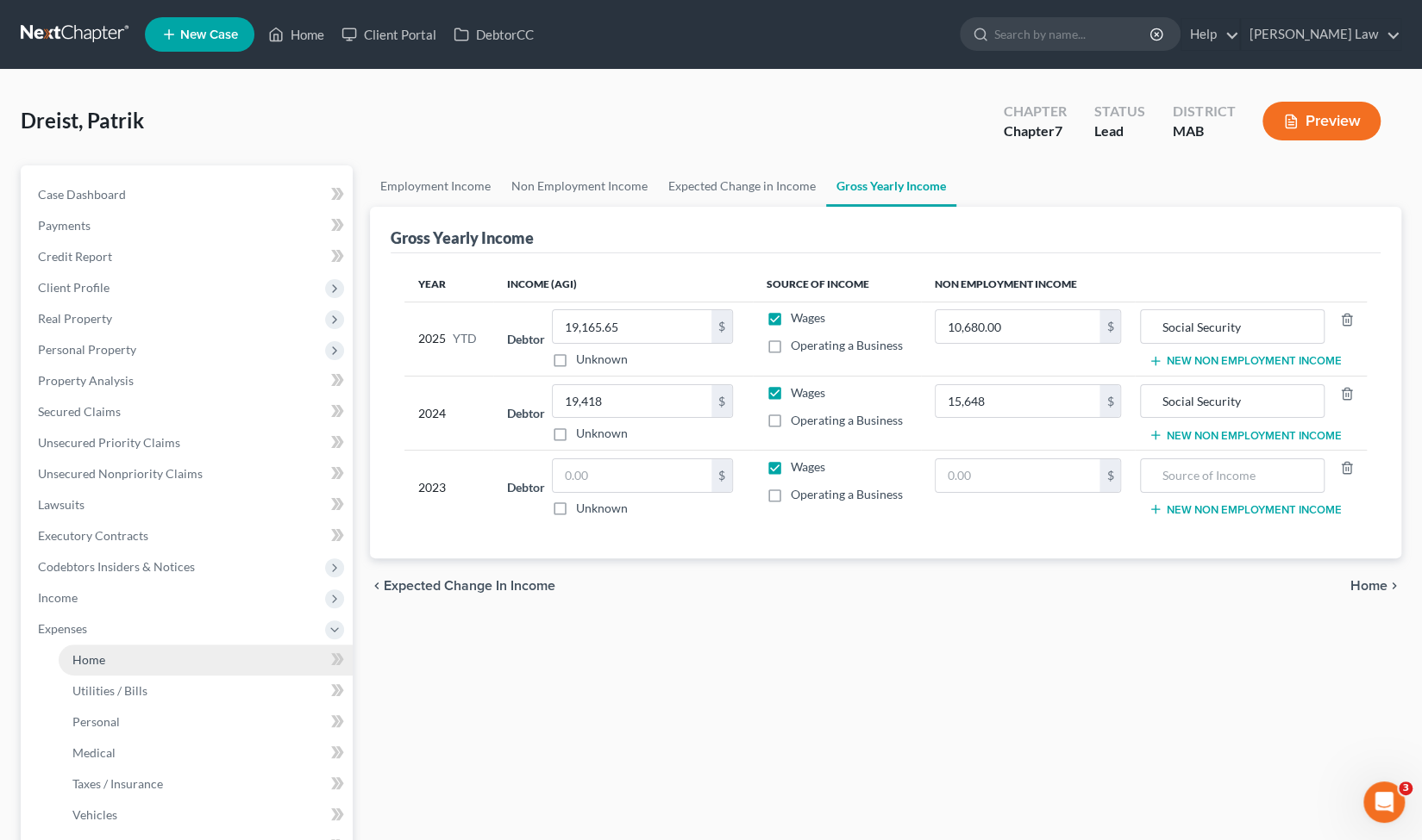
click at [143, 657] on link "Home" at bounding box center [206, 660] width 294 height 31
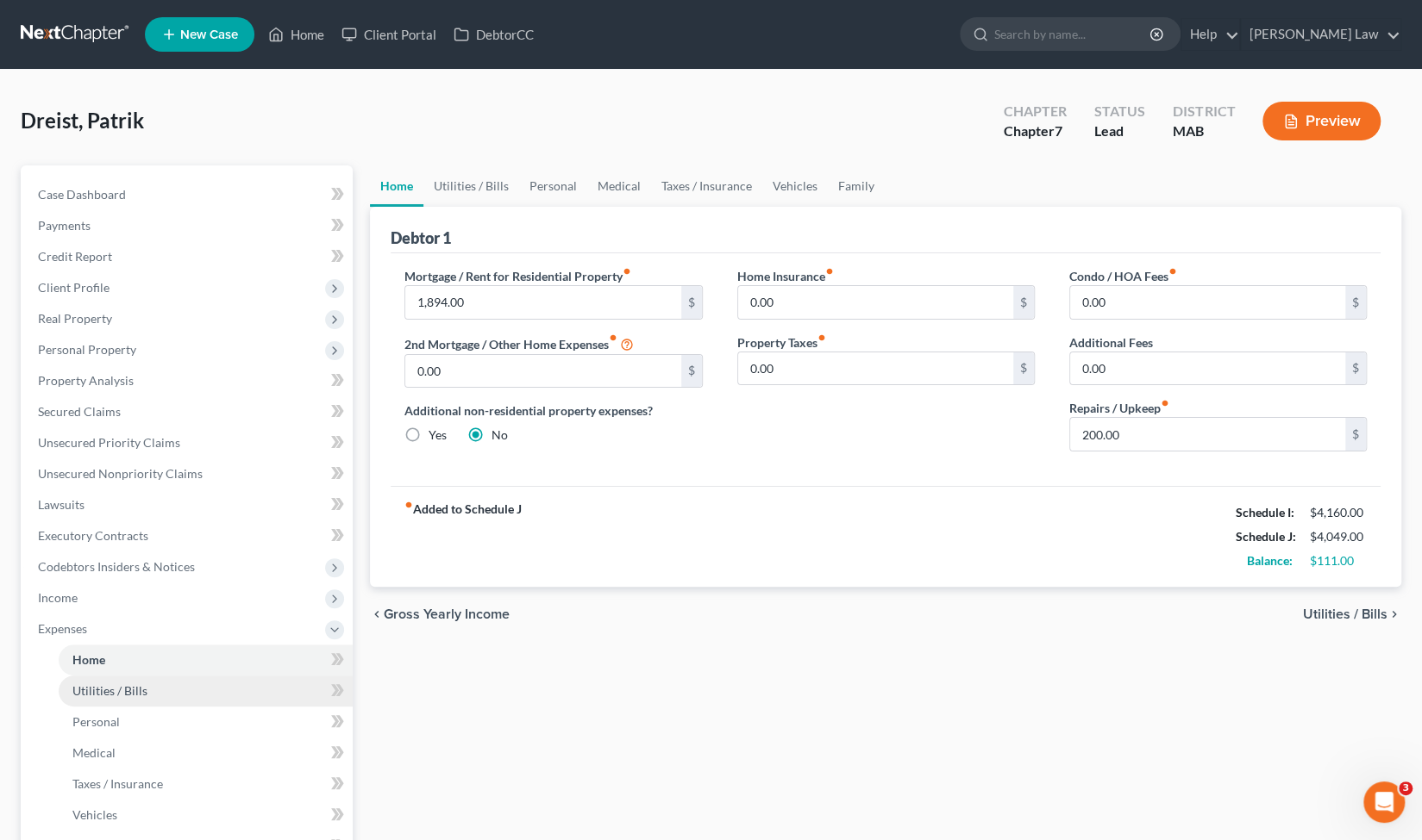
click at [212, 686] on link "Utilities / Bills" at bounding box center [206, 691] width 294 height 31
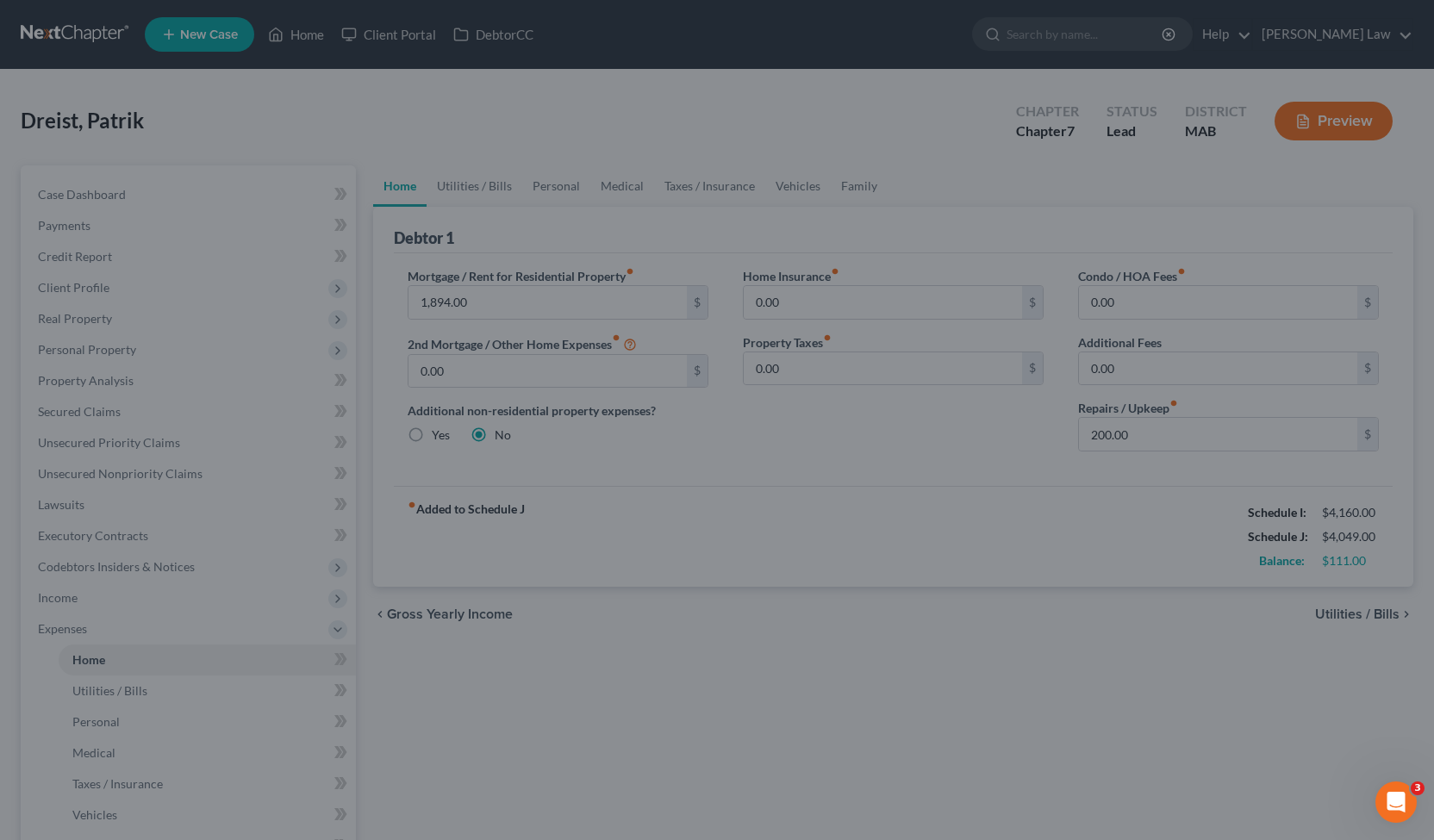
click at [602, 714] on div at bounding box center [717, 420] width 1434 height 840
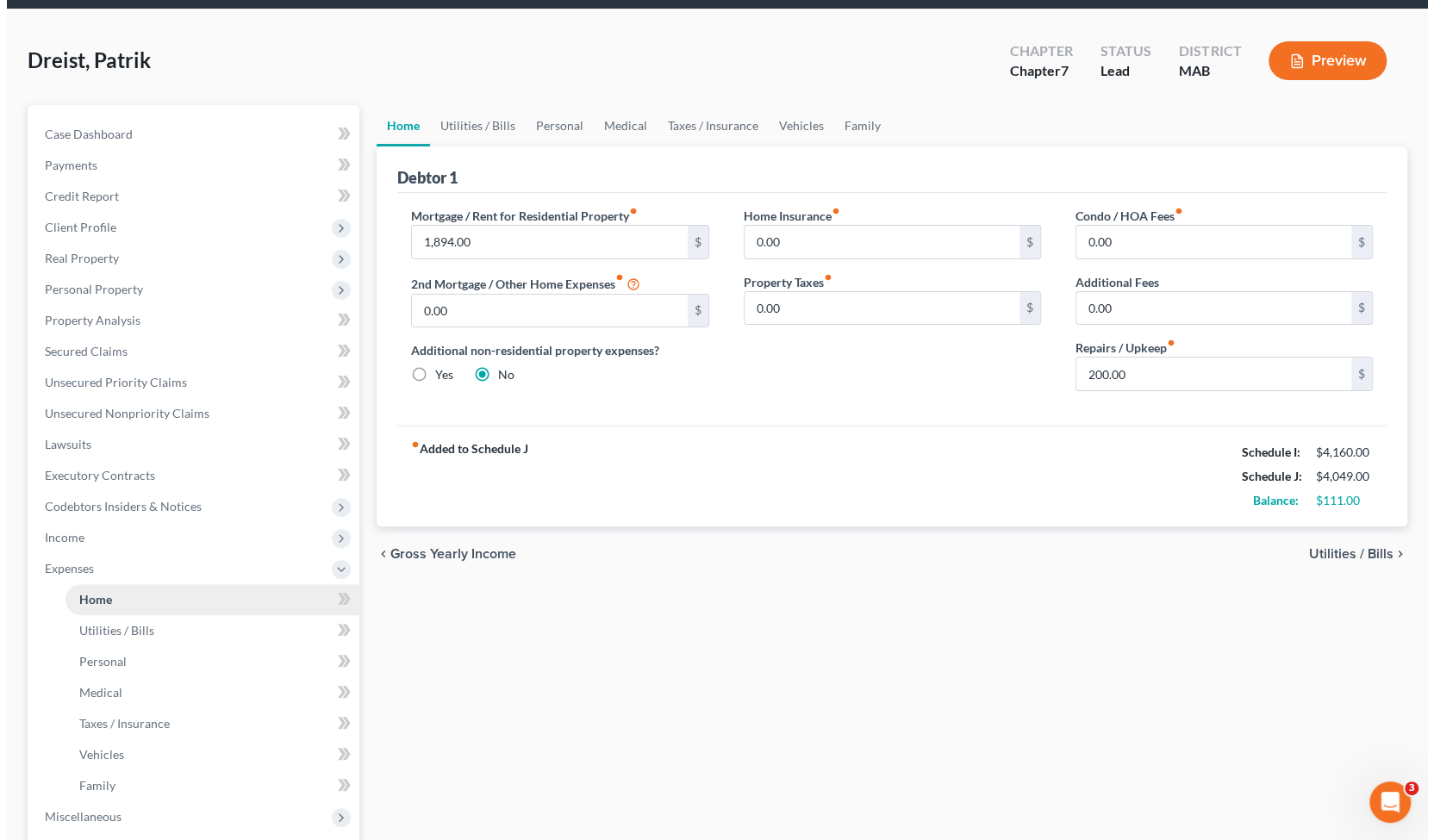
scroll to position [83, 0]
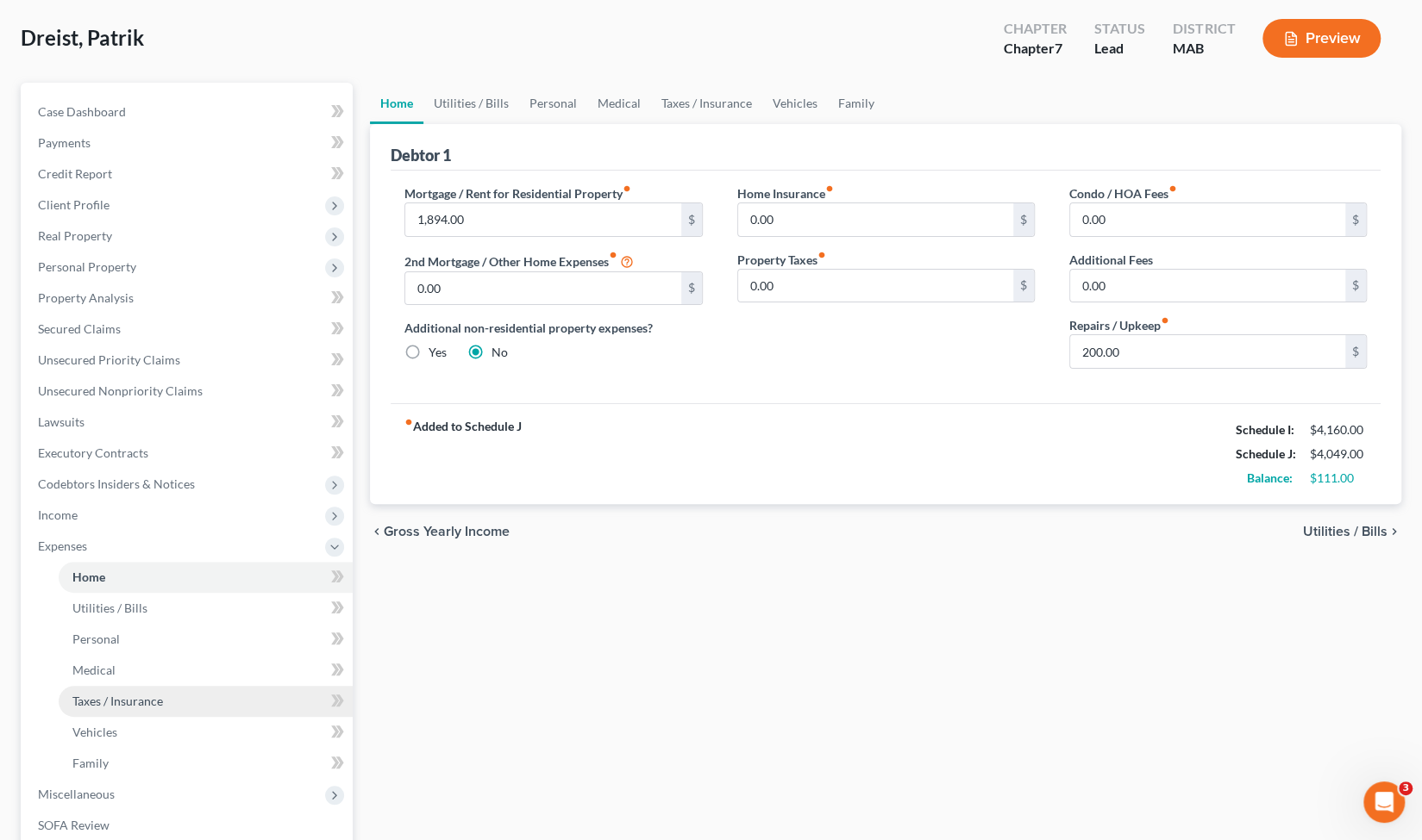
click at [168, 702] on link "Taxes / Insurance" at bounding box center [206, 702] width 294 height 31
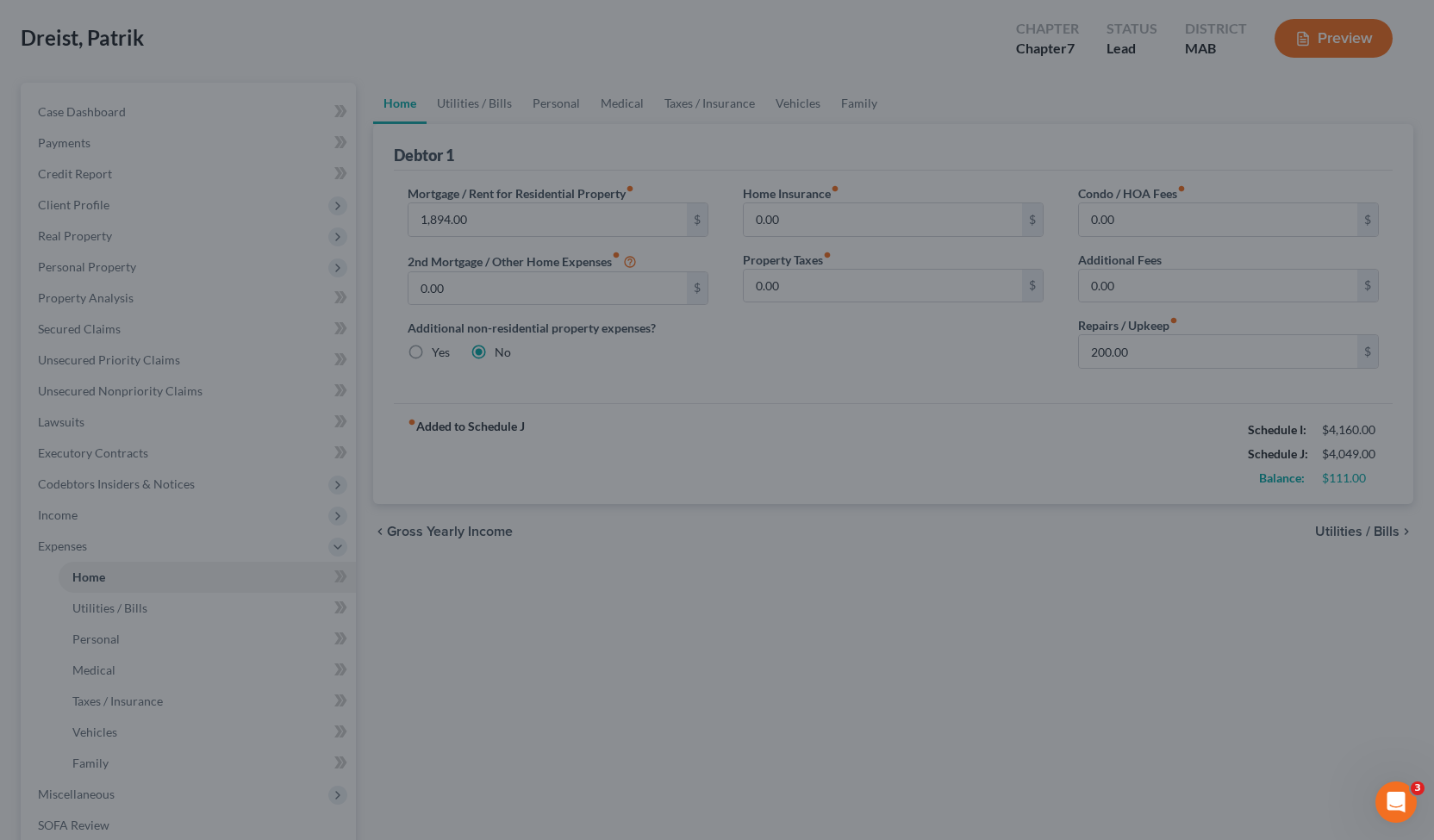
click at [779, 494] on div at bounding box center [717, 420] width 1434 height 840
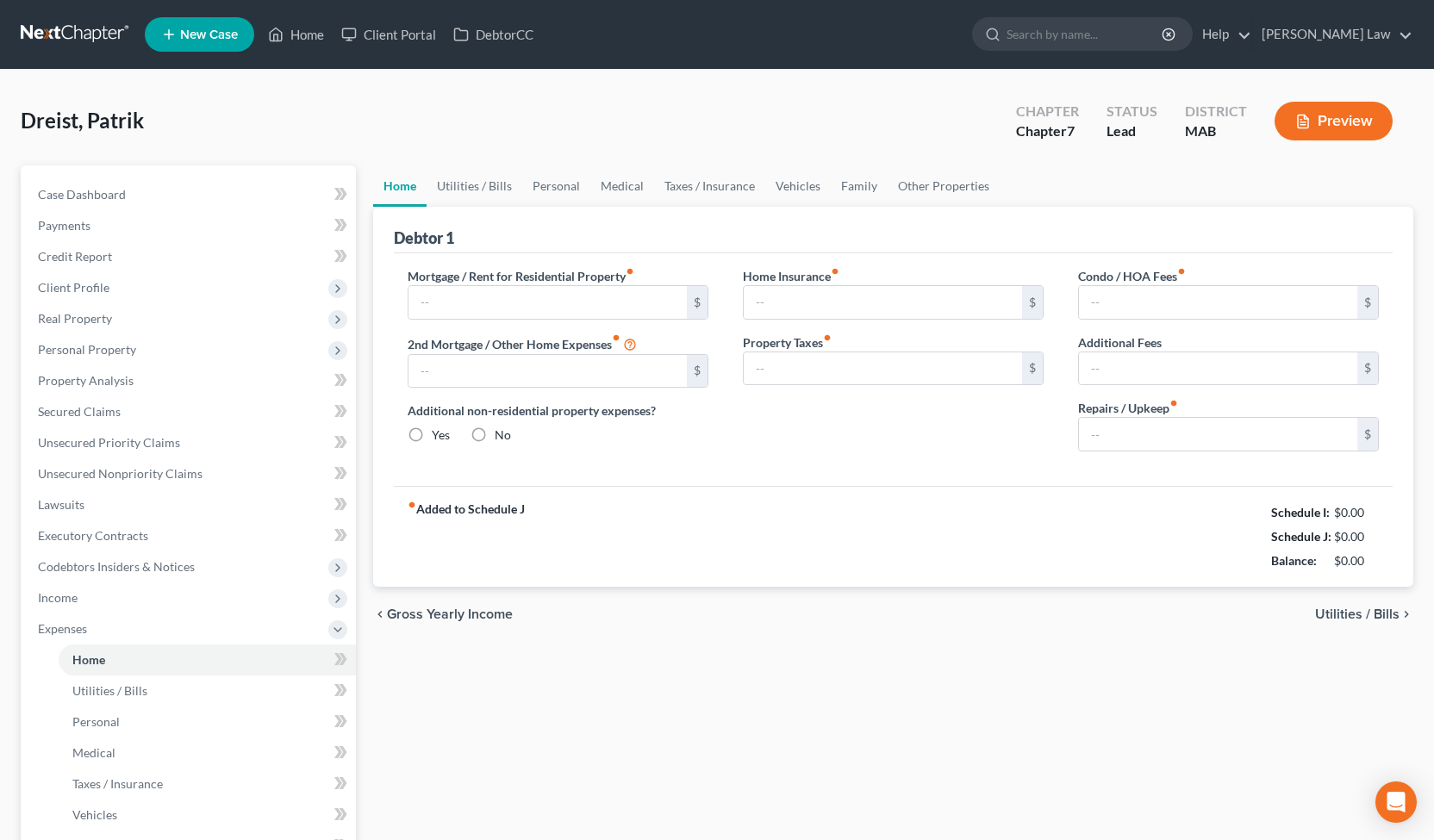
type input "1,894.00"
type input "0.00"
radio input "true"
type input "0.00"
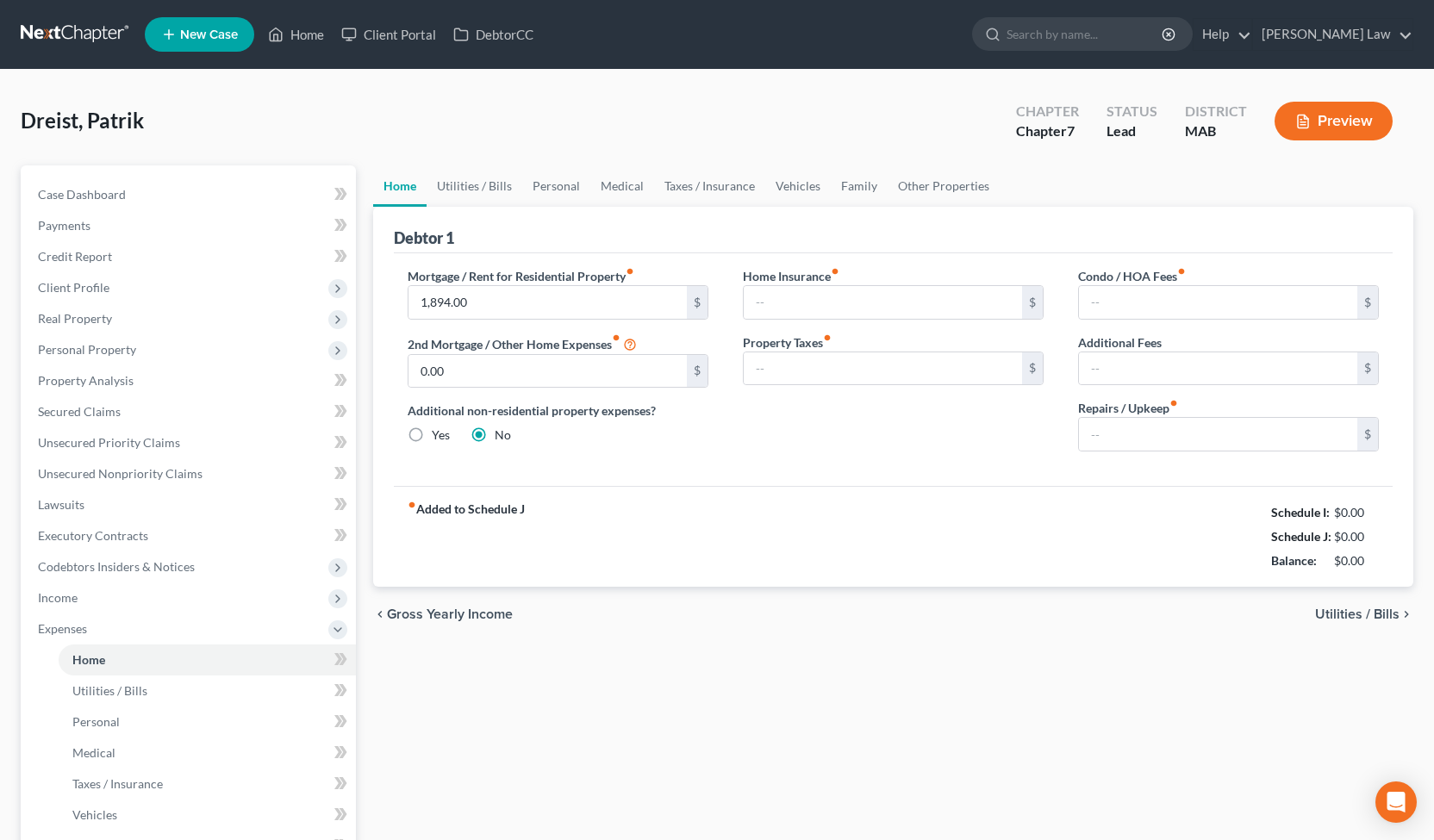
type input "0.00"
type input "200.00"
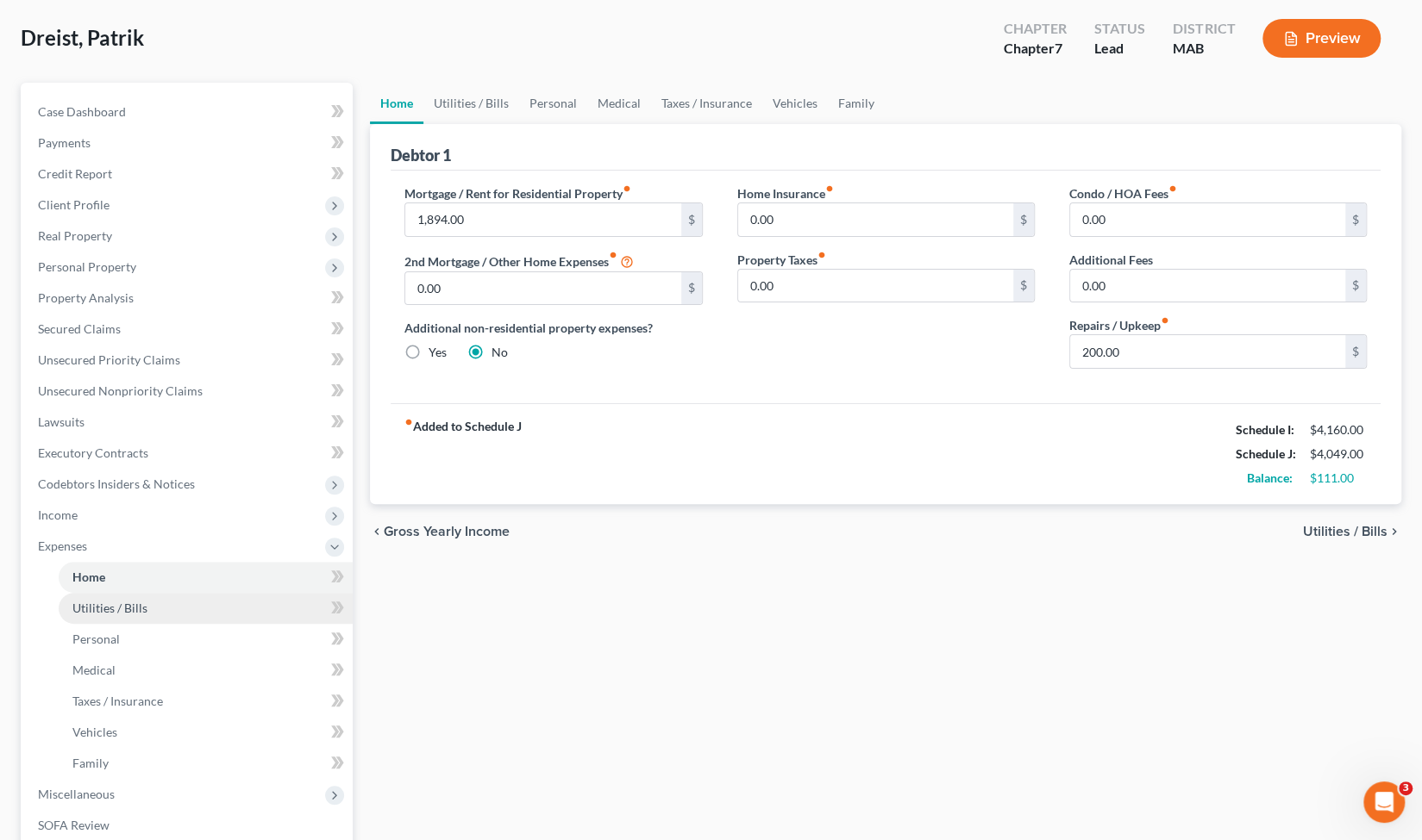
click at [209, 620] on link "Utilities / Bills" at bounding box center [206, 608] width 294 height 31
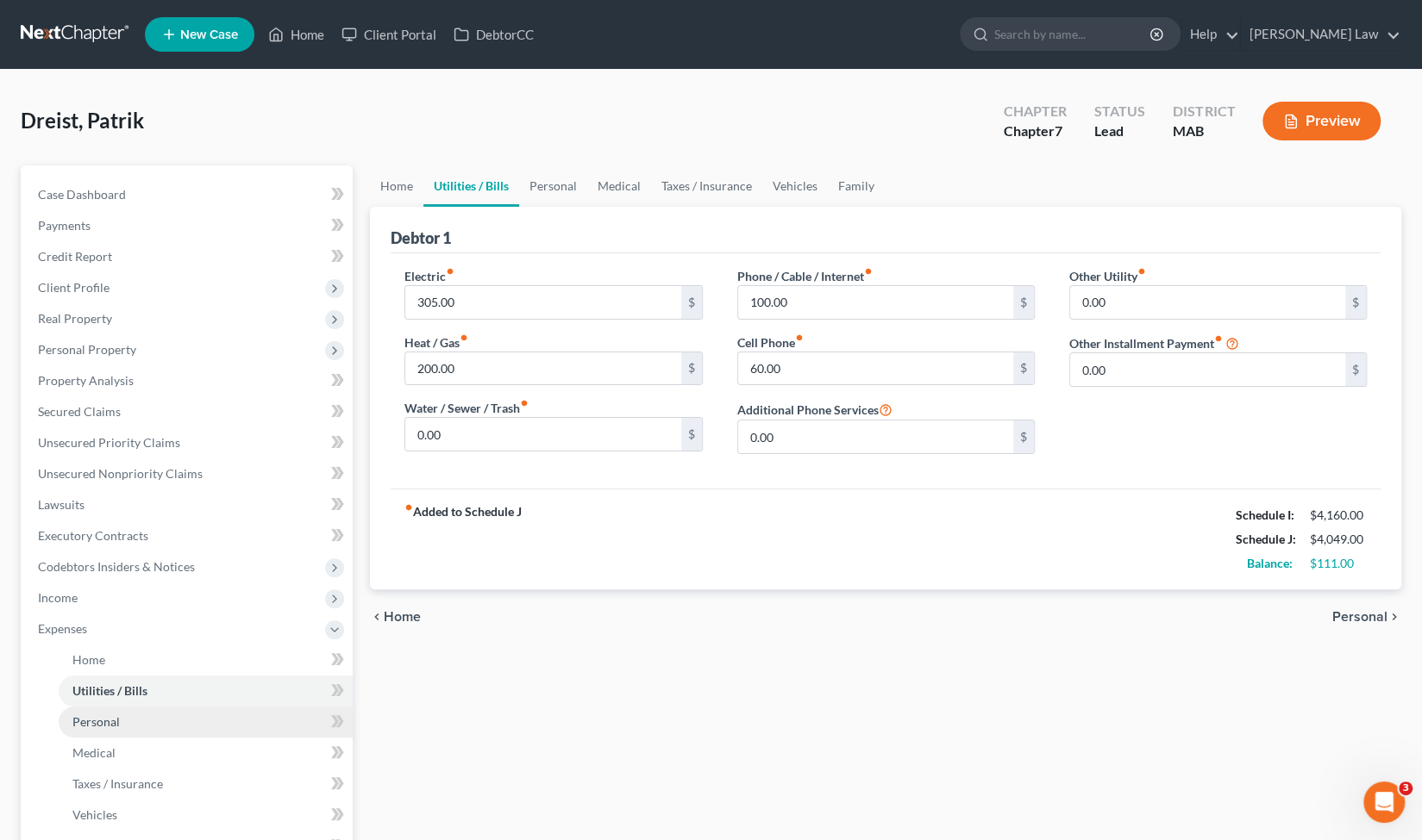
click at [151, 719] on link "Personal" at bounding box center [206, 722] width 294 height 31
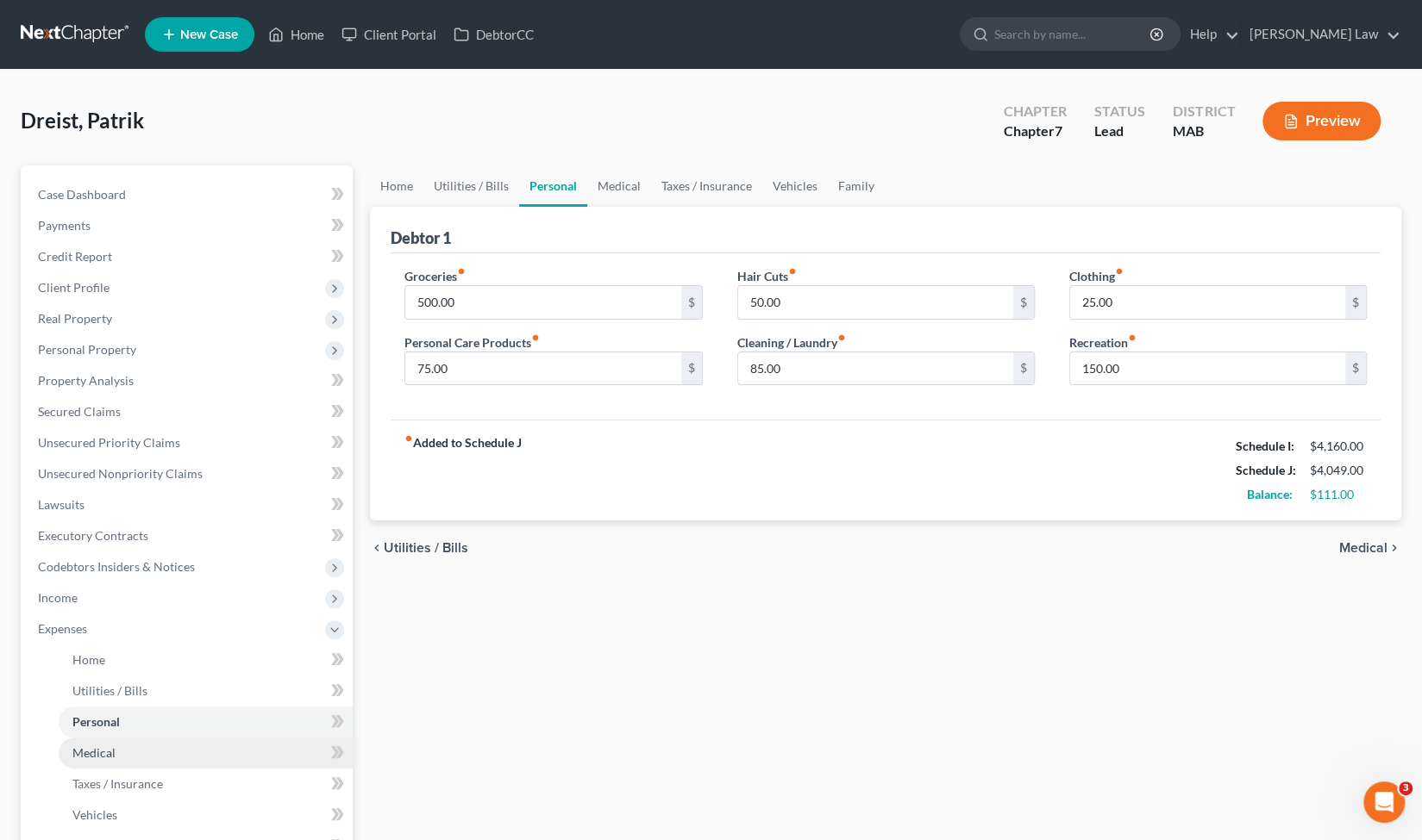
click at [148, 755] on link "Medical" at bounding box center [206, 754] width 294 height 31
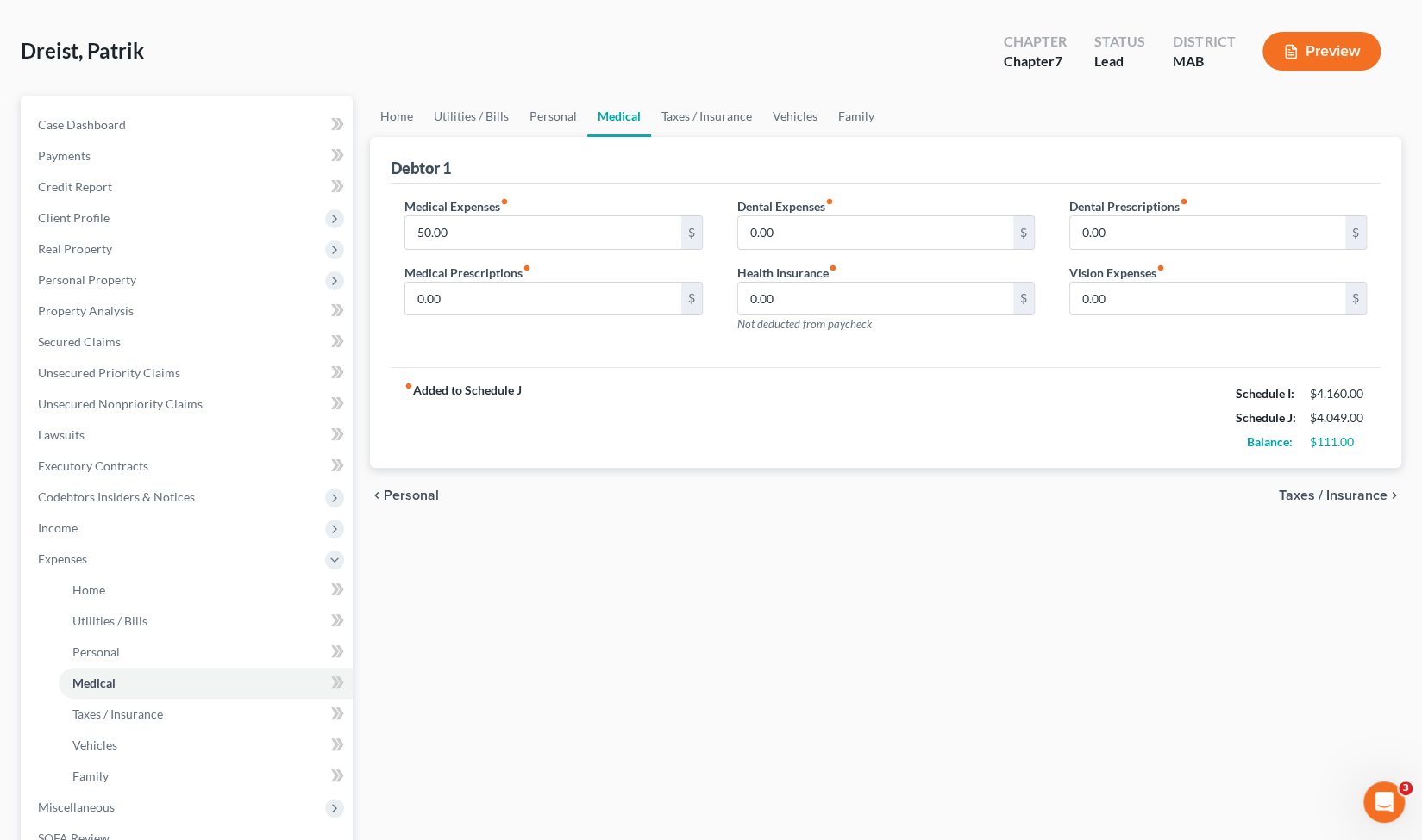
scroll to position [86, 0]
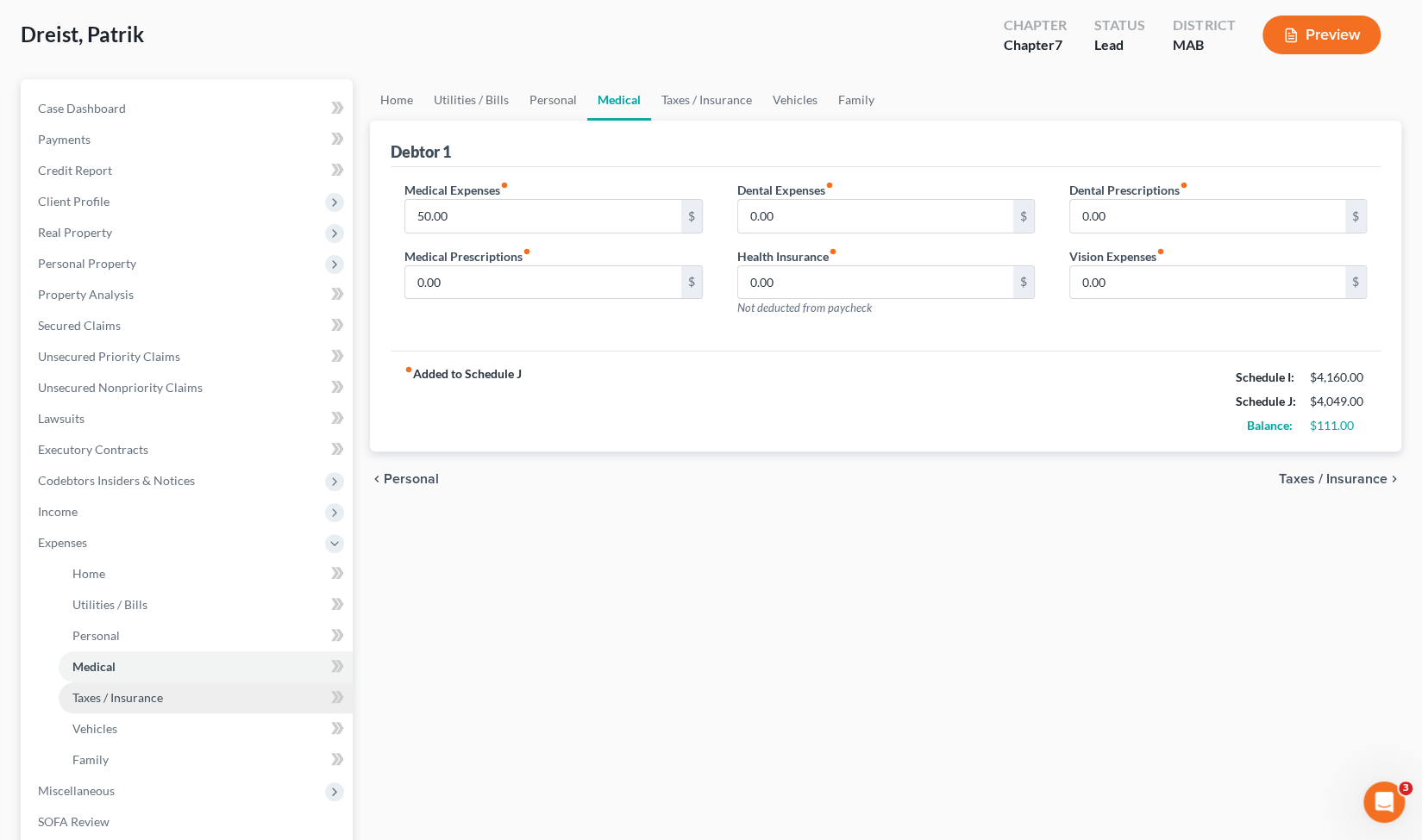
click at [164, 704] on link "Taxes / Insurance" at bounding box center [206, 698] width 294 height 31
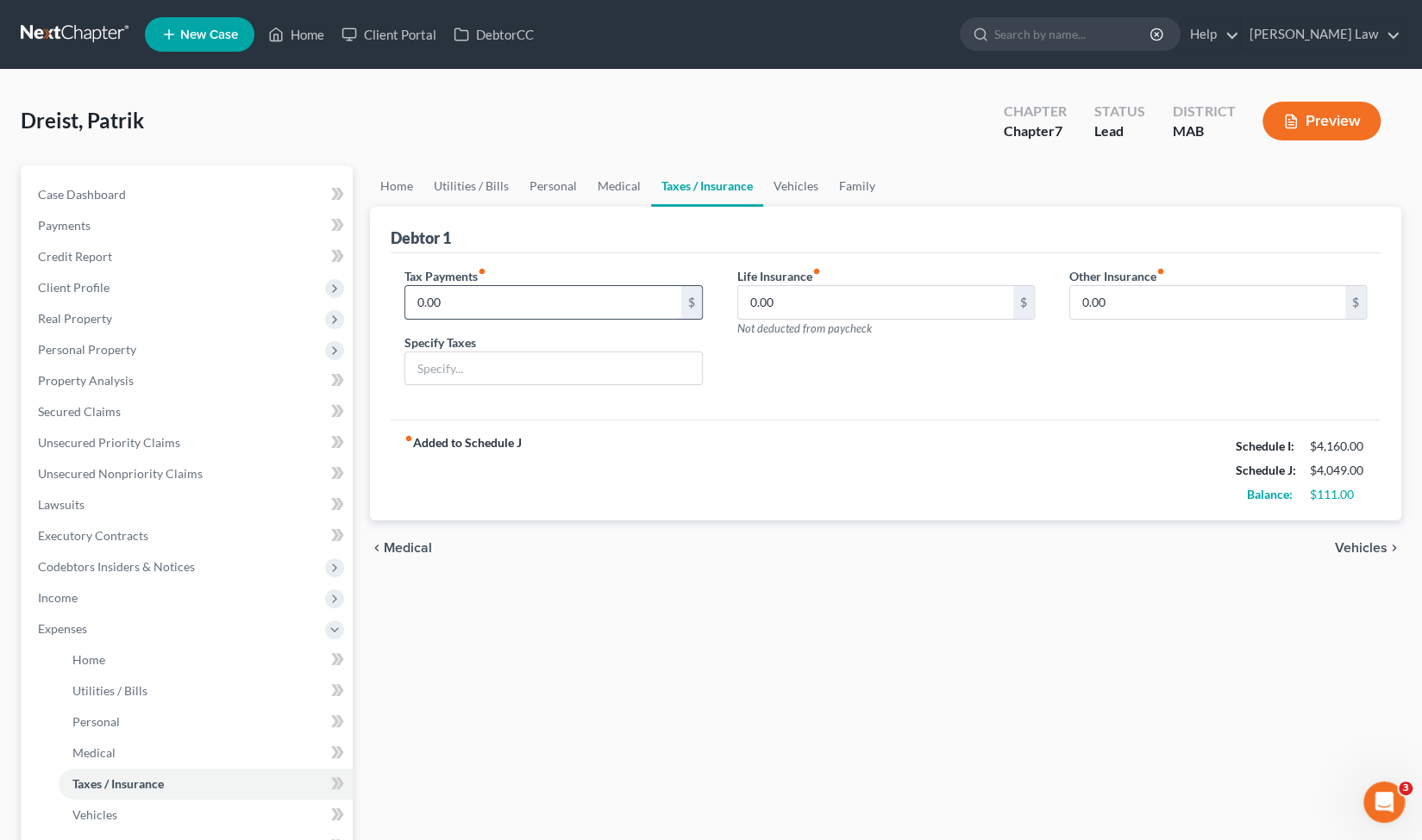
click at [567, 311] on input "0.00" at bounding box center [542, 303] width 275 height 33
click at [692, 397] on div "Tax Payments fiber_manual_record 600 $ Specify Taxes" at bounding box center [553, 334] width 332 height 133
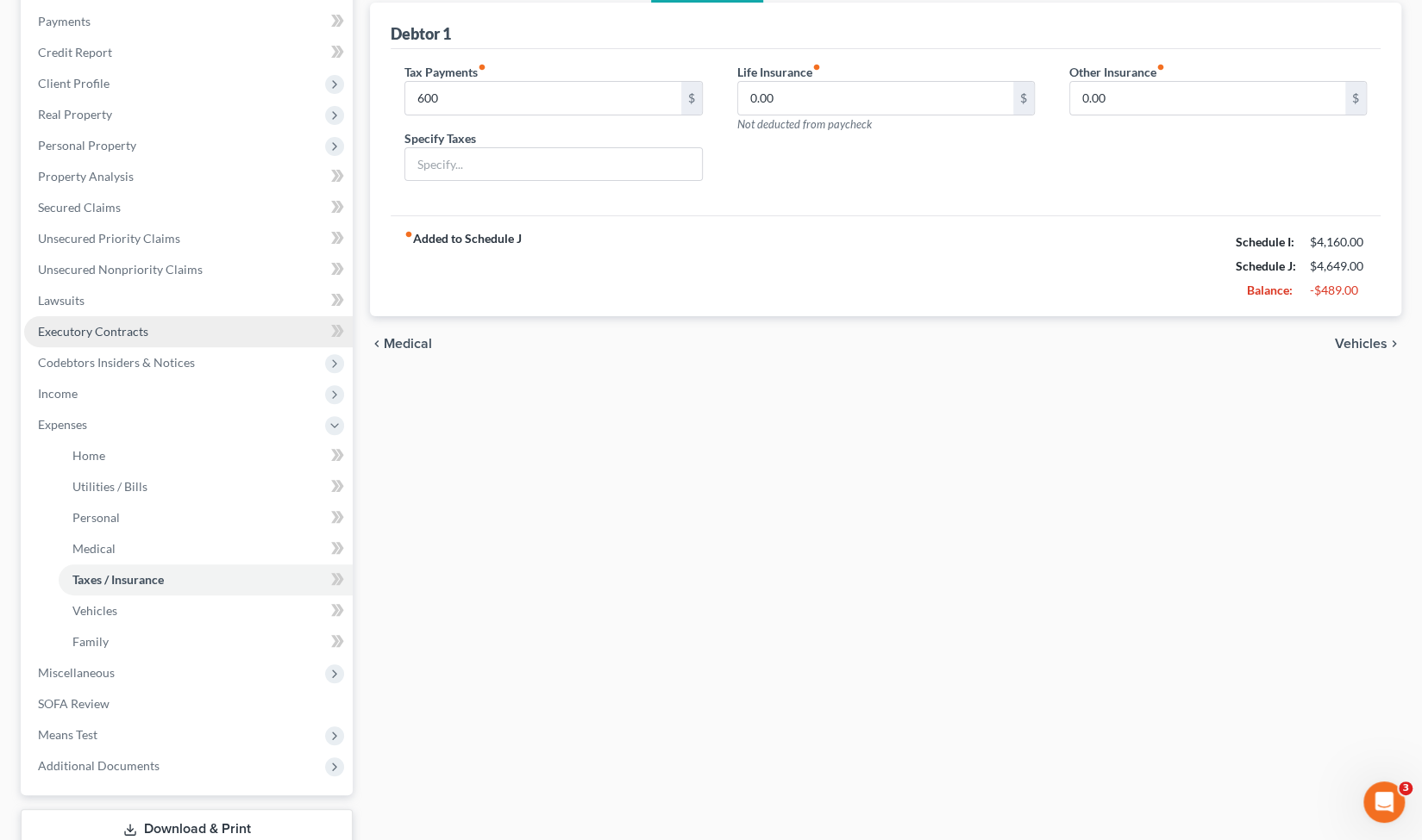
scroll to position [211, 0]
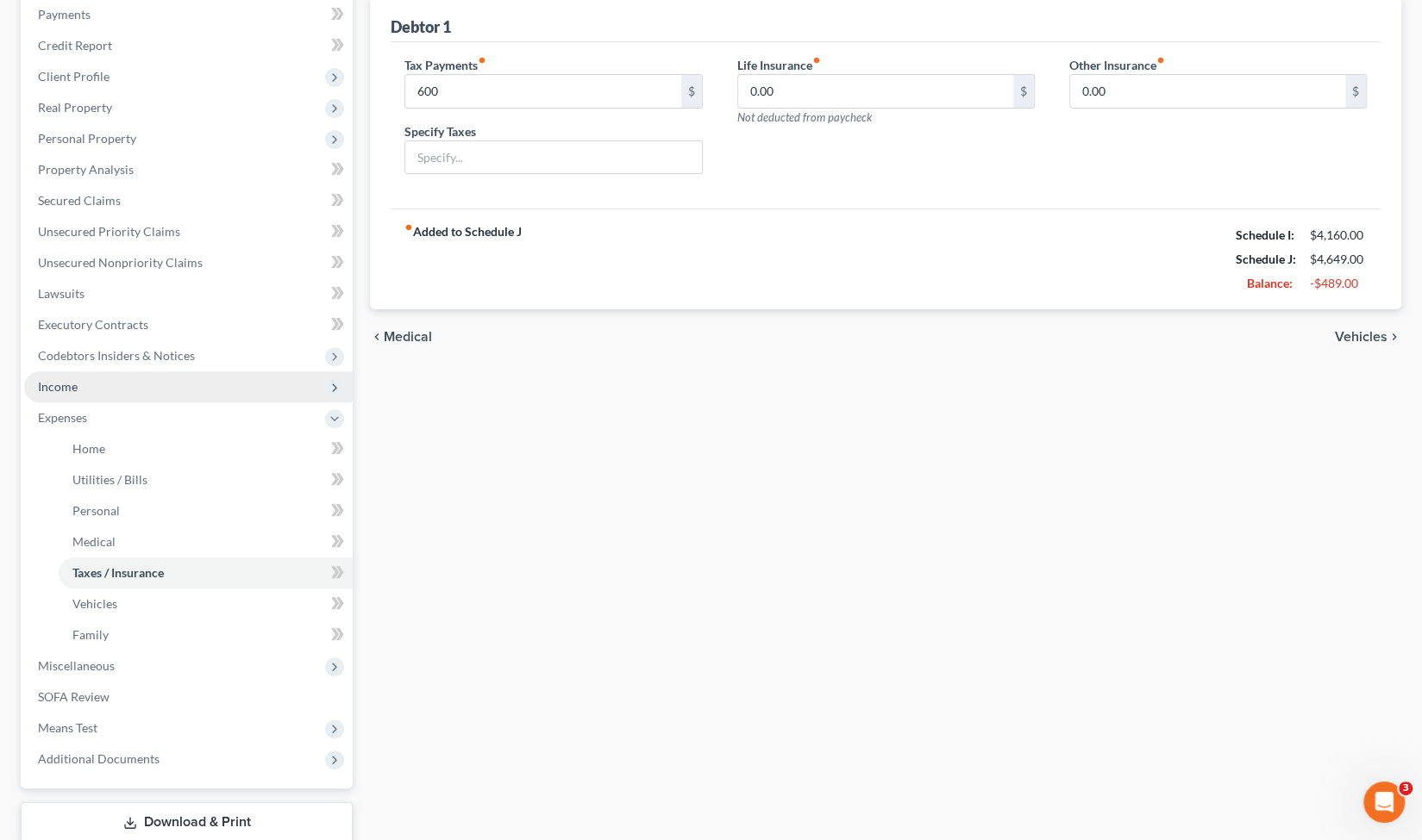
click at [176, 387] on span "Income" at bounding box center [188, 387] width 329 height 31
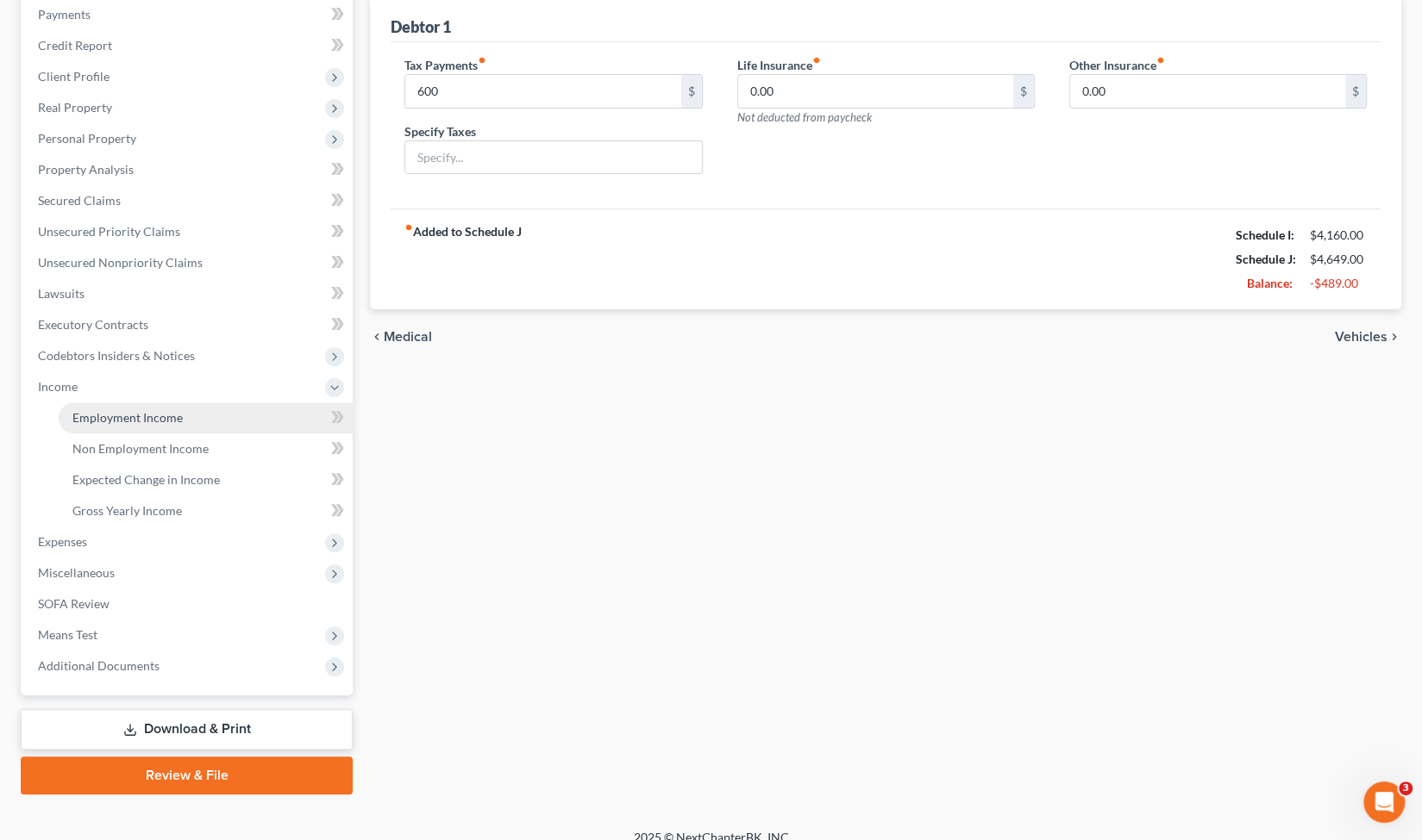
click at [180, 411] on span "Employment Income" at bounding box center [127, 417] width 111 height 14
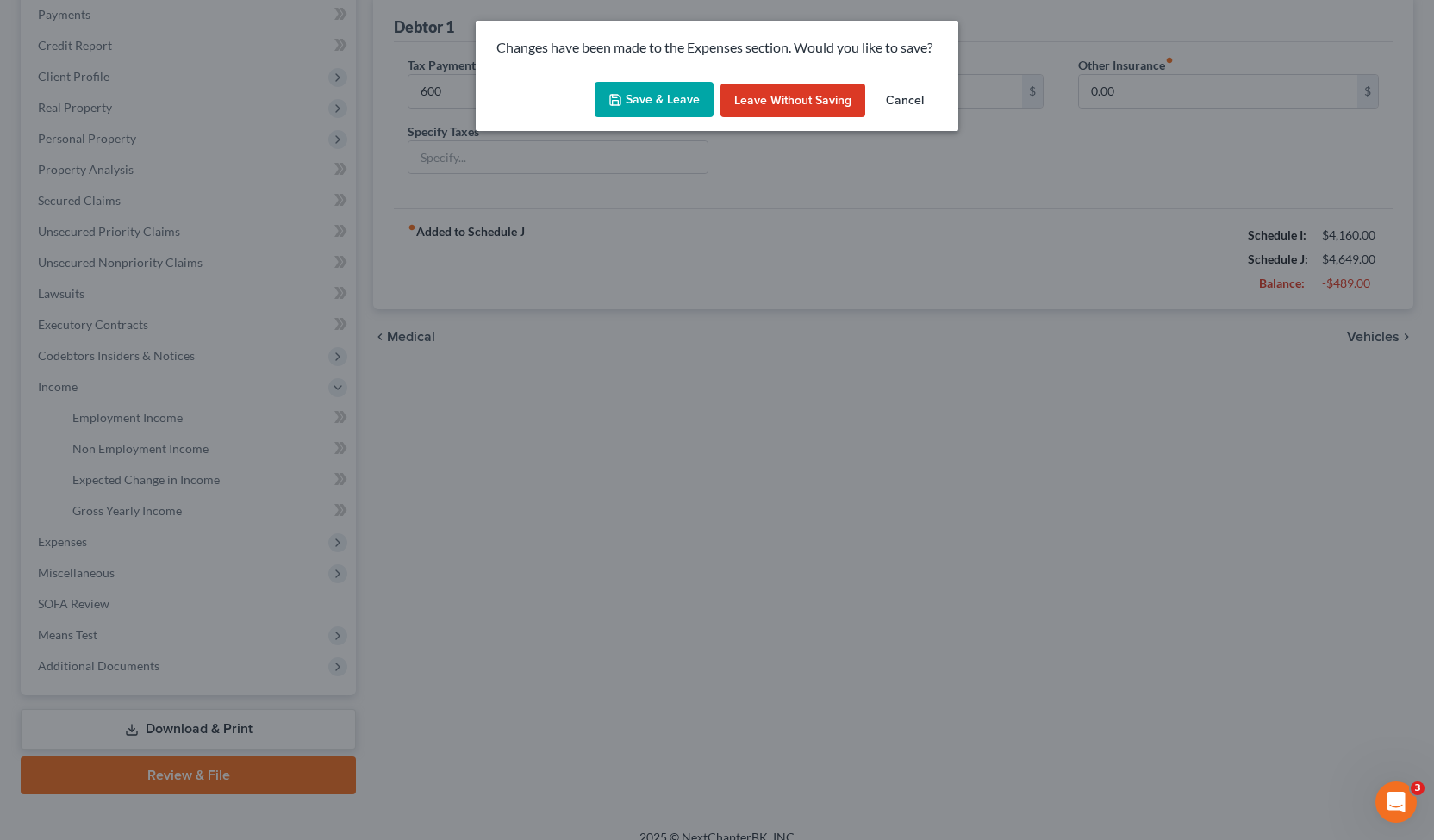
click at [621, 102] on icon "button" at bounding box center [615, 100] width 11 height 11
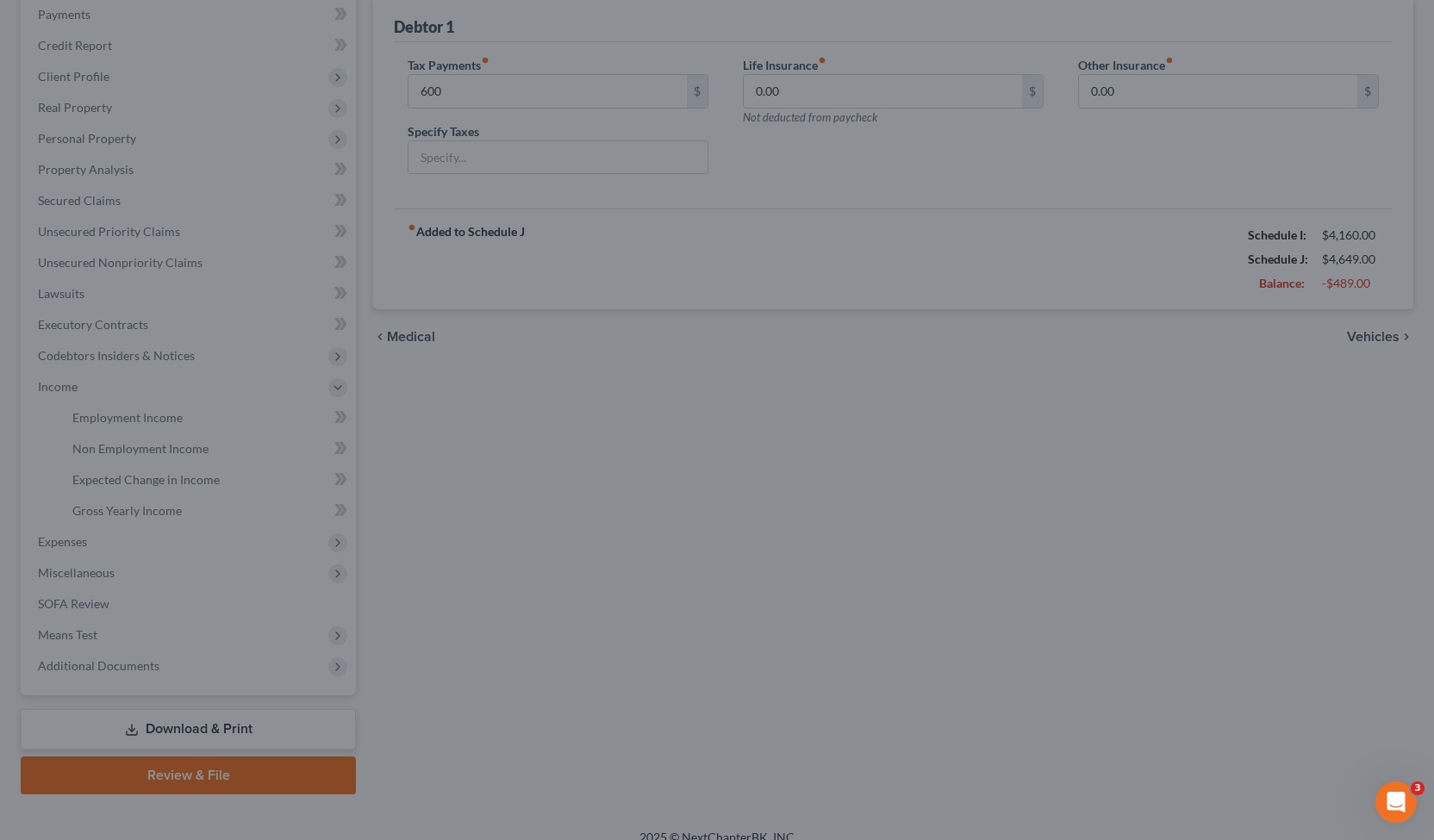
type input "600.00"
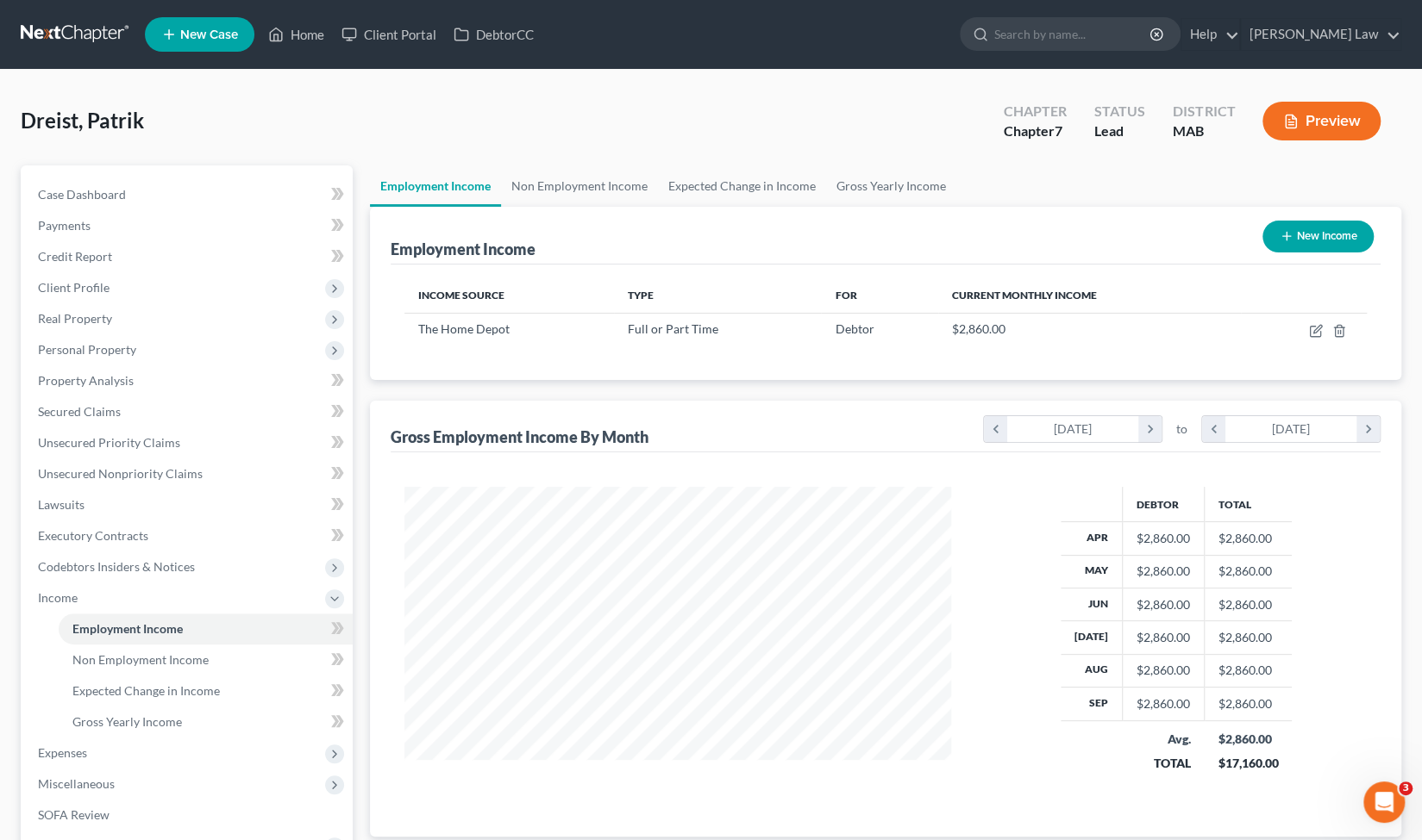
scroll to position [96, 0]
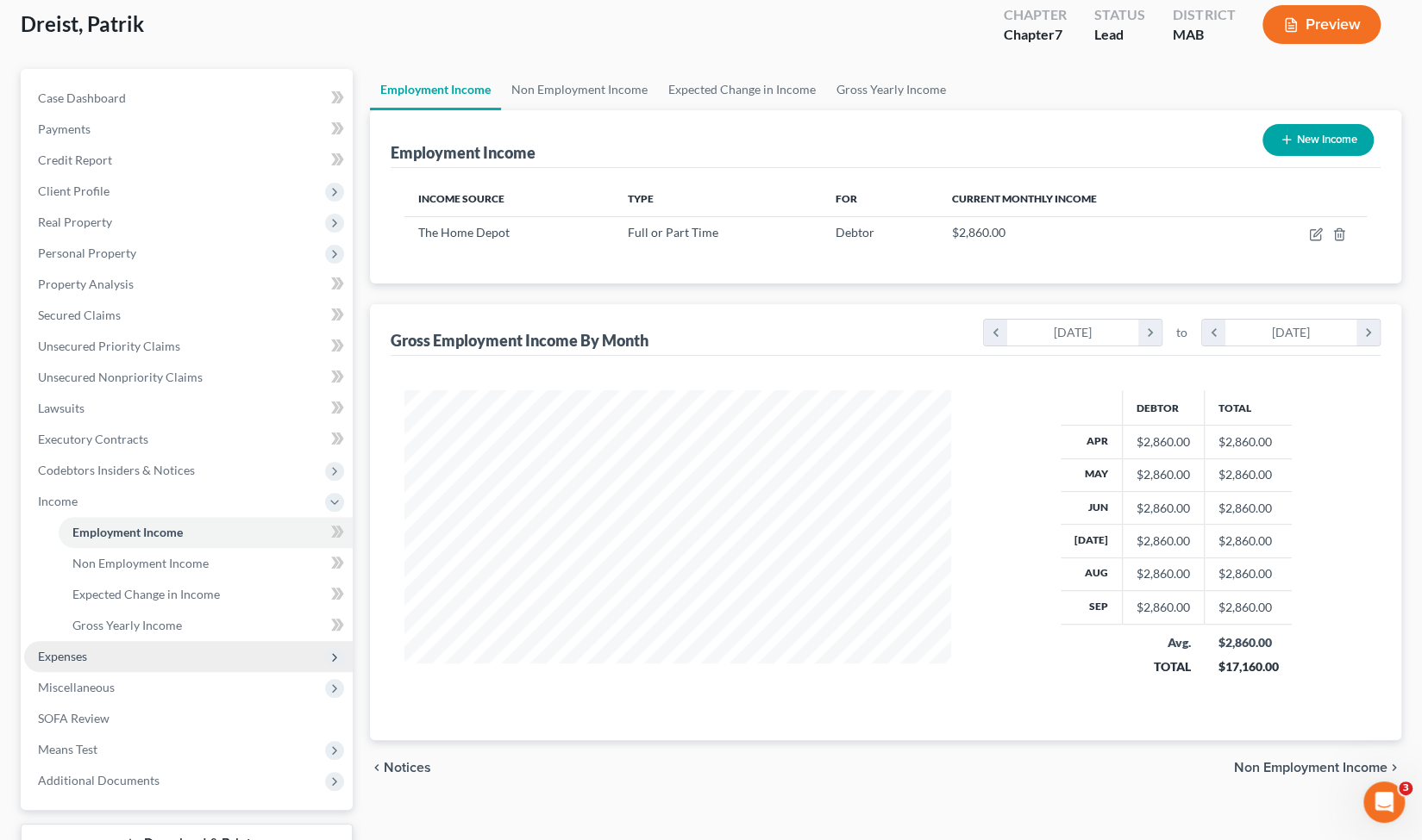
click at [124, 664] on span "Expenses" at bounding box center [188, 656] width 329 height 31
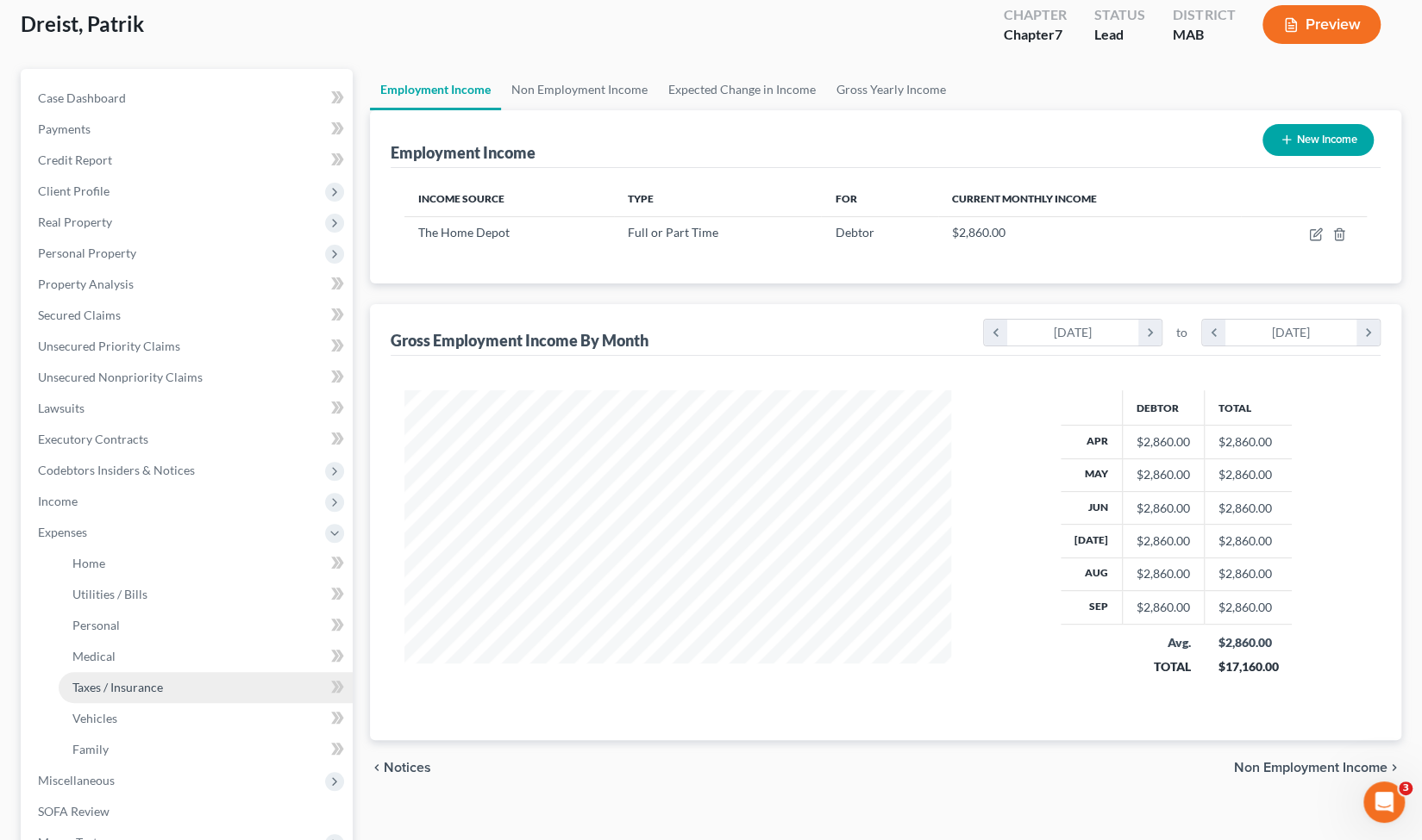
click at [129, 689] on span "Taxes / Insurance" at bounding box center [117, 687] width 90 height 14
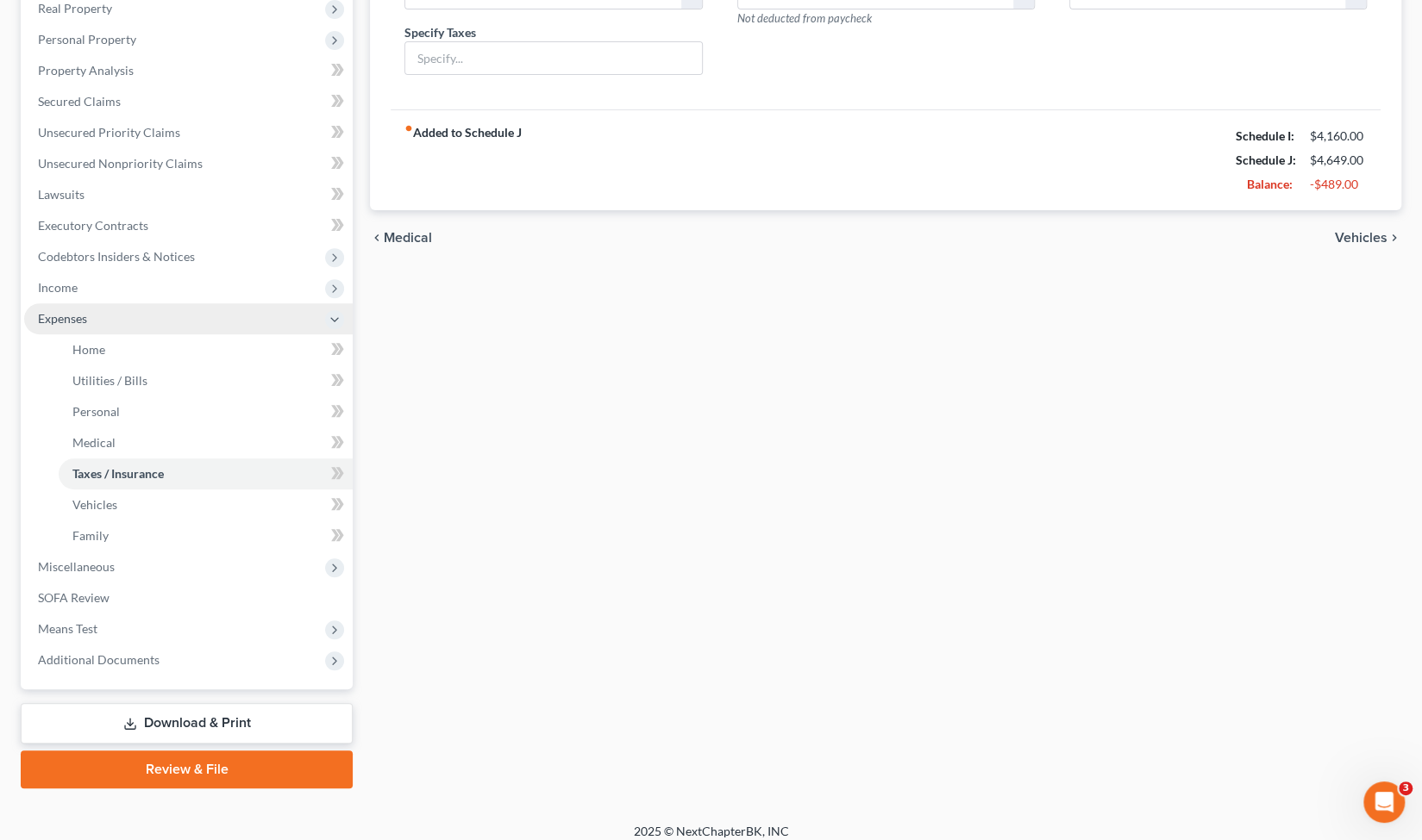
scroll to position [313, 0]
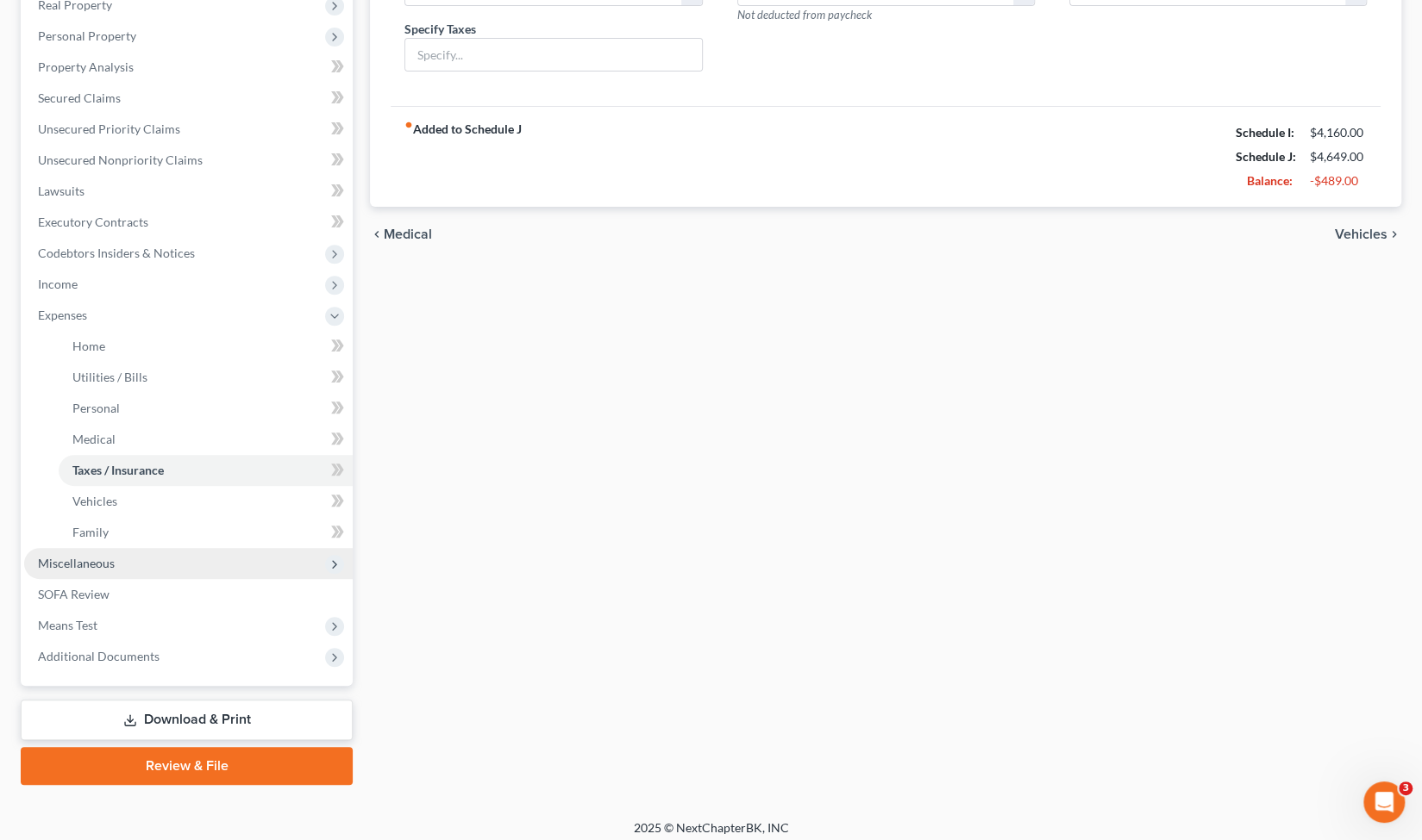
click at [110, 572] on span "Miscellaneous" at bounding box center [188, 563] width 329 height 31
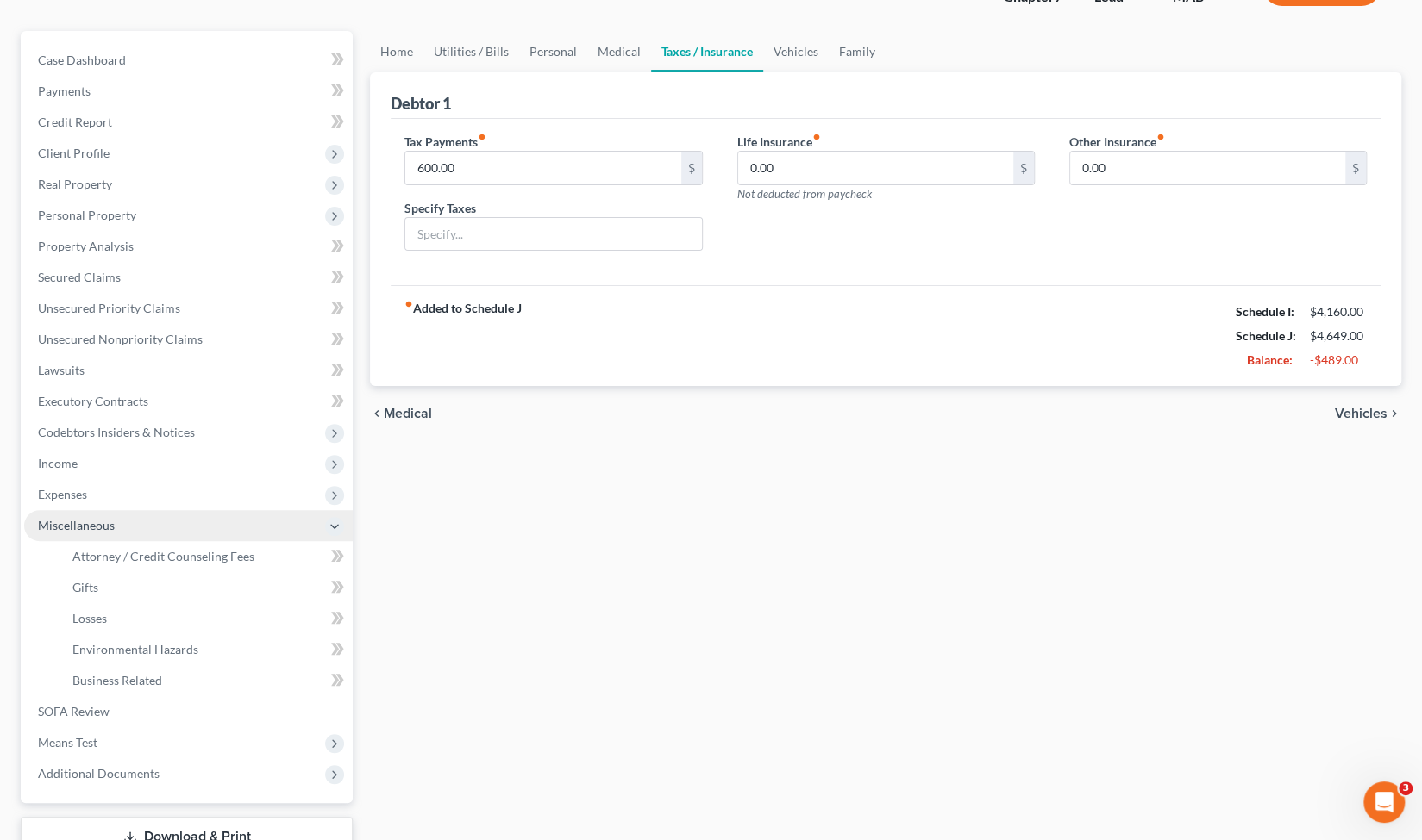
scroll to position [0, 0]
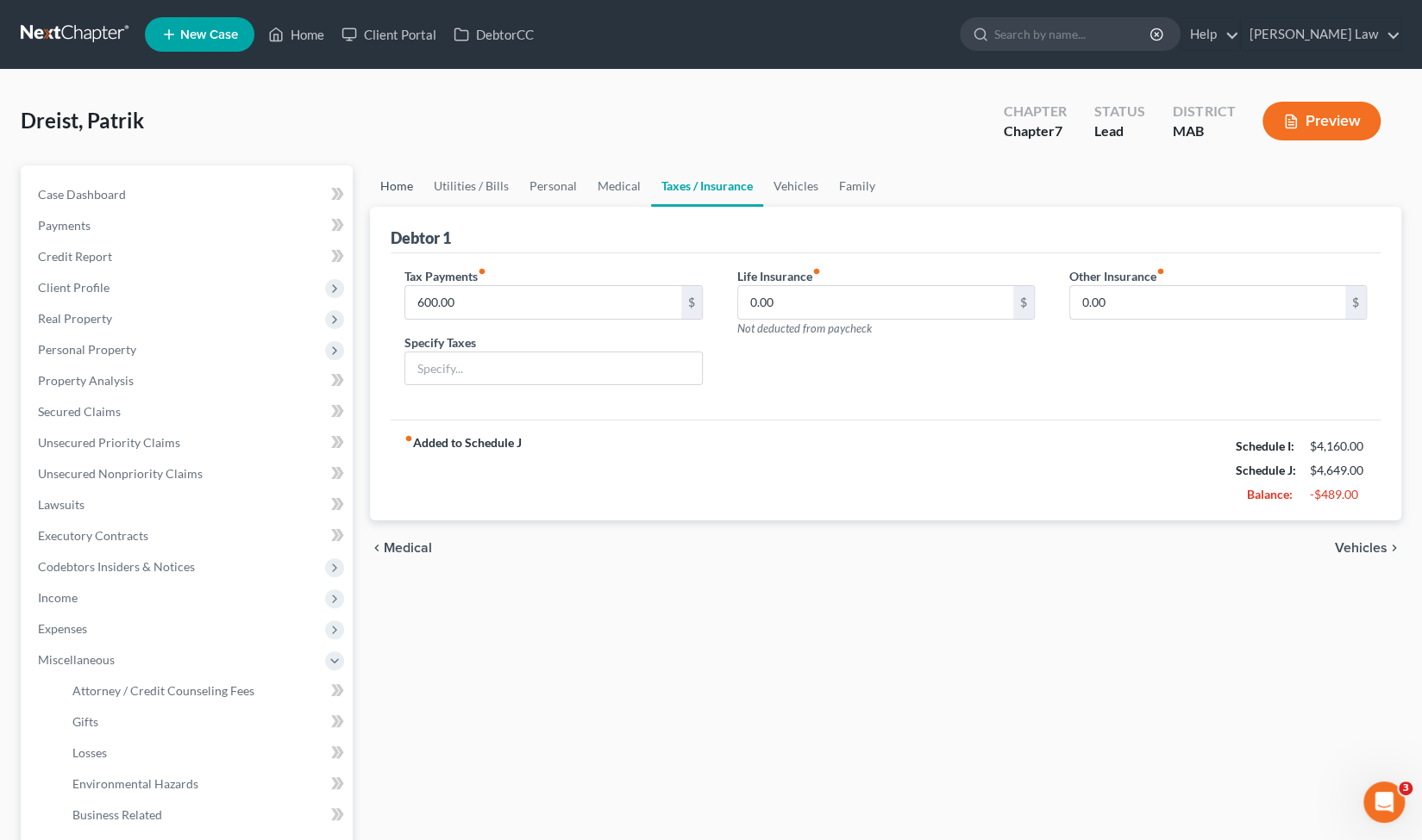
click at [405, 184] on link "Home" at bounding box center [397, 185] width 54 height 41
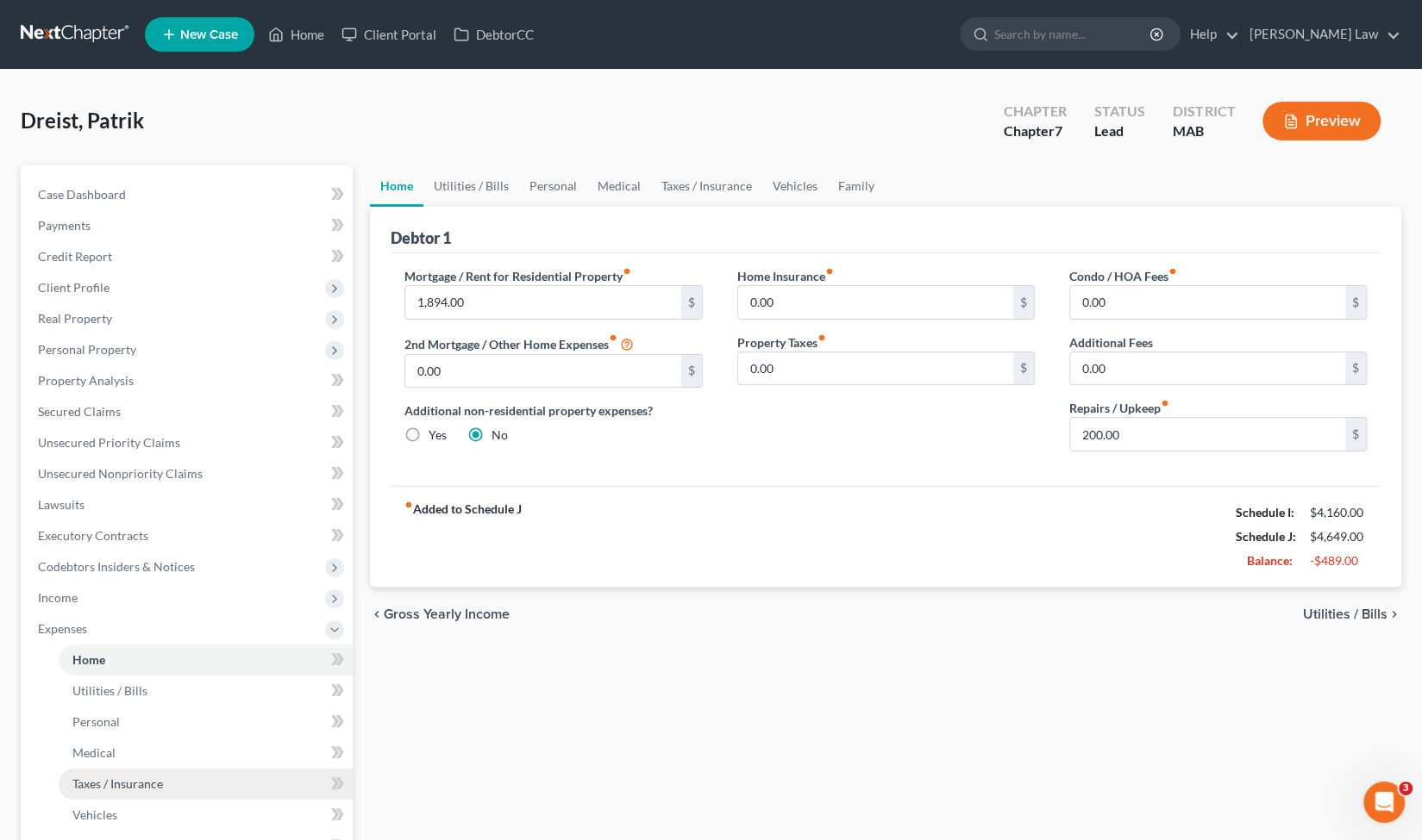
click at [181, 780] on link "Taxes / Insurance" at bounding box center [206, 784] width 294 height 31
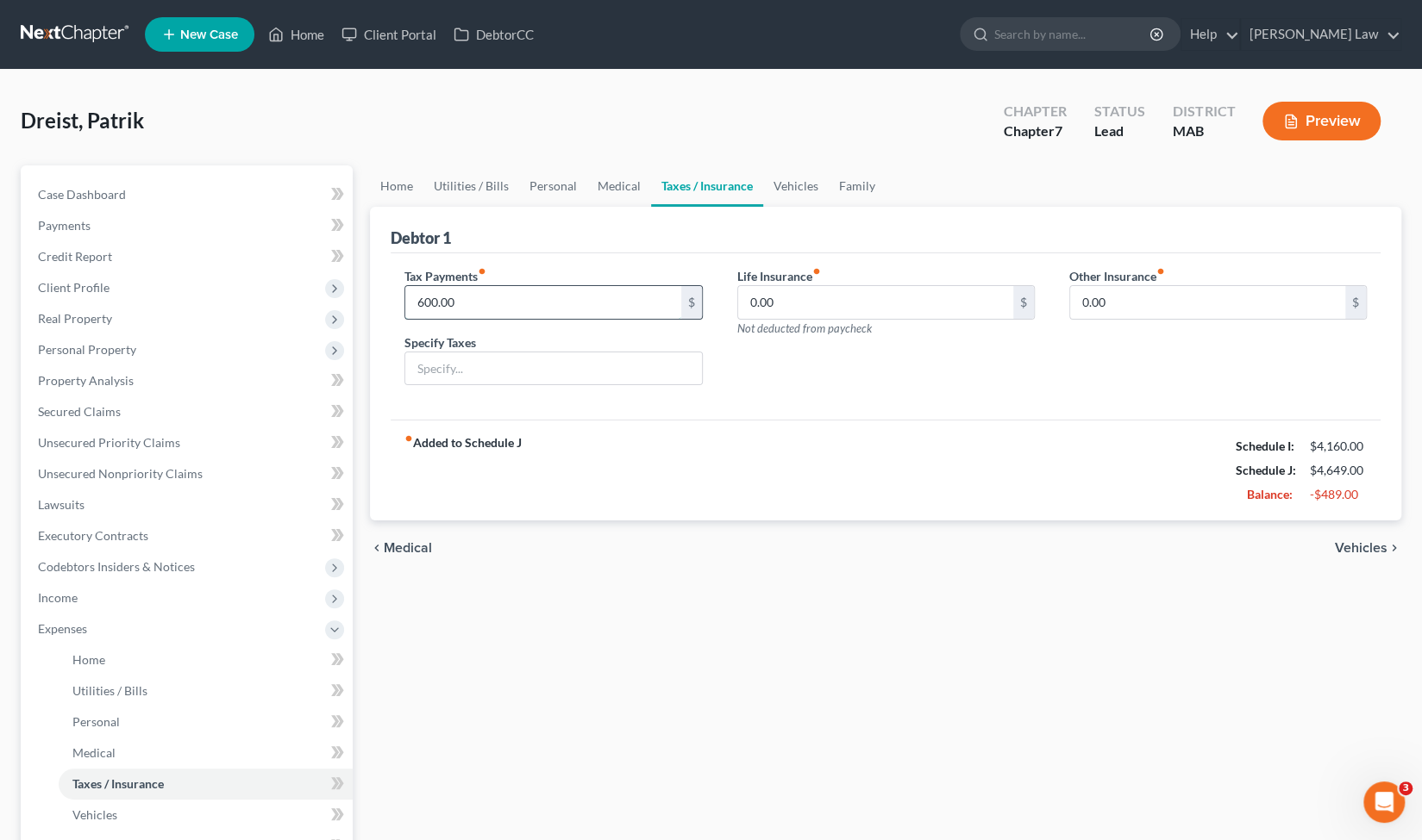
click at [562, 295] on input "600.00" at bounding box center [542, 303] width 275 height 33
type input "600.00"
click at [614, 698] on div "Home Utilities / Bills Personal Medical Taxes / Insurance Vehicles Family Debto…" at bounding box center [886, 631] width 1048 height 933
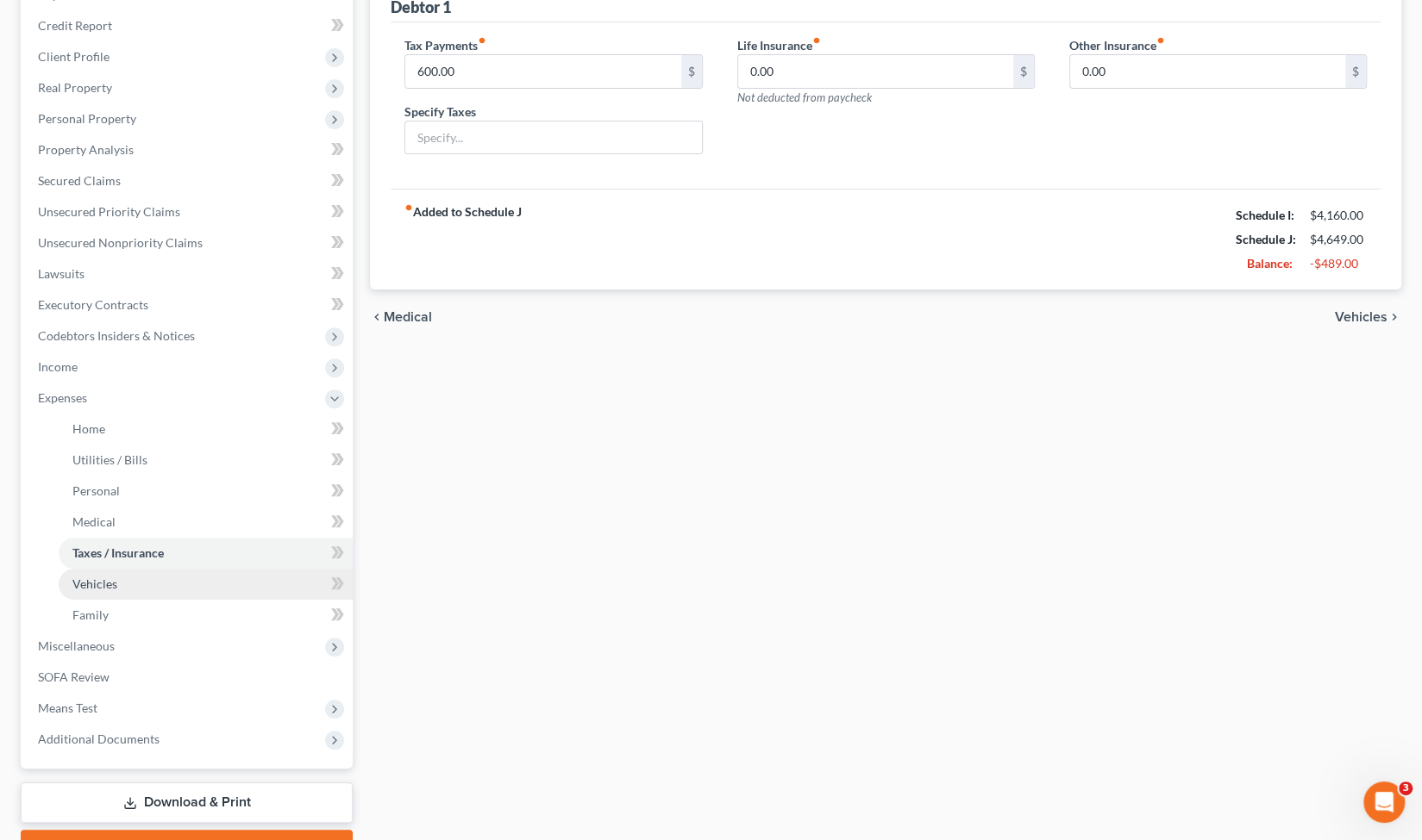
click at [155, 588] on link "Vehicles" at bounding box center [206, 584] width 294 height 31
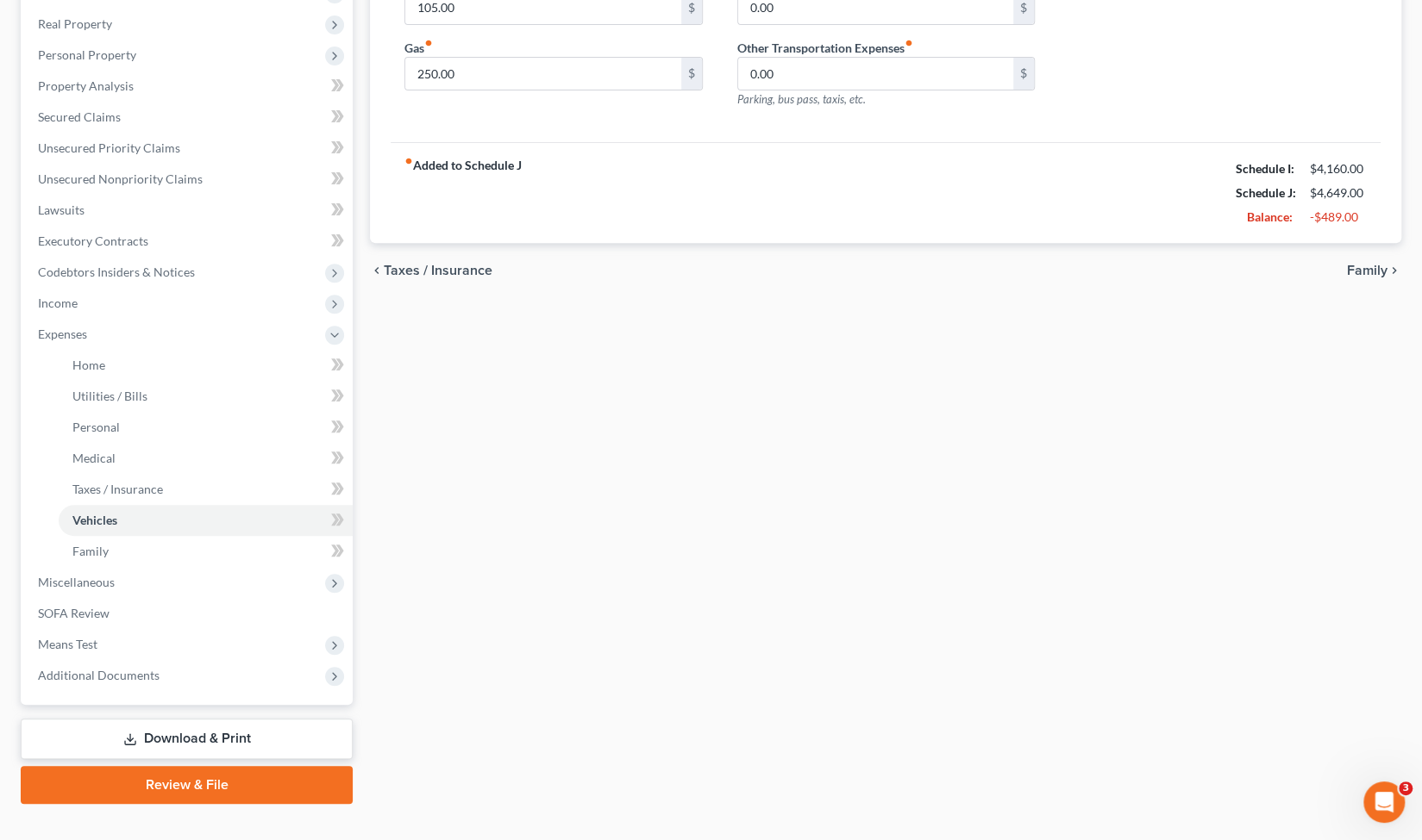
scroll to position [321, 0]
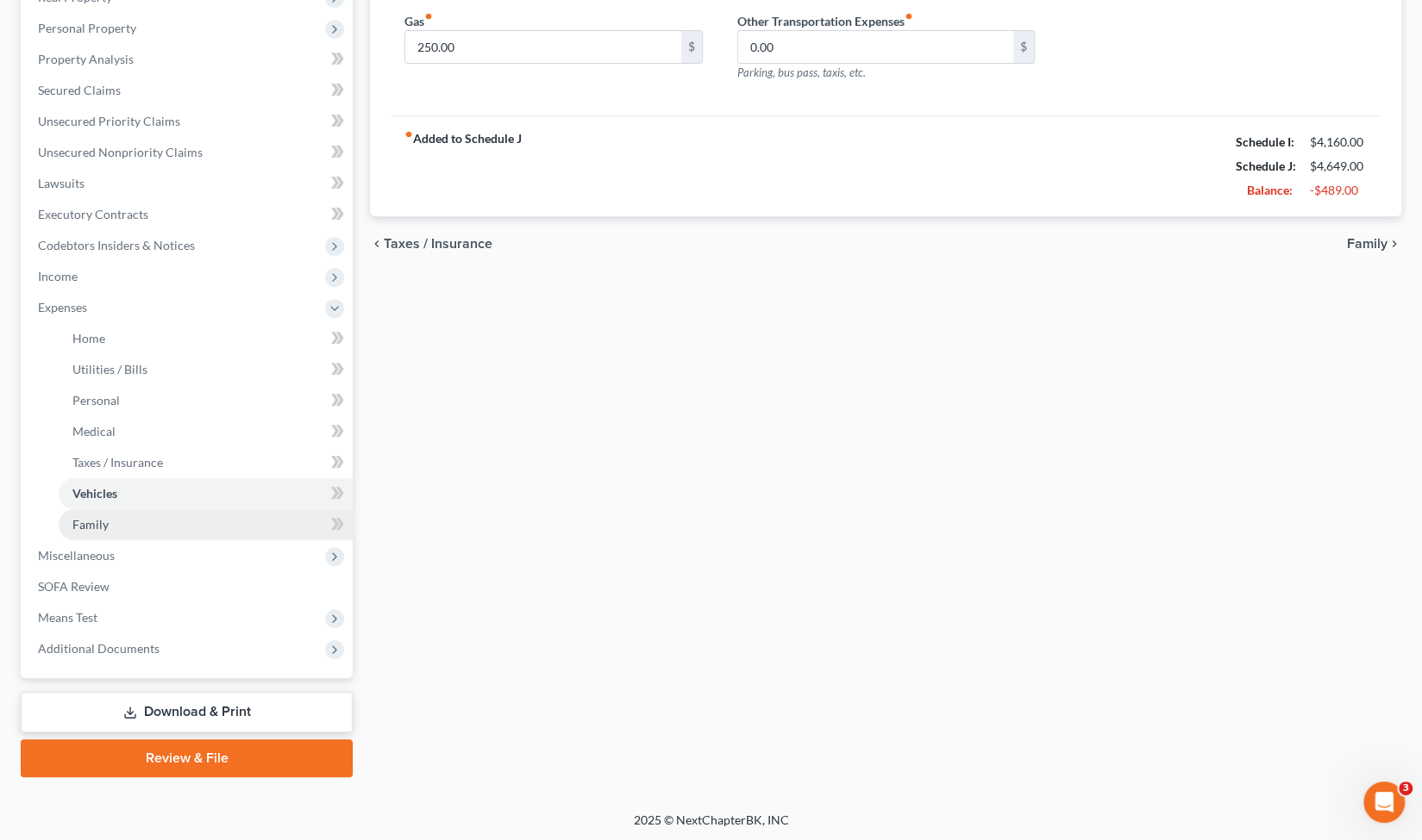
click at [200, 535] on link "Family" at bounding box center [206, 525] width 294 height 31
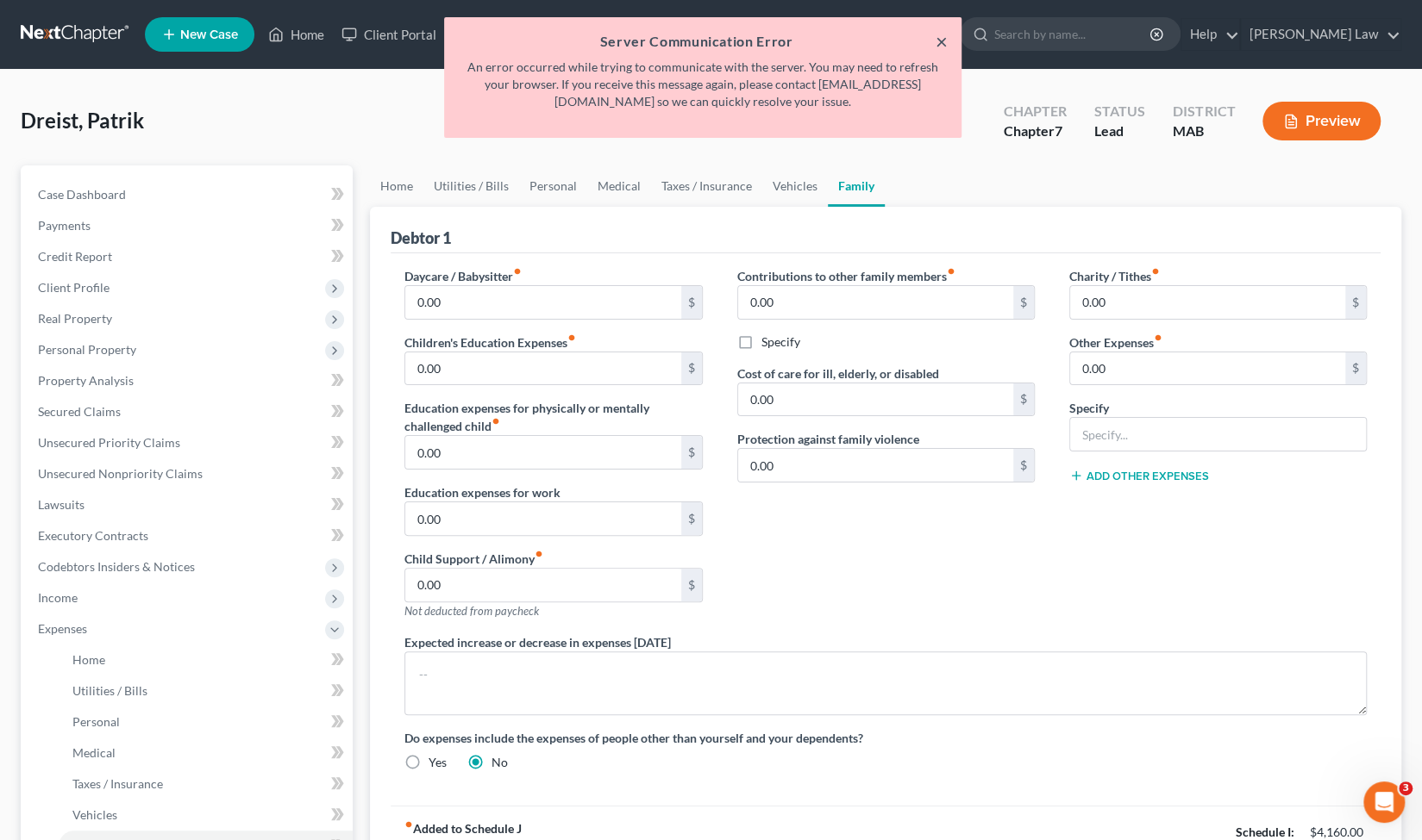
click at [941, 37] on button "×" at bounding box center [941, 41] width 12 height 21
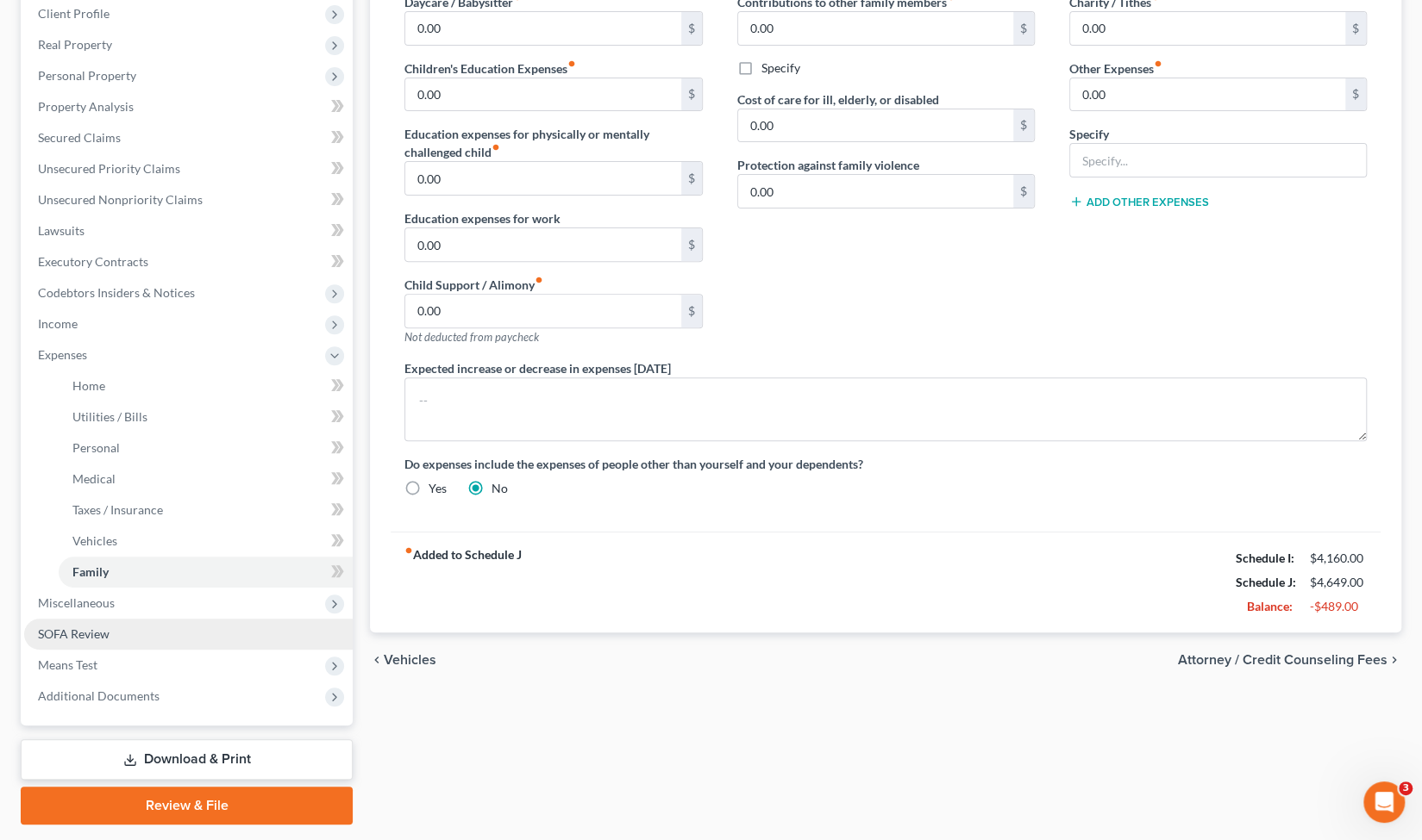
scroll to position [278, 0]
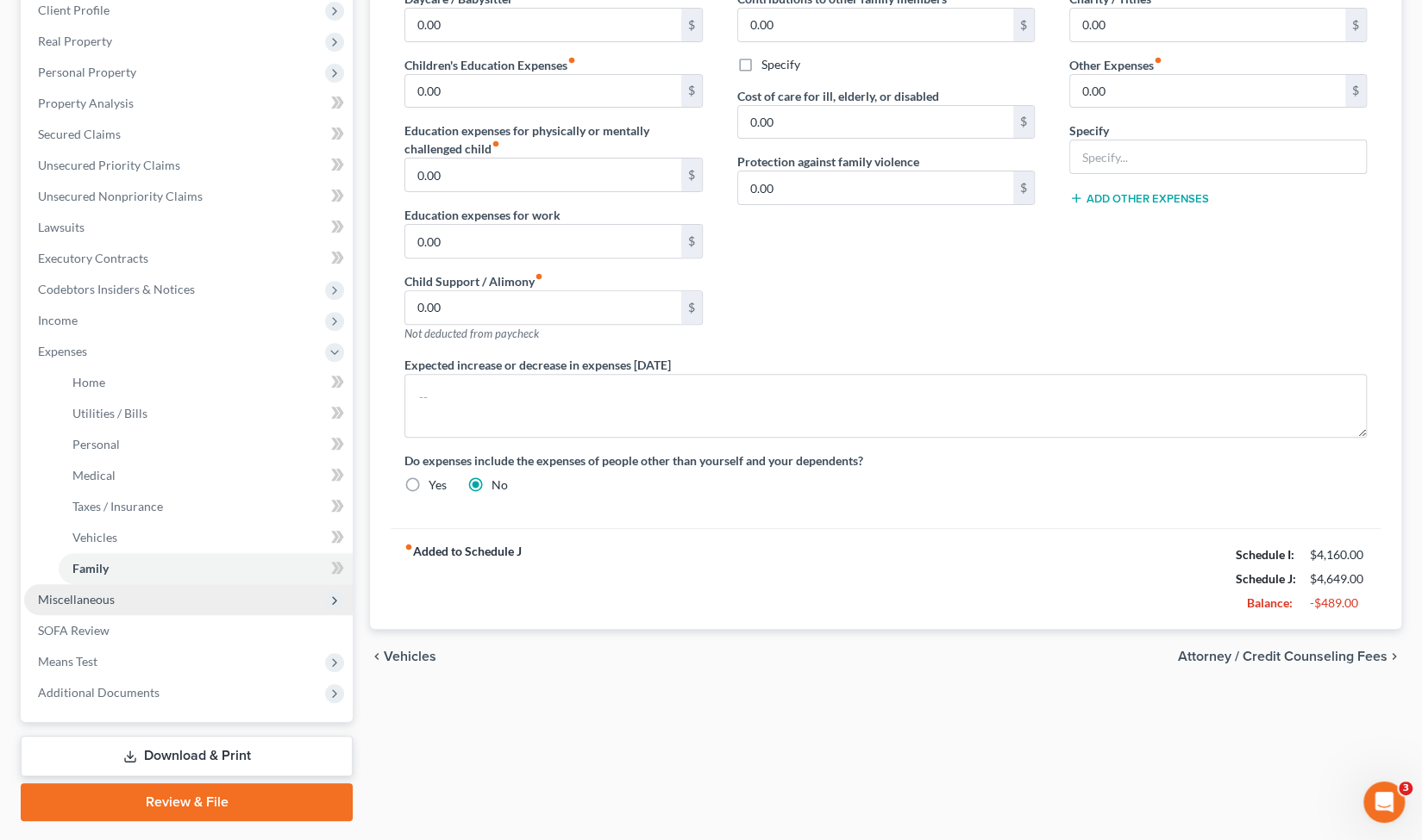
click at [157, 597] on span "Miscellaneous" at bounding box center [188, 600] width 329 height 31
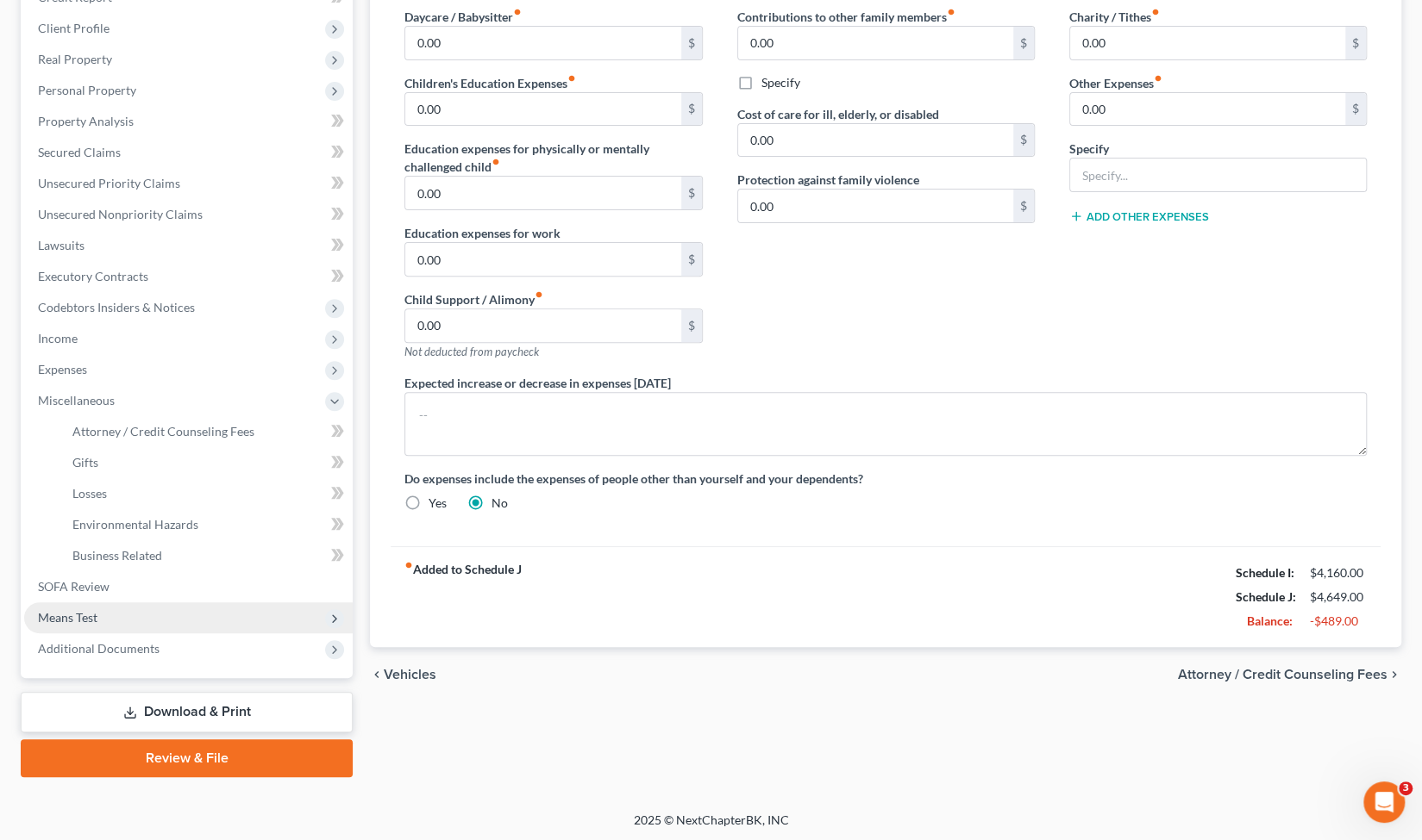
scroll to position [0, 0]
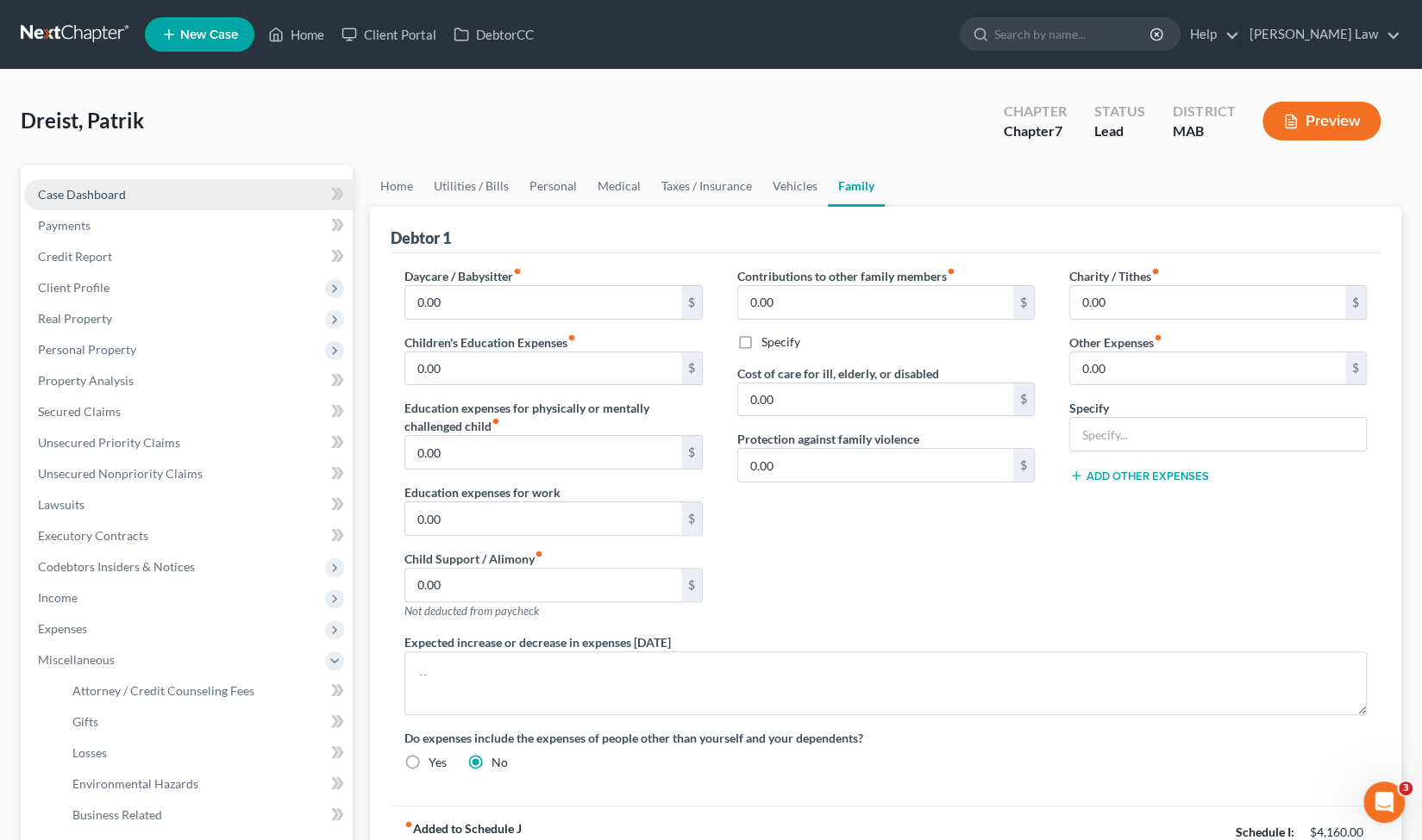
click at [122, 190] on span "Case Dashboard" at bounding box center [81, 194] width 87 height 14
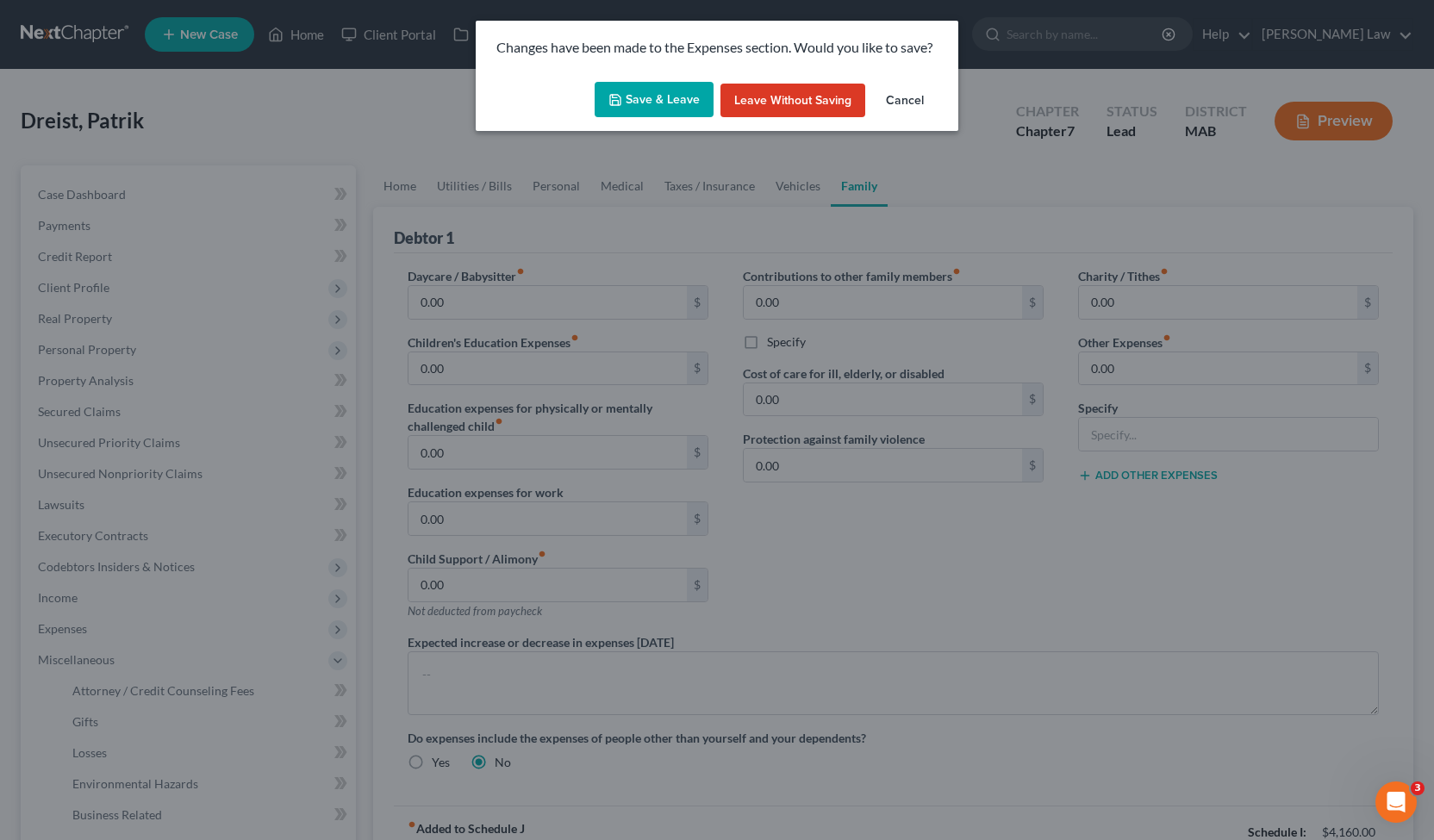
click at [680, 97] on button "Save & Leave" at bounding box center [655, 100] width 119 height 37
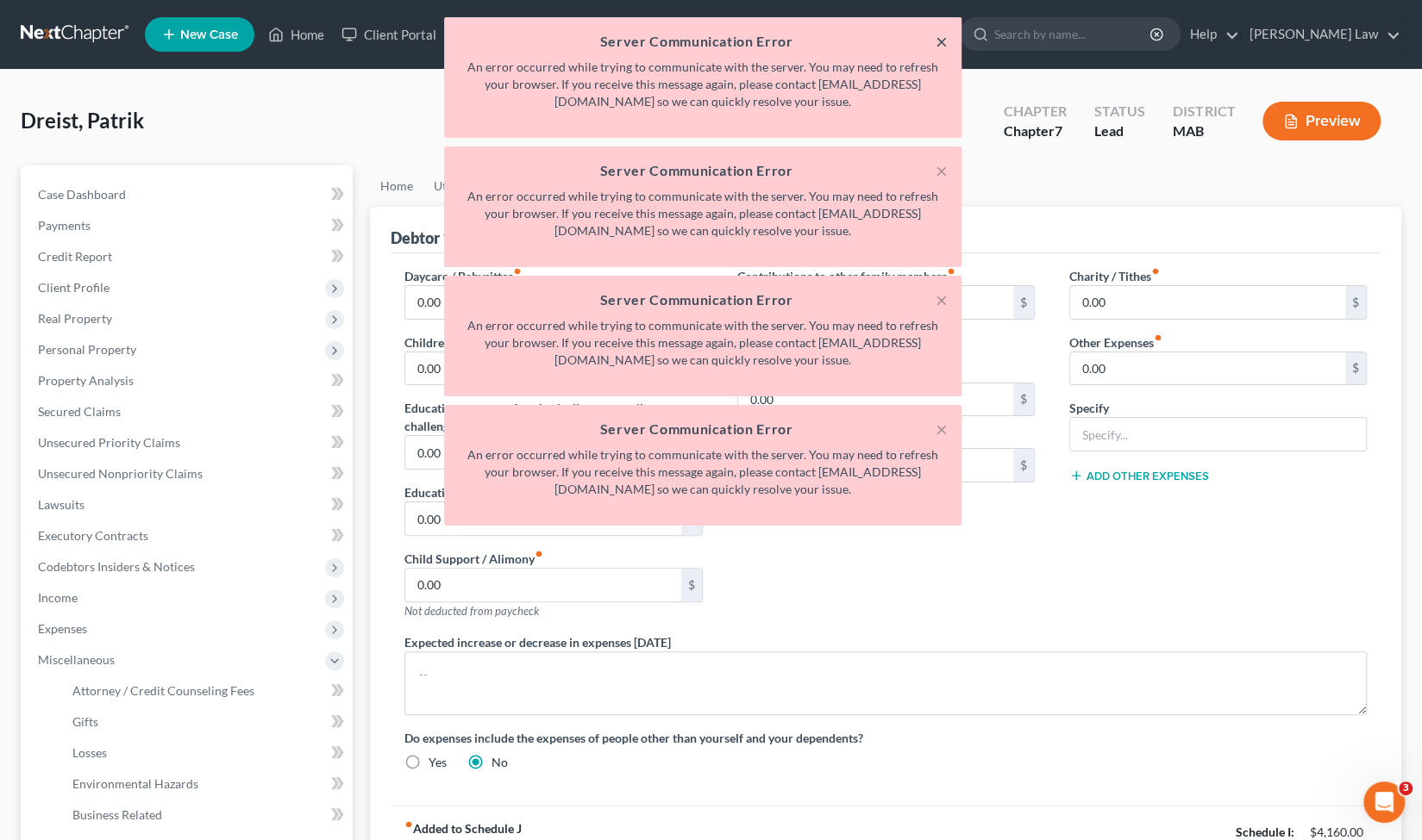
click at [938, 37] on button "×" at bounding box center [941, 41] width 12 height 21
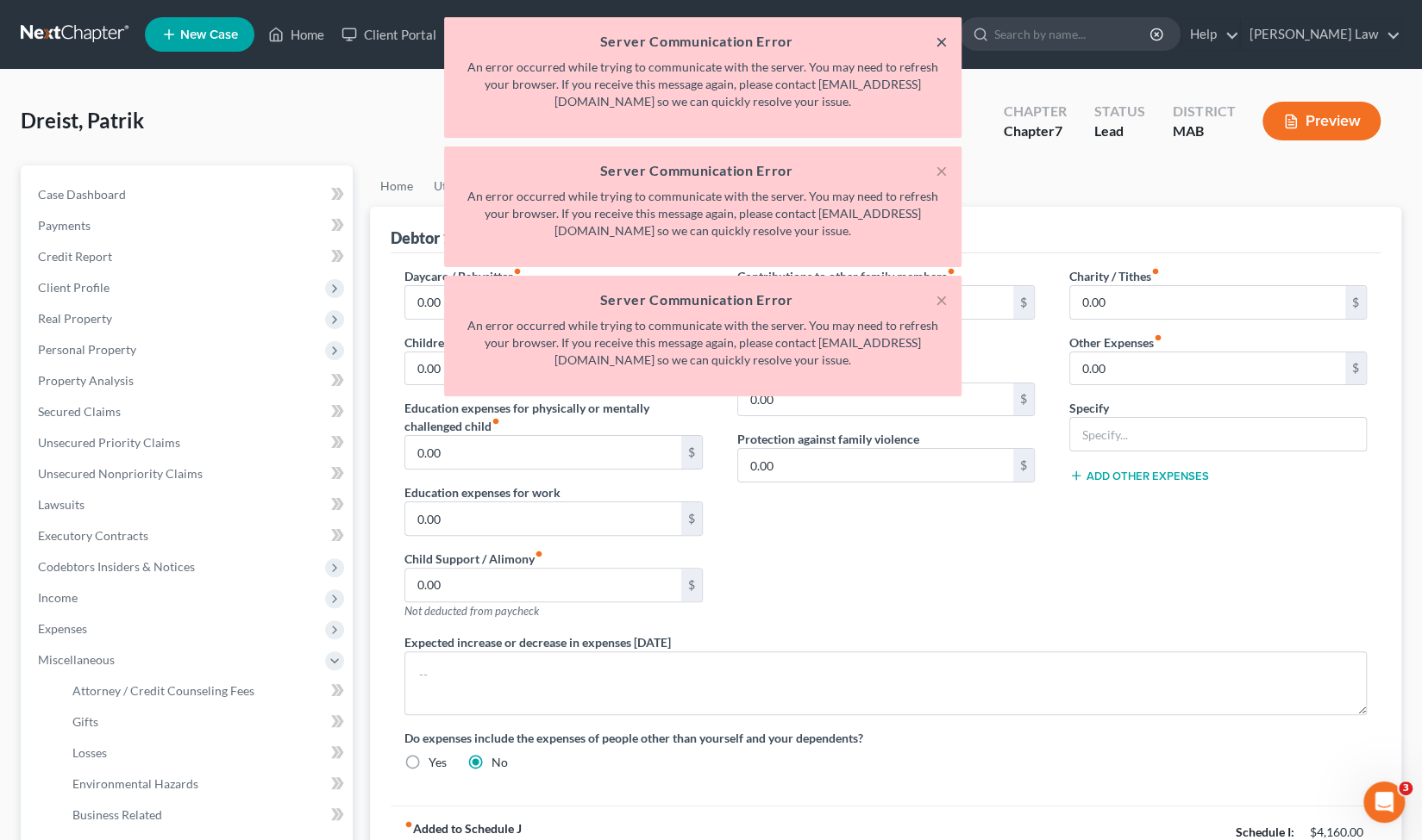
click at [945, 36] on button "×" at bounding box center [941, 41] width 12 height 21
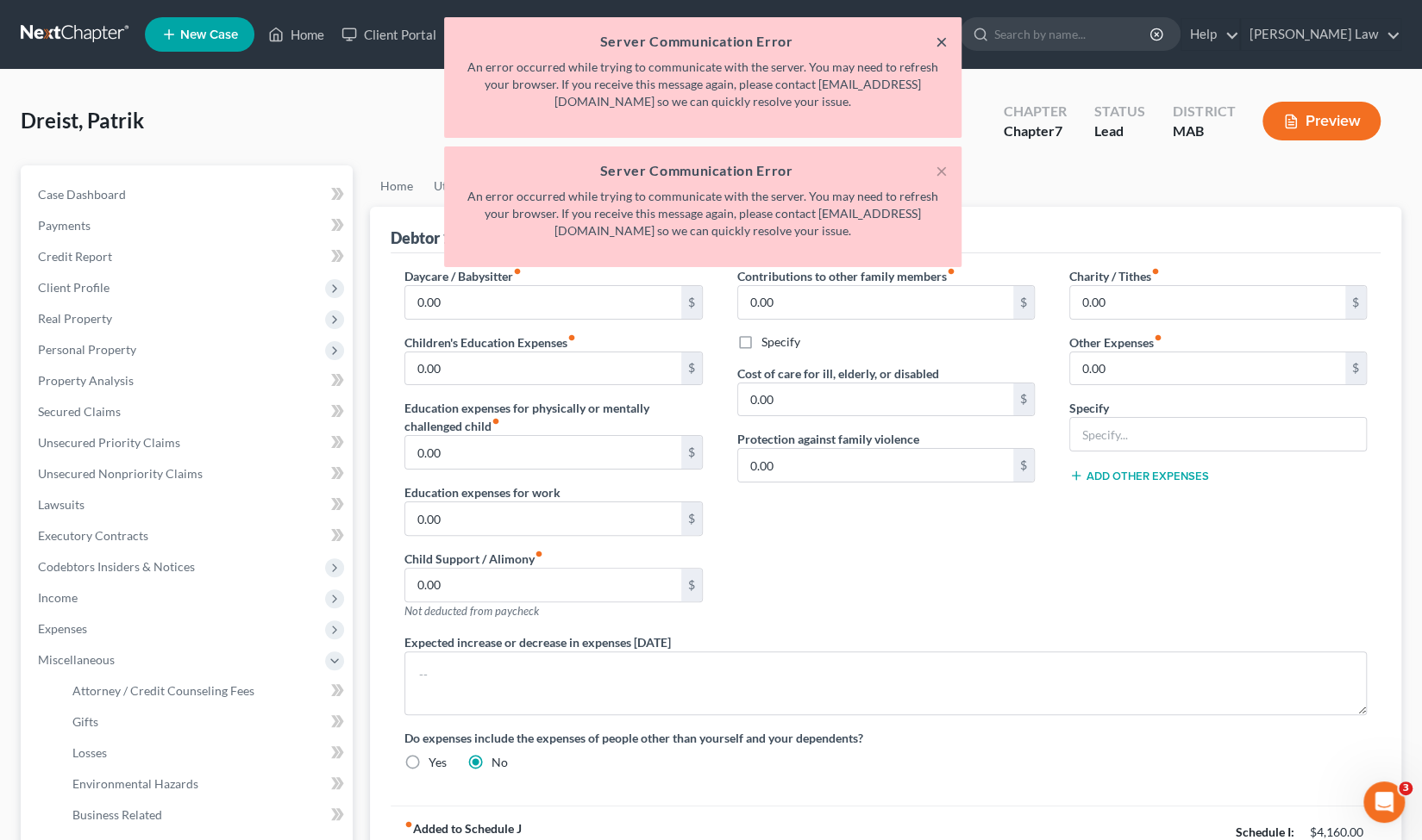
click at [945, 36] on button "×" at bounding box center [941, 41] width 12 height 21
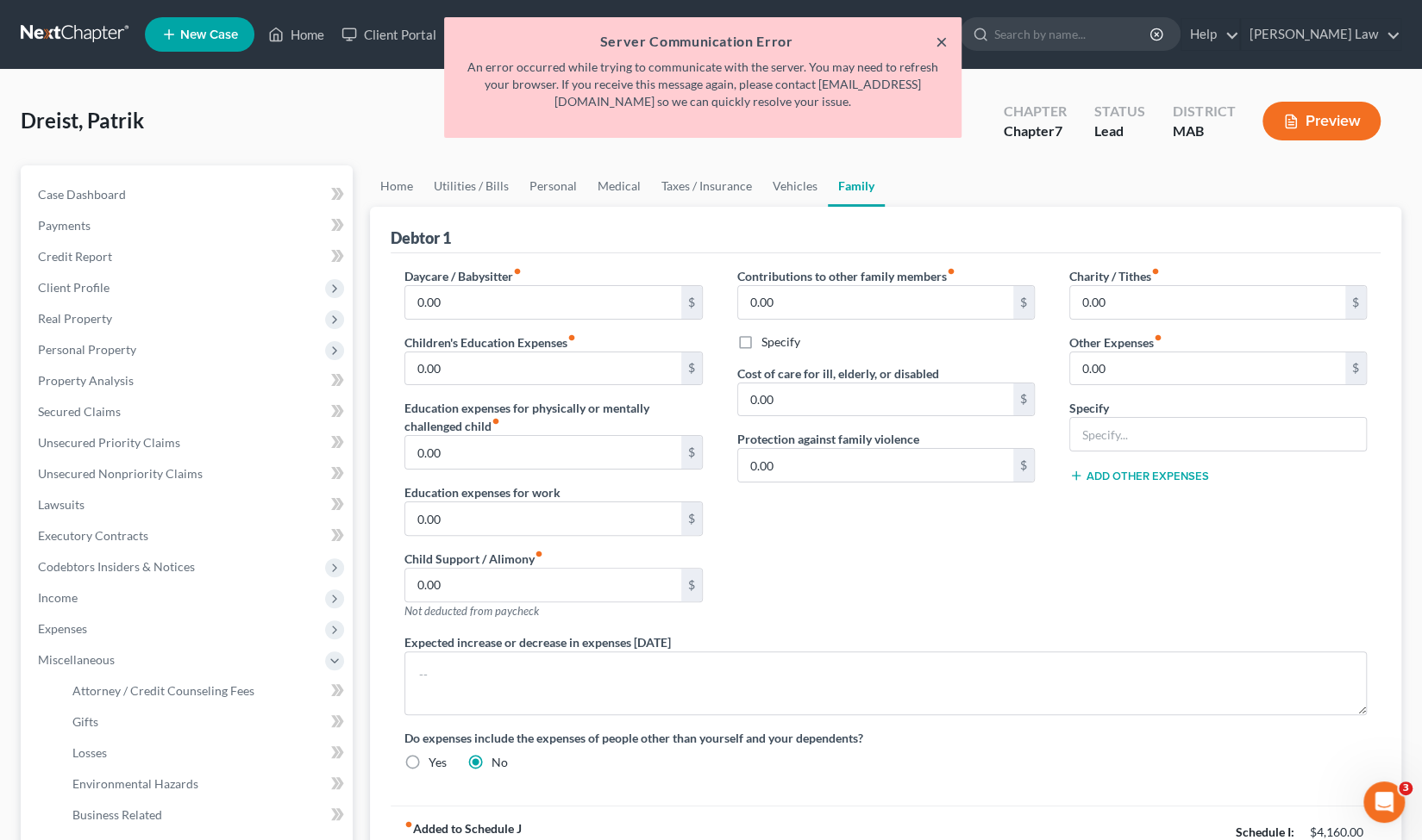
click at [945, 36] on button "×" at bounding box center [941, 41] width 12 height 21
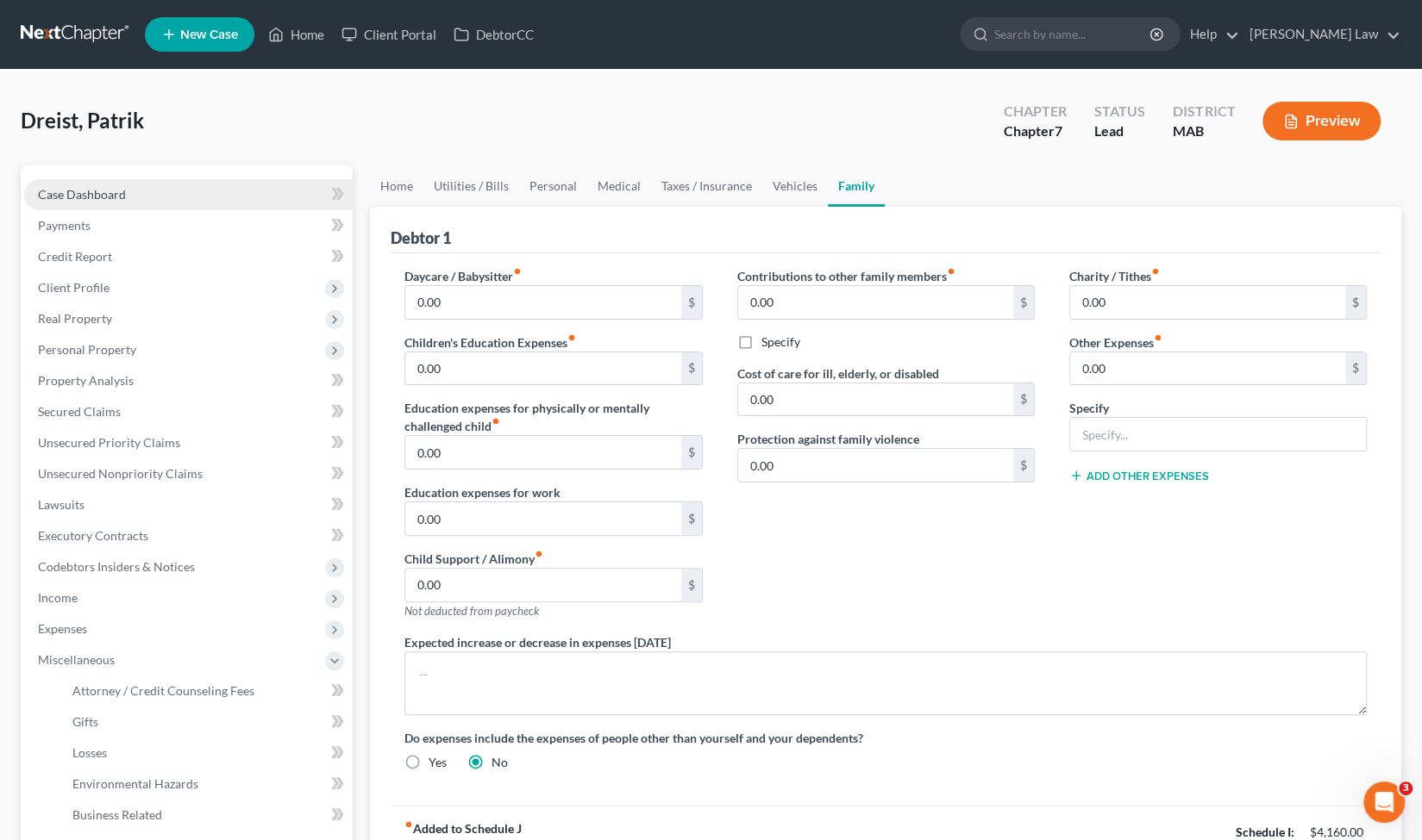
click at [210, 196] on link "Case Dashboard" at bounding box center [188, 195] width 329 height 31
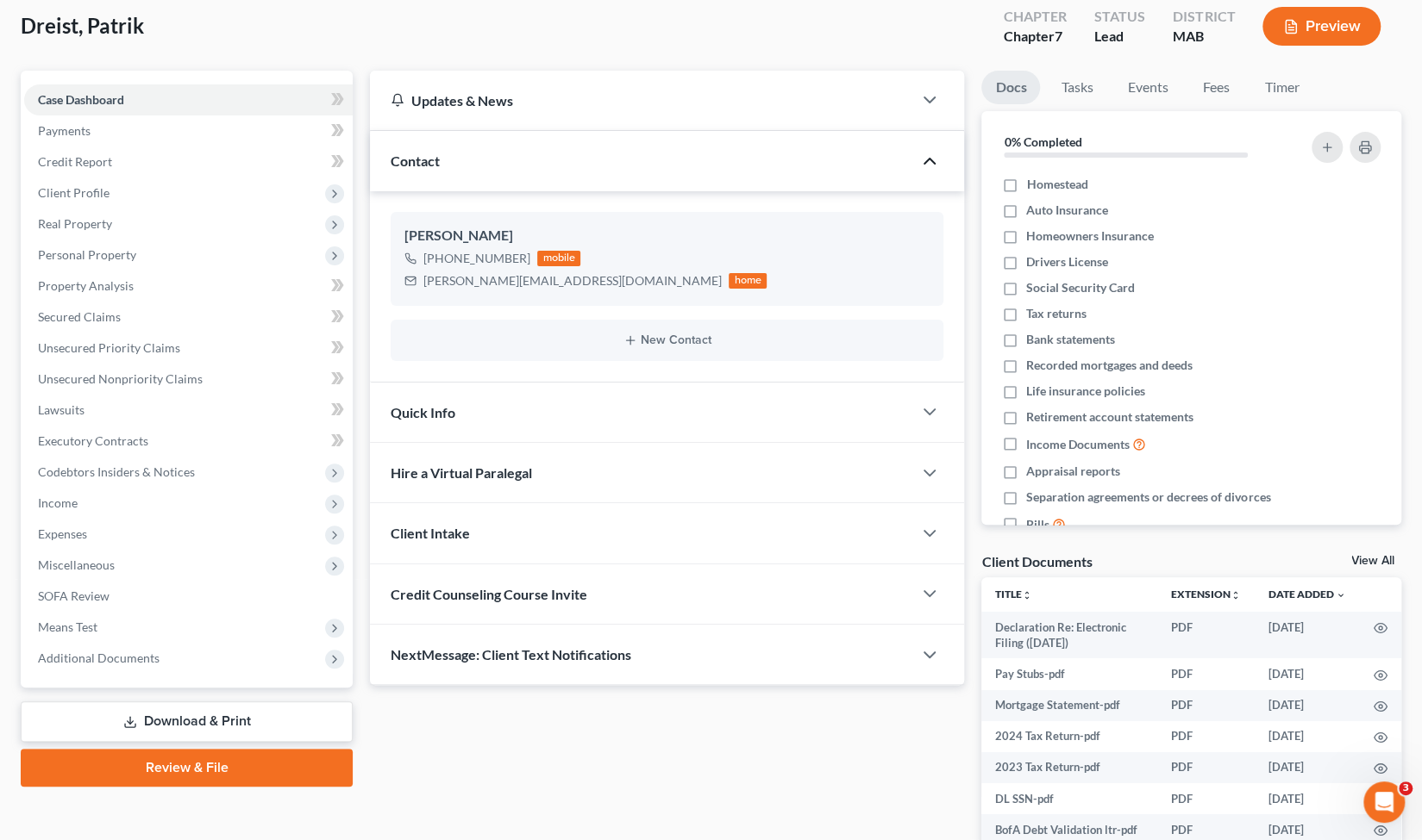
scroll to position [121, 0]
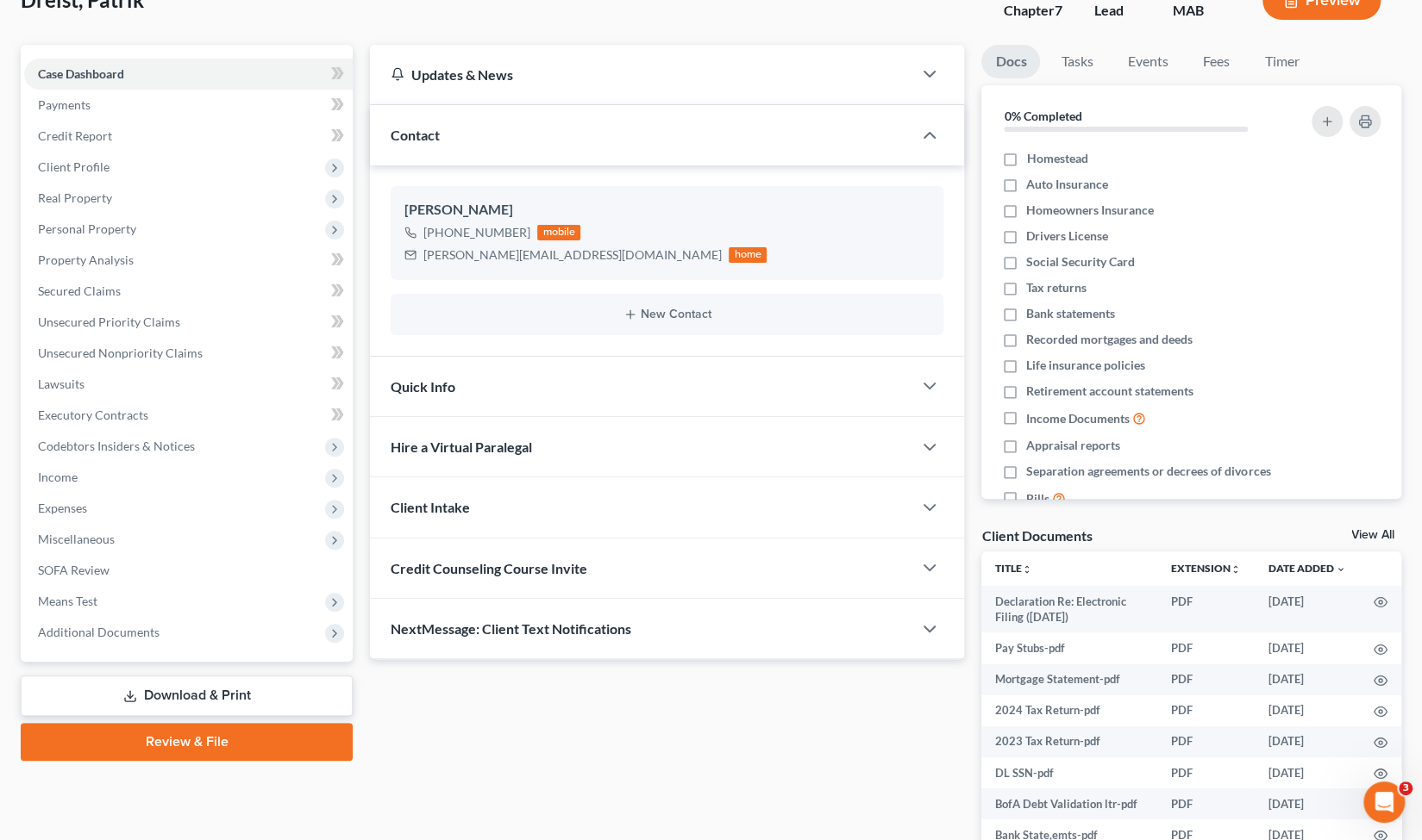
click at [917, 380] on div at bounding box center [938, 386] width 52 height 35
click at [935, 383] on icon "button" at bounding box center [930, 386] width 21 height 21
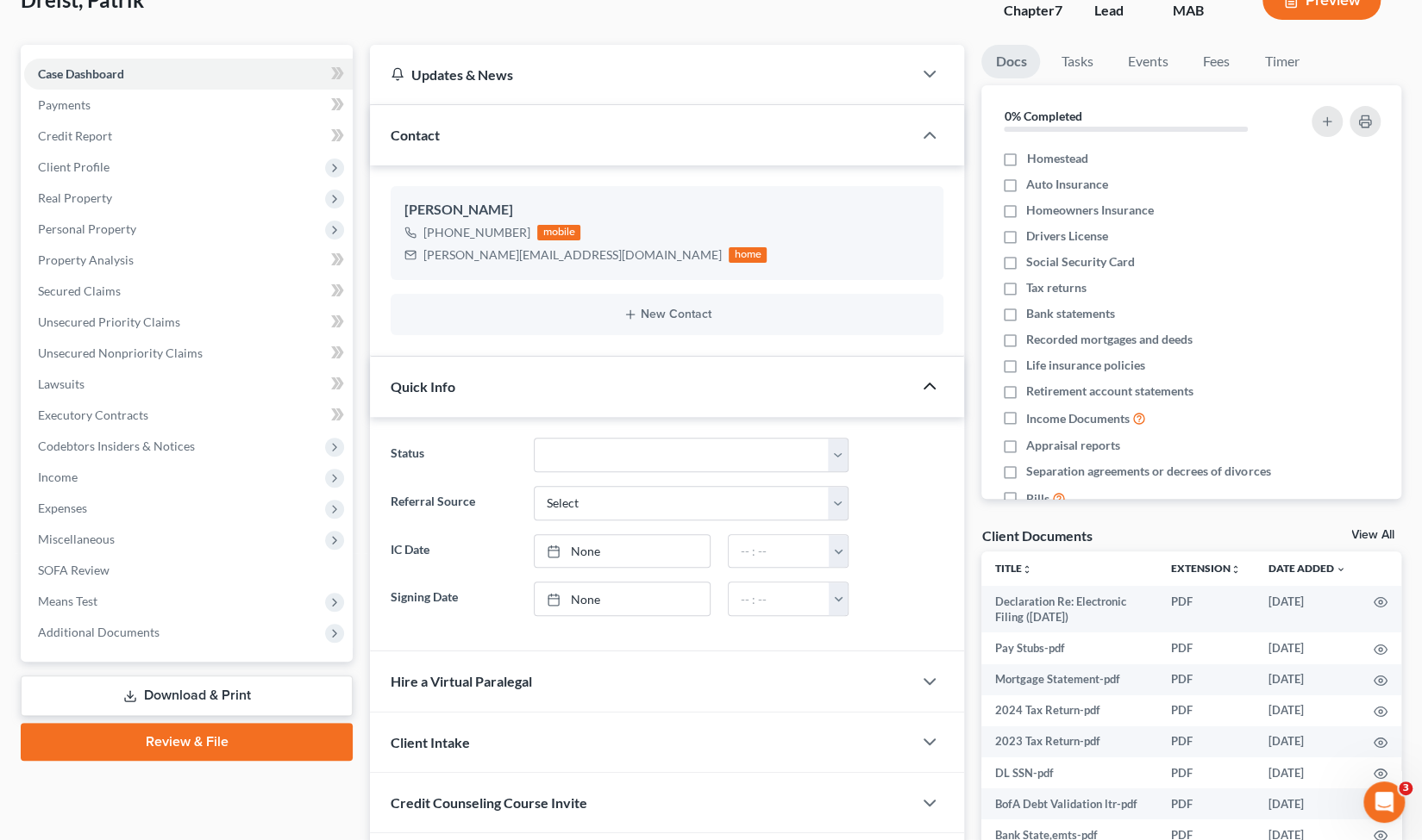
click at [935, 383] on icon "button" at bounding box center [930, 386] width 21 height 21
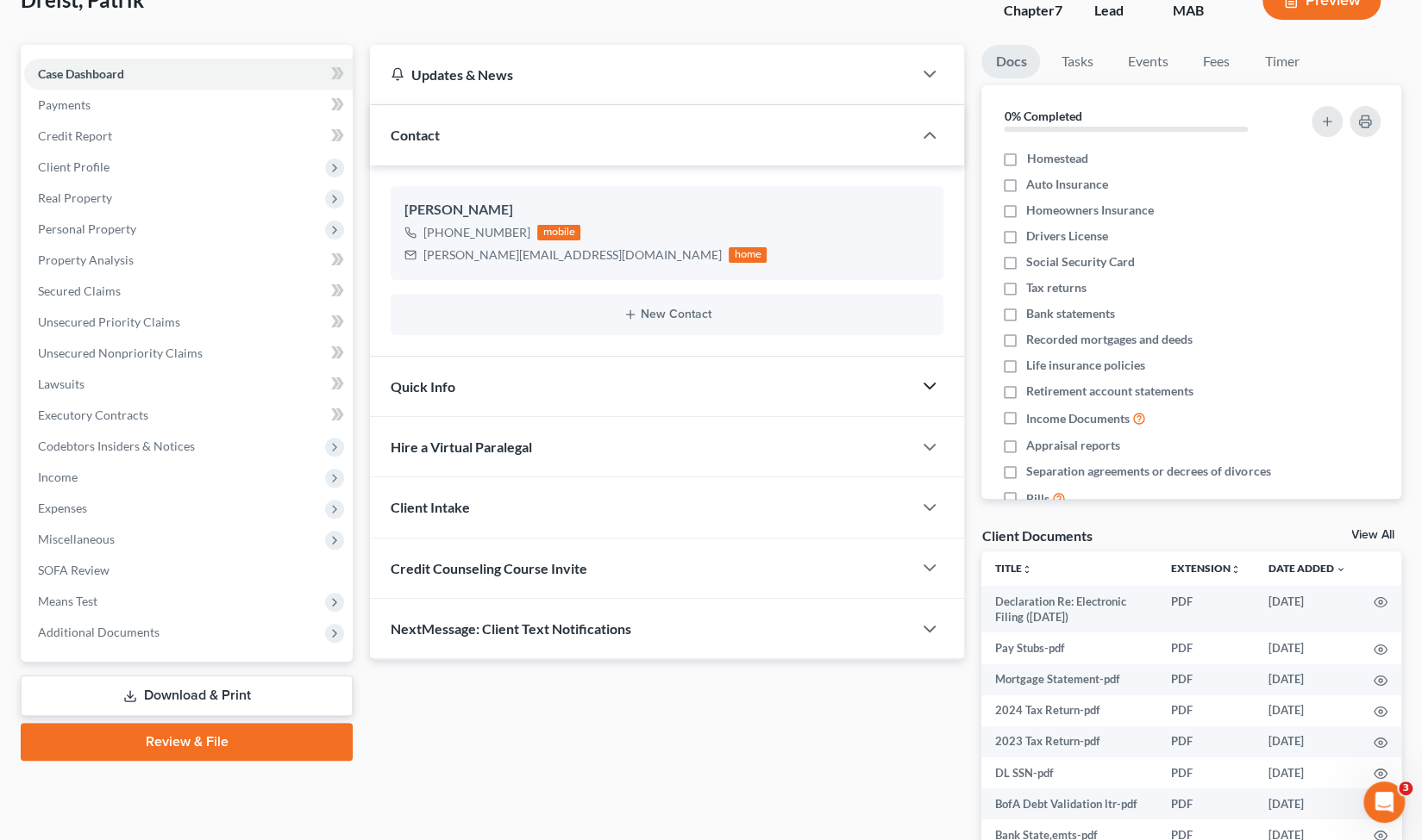
click at [935, 383] on icon "button" at bounding box center [930, 386] width 21 height 21
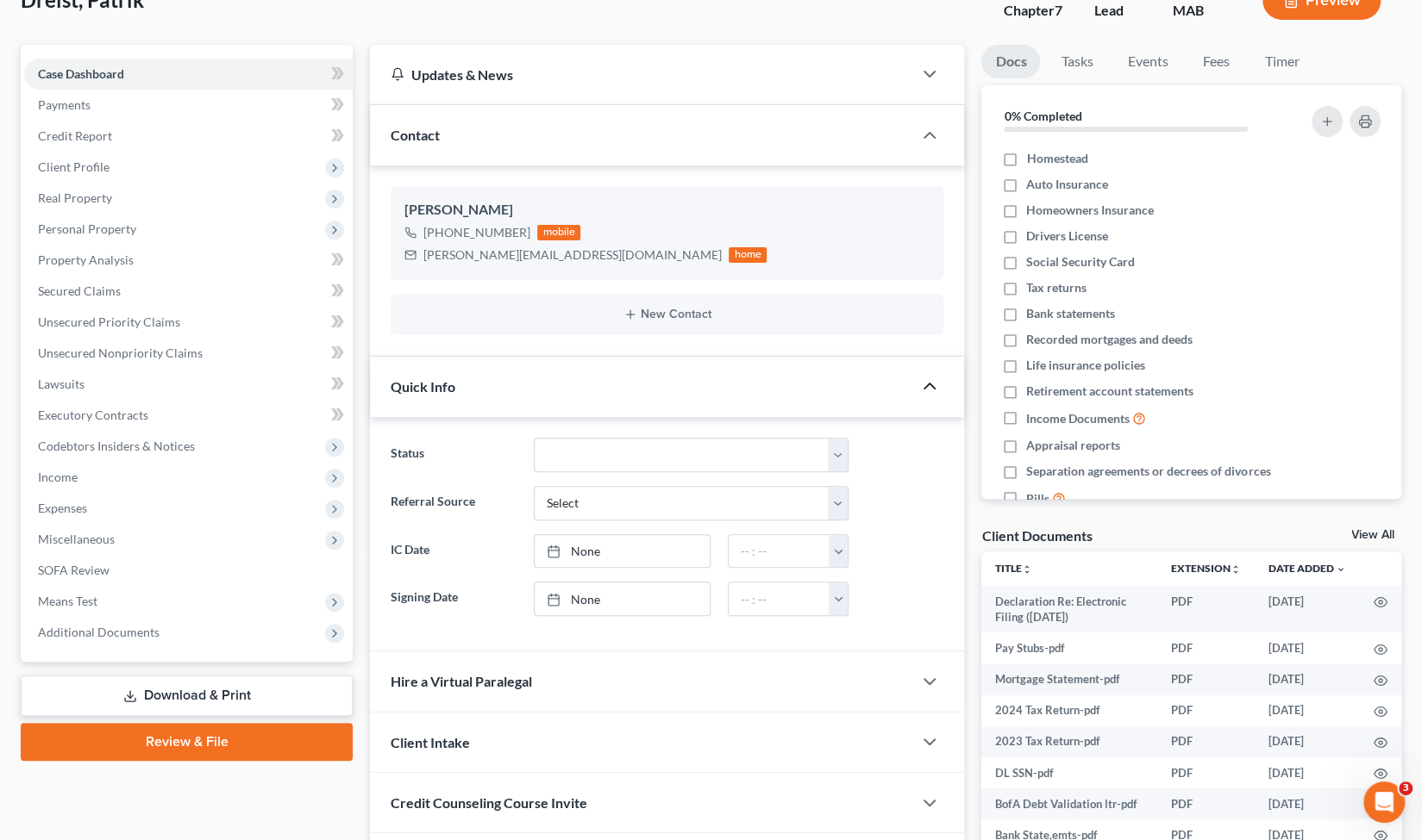
click at [935, 383] on icon "button" at bounding box center [930, 386] width 21 height 21
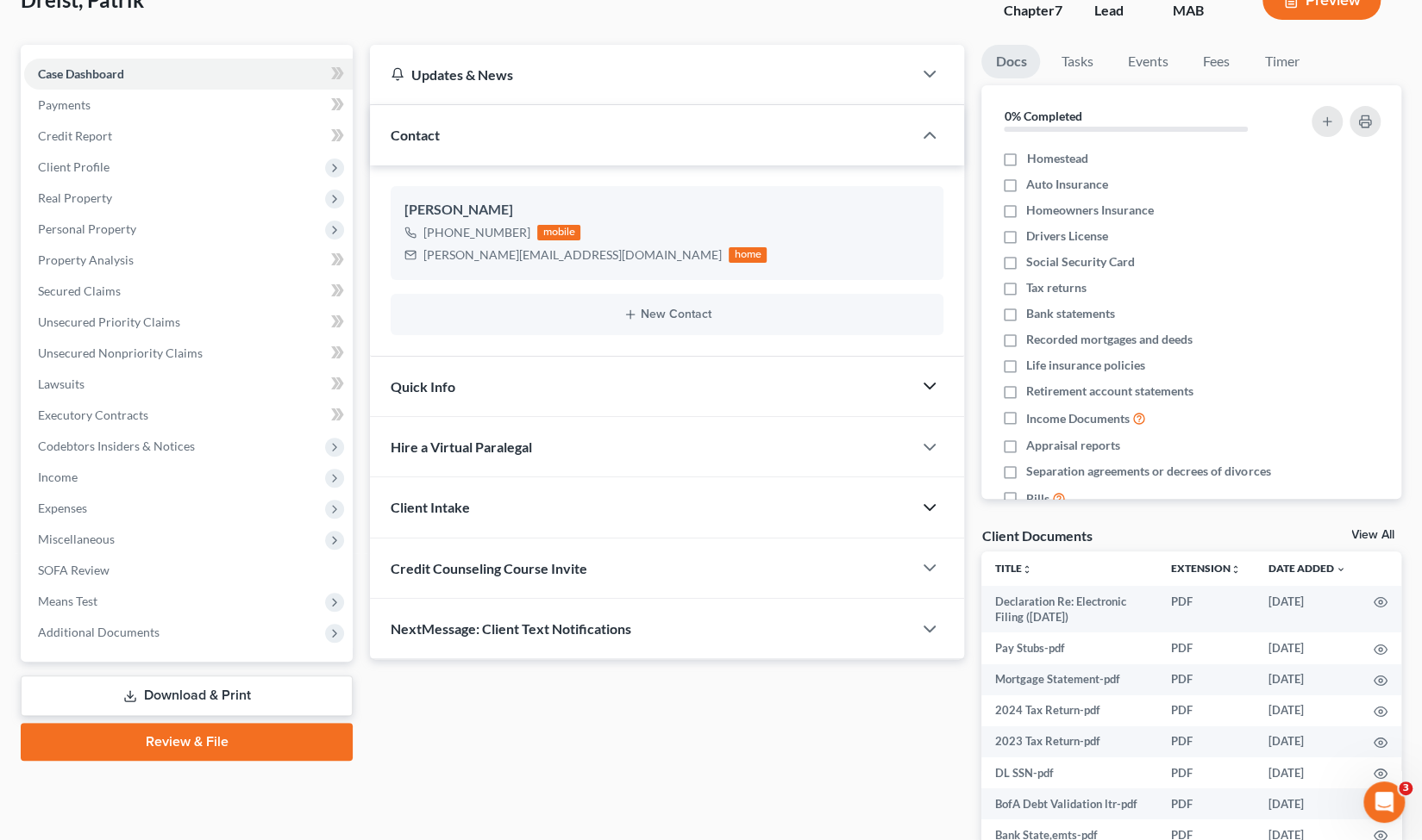
click at [935, 510] on icon "button" at bounding box center [930, 507] width 21 height 21
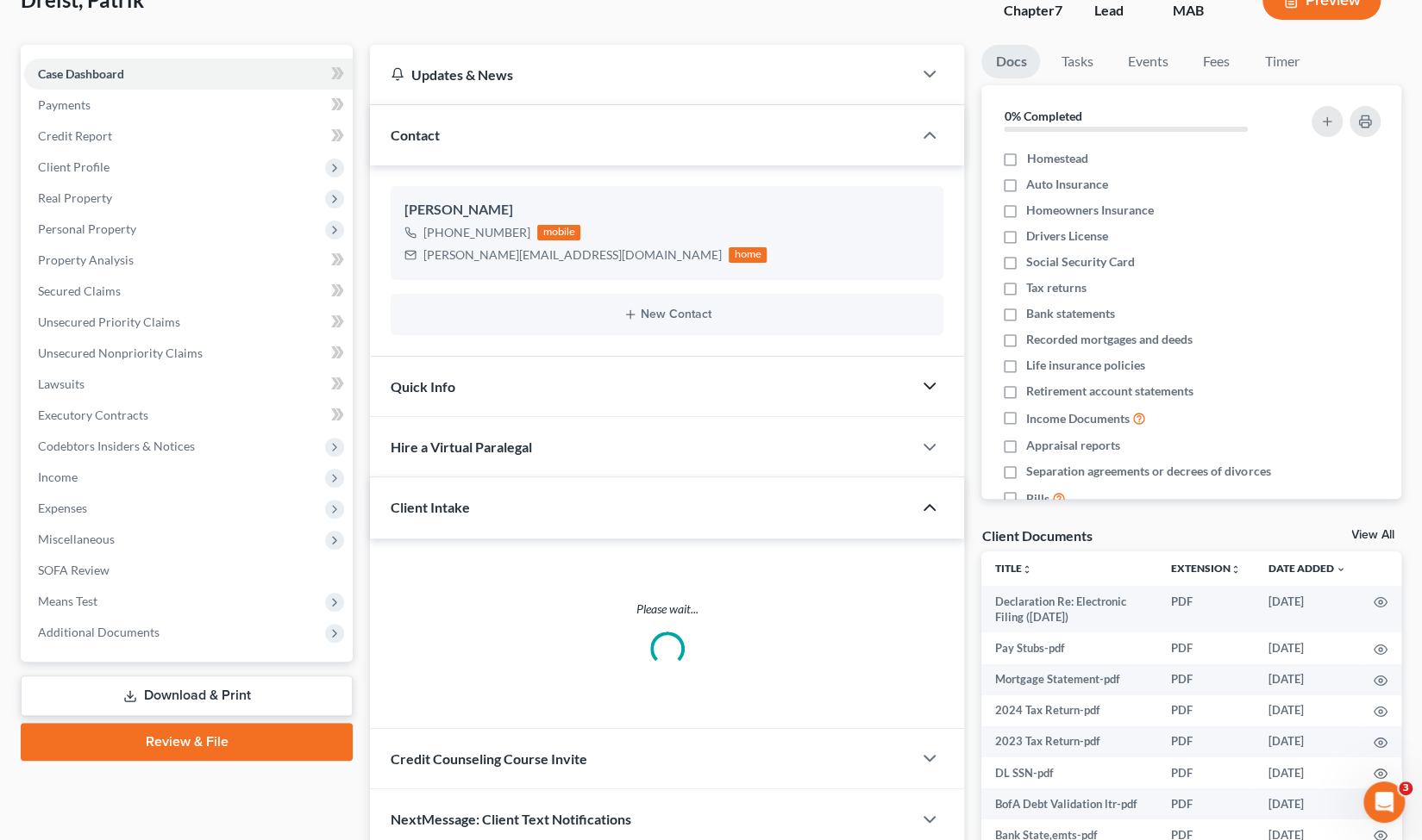
click at [935, 510] on icon "button" at bounding box center [930, 507] width 21 height 21
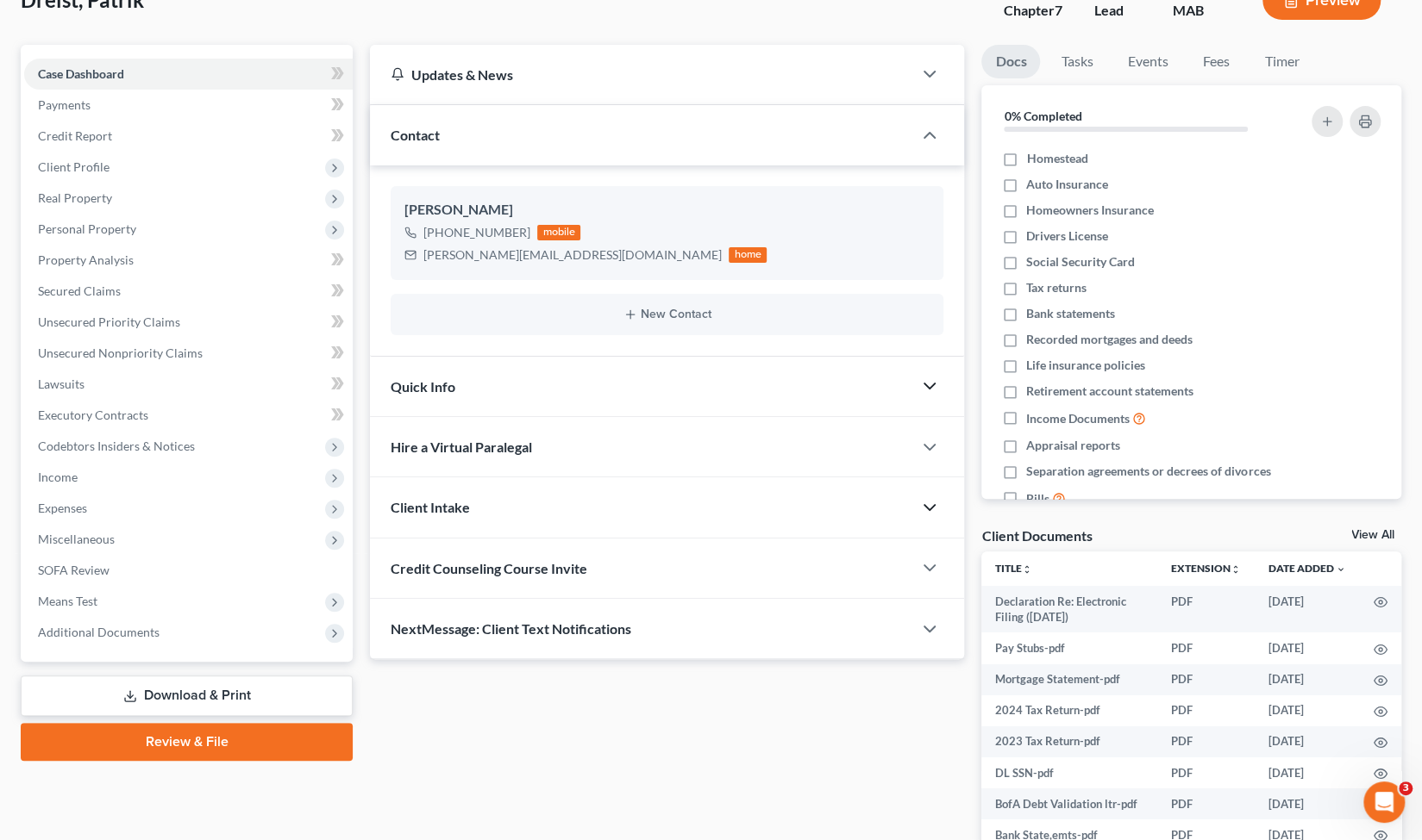
scroll to position [0, 0]
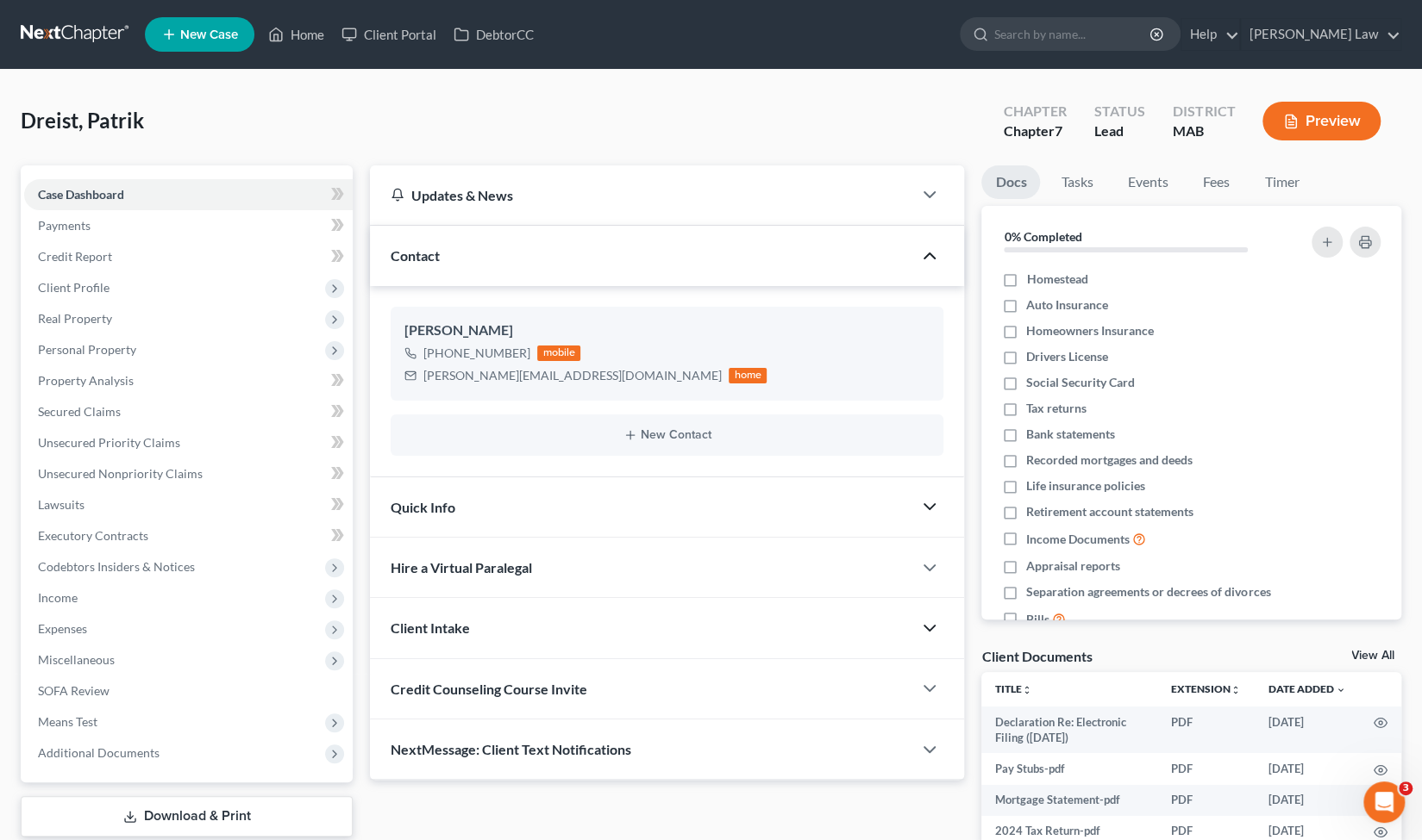
click at [928, 258] on icon "button" at bounding box center [930, 257] width 21 height 21
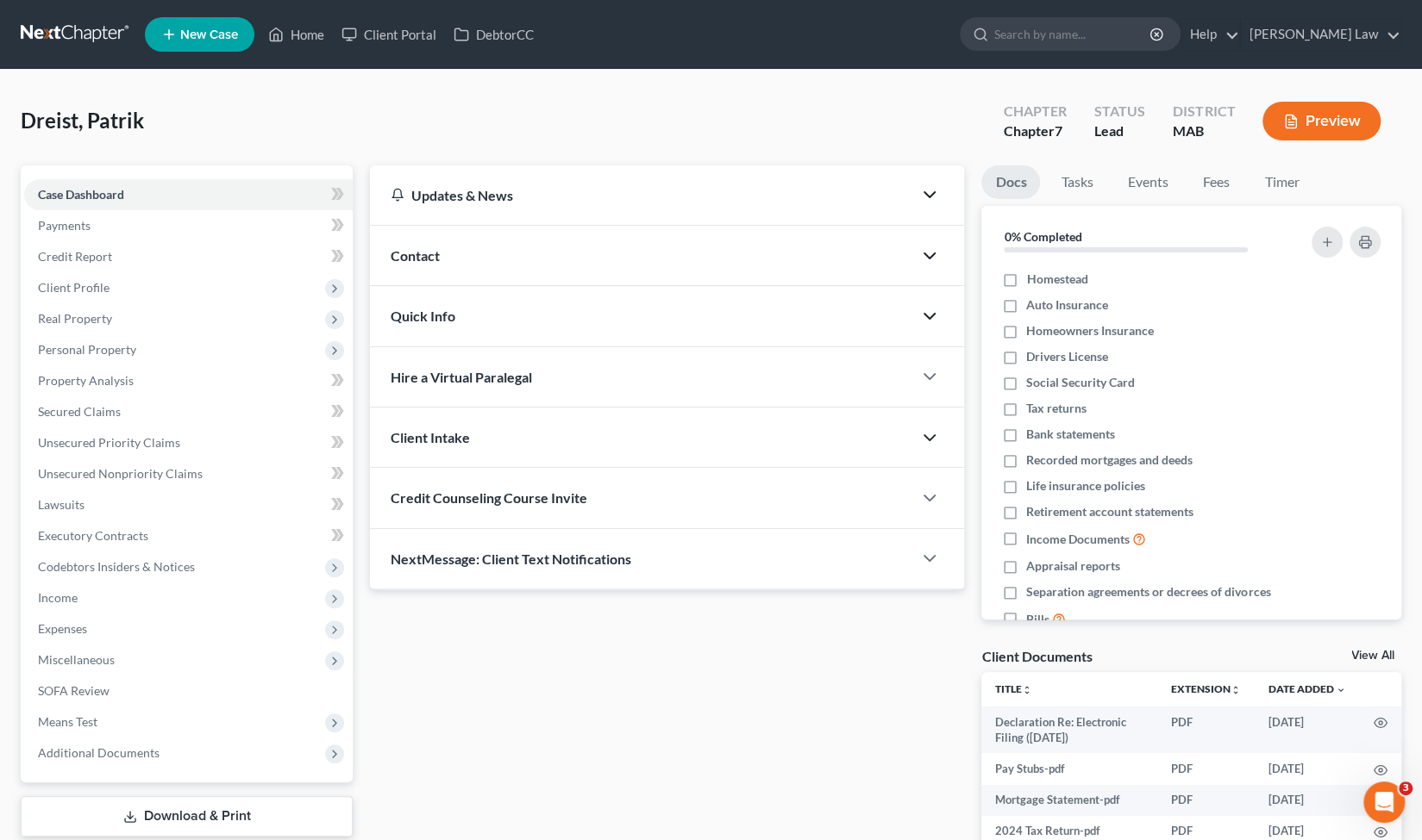
click at [928, 203] on icon "button" at bounding box center [930, 195] width 21 height 21
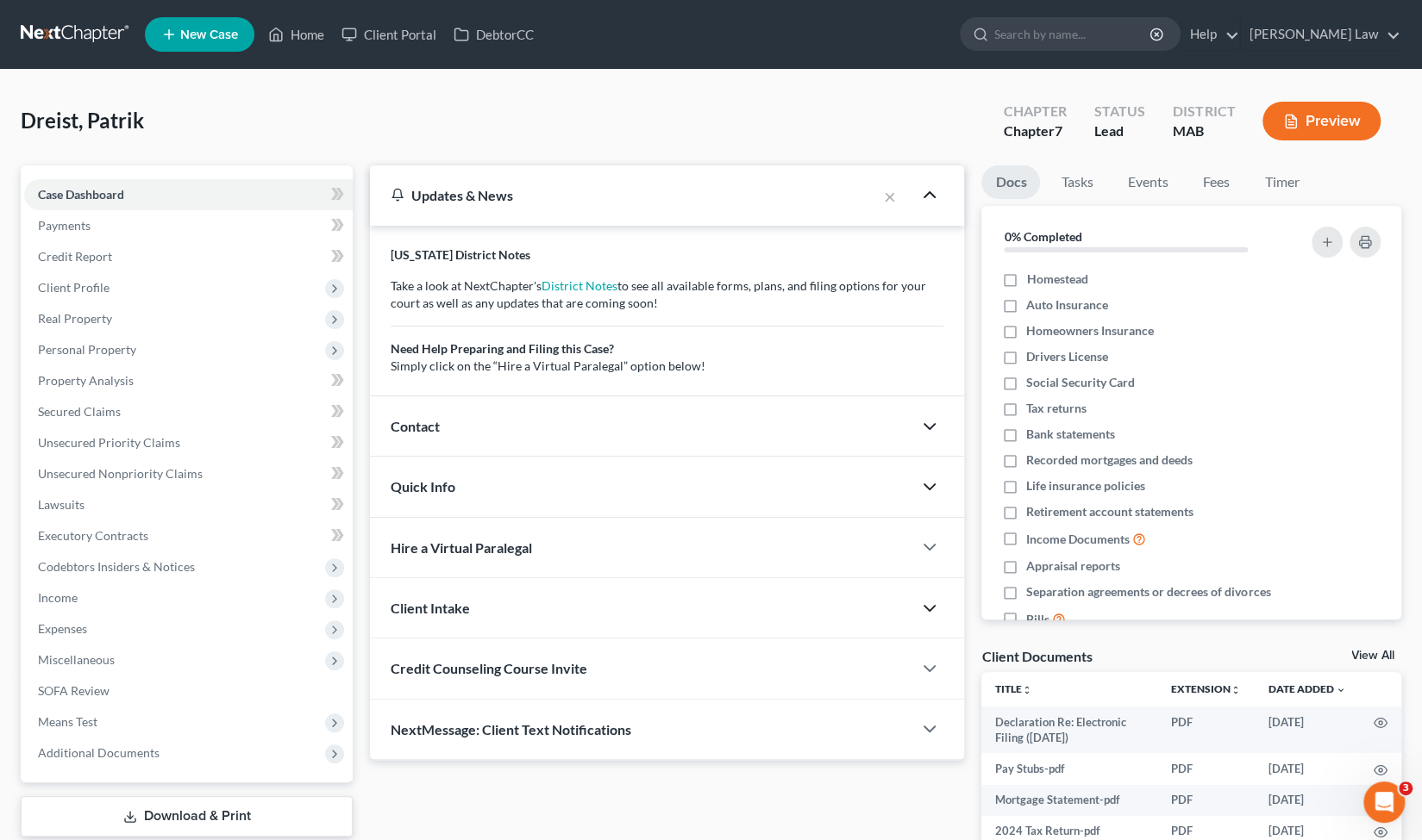
click at [928, 203] on icon "button" at bounding box center [930, 195] width 21 height 21
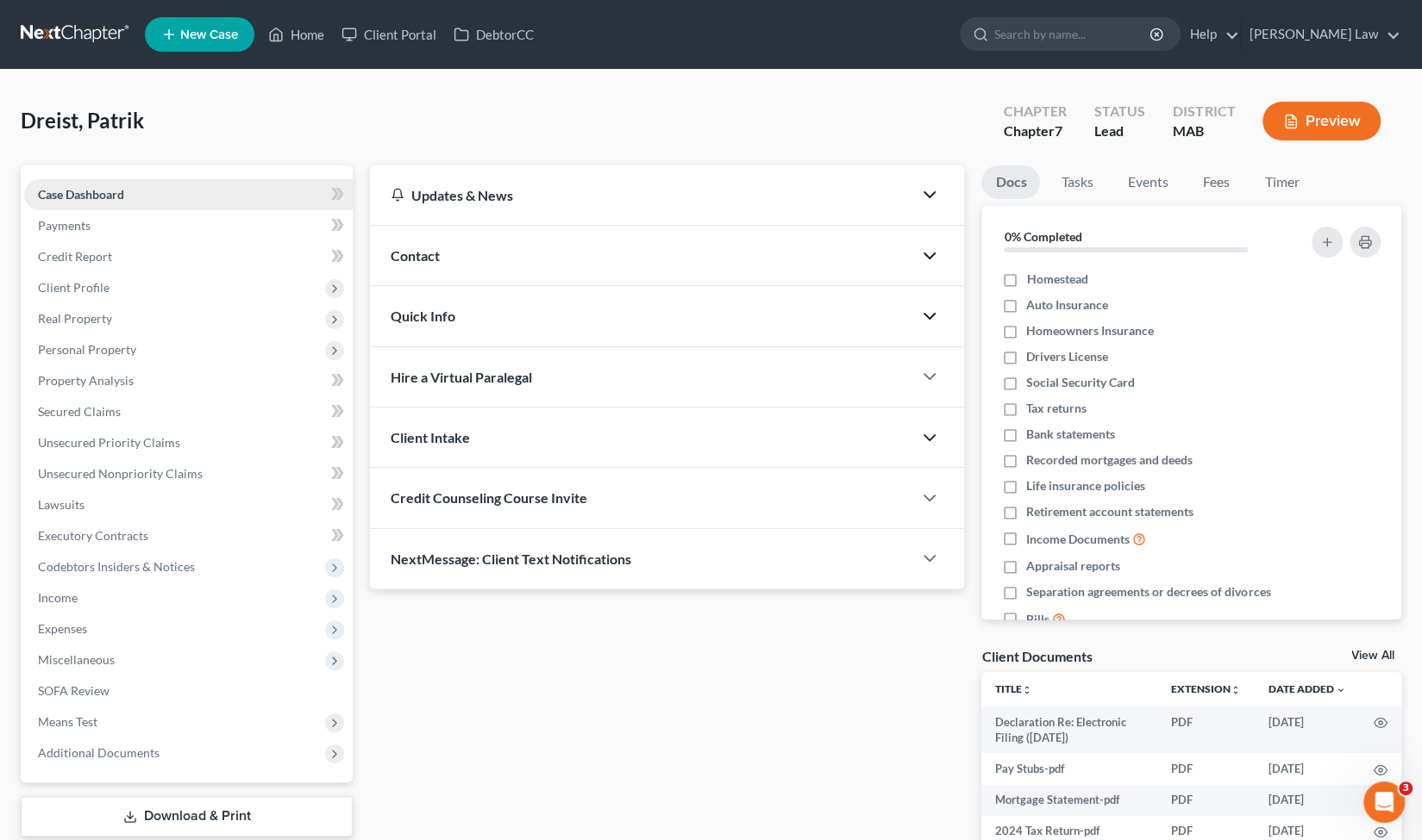
click at [244, 191] on link "Case Dashboard" at bounding box center [188, 195] width 329 height 31
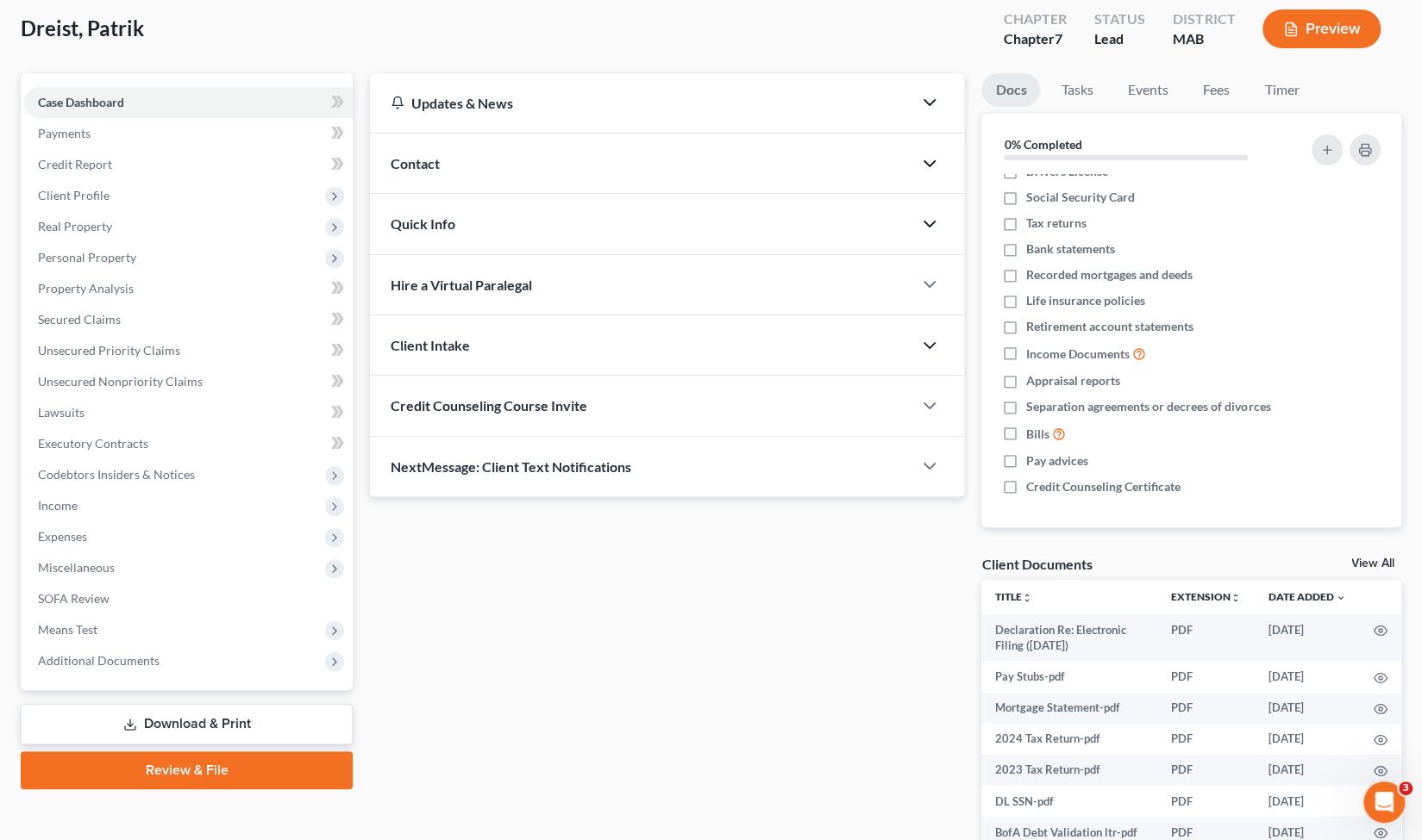
scroll to position [93, 0]
click at [308, 655] on span "Additional Documents" at bounding box center [188, 660] width 329 height 31
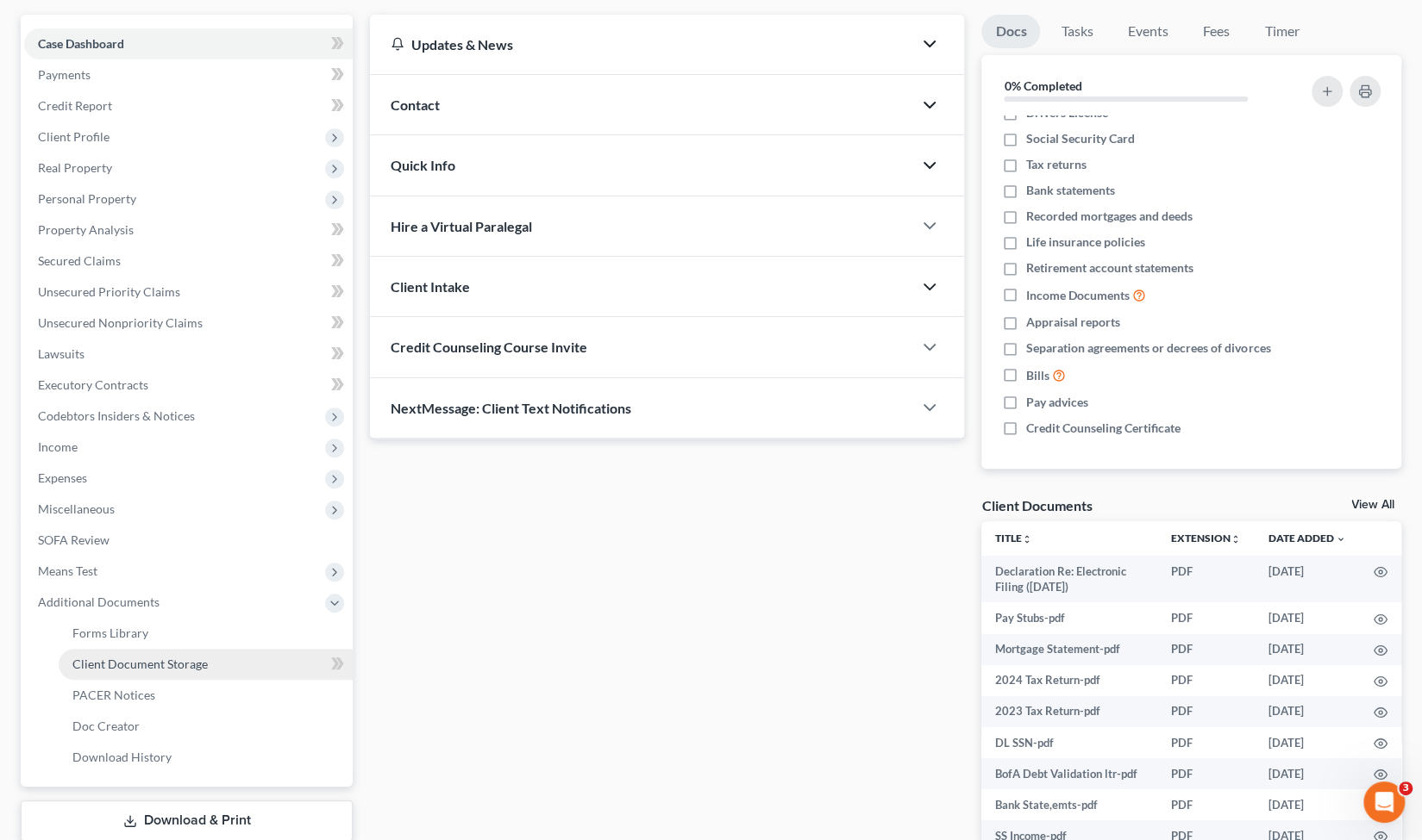
scroll to position [152, 0]
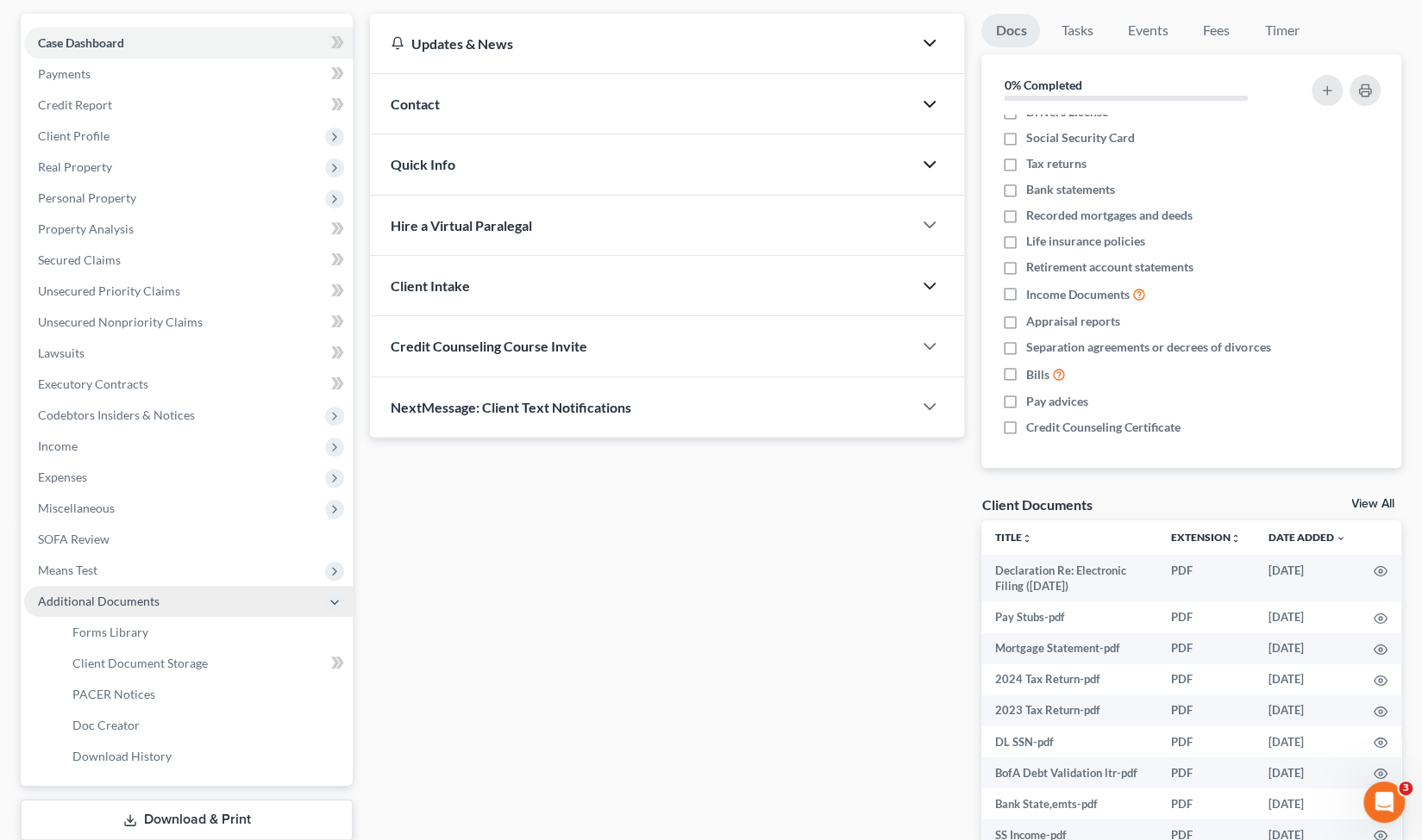
click at [196, 605] on span "Additional Documents" at bounding box center [188, 602] width 329 height 31
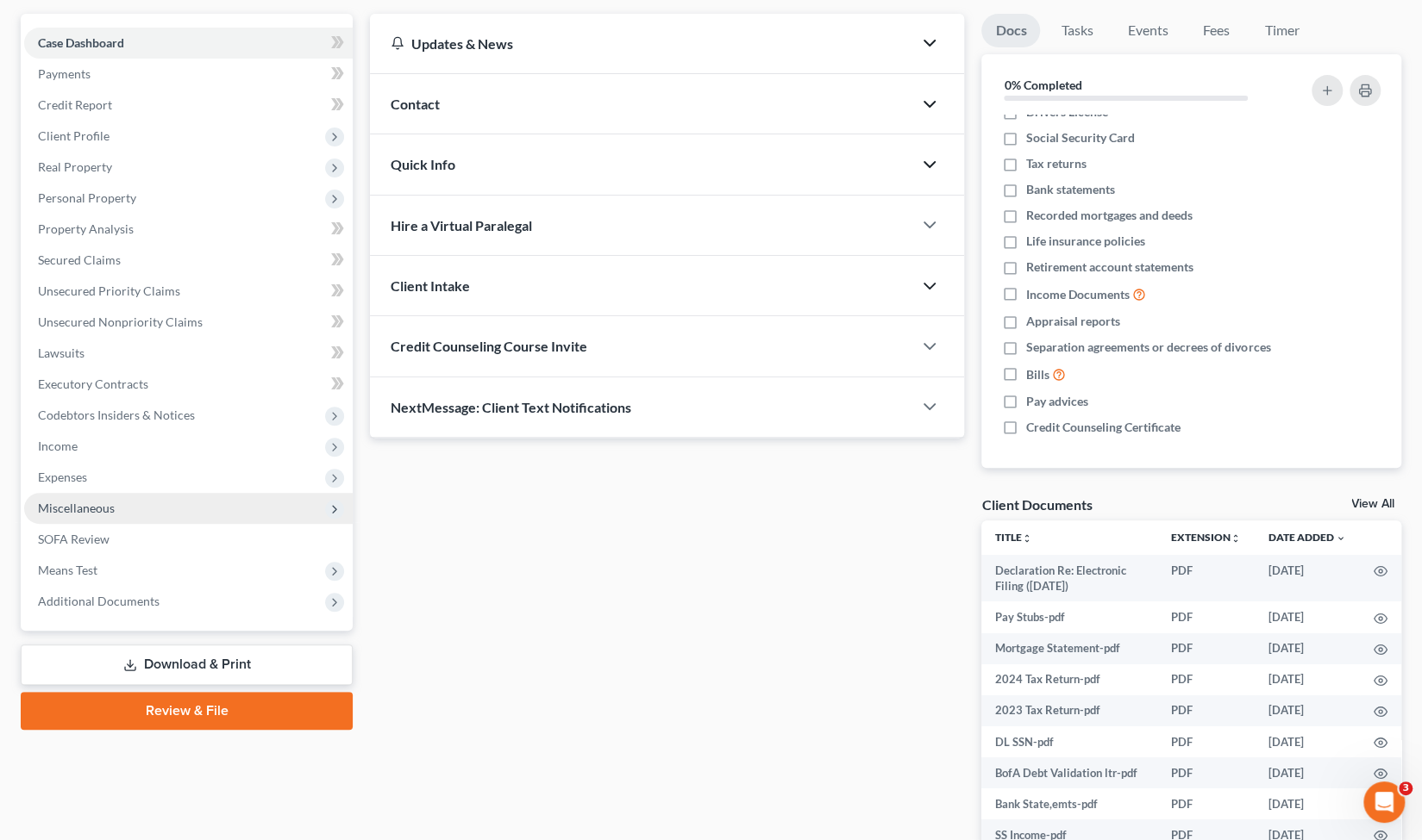
click at [173, 511] on span "Miscellaneous" at bounding box center [188, 508] width 329 height 31
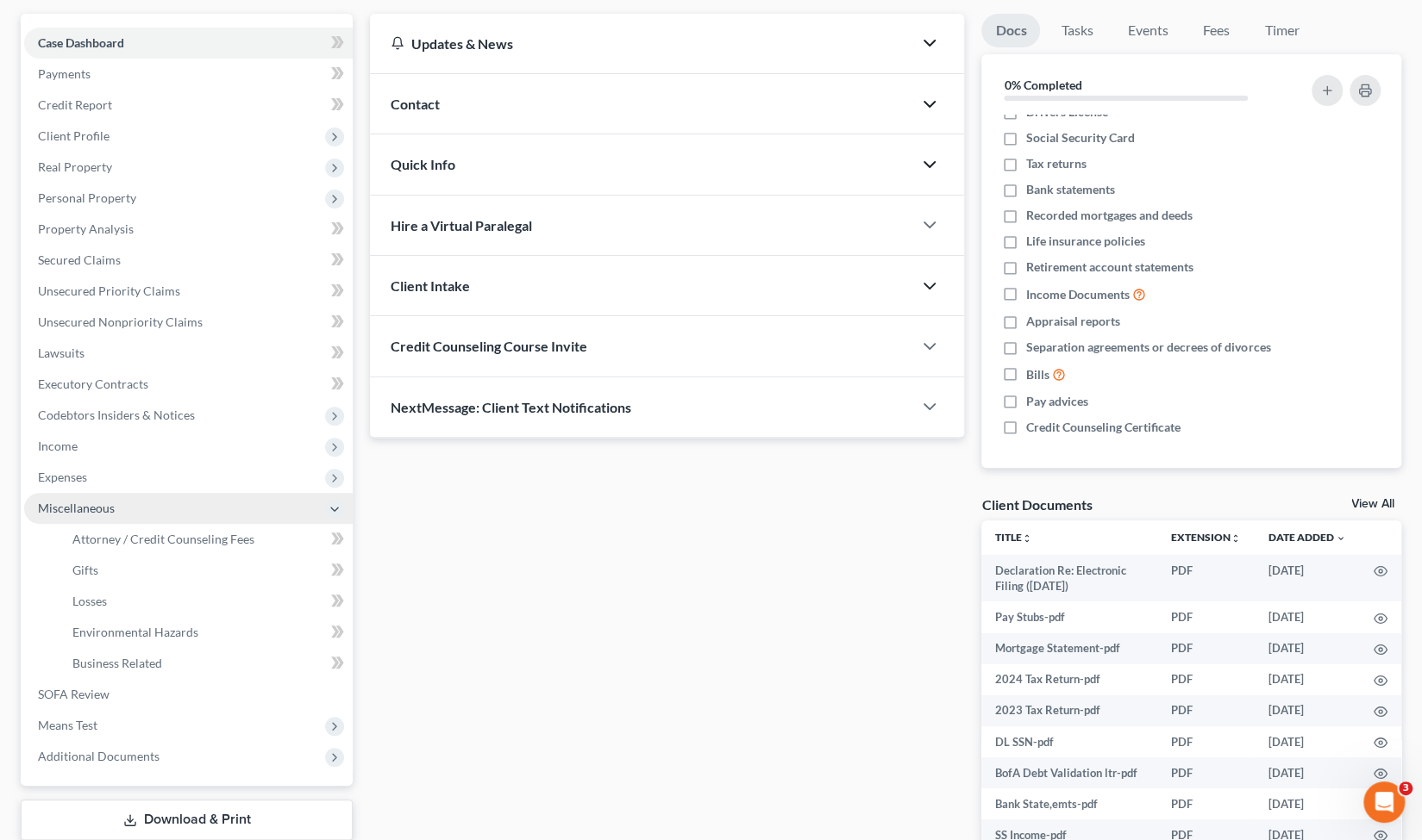
click at [173, 511] on span "Miscellaneous" at bounding box center [188, 508] width 329 height 31
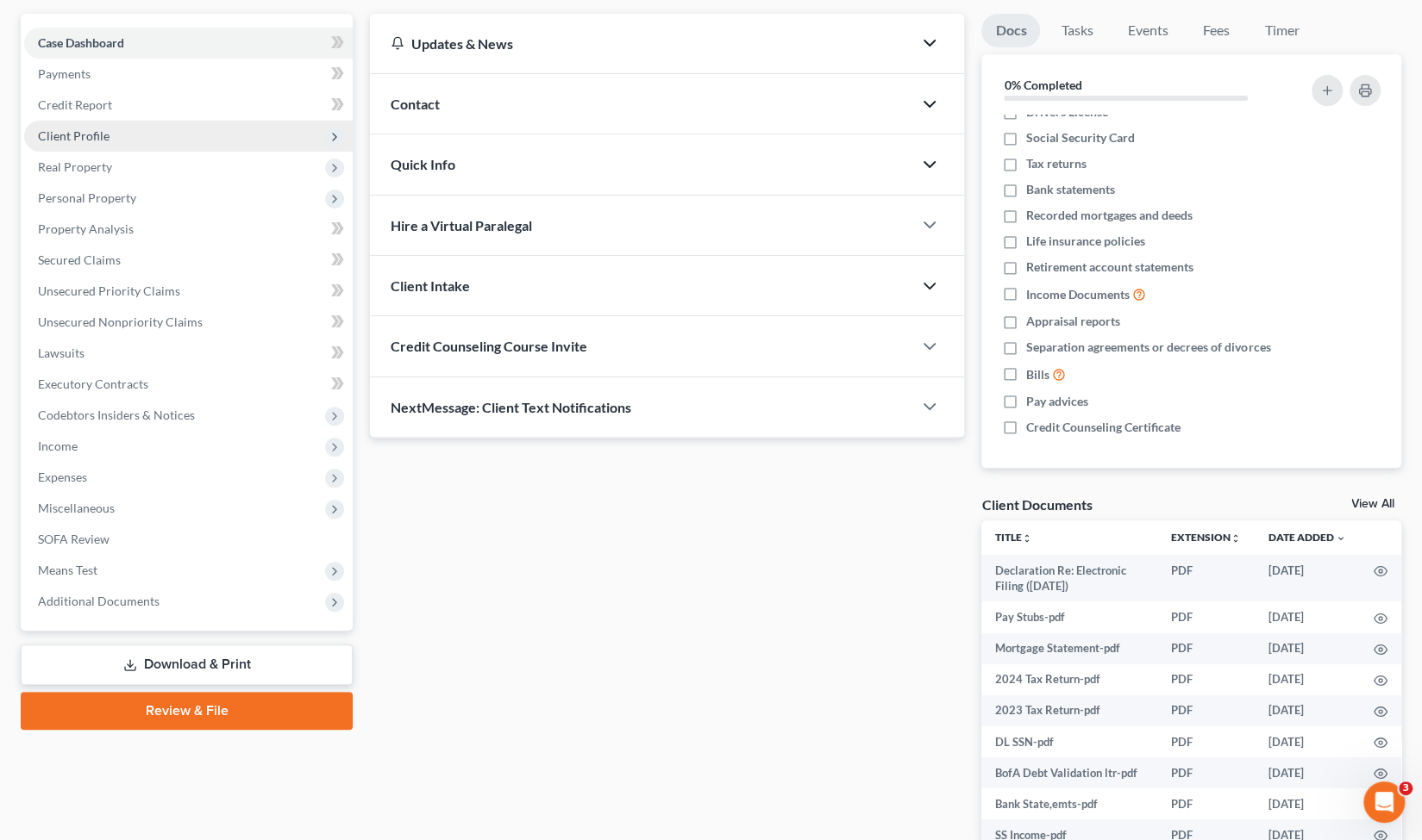
click at [179, 136] on span "Client Profile" at bounding box center [188, 136] width 329 height 31
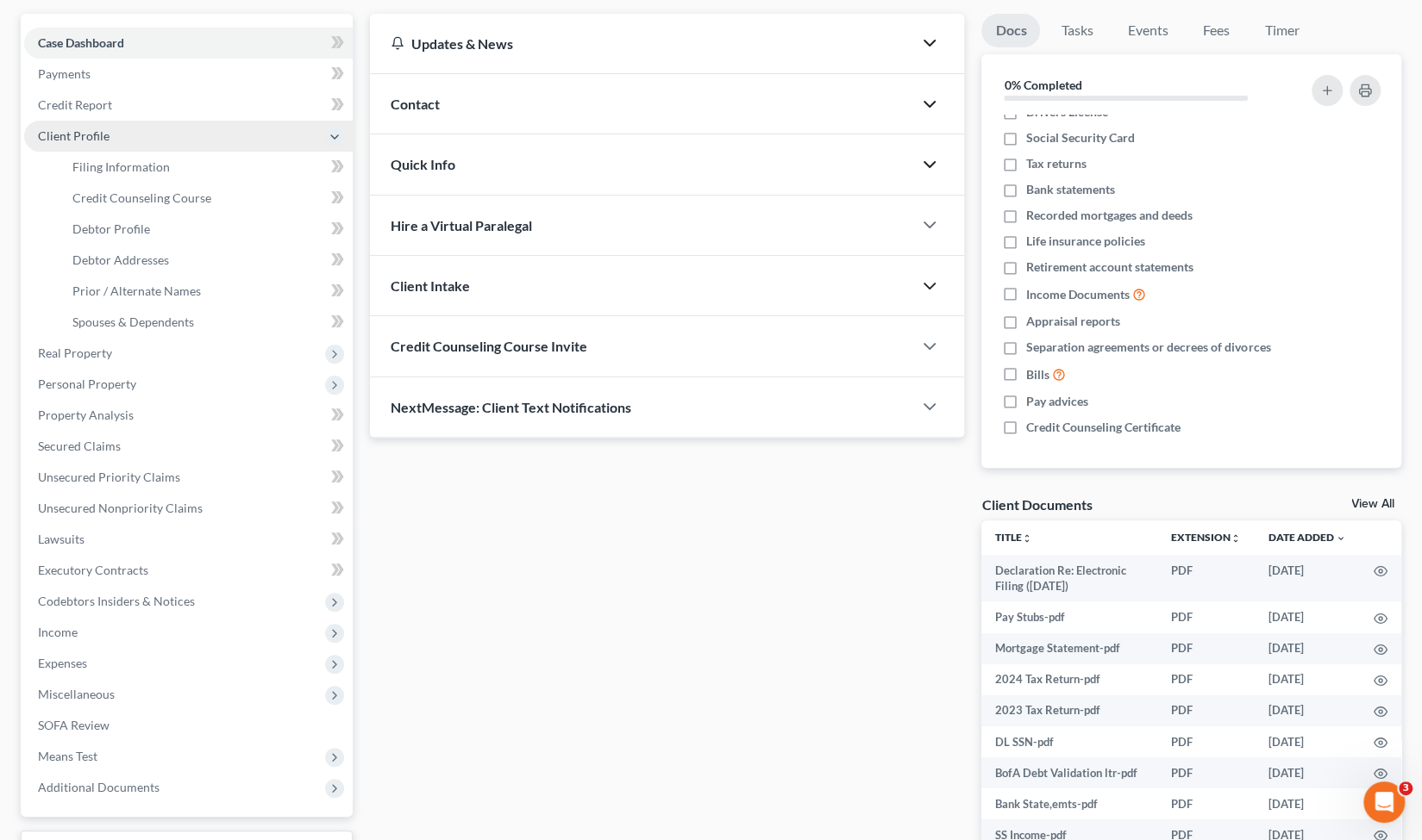
click at [179, 136] on span "Client Profile" at bounding box center [188, 136] width 329 height 31
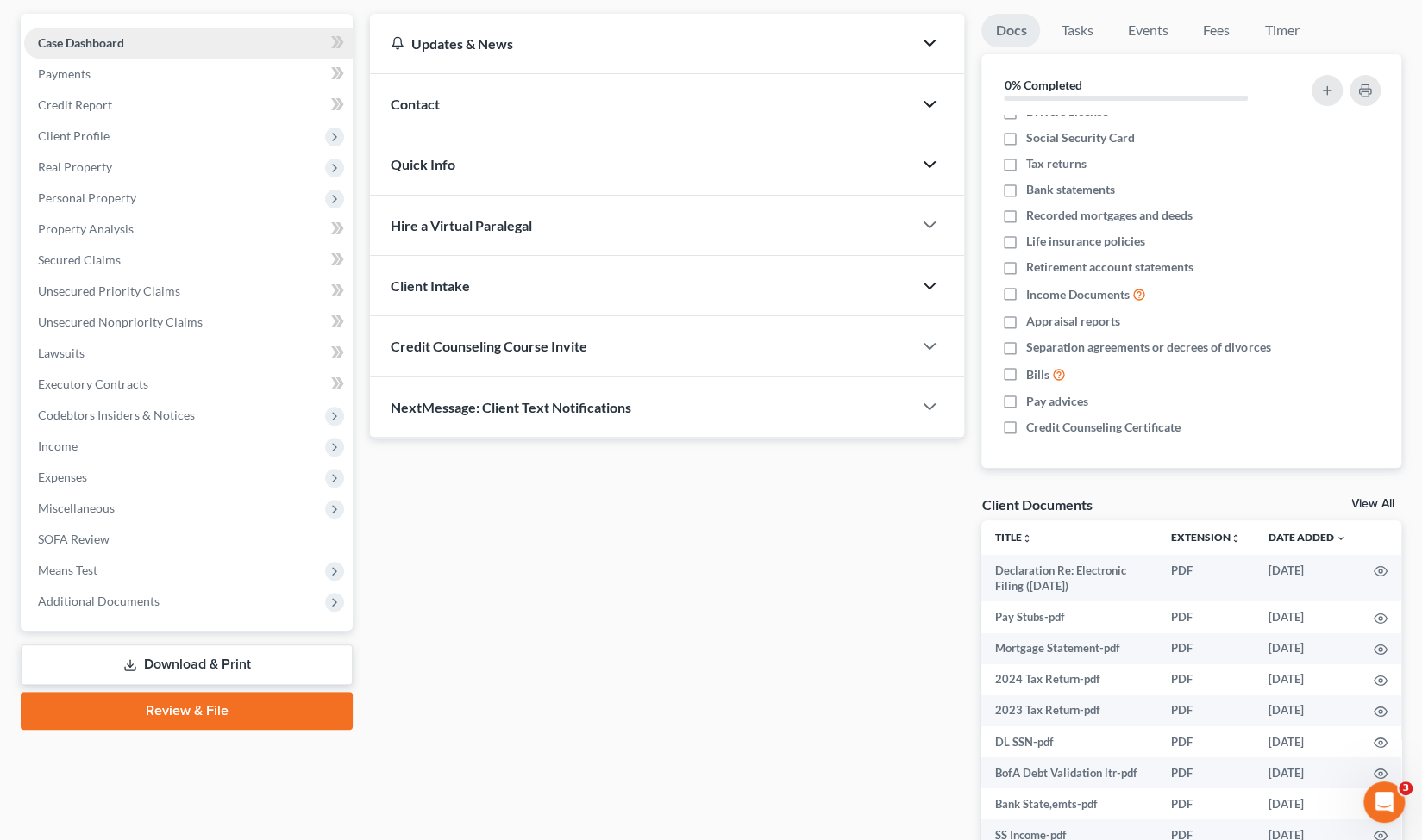
click at [267, 38] on link "Case Dashboard" at bounding box center [188, 43] width 329 height 31
click at [543, 85] on div "Contact" at bounding box center [641, 104] width 542 height 60
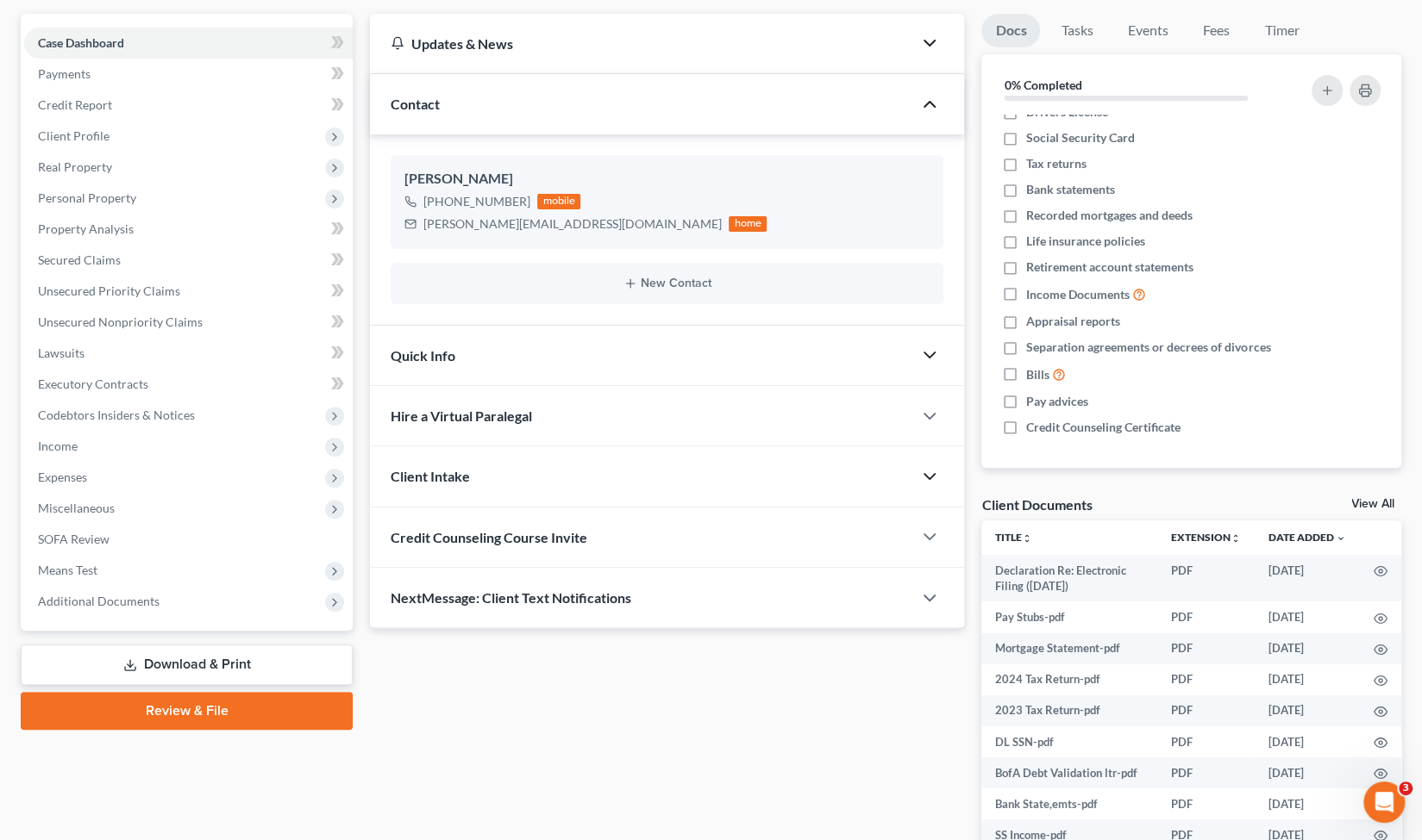
click at [567, 103] on div "Contact" at bounding box center [641, 104] width 542 height 60
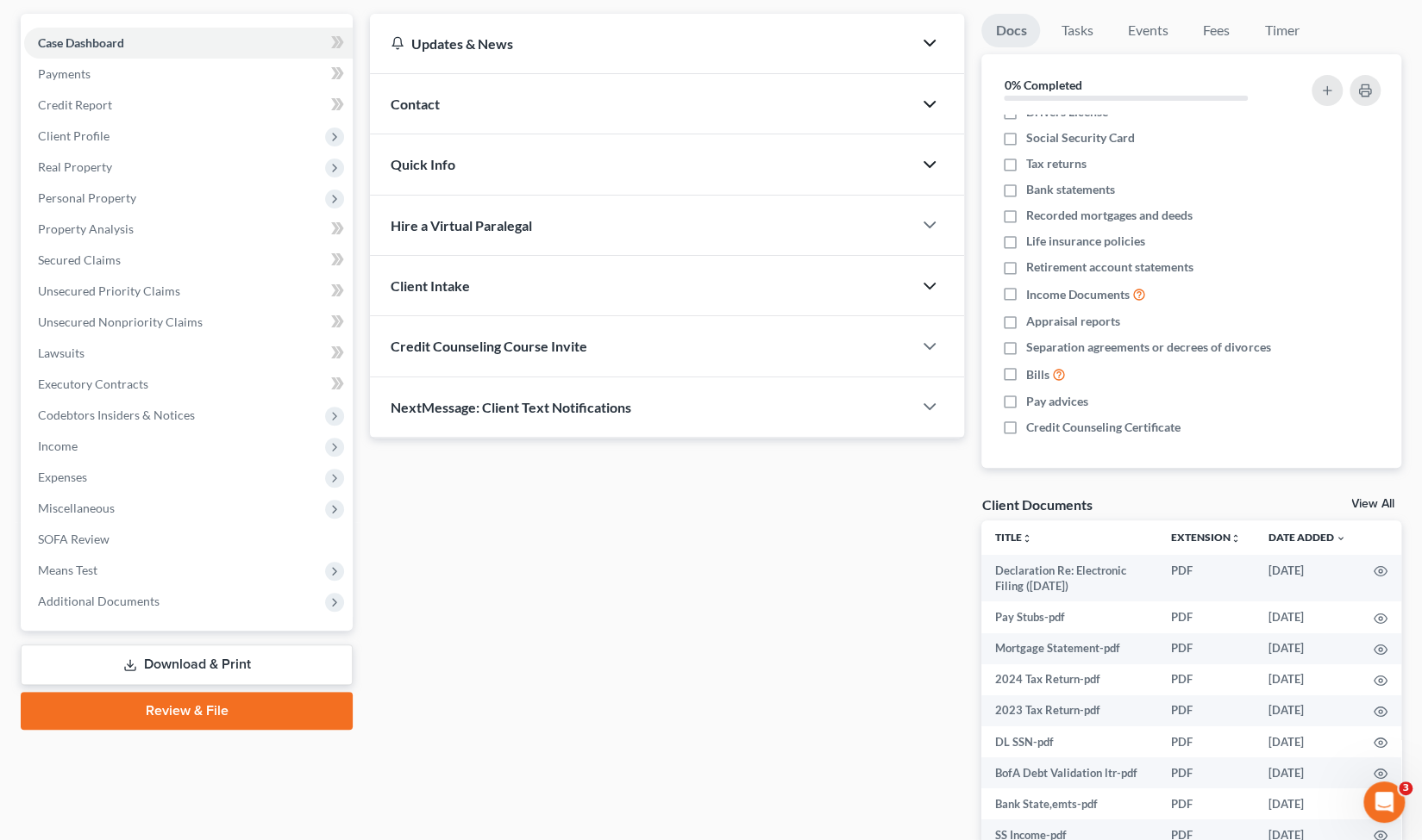
click at [577, 51] on div "Updates & News" at bounding box center [640, 43] width 501 height 18
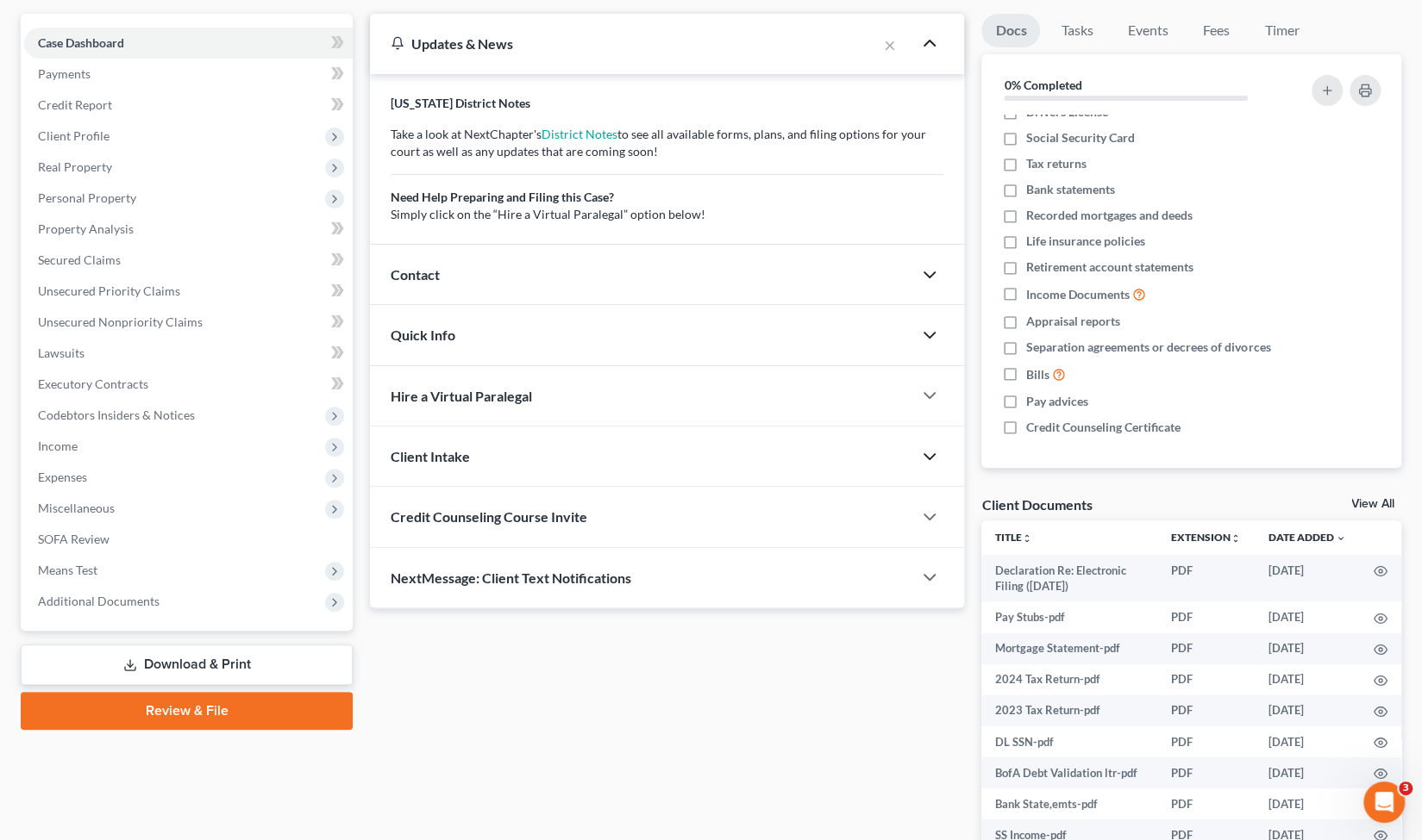
click at [577, 51] on div "Updates & News" at bounding box center [622, 43] width 464 height 18
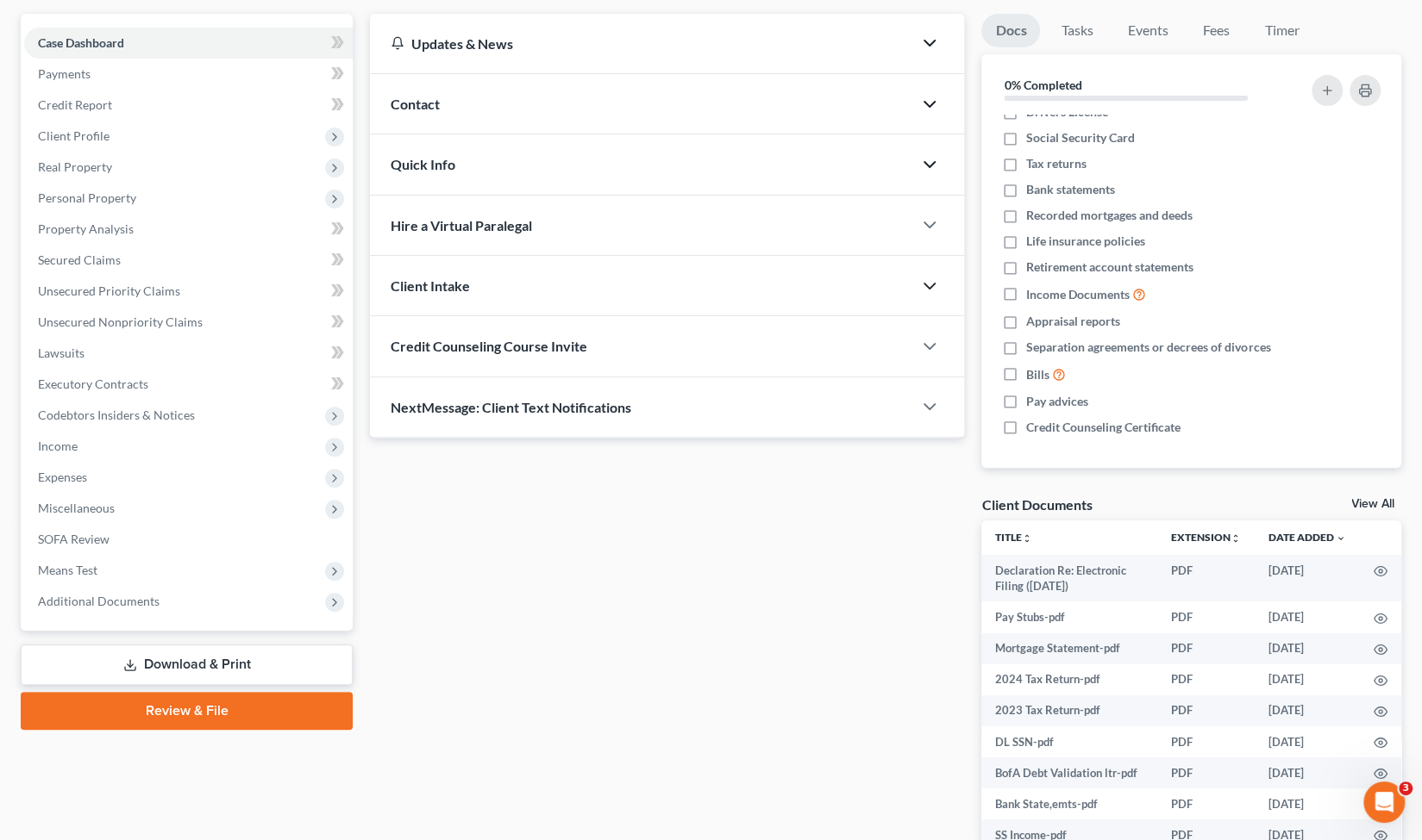
click at [565, 175] on div "Quick Info" at bounding box center [641, 164] width 542 height 60
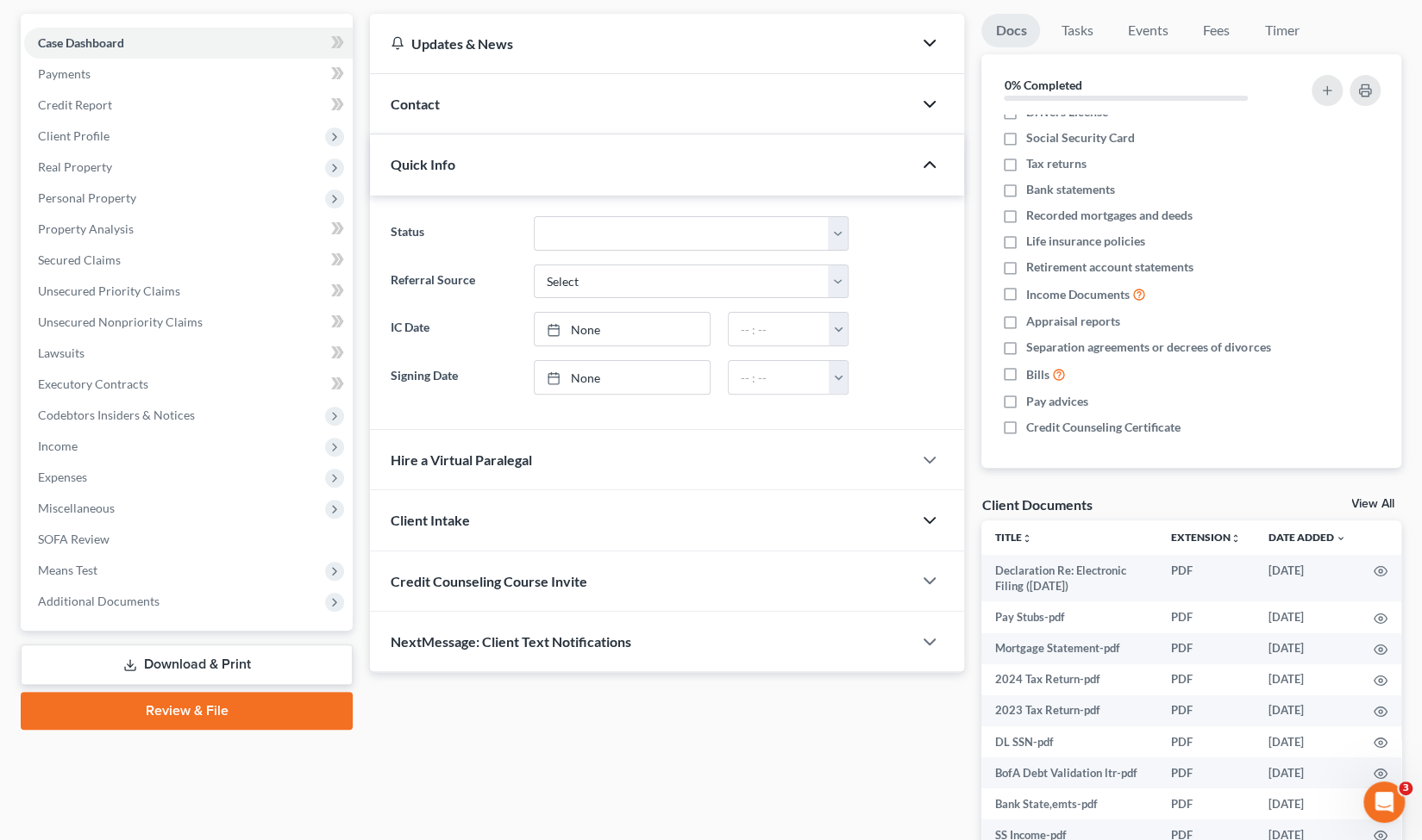
click at [565, 175] on div "Quick Info" at bounding box center [641, 164] width 542 height 60
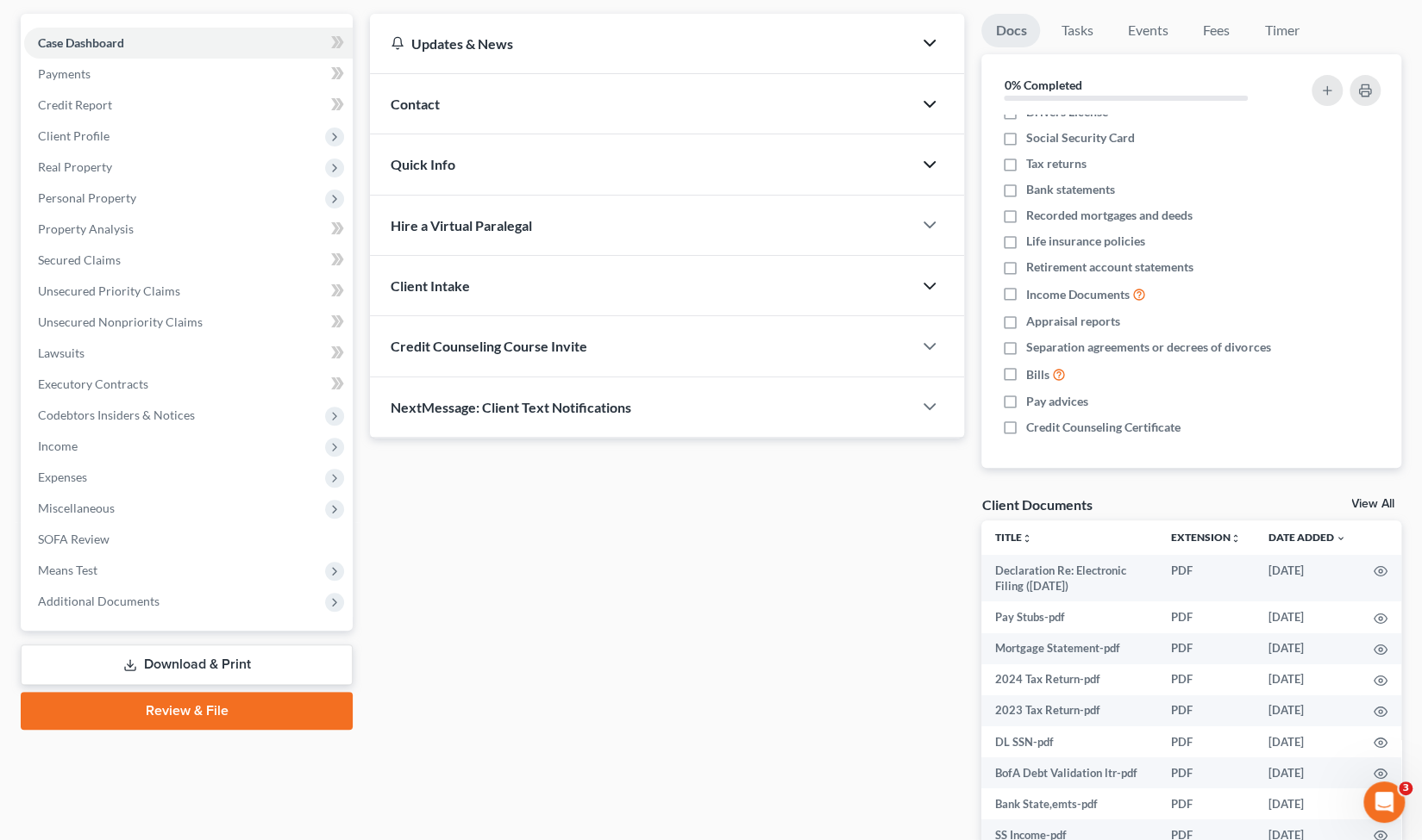
click at [606, 279] on div "Client Intake" at bounding box center [641, 285] width 542 height 60
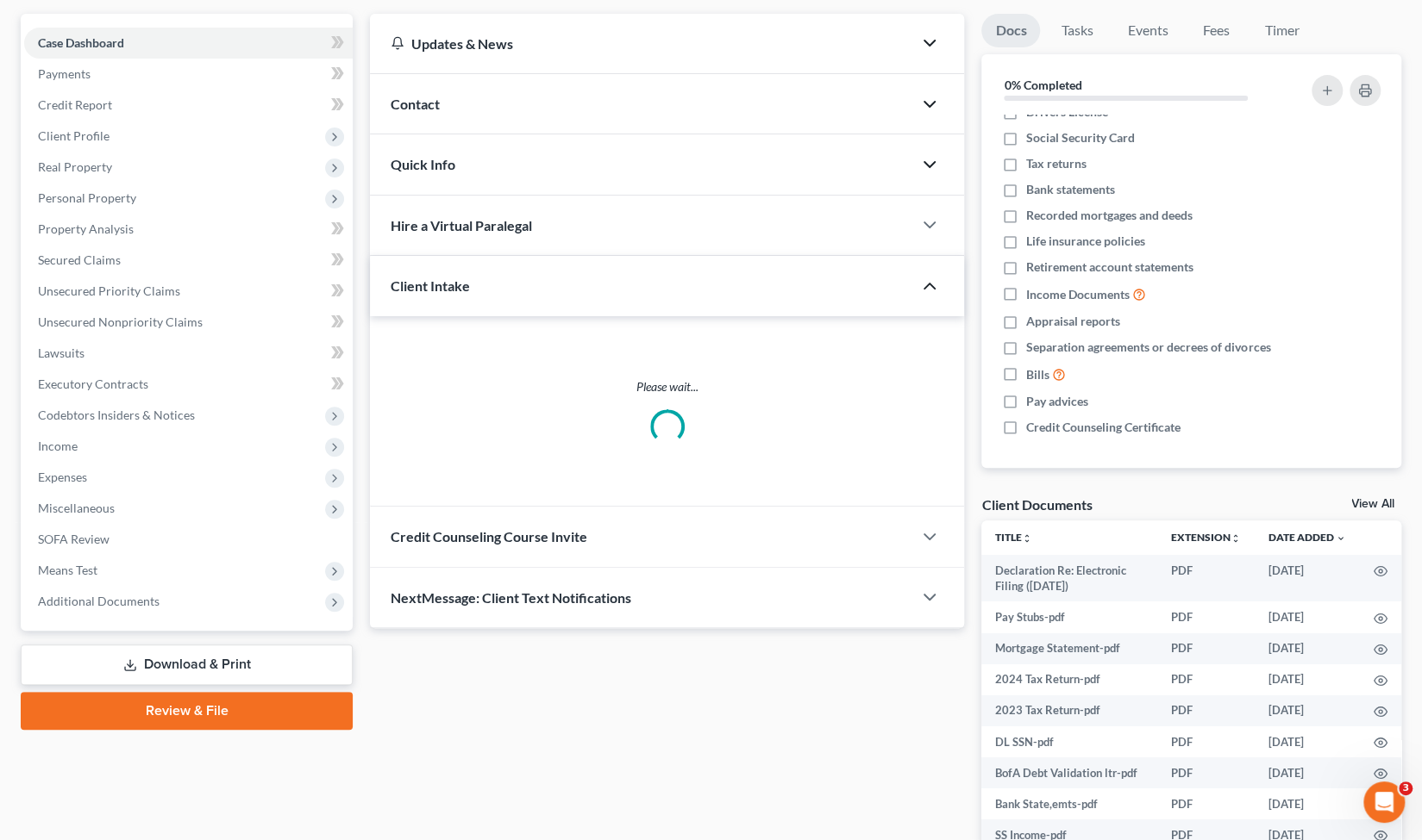
click at [606, 279] on div "Client Intake" at bounding box center [629, 285] width 518 height 60
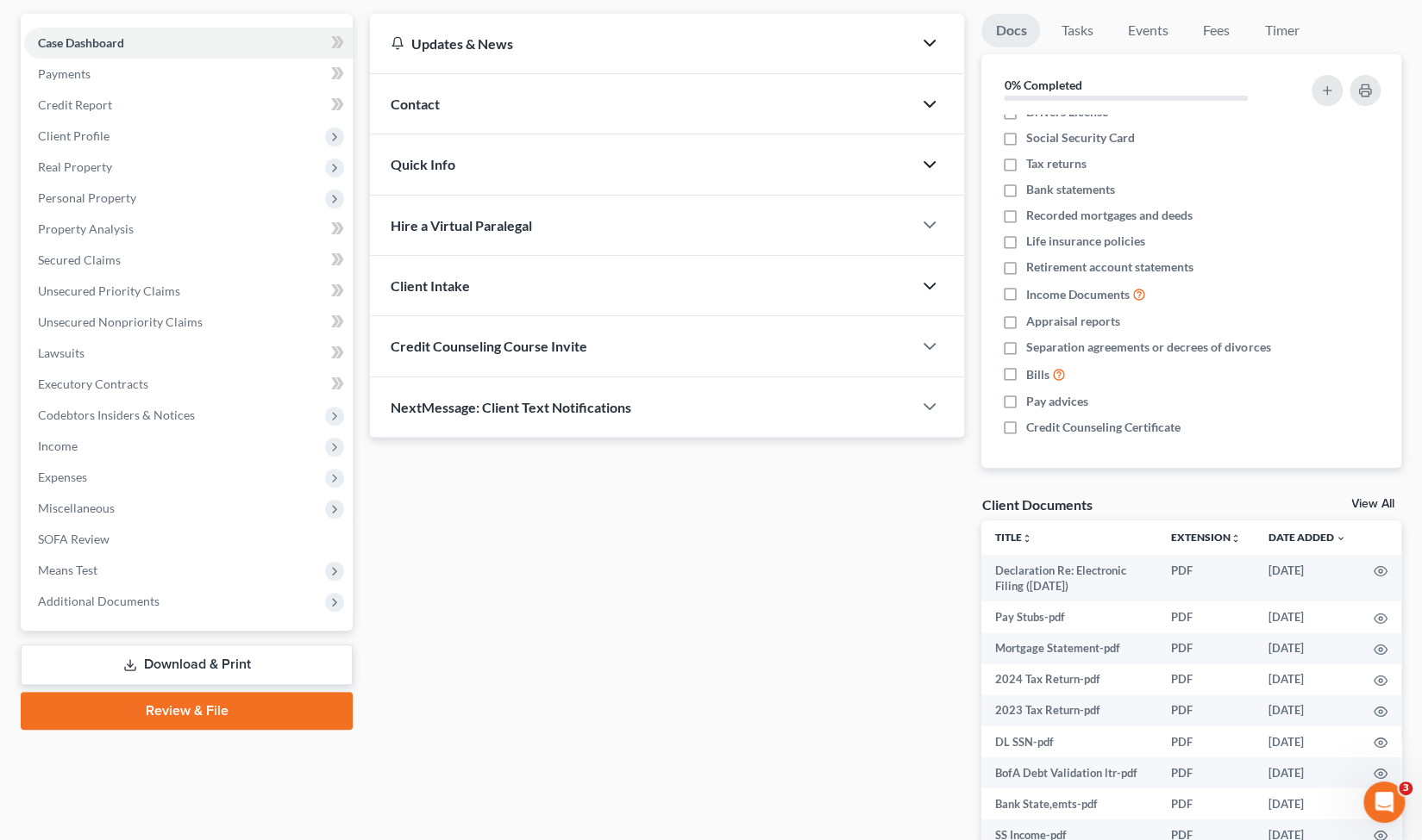
click at [659, 341] on div "Credit Counseling Course Invite" at bounding box center [641, 346] width 542 height 60
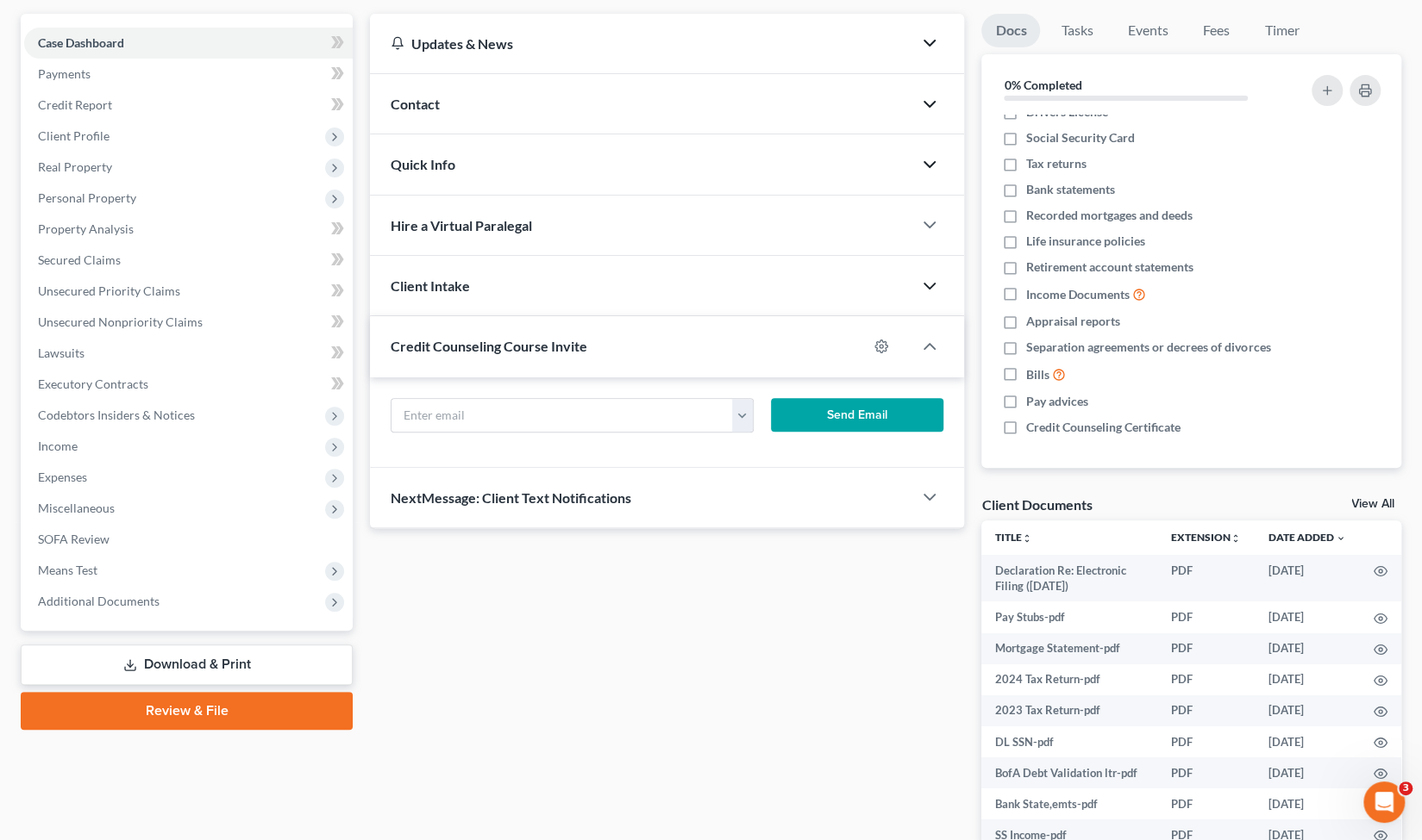
click at [661, 343] on div "Credit Counseling Course Invite" at bounding box center [618, 346] width 497 height 60
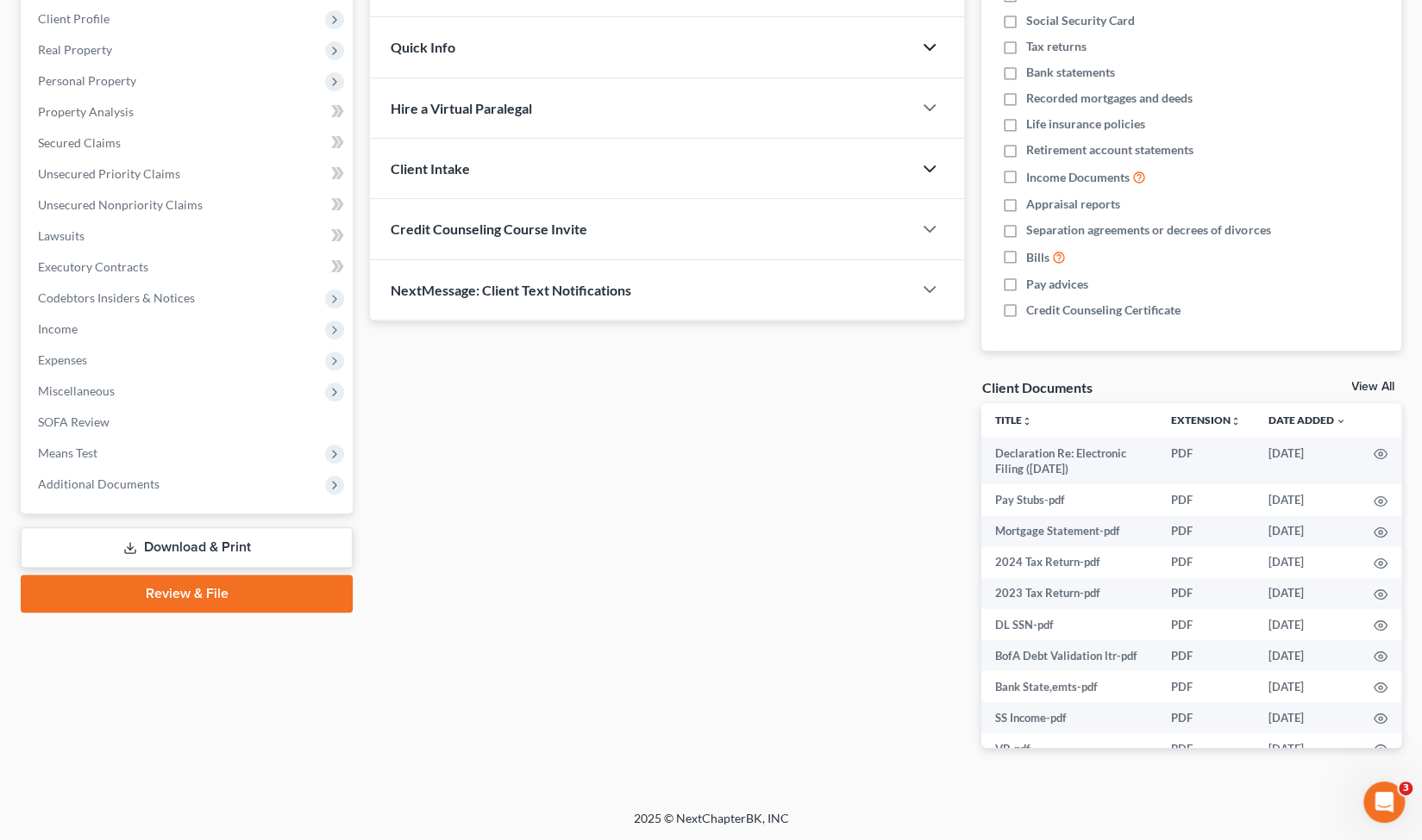
scroll to position [0, 0]
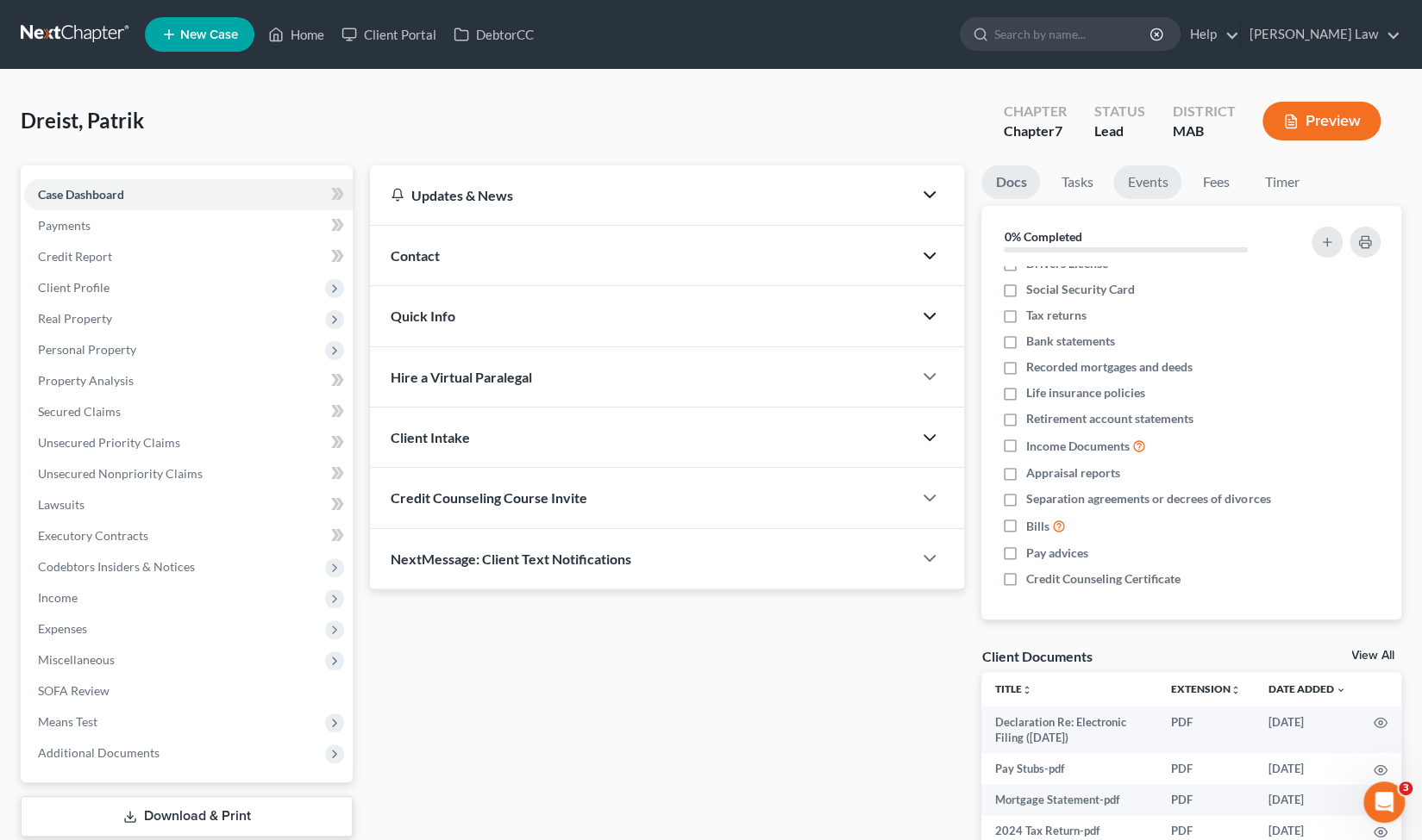
click at [1145, 175] on link "Events" at bounding box center [1147, 182] width 68 height 34
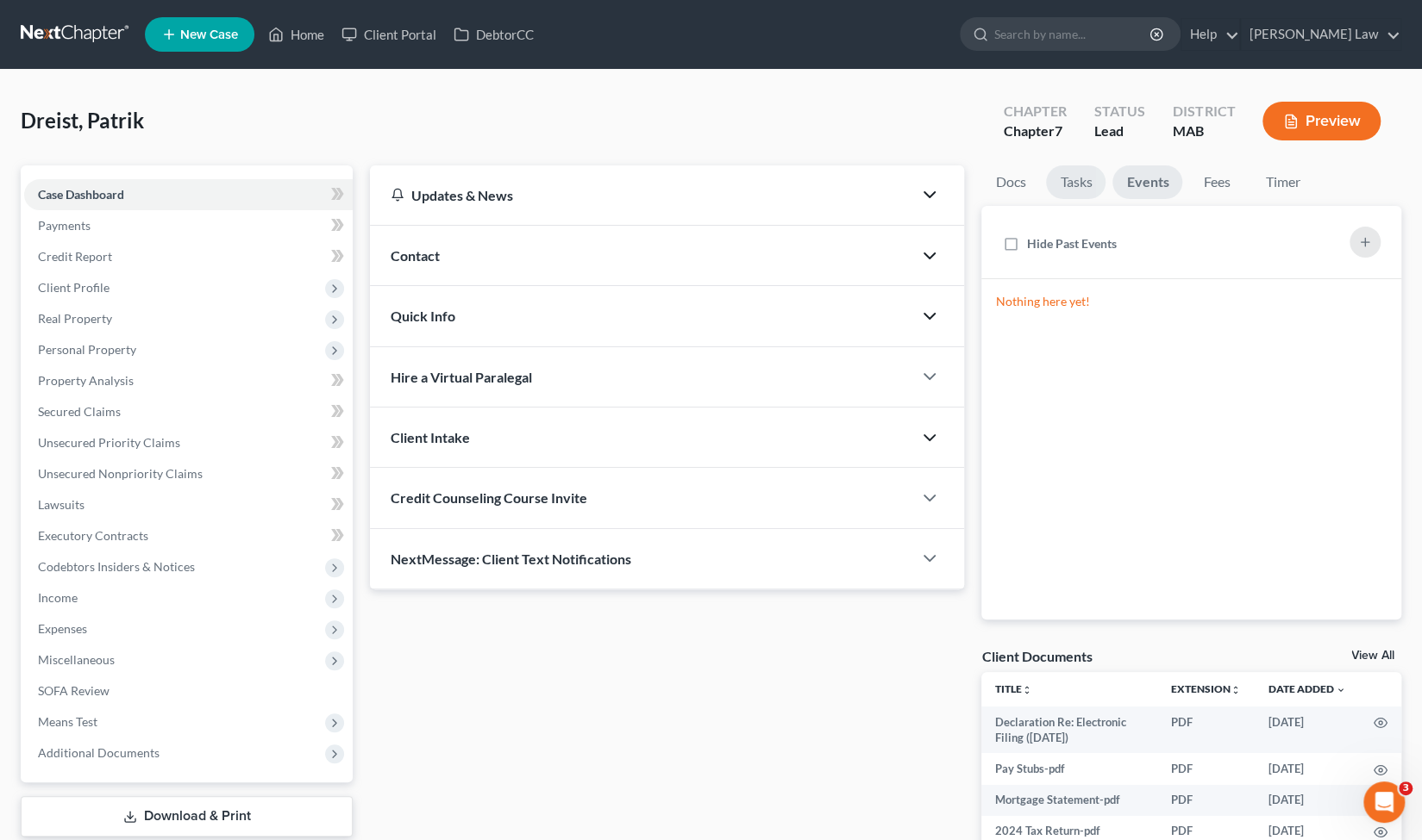
click at [1097, 178] on link "Tasks" at bounding box center [1076, 182] width 60 height 34
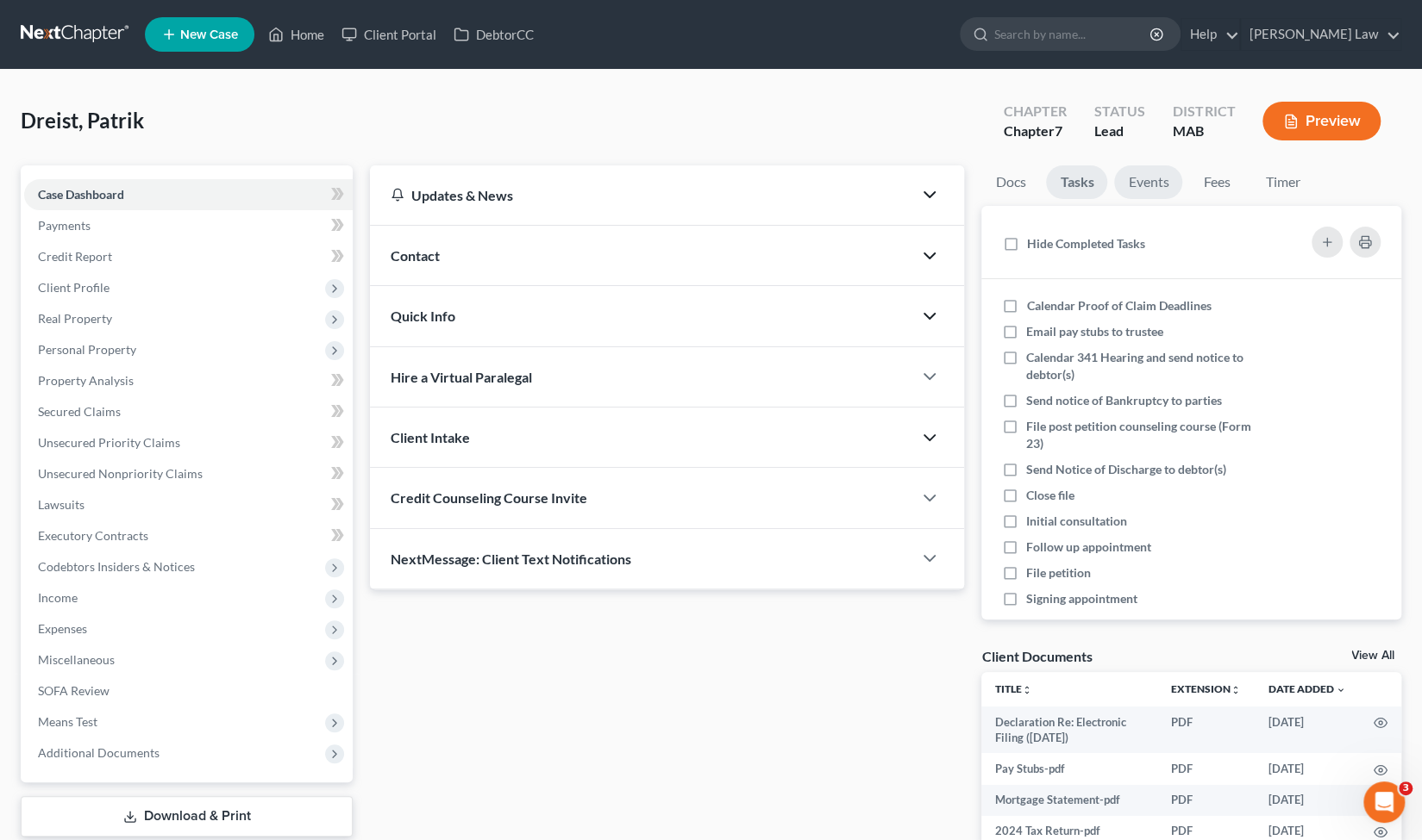
click at [1159, 194] on link "Events" at bounding box center [1148, 182] width 68 height 34
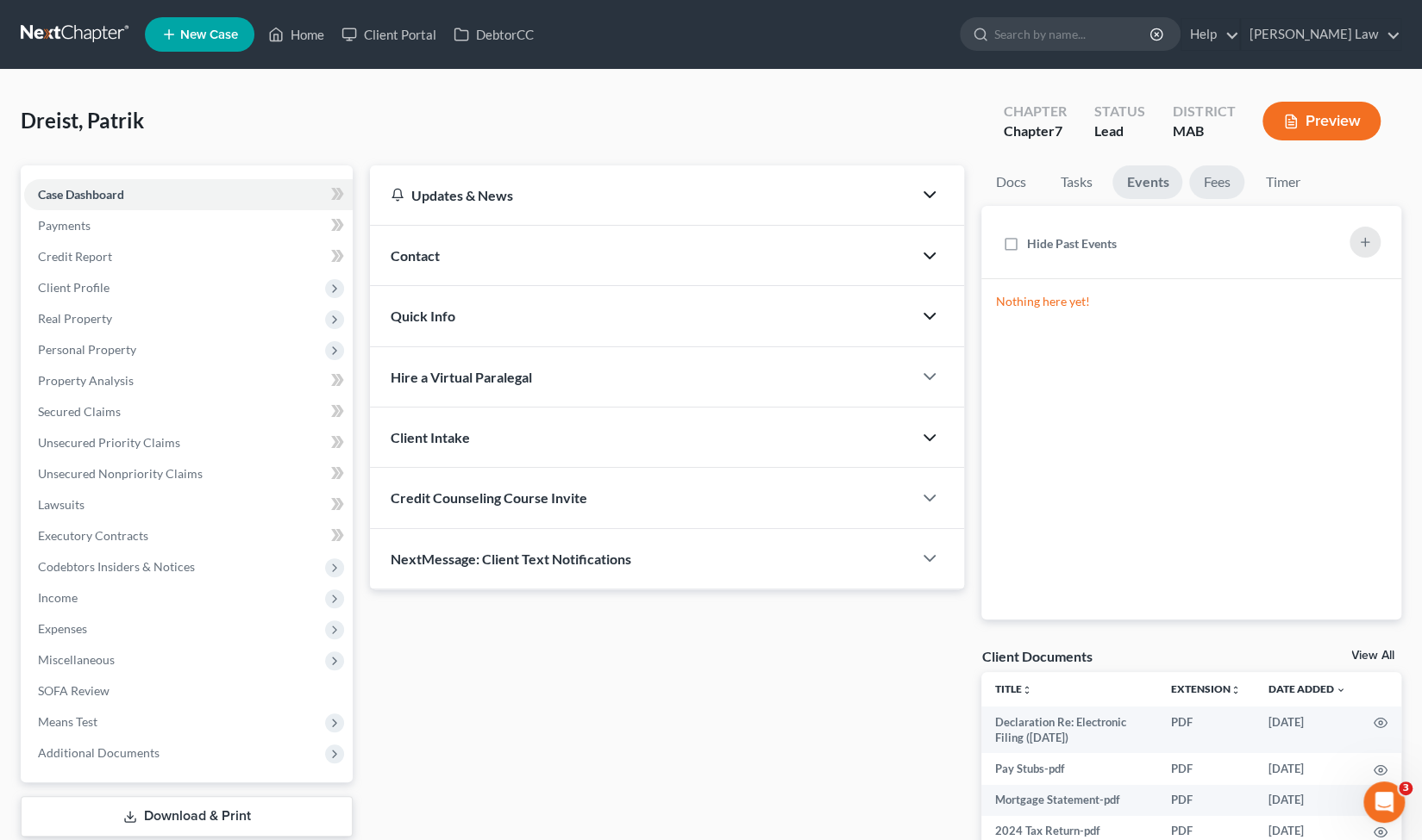
click at [1199, 193] on link "Fees" at bounding box center [1216, 182] width 55 height 34
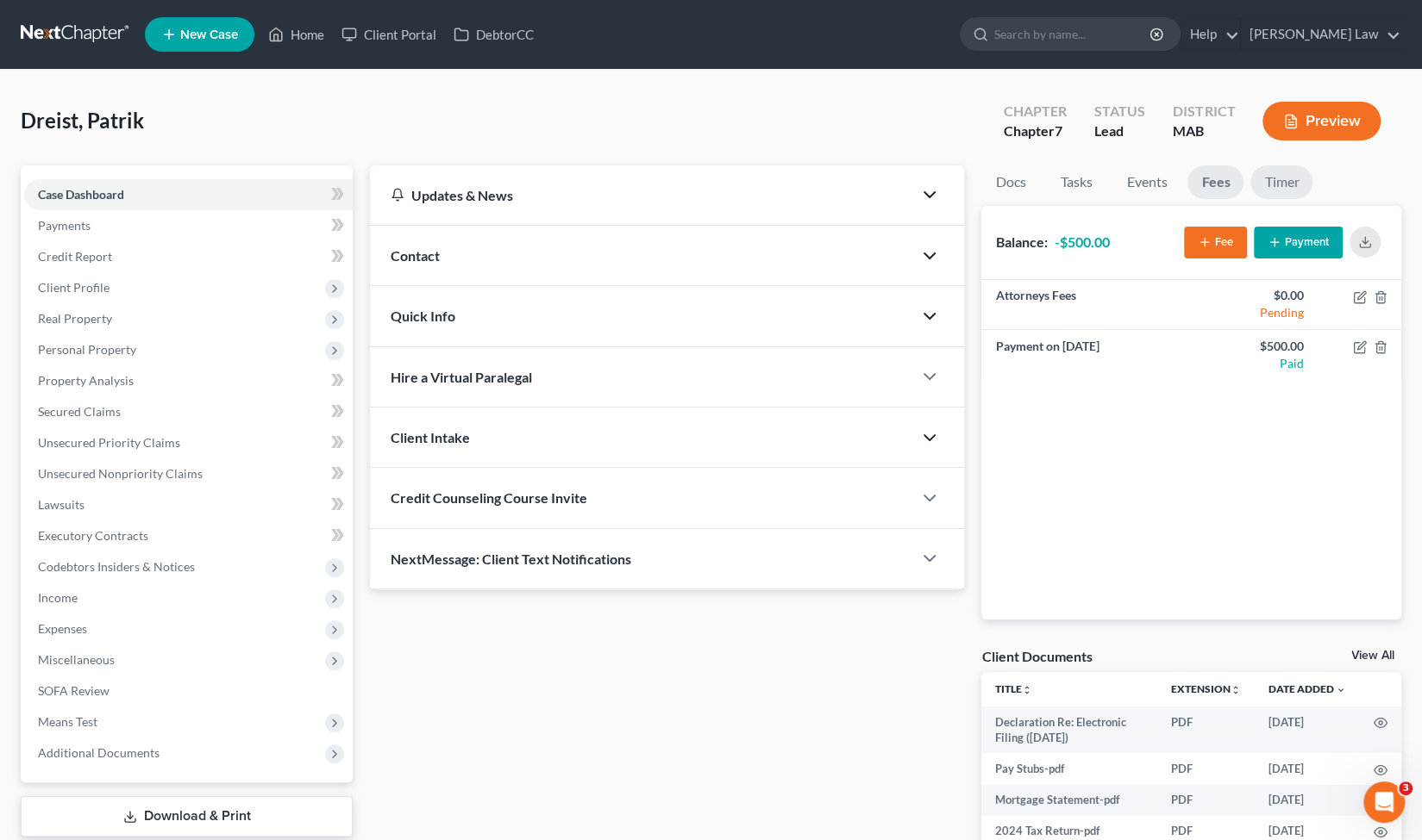
click at [1308, 194] on link "Timer" at bounding box center [1281, 182] width 62 height 34
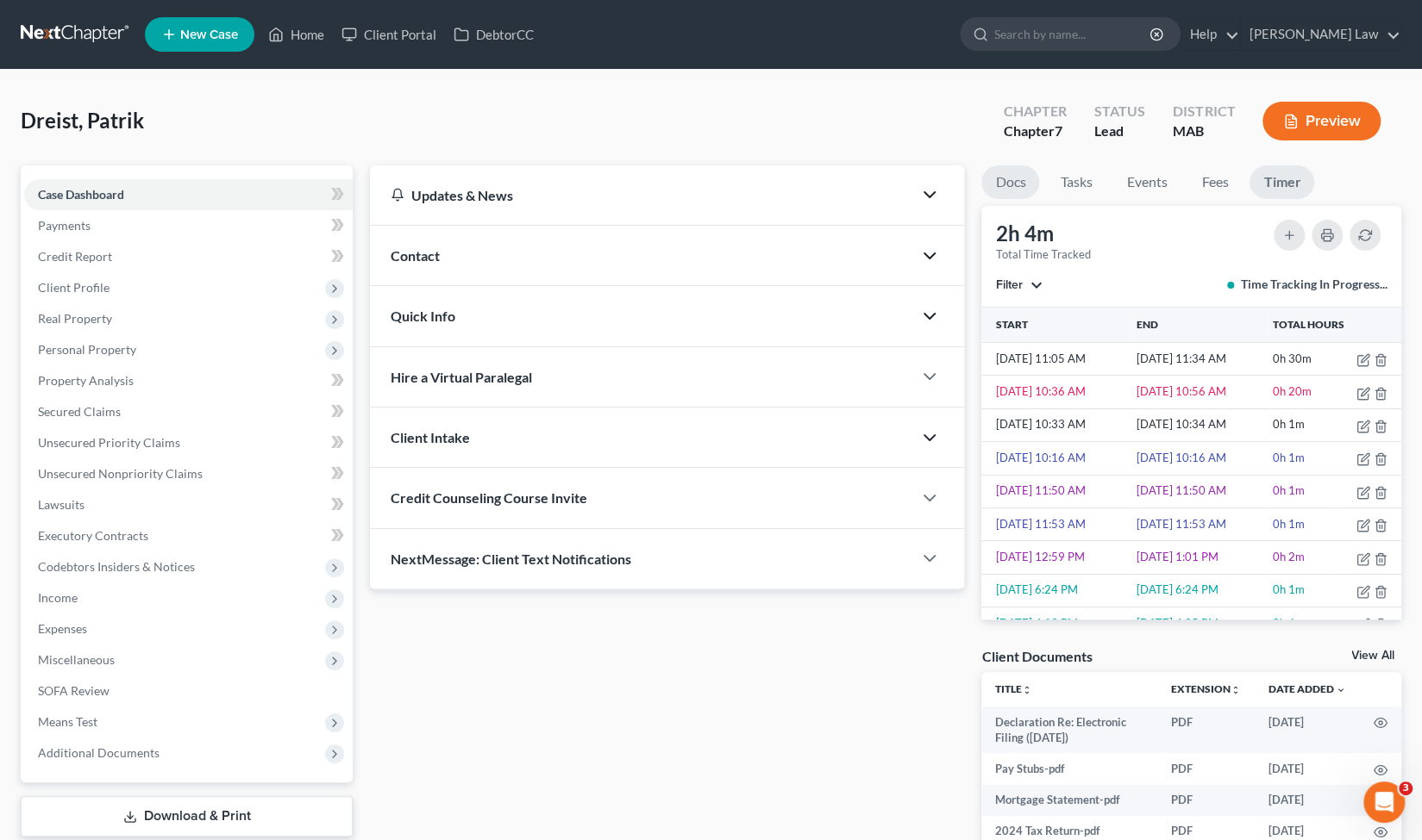
click at [1030, 176] on link "Docs" at bounding box center [1010, 182] width 58 height 34
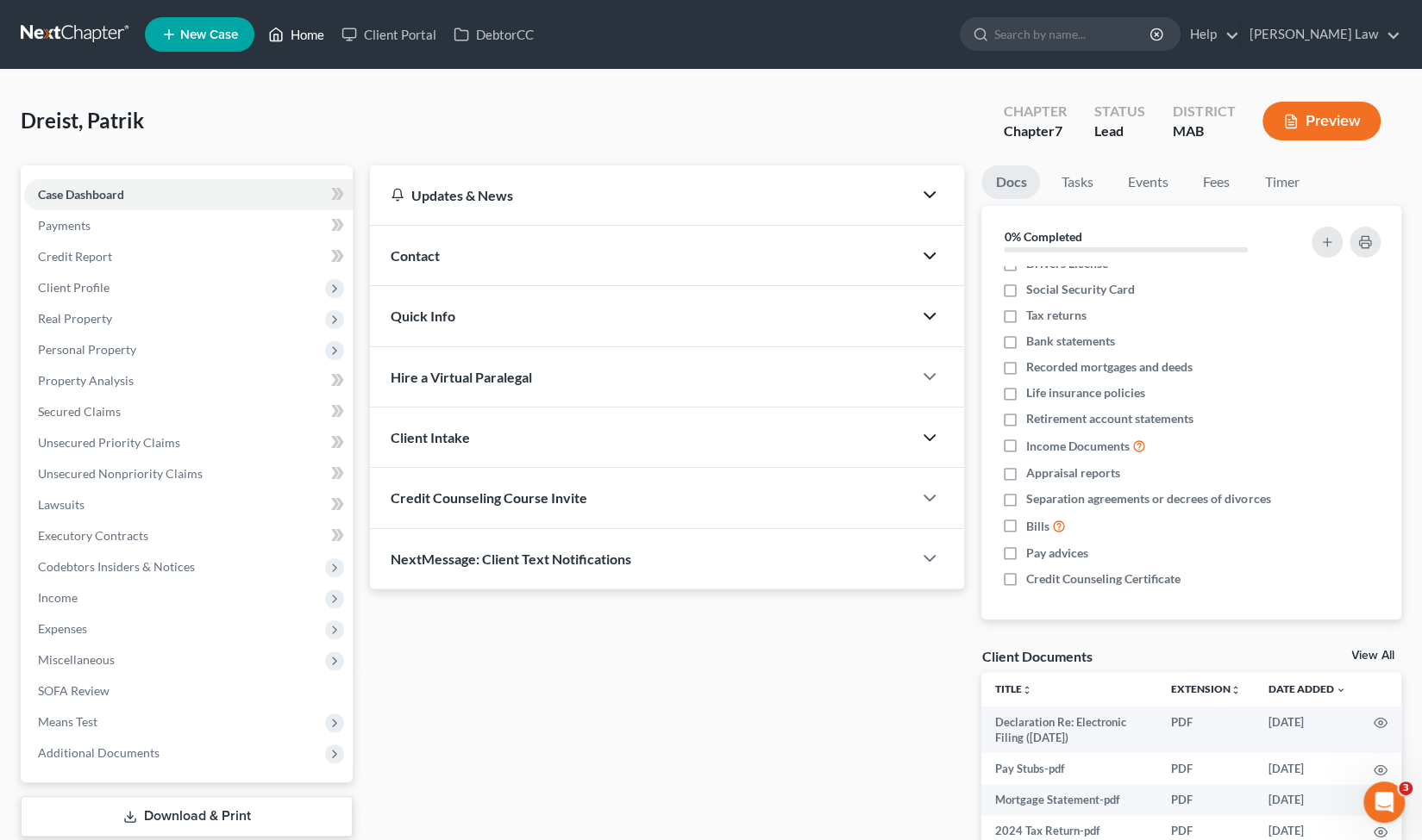
click at [320, 42] on link "Home" at bounding box center [296, 35] width 73 height 31
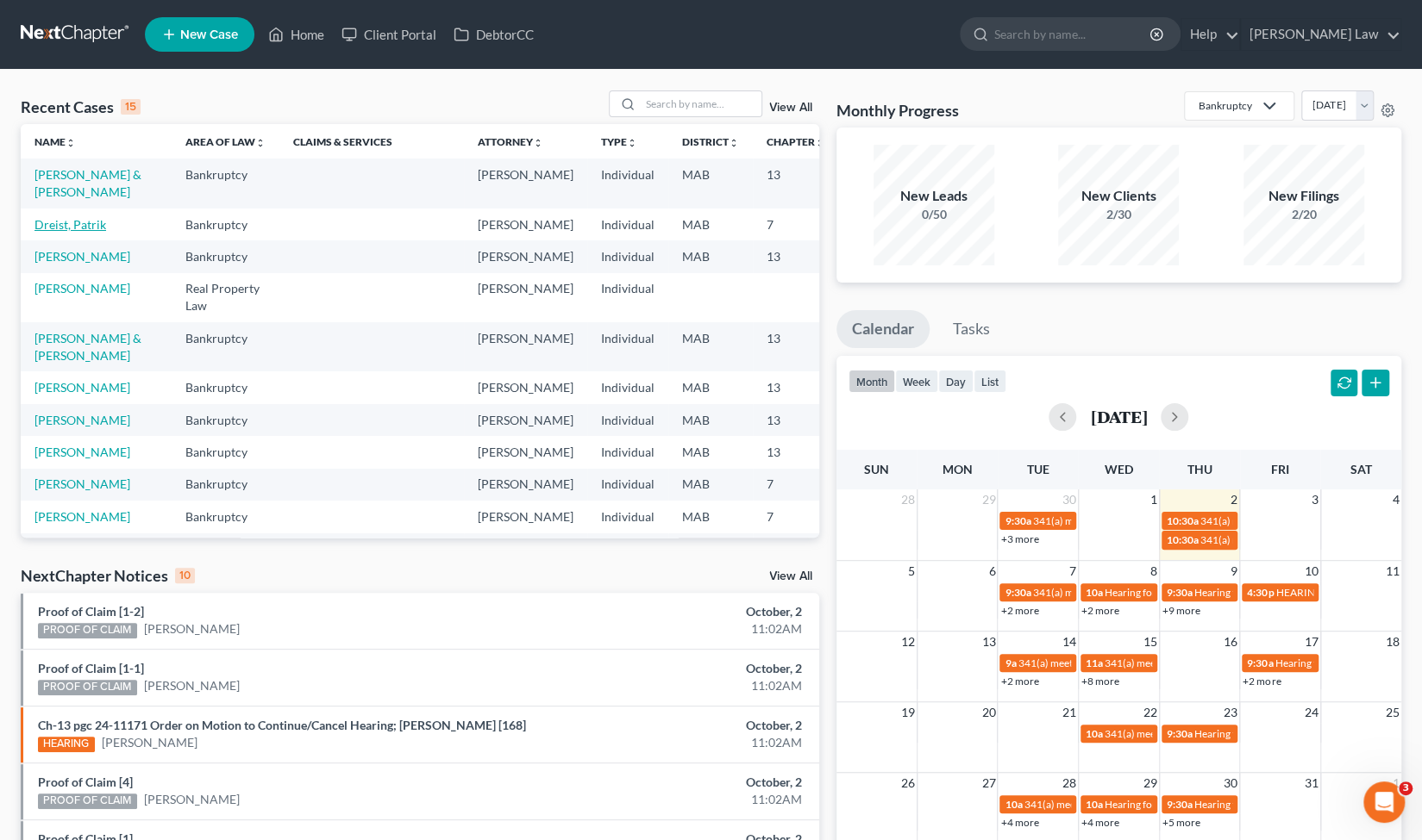
click at [45, 232] on link "Dreist, Patrik" at bounding box center [70, 224] width 71 height 14
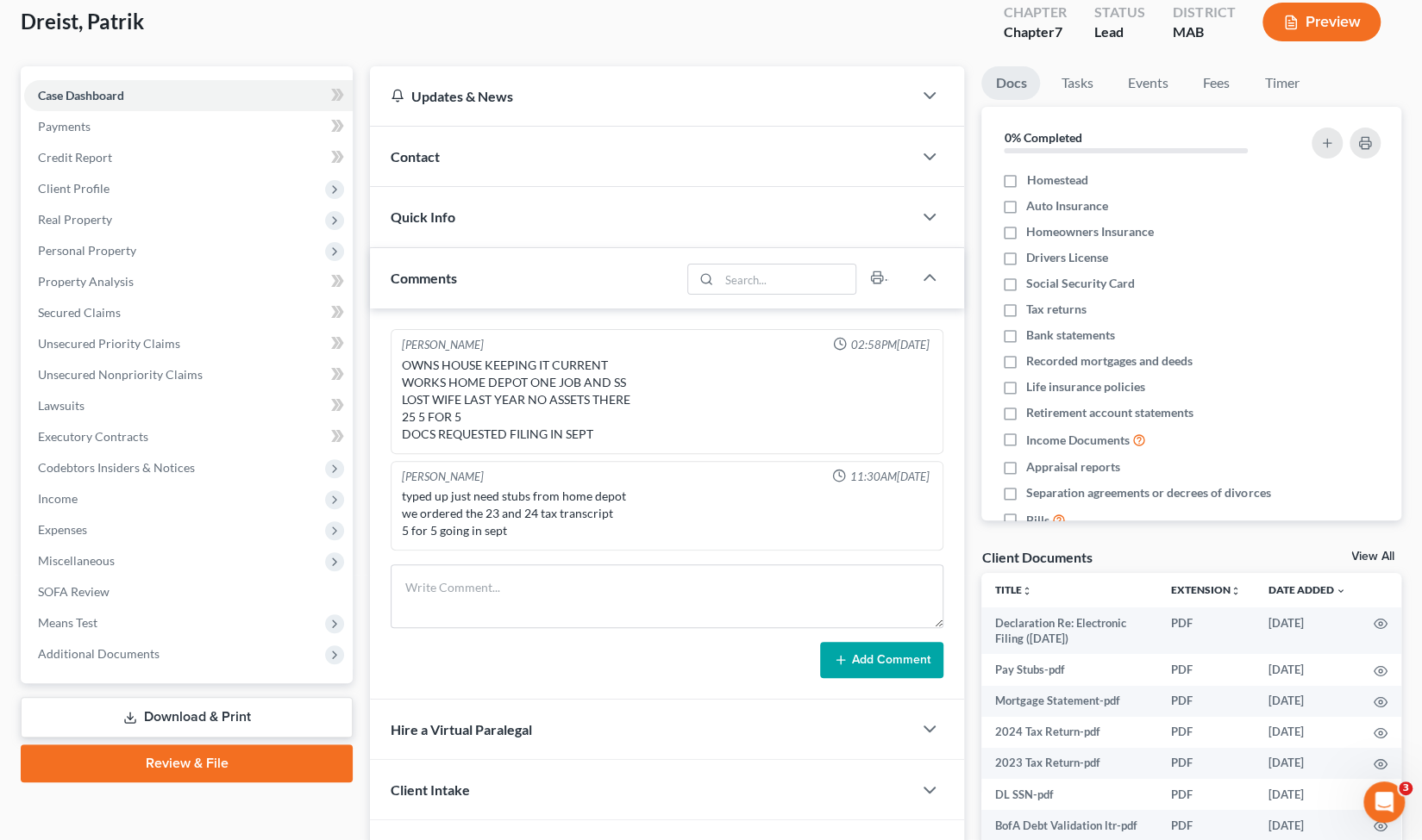
scroll to position [100, 0]
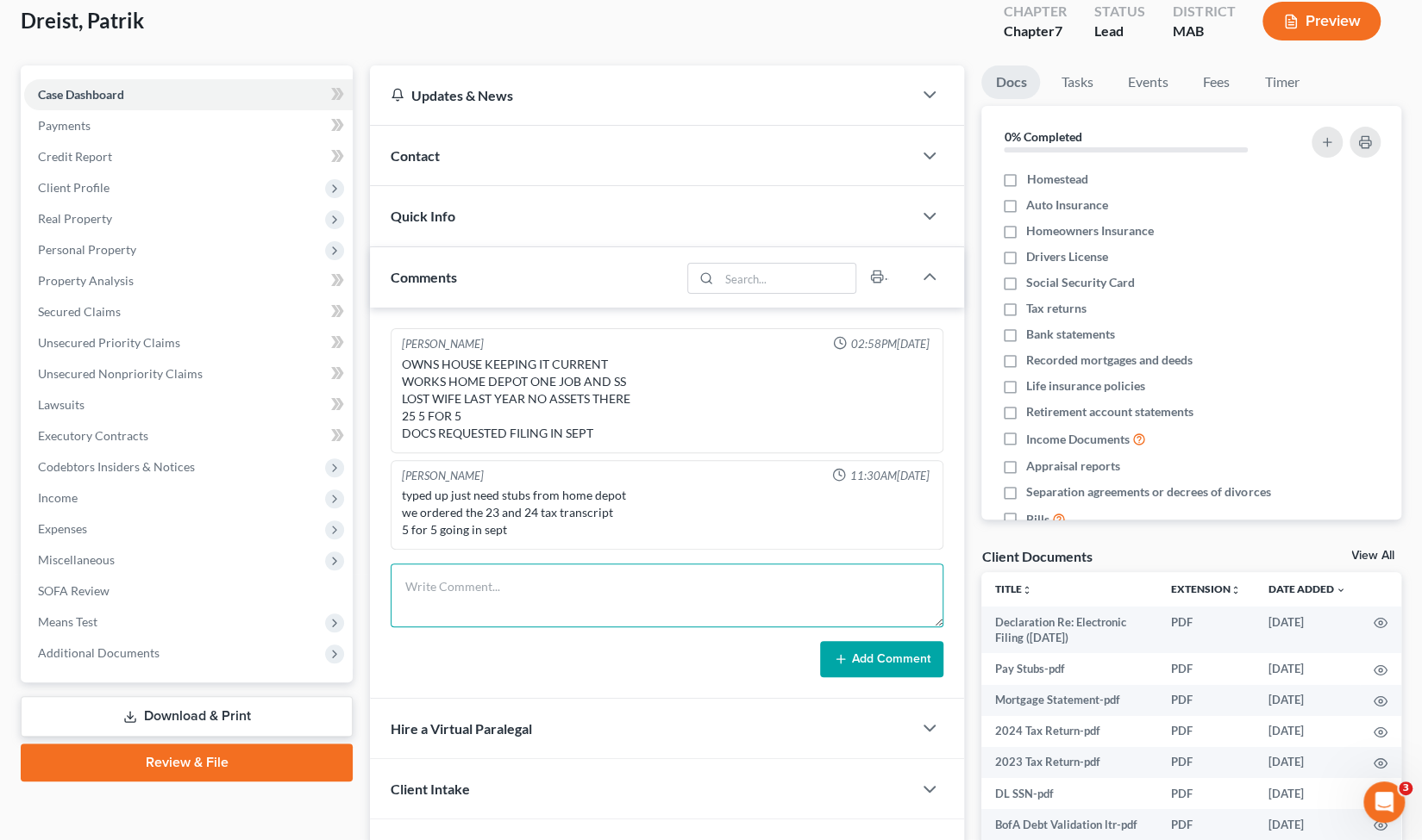
drag, startPoint x: 578, startPoint y: 578, endPoint x: 550, endPoint y: 585, distance: 28.9
click at [550, 585] on textarea at bounding box center [666, 595] width 553 height 63
type textarea "T"
type textarea "23 Tax transcript doesn't list income or taxes"
click at [858, 656] on button "Add Comment" at bounding box center [882, 659] width 123 height 37
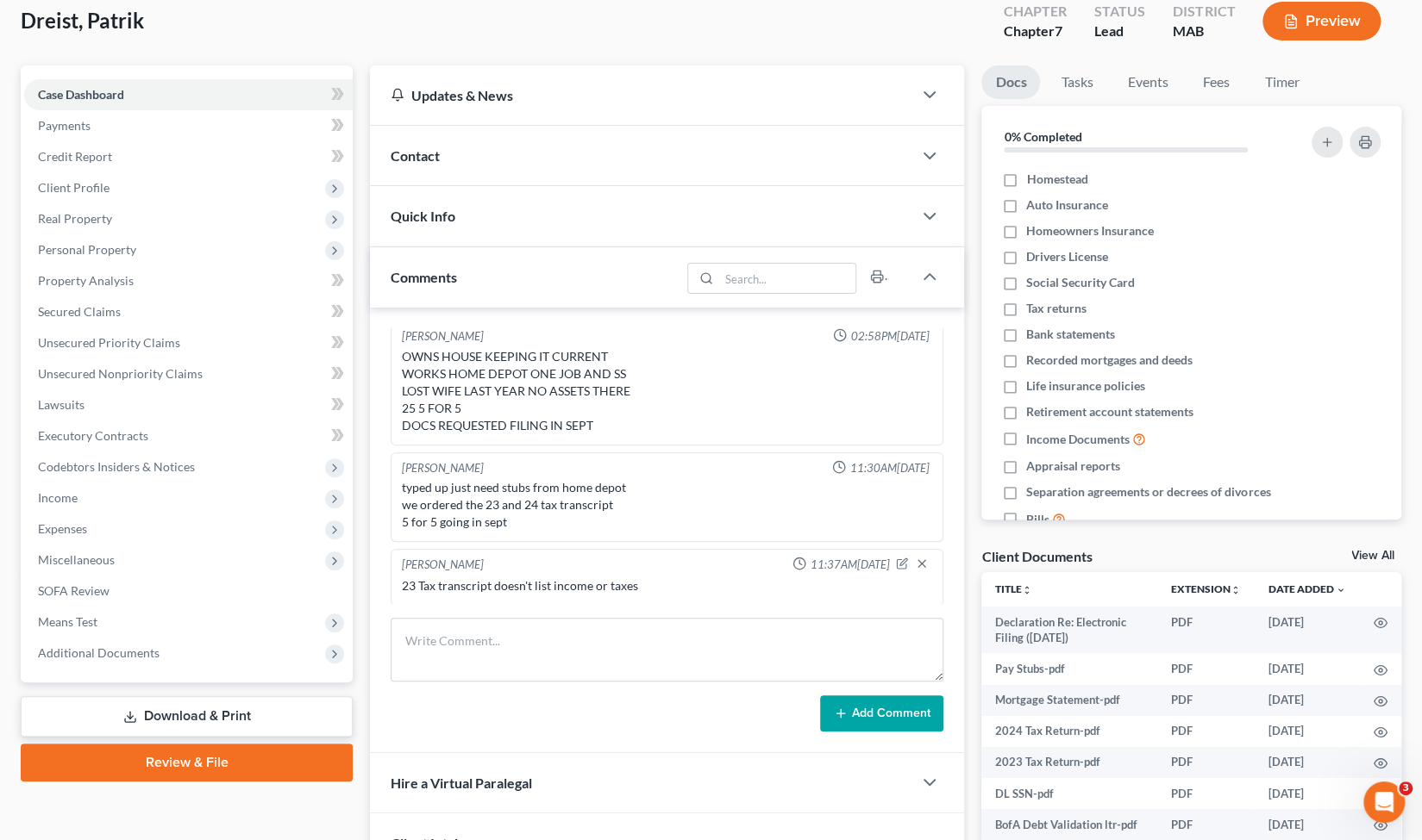
scroll to position [0, 0]
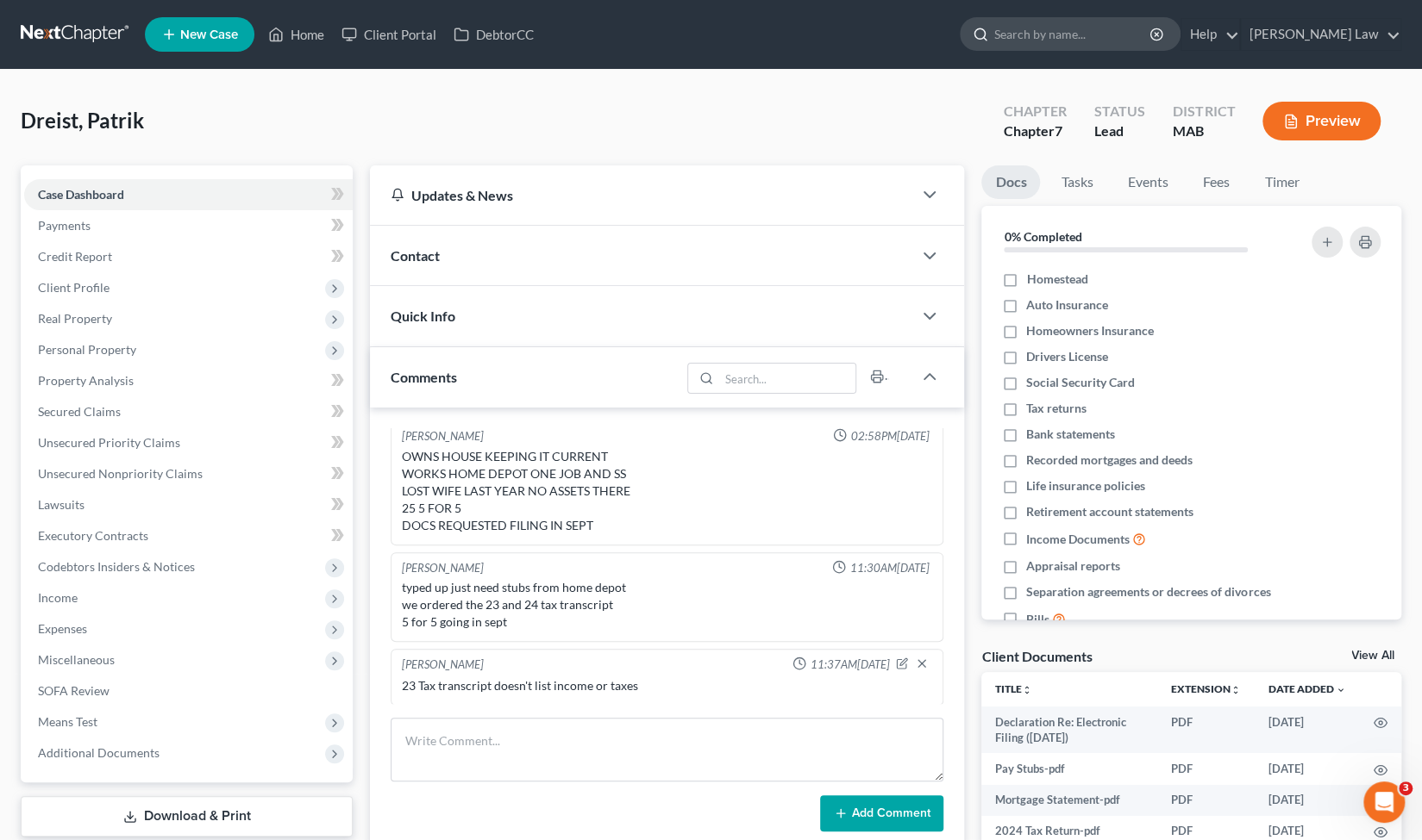
click at [994, 31] on div at bounding box center [977, 34] width 34 height 32
click at [1095, 30] on input "search" at bounding box center [1073, 34] width 158 height 32
type input "bonita"
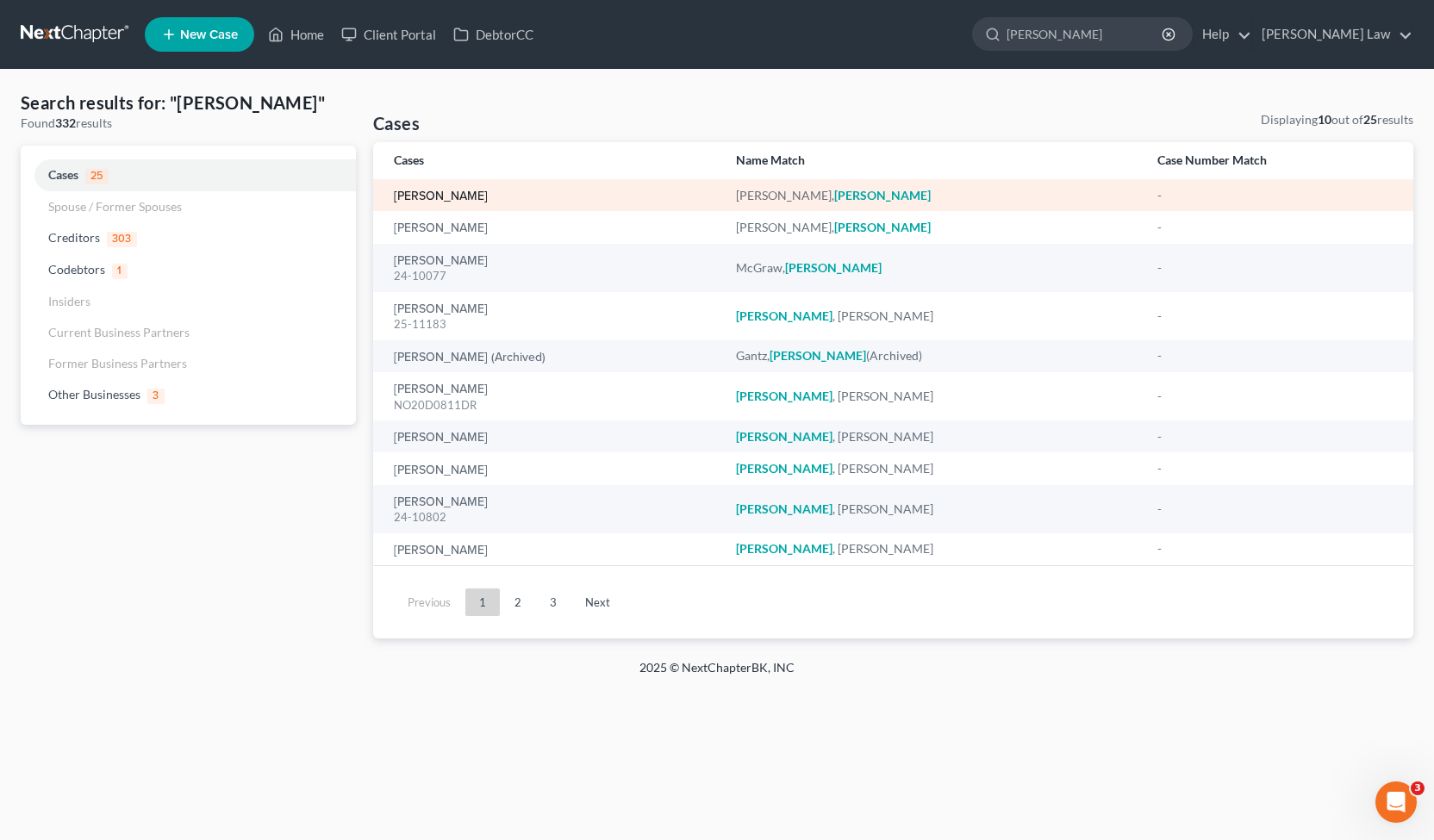
click at [472, 193] on link "Stephney, Bonita" at bounding box center [441, 196] width 94 height 12
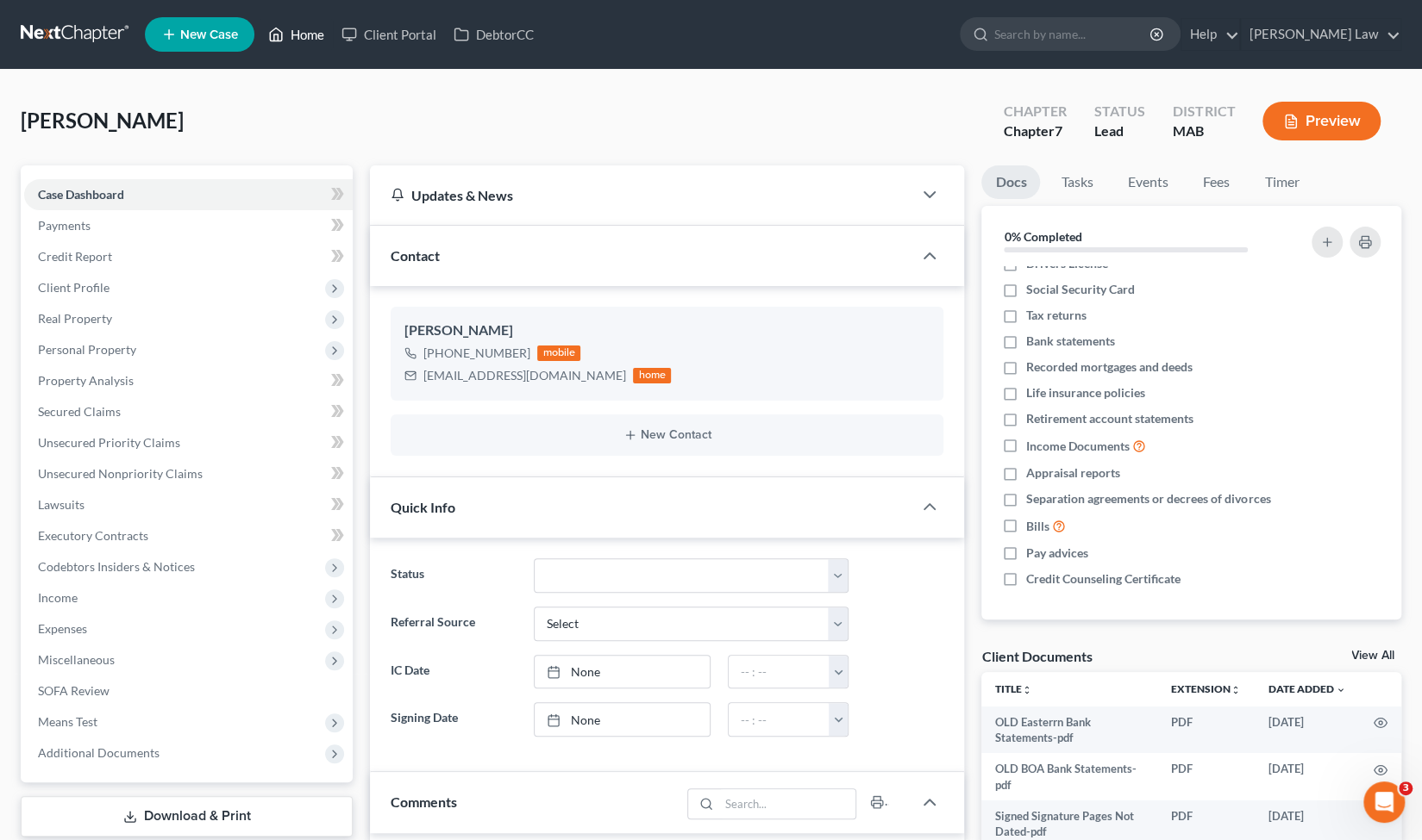
click at [316, 41] on link "Home" at bounding box center [296, 35] width 73 height 31
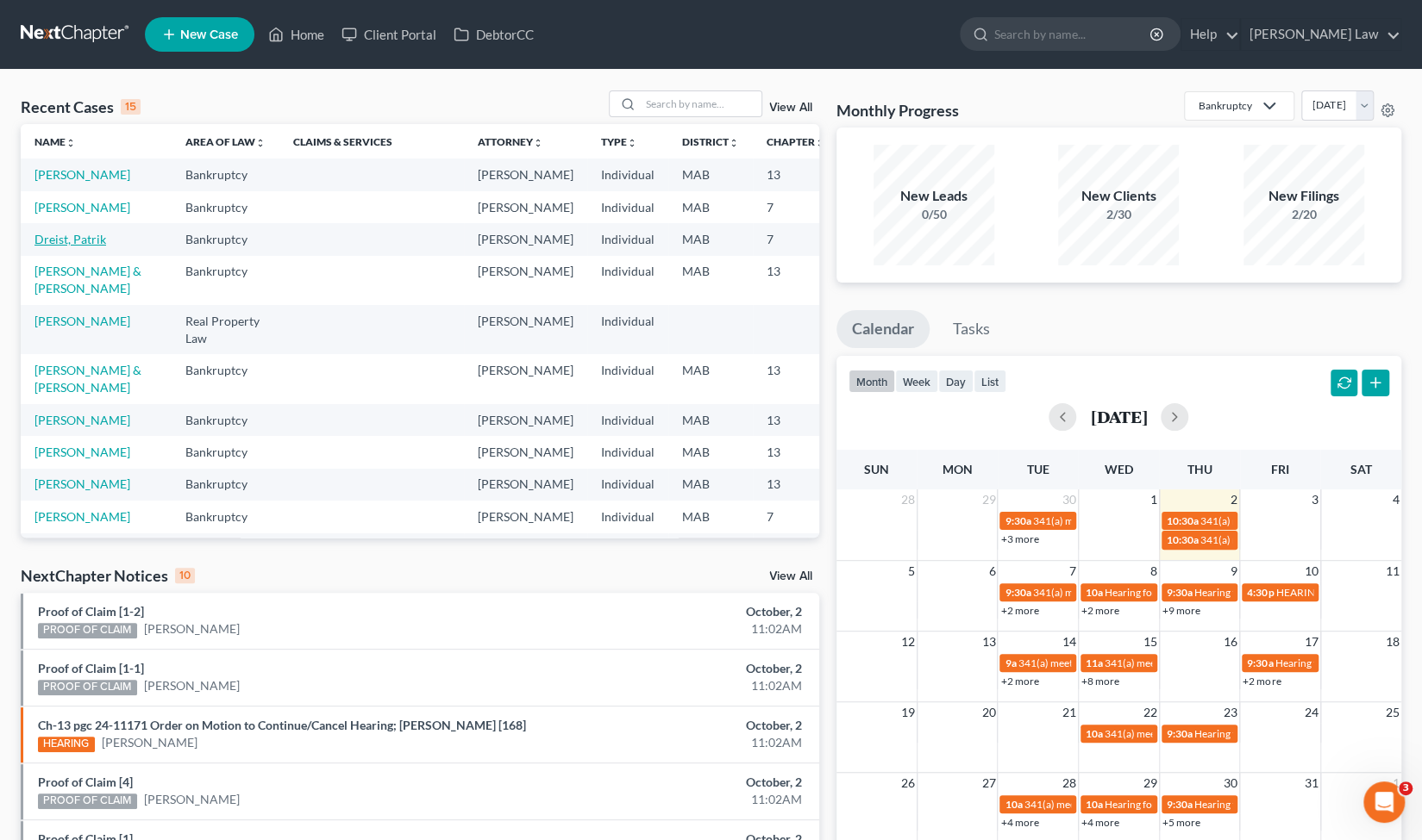
click at [54, 246] on link "Dreist, Patrik" at bounding box center [70, 238] width 71 height 14
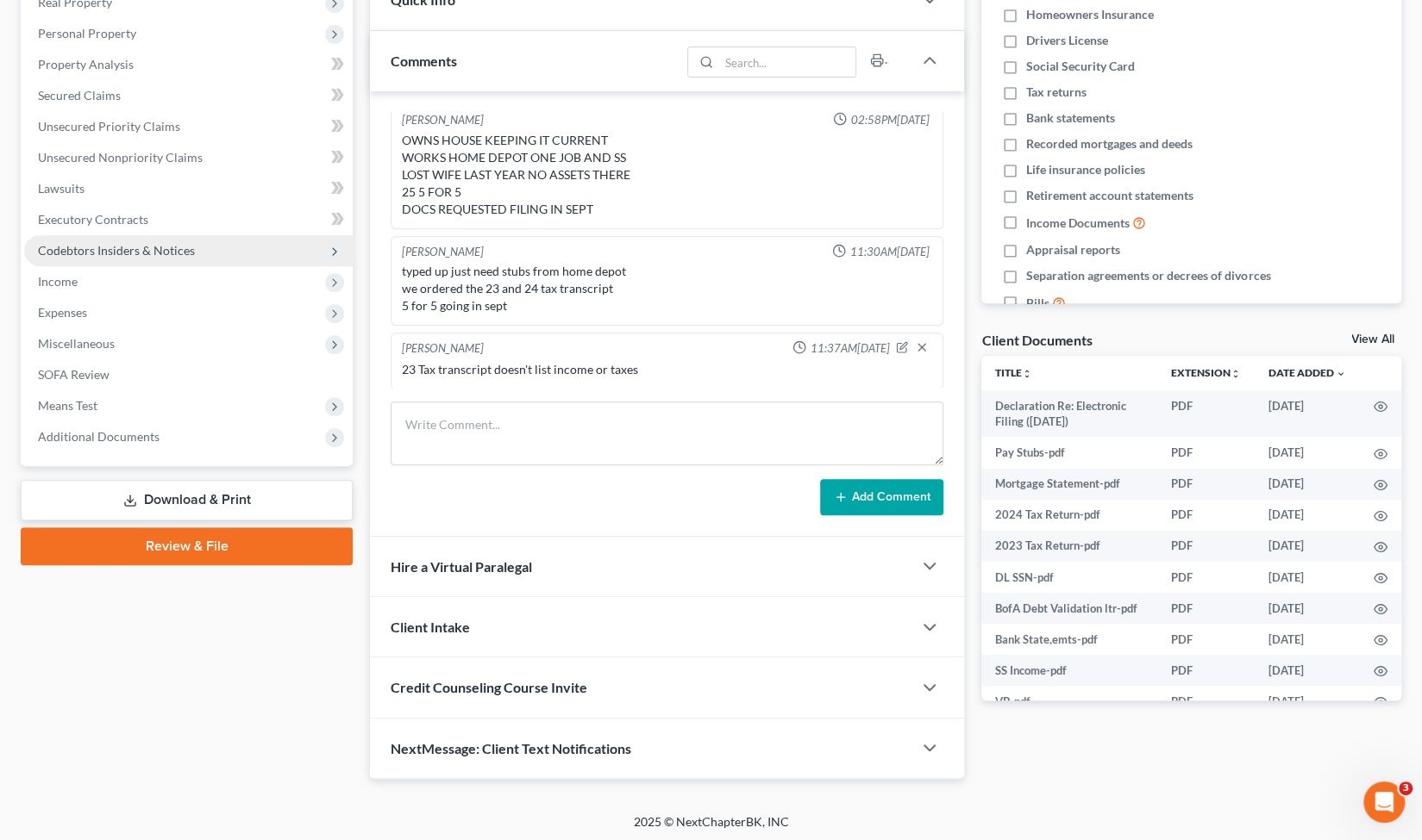
scroll to position [161, 0]
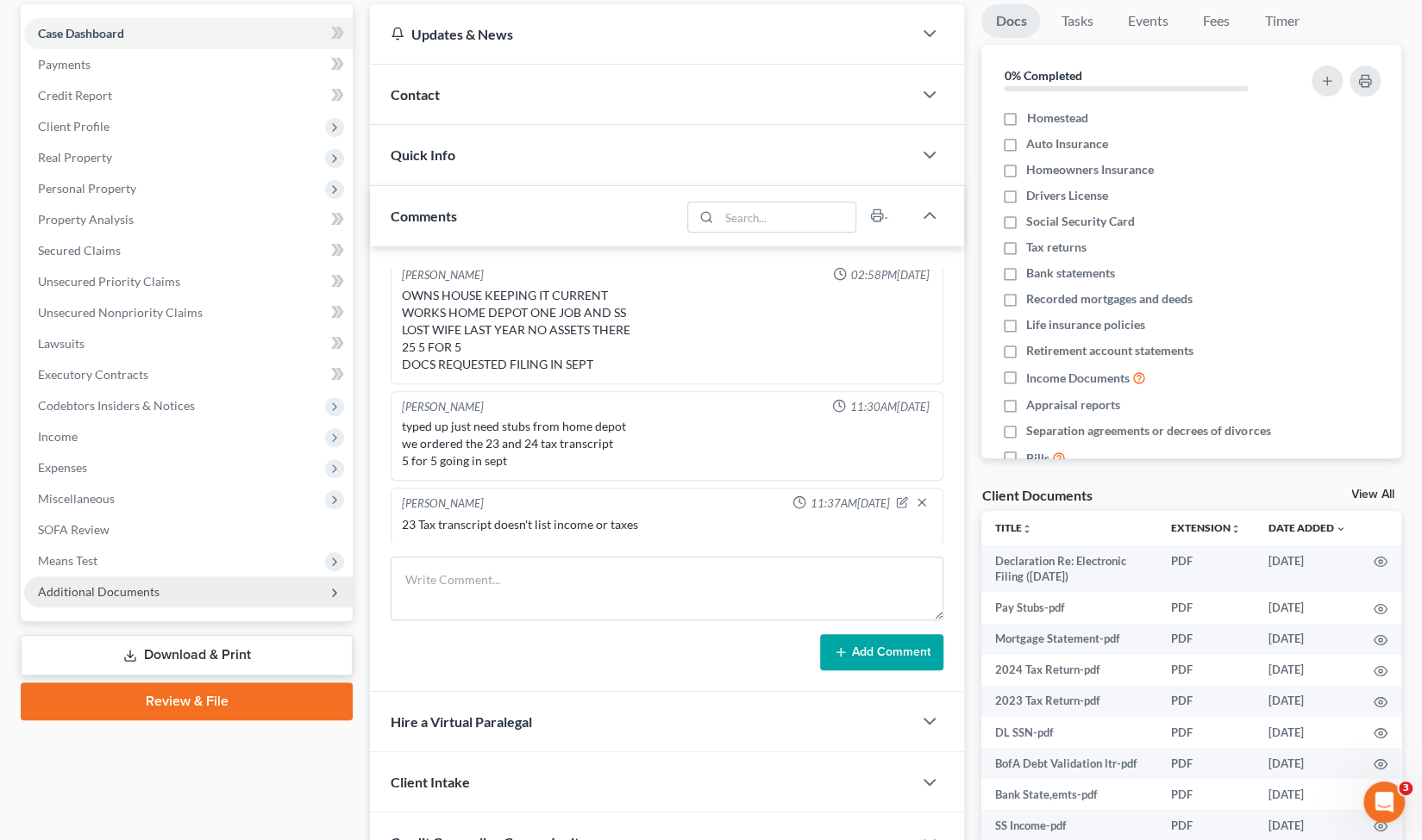
click at [193, 588] on span "Additional Documents" at bounding box center [188, 592] width 329 height 31
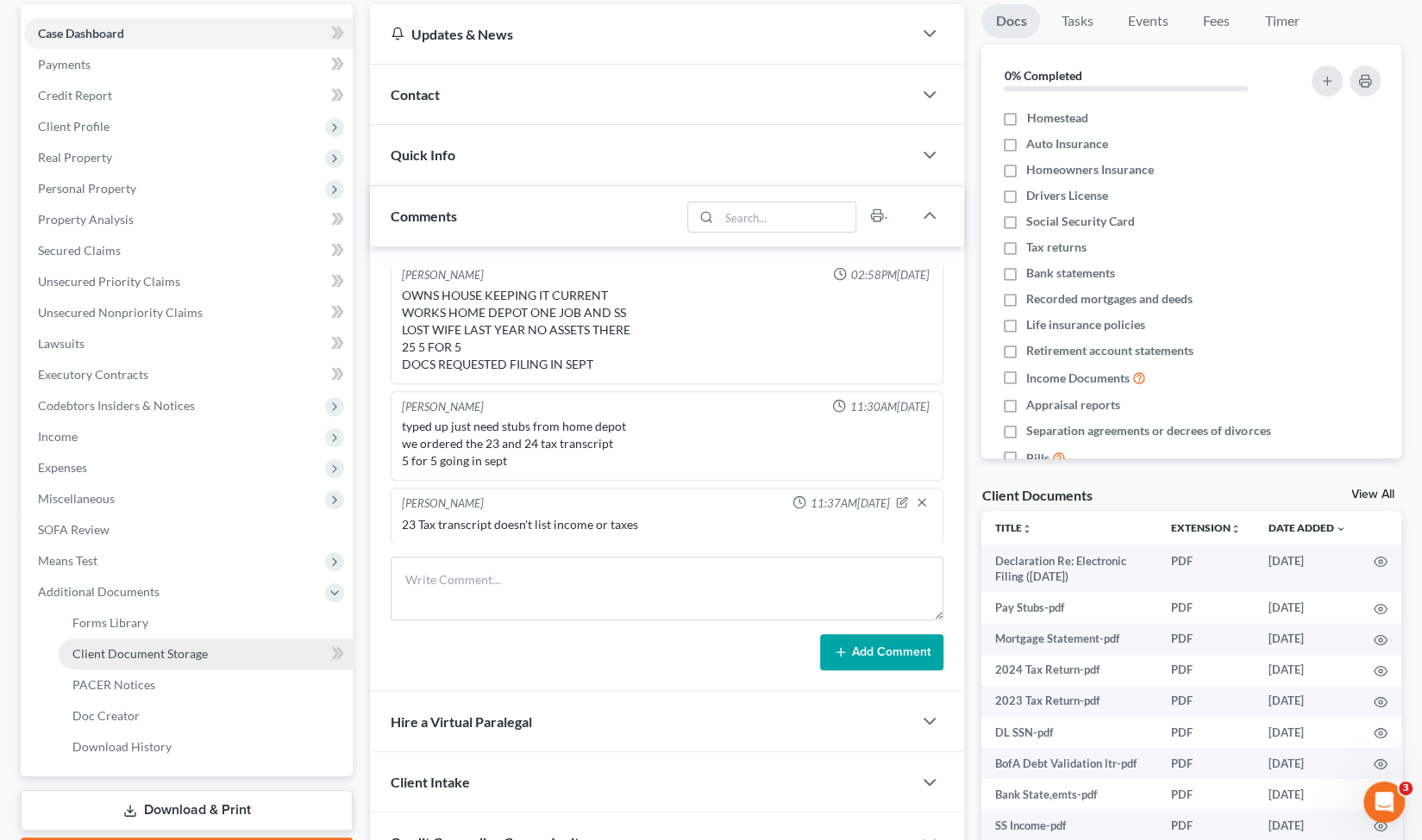
click at [172, 659] on span "Client Document Storage" at bounding box center [139, 654] width 136 height 14
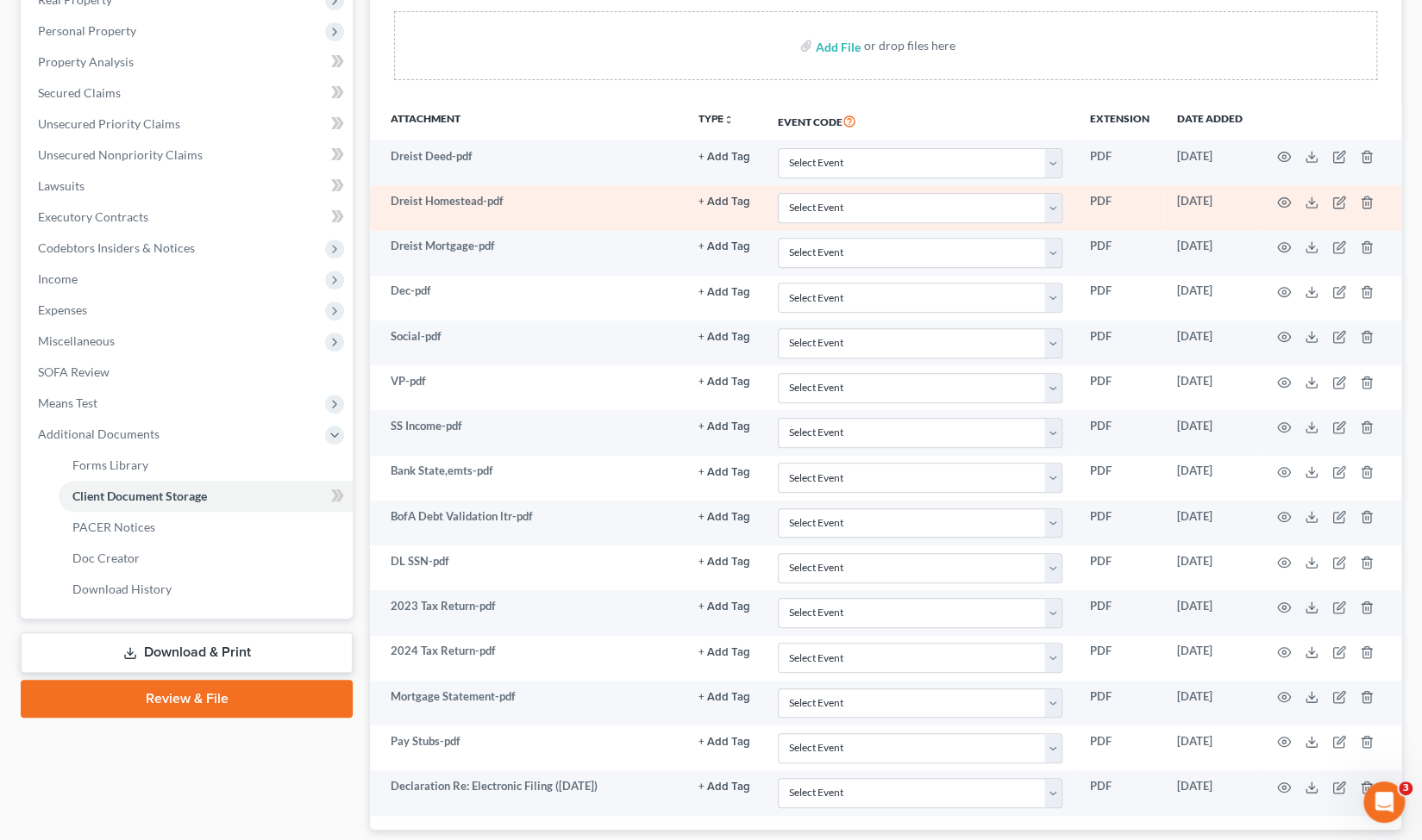
scroll to position [321, 0]
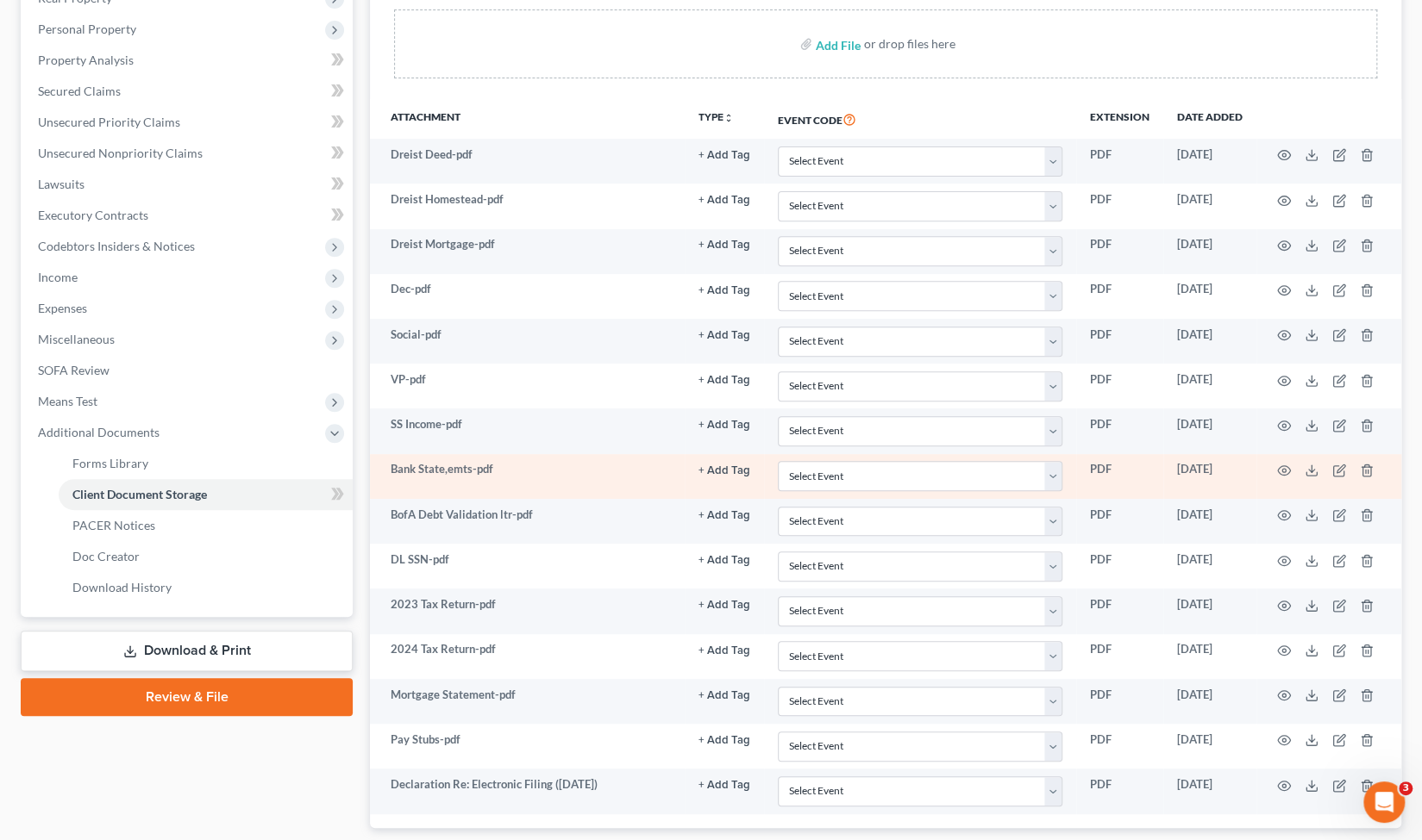
click at [1317, 466] on td at bounding box center [1329, 477] width 145 height 45
click at [1311, 466] on line at bounding box center [1311, 468] width 0 height 7
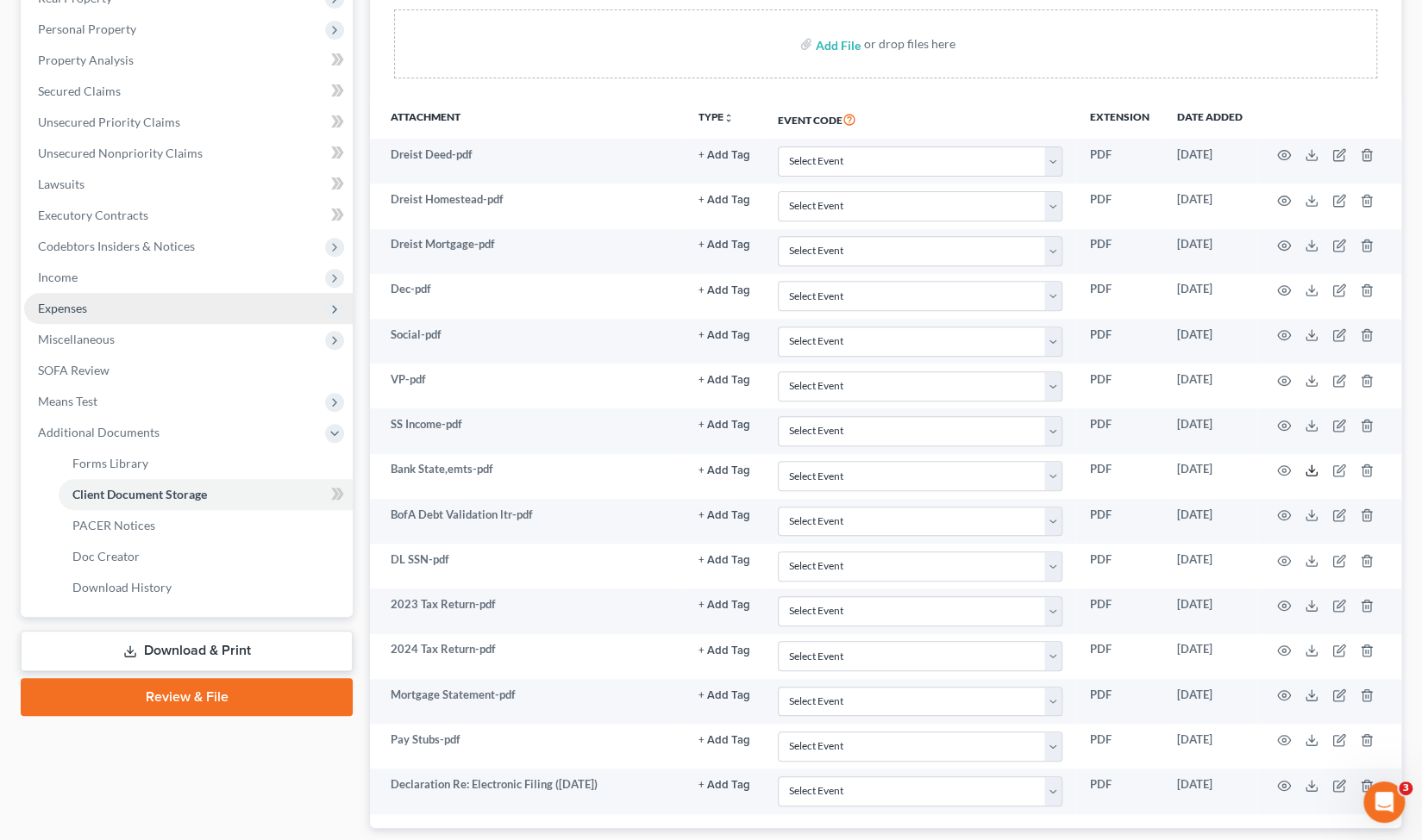
scroll to position [0, 0]
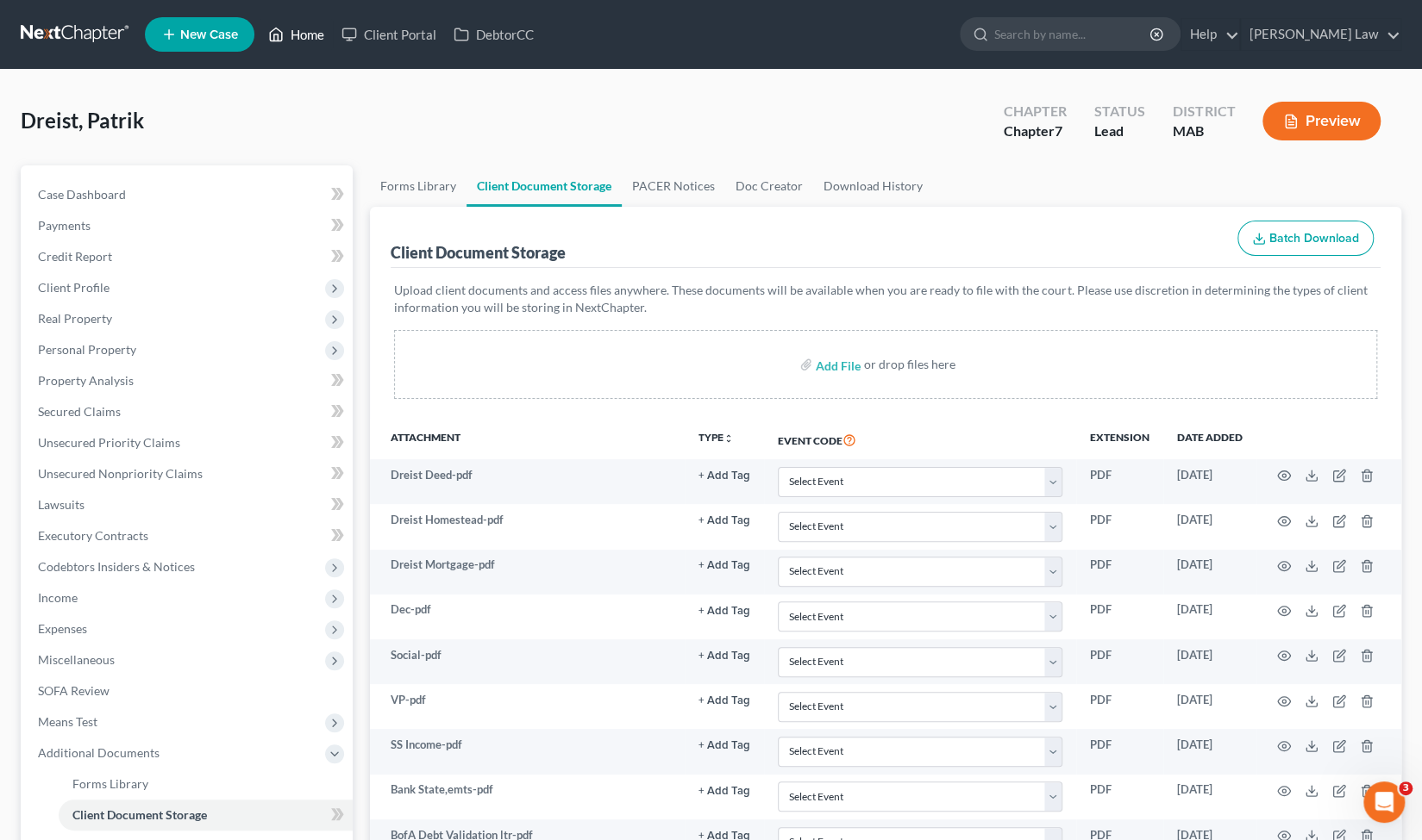
click at [305, 46] on link "Home" at bounding box center [296, 35] width 73 height 31
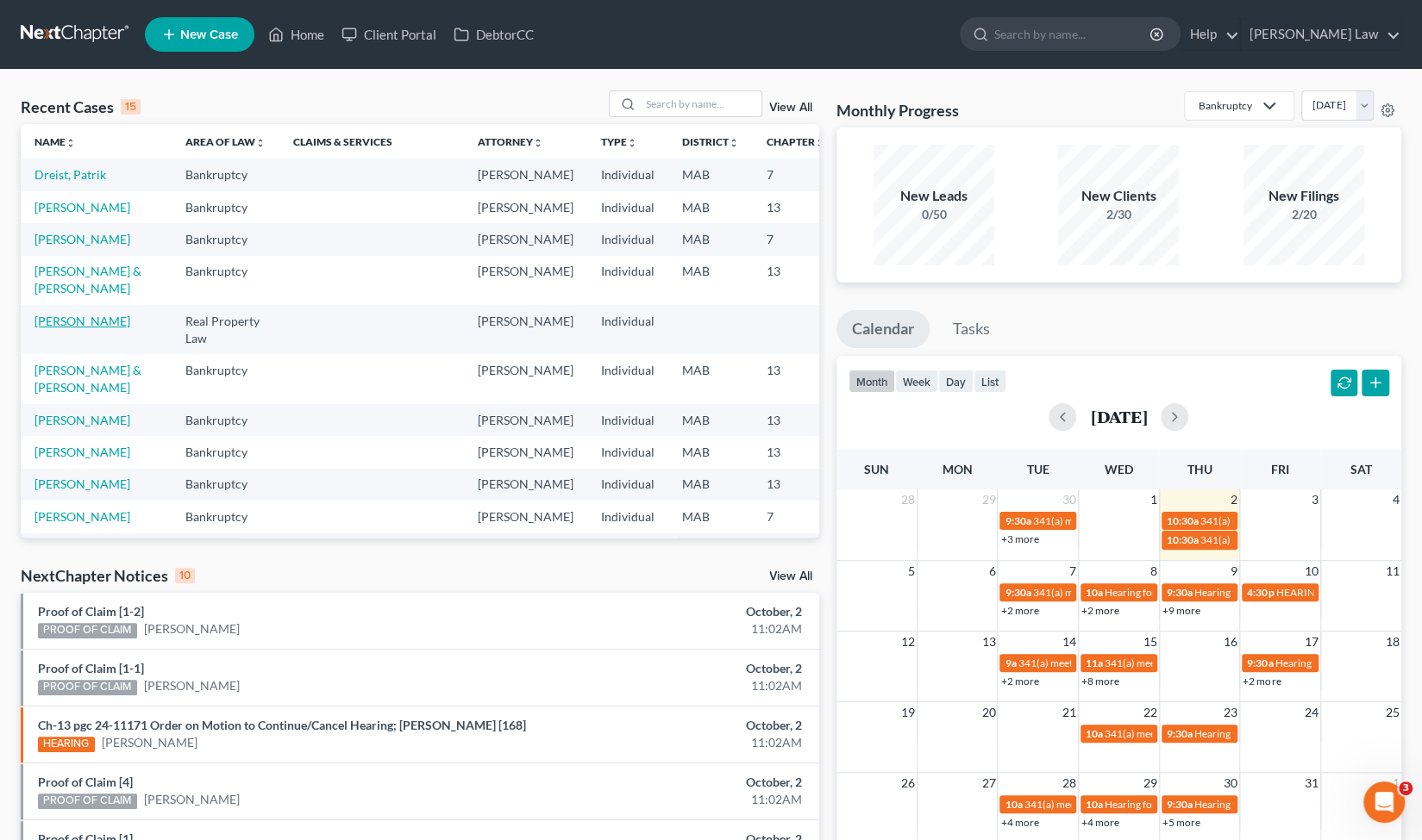
click at [72, 329] on link "Lyken, Herbert" at bounding box center [83, 320] width 96 height 14
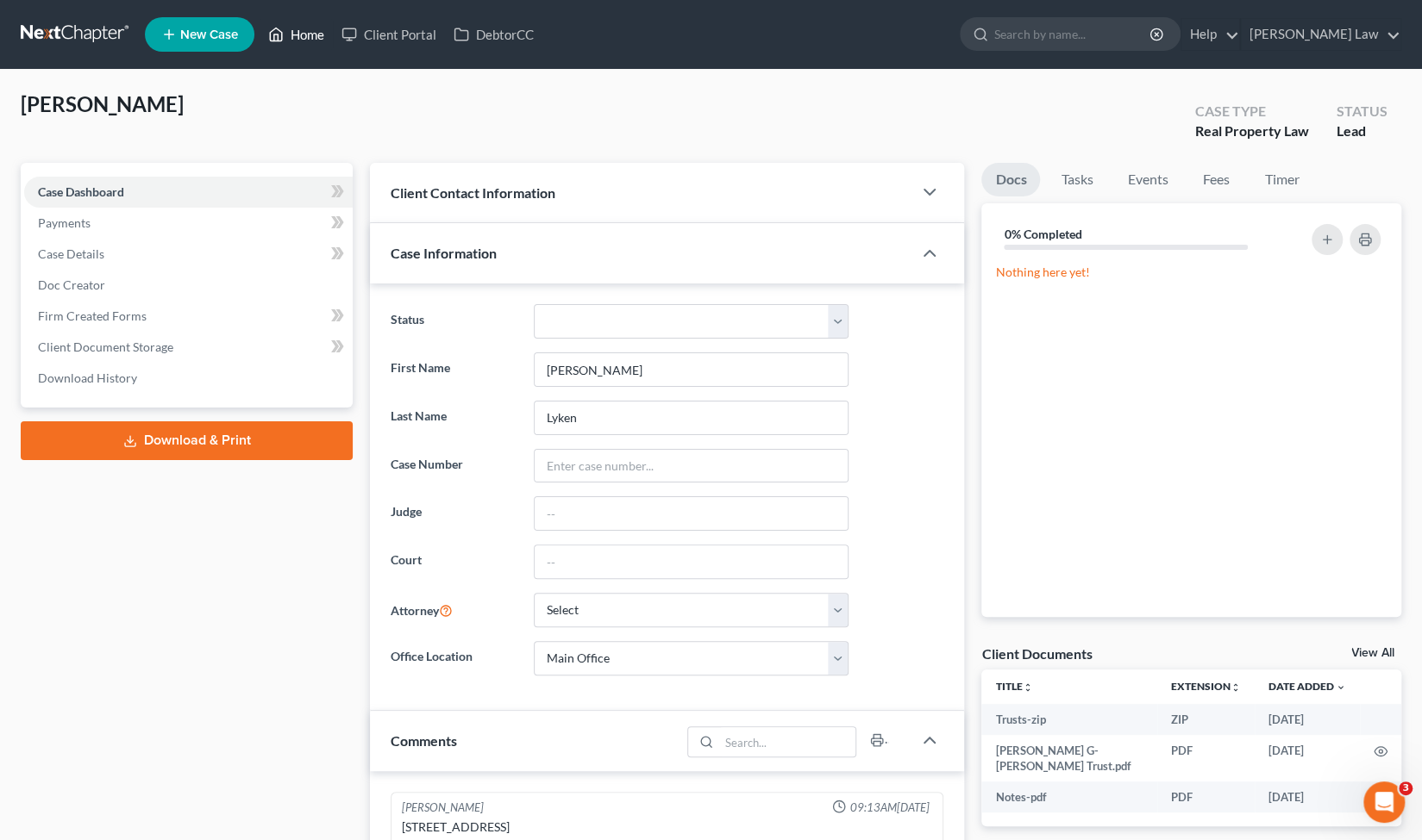
click at [312, 35] on link "Home" at bounding box center [296, 35] width 73 height 31
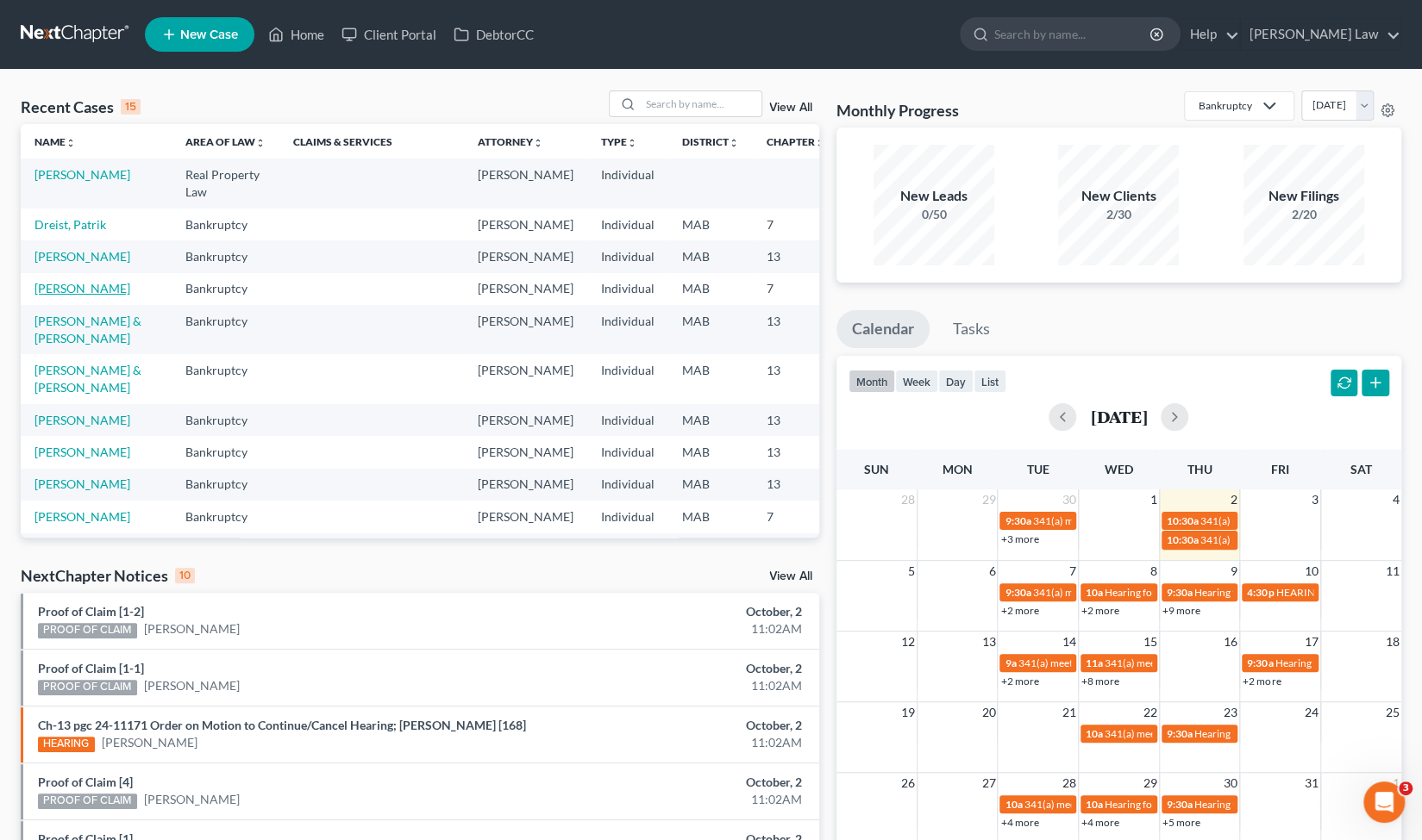
click at [62, 296] on link "Stephney, Bonita" at bounding box center [83, 287] width 96 height 14
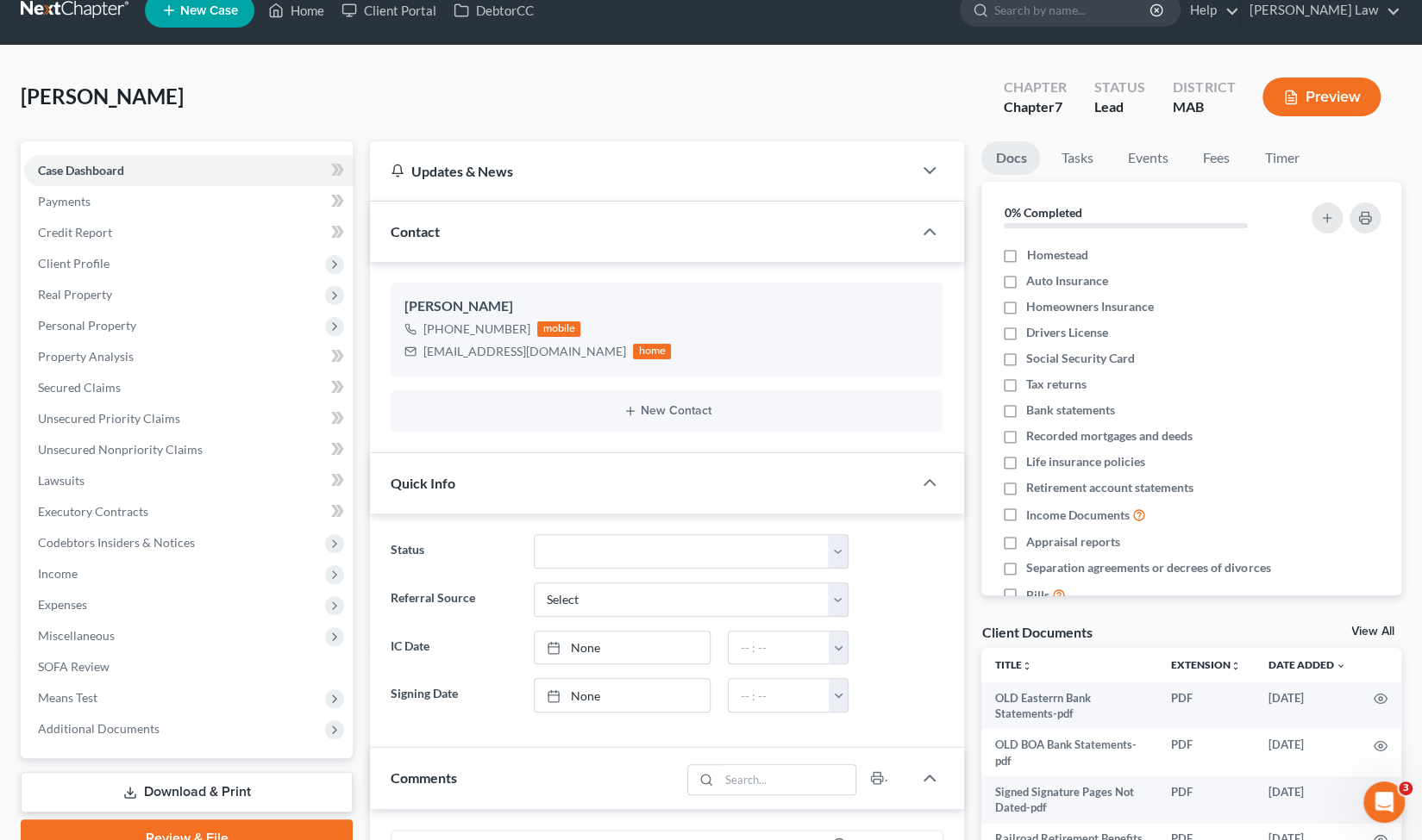
scroll to position [23, 0]
